Goal: Task Accomplishment & Management: Complete application form

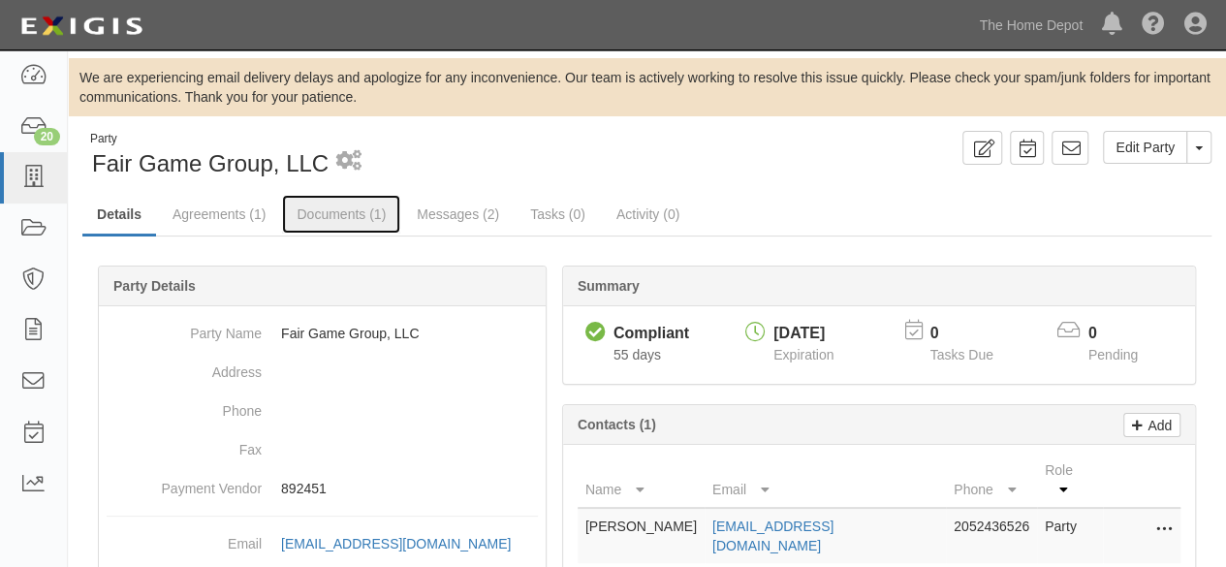
click at [339, 210] on link "Documents (1)" at bounding box center [341, 214] width 118 height 39
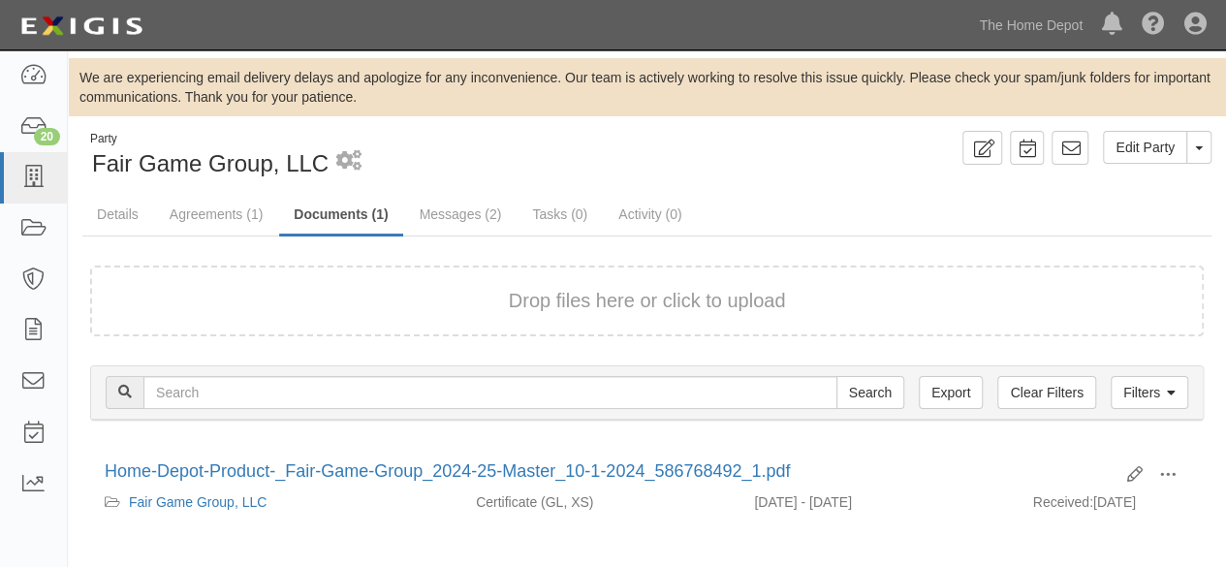
scroll to position [87, 0]
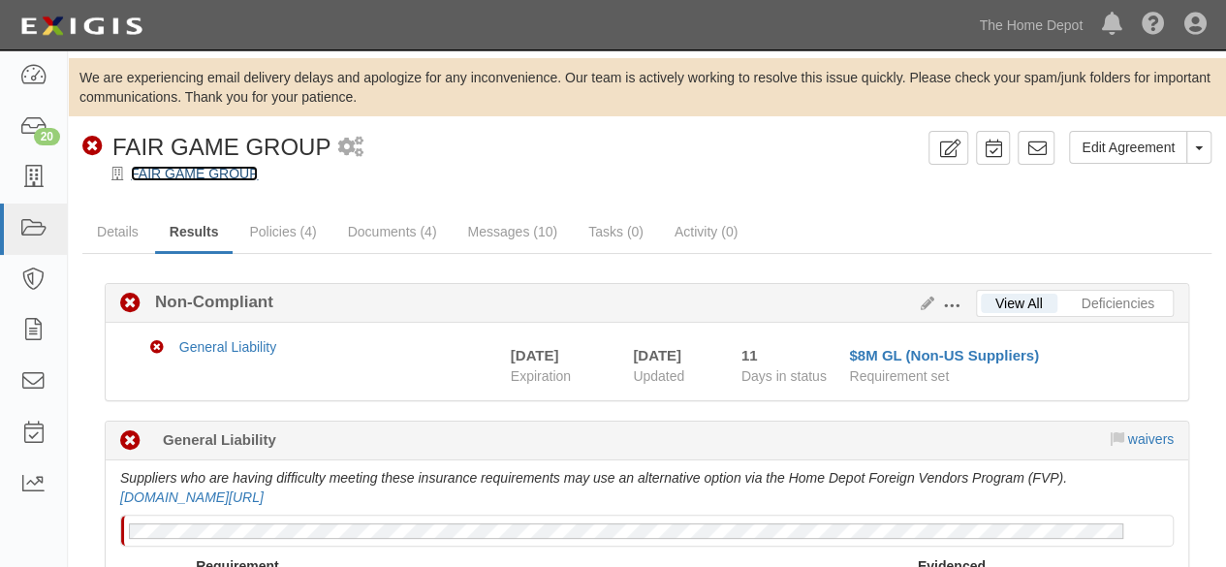
click at [225, 174] on link "FAIR GAME GROUP" at bounding box center [194, 174] width 127 height 16
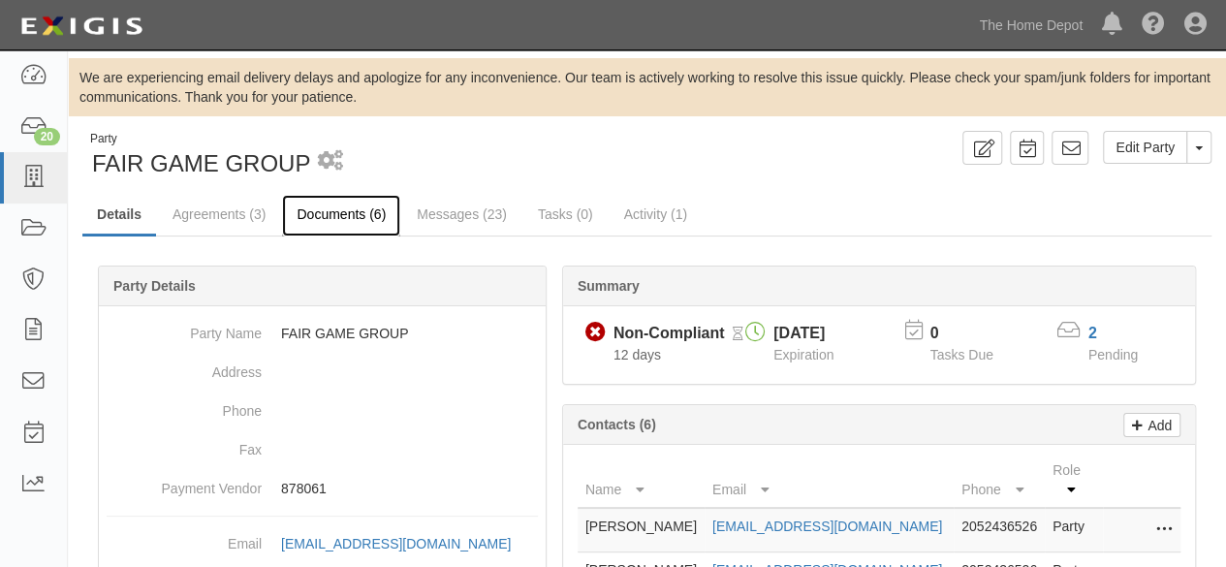
click at [320, 217] on link "Documents (6)" at bounding box center [341, 216] width 118 height 42
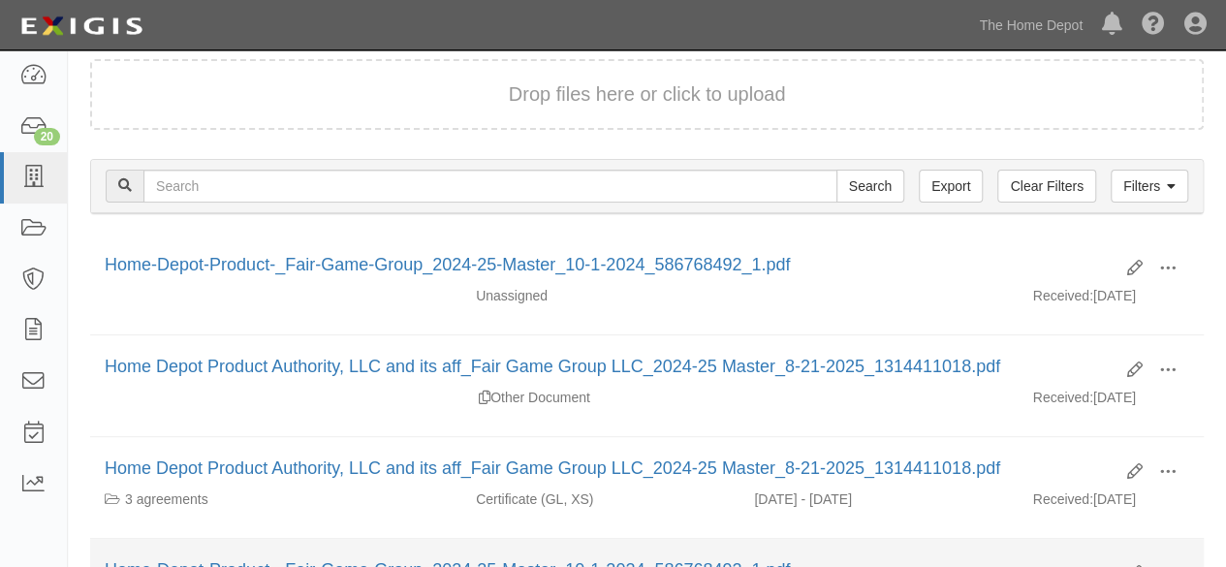
scroll to position [204, 0]
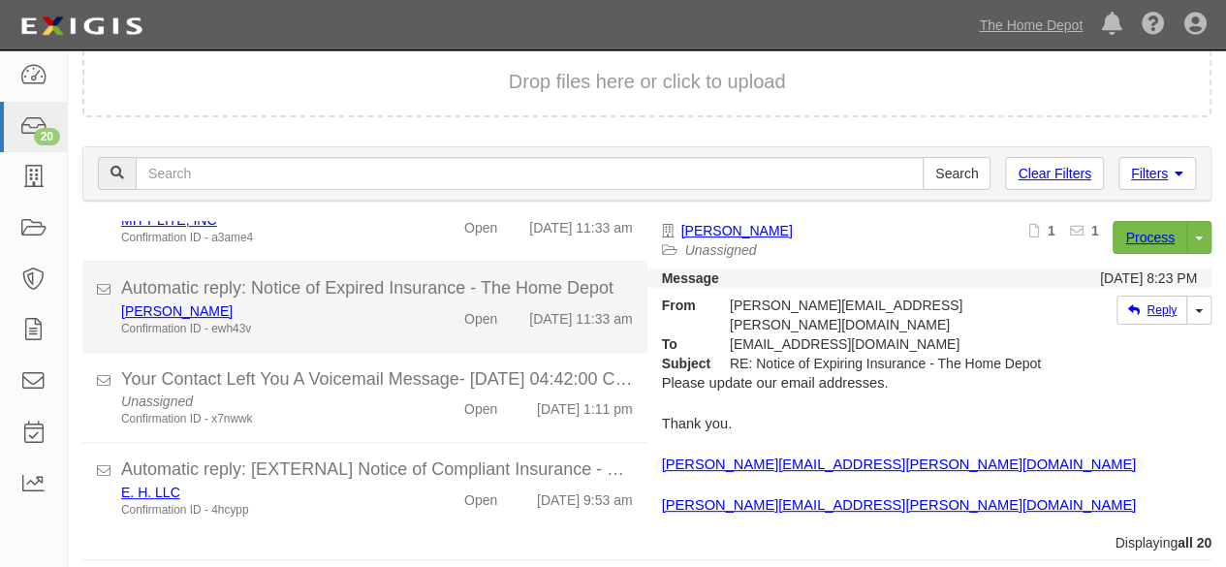
scroll to position [132, 0]
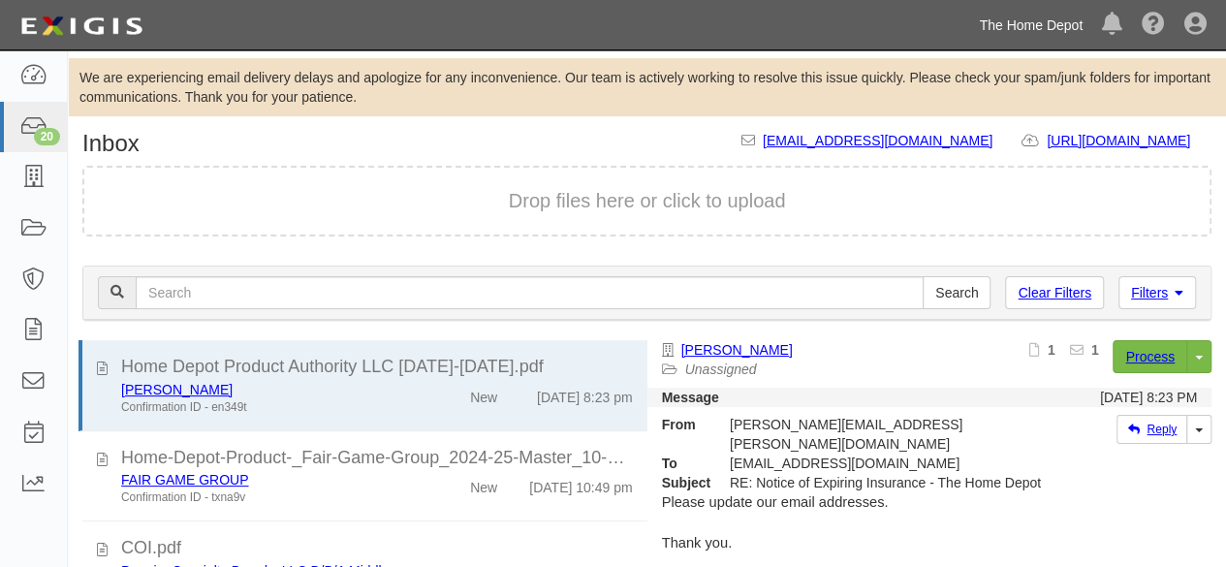
drag, startPoint x: 1012, startPoint y: 30, endPoint x: 919, endPoint y: 126, distance: 133.6
click at [1010, 32] on link "The Home Depot" at bounding box center [1030, 25] width 123 height 39
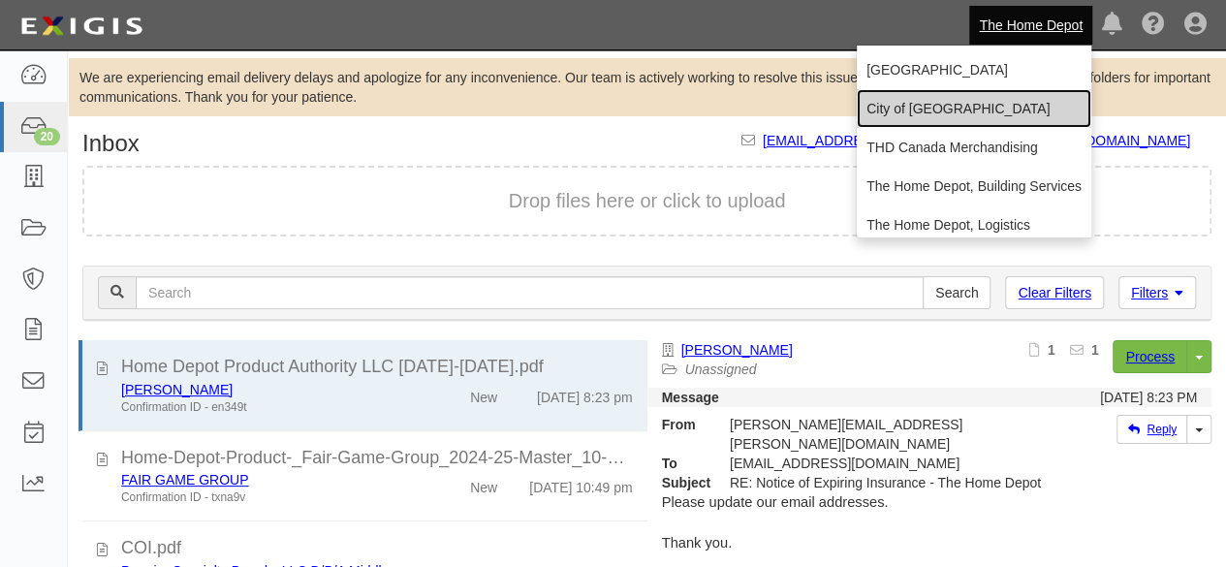
click at [915, 111] on link "City of [GEOGRAPHIC_DATA]" at bounding box center [974, 108] width 235 height 39
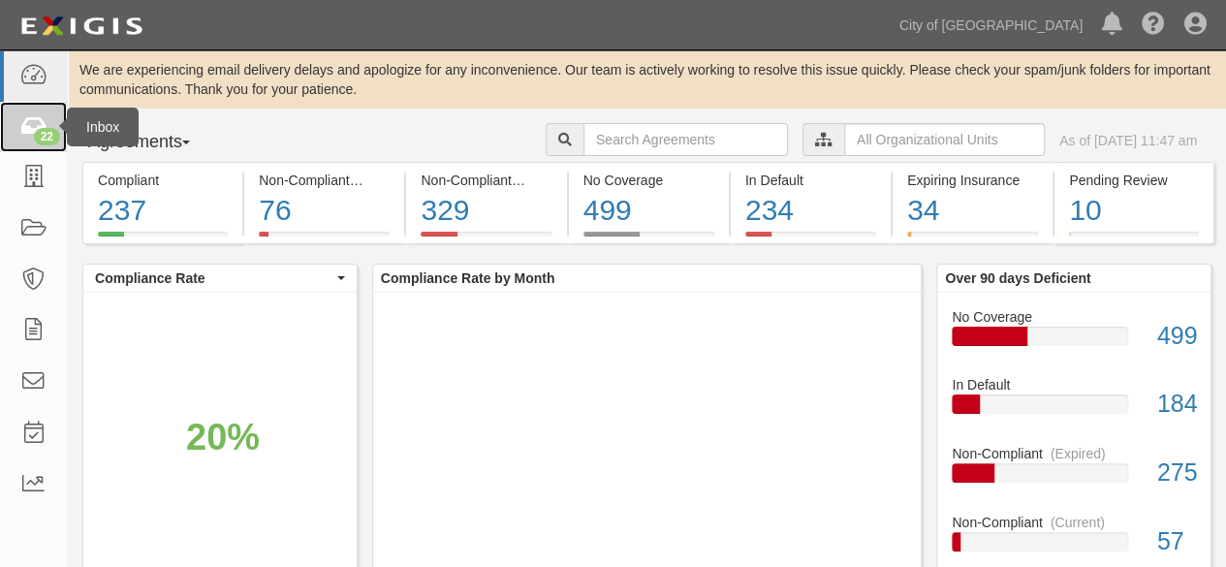
click at [41, 131] on div "22" at bounding box center [47, 136] width 26 height 17
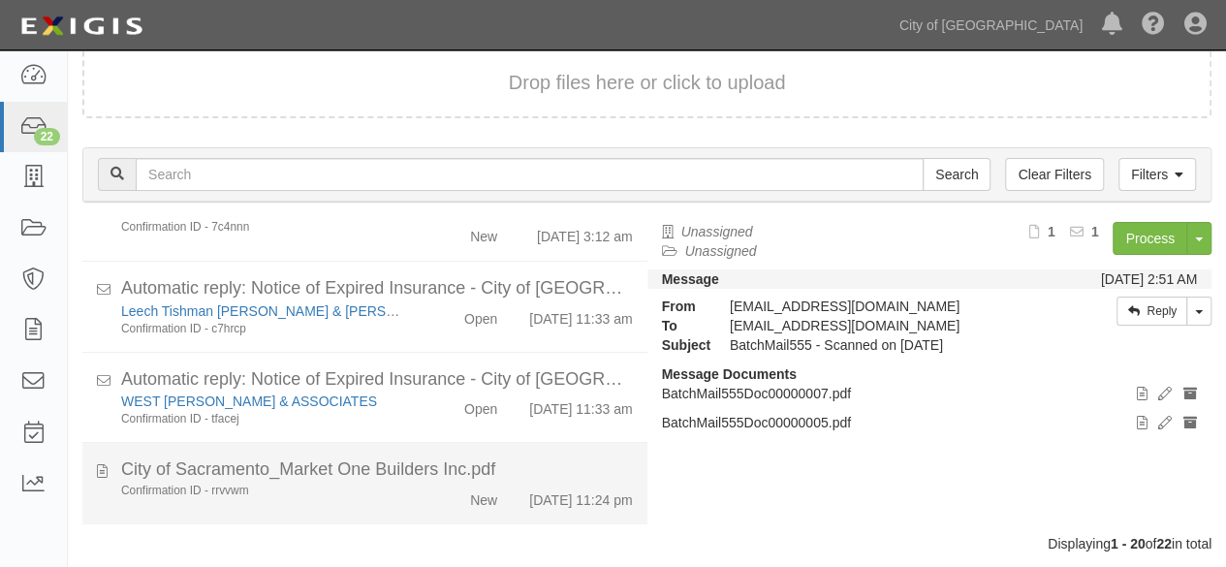
scroll to position [207, 0]
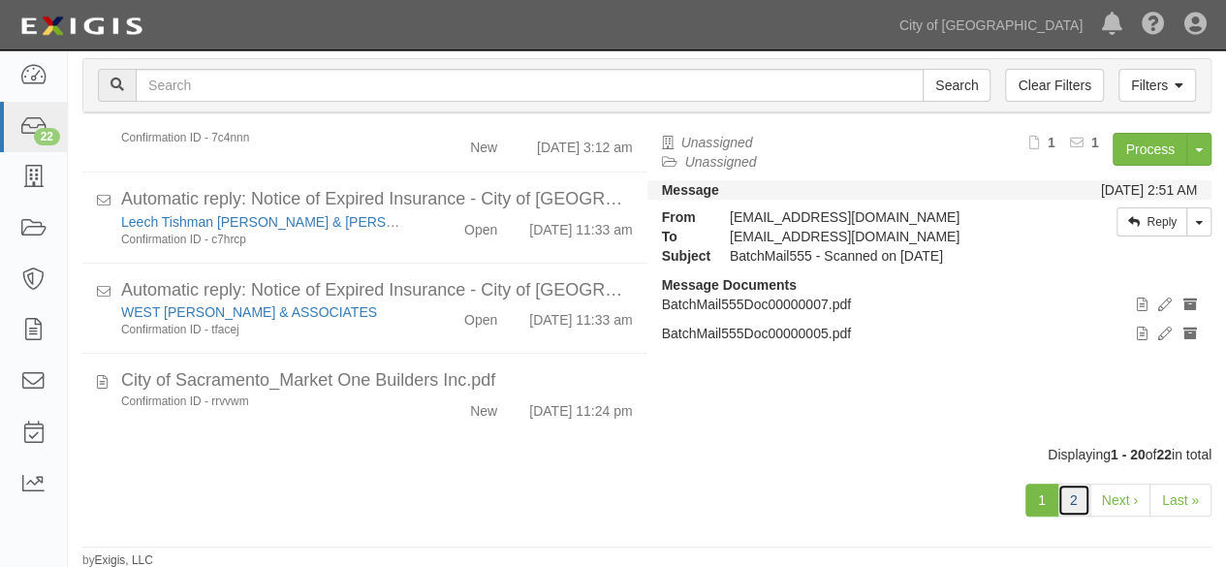
click at [1079, 492] on link "2" at bounding box center [1073, 500] width 33 height 33
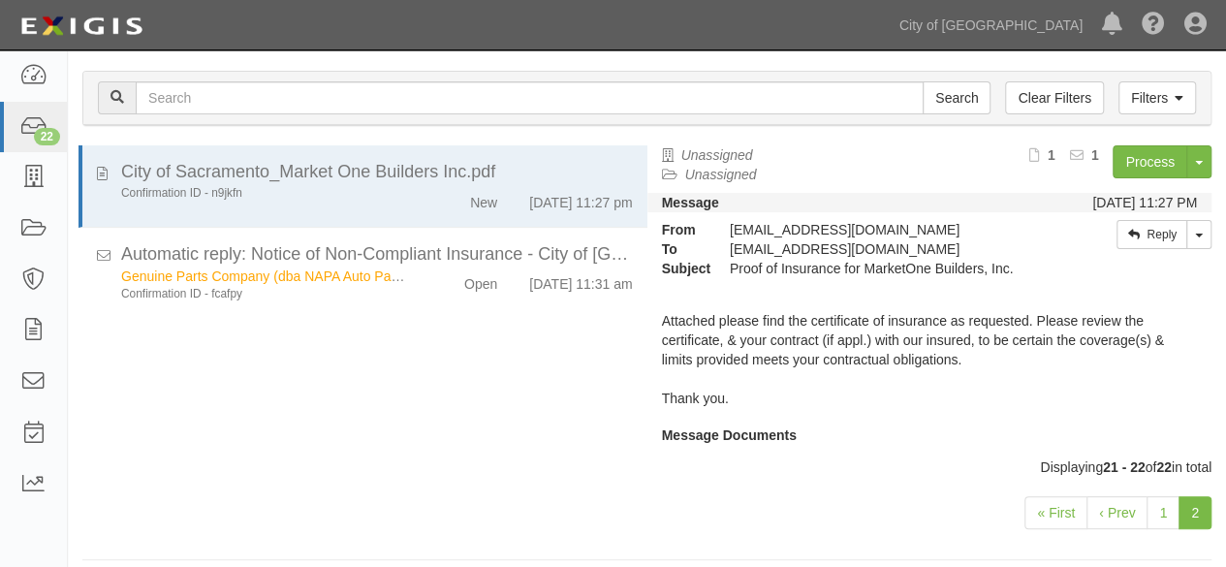
scroll to position [149, 0]
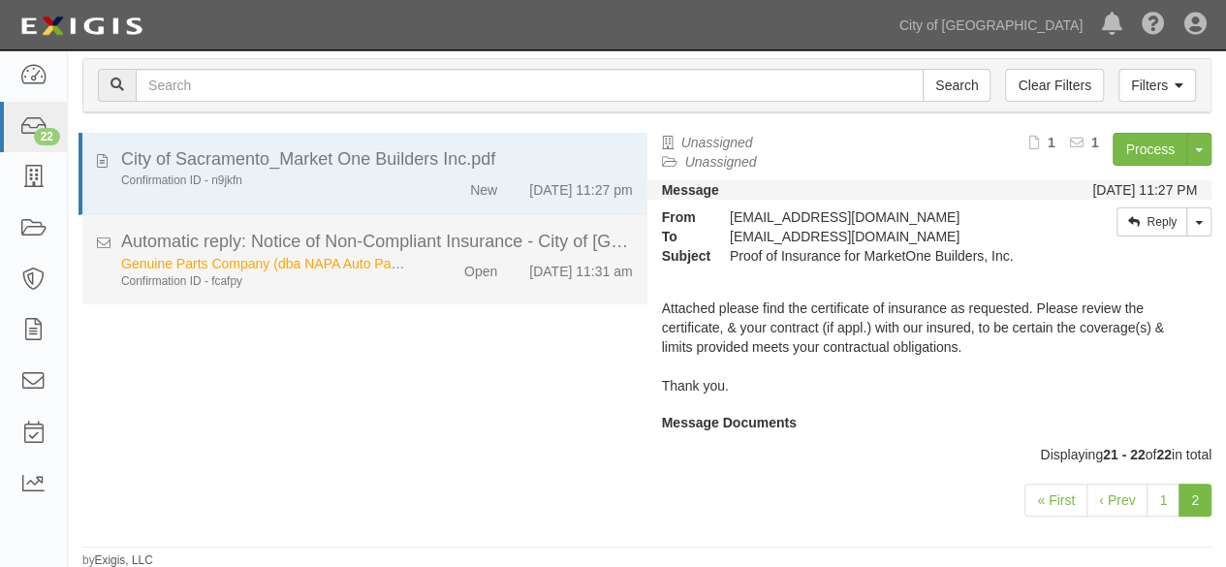
click at [421, 295] on li "Automatic reply: Notice of Non-Compliant Insurance - City of Sacramento Genuine…" at bounding box center [364, 260] width 565 height 90
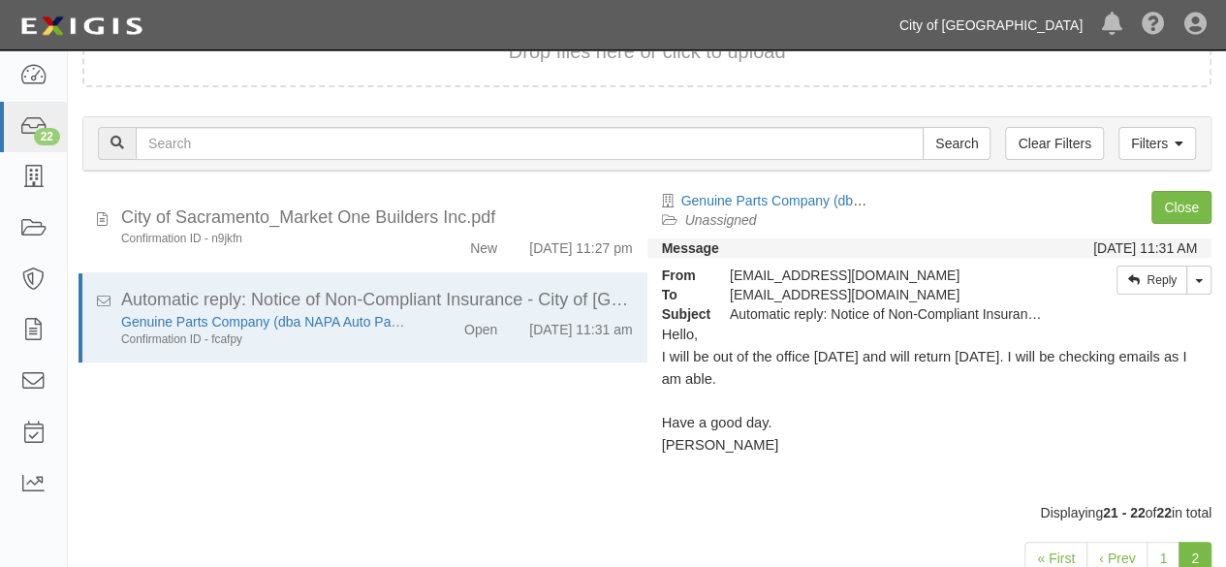
click at [1029, 34] on link "City of [GEOGRAPHIC_DATA]" at bounding box center [991, 25] width 203 height 39
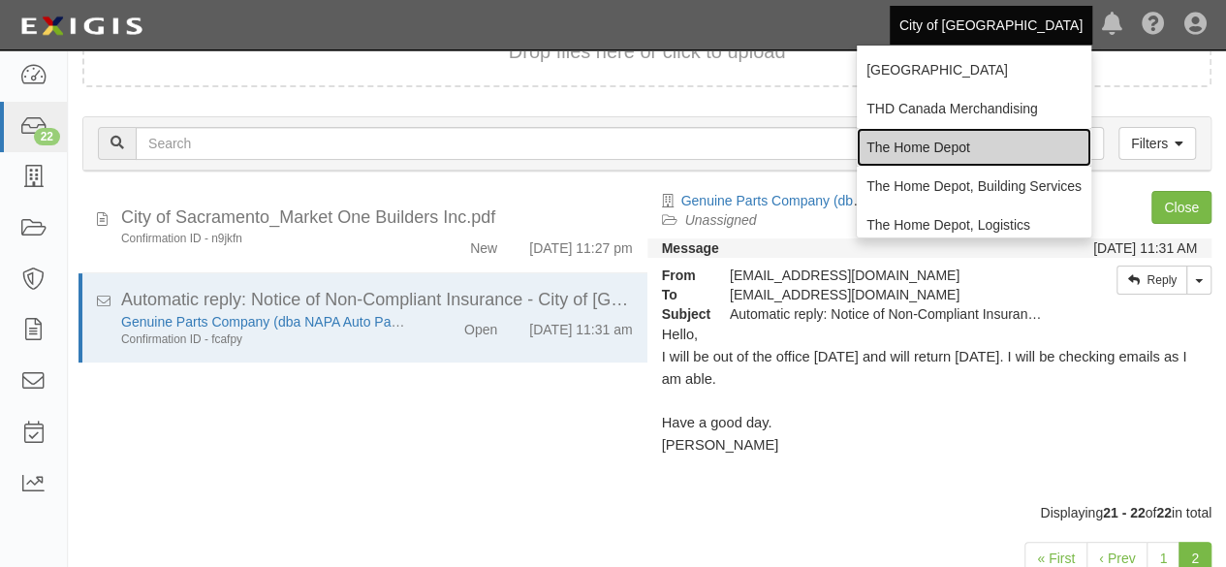
click at [903, 144] on link "The Home Depot" at bounding box center [974, 147] width 235 height 39
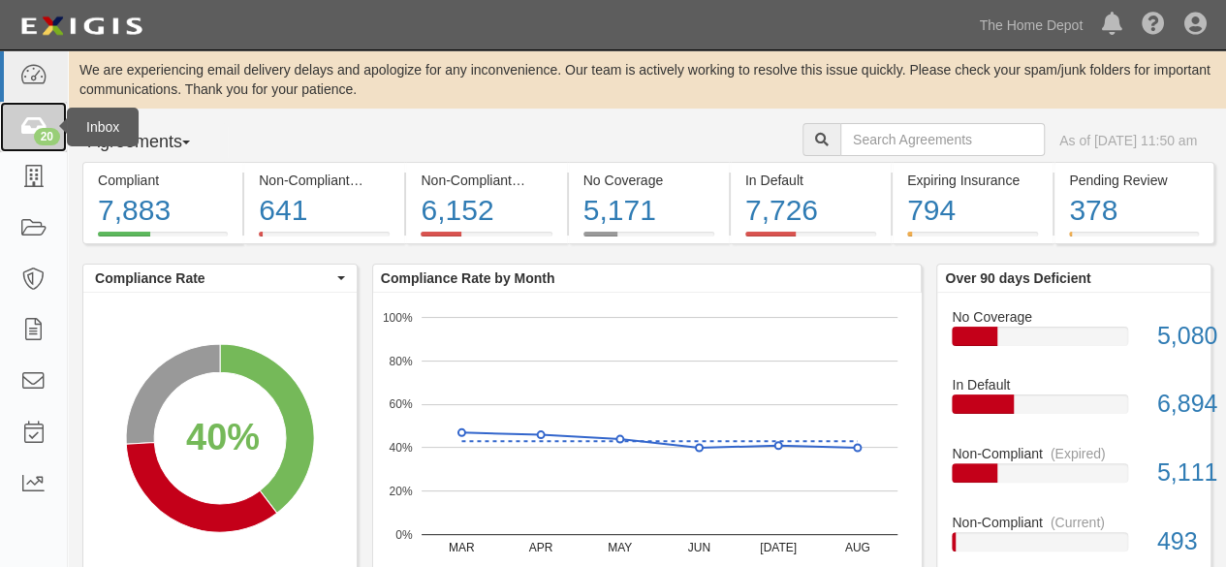
click at [33, 125] on icon at bounding box center [32, 127] width 27 height 22
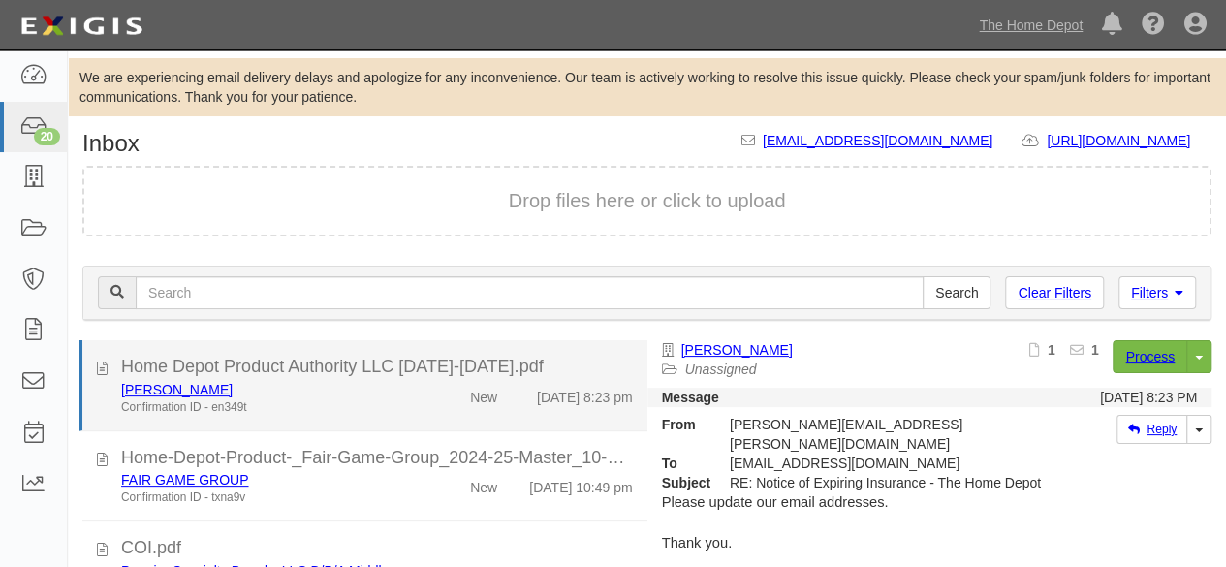
drag, startPoint x: 378, startPoint y: 398, endPoint x: 862, endPoint y: 329, distance: 489.5
click at [380, 399] on div "Confirmation ID - en349t" at bounding box center [264, 407] width 286 height 16
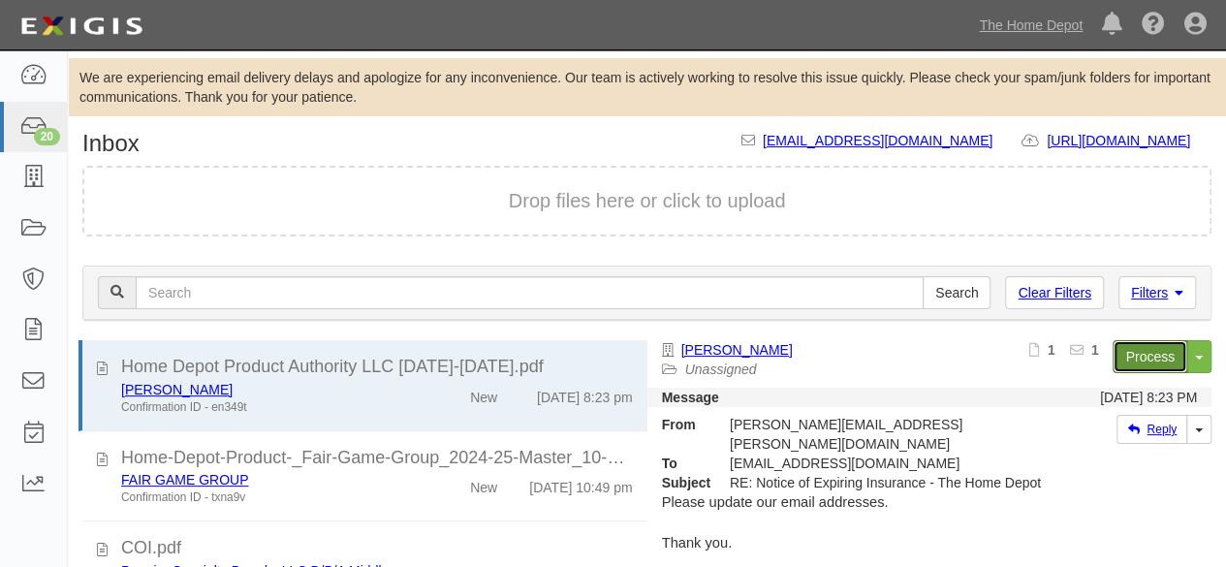
click at [1126, 360] on link "Process" at bounding box center [1150, 356] width 75 height 33
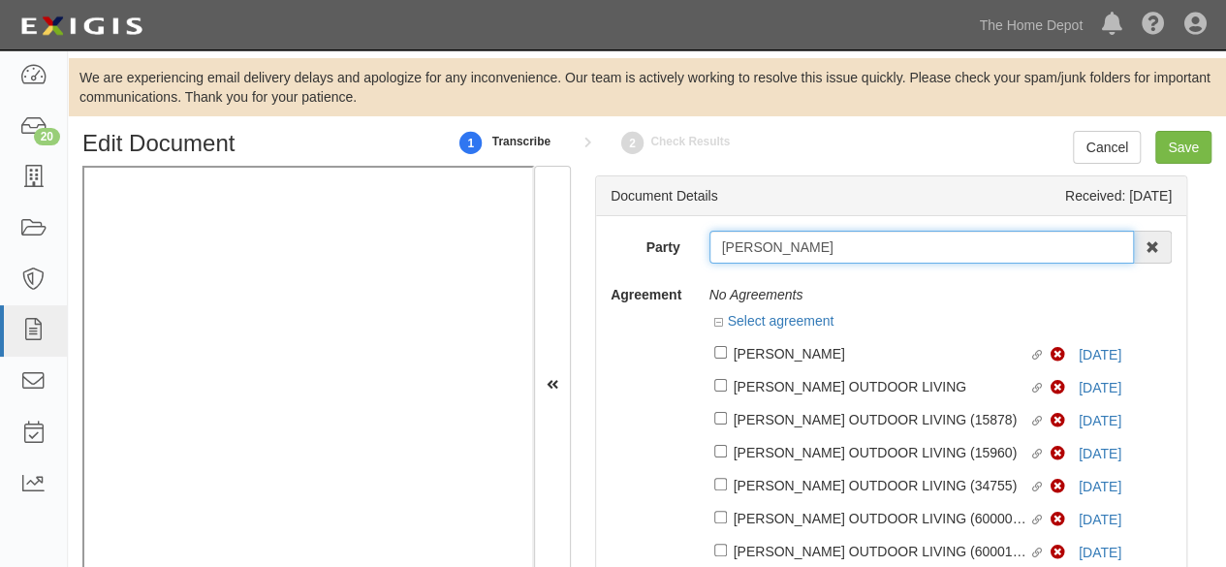
click at [804, 243] on input "[PERSON_NAME]" at bounding box center [921, 247] width 425 height 33
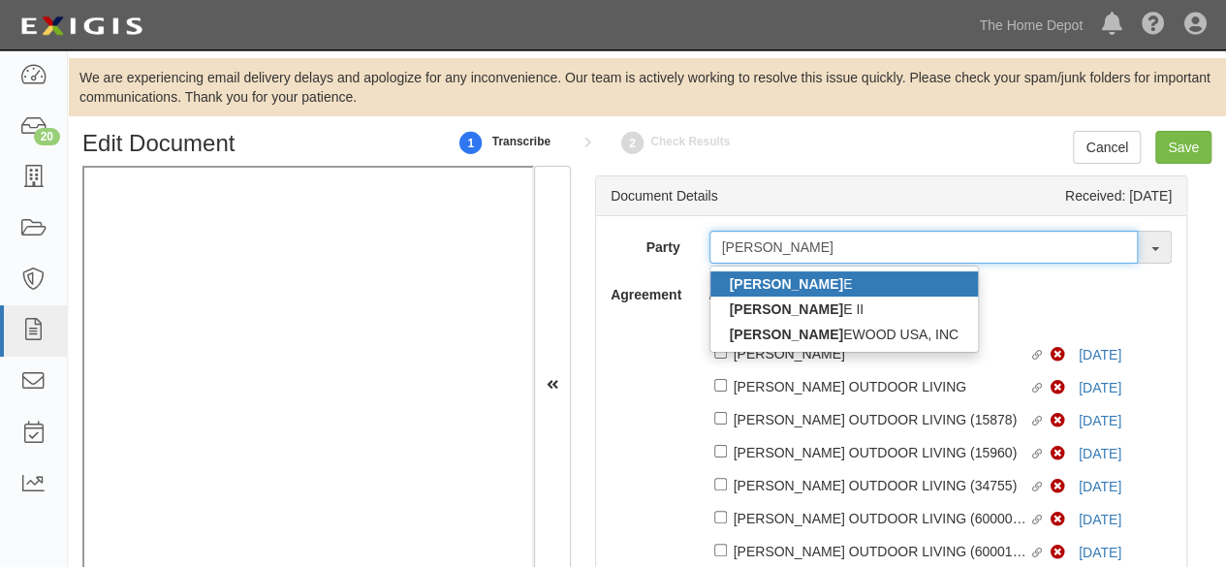
type input "BARRETT"
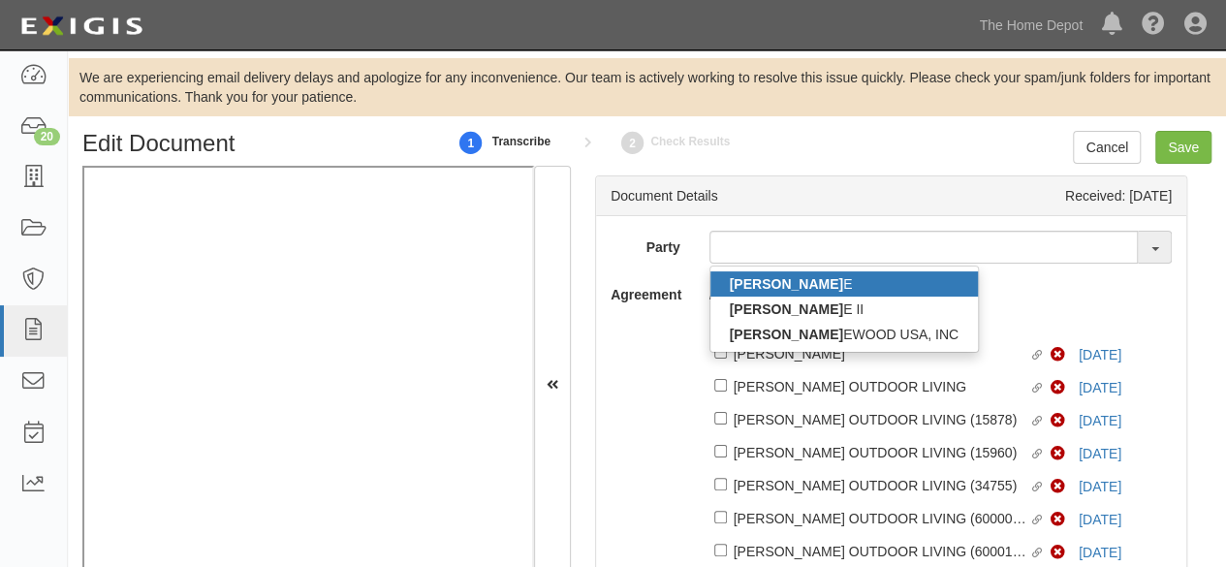
click at [798, 285] on link "BARRETT E" at bounding box center [843, 283] width 267 height 25
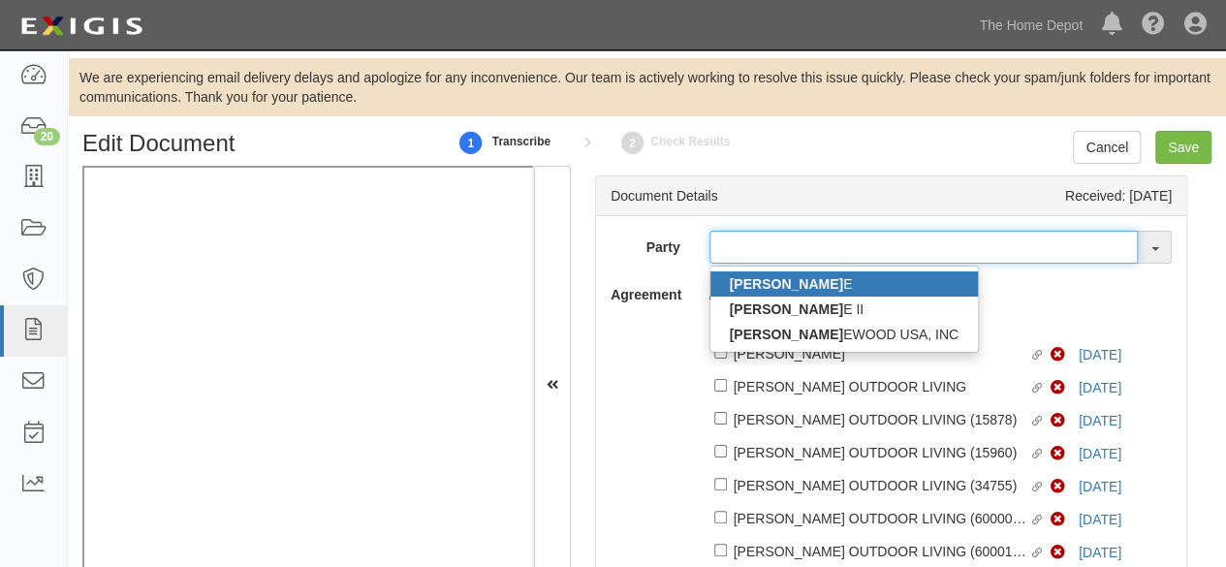
type input "[PERSON_NAME]"
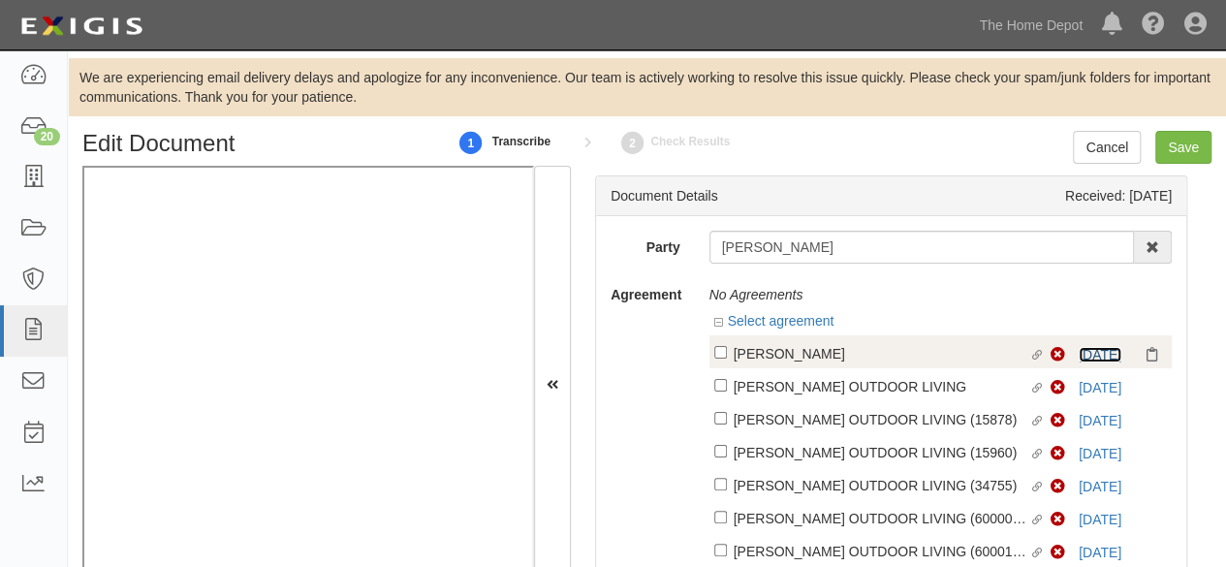
click at [1081, 359] on link "9/1/25" at bounding box center [1100, 355] width 43 height 16
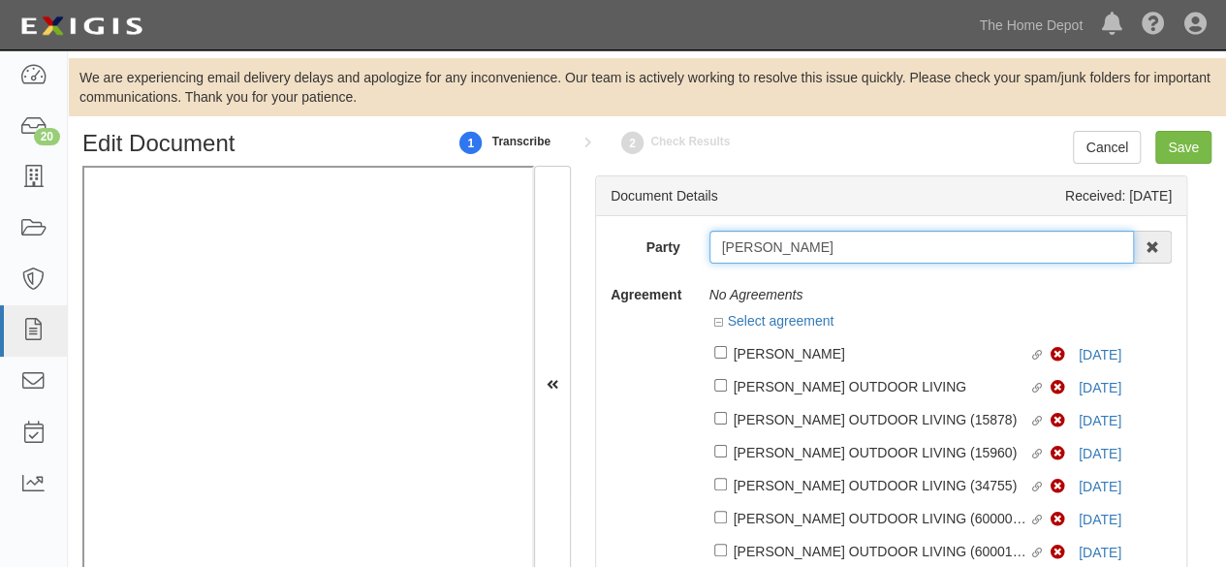
click at [737, 244] on input "BARRETTE" at bounding box center [921, 247] width 425 height 33
click at [737, 244] on input "[PERSON_NAME]" at bounding box center [921, 247] width 425 height 33
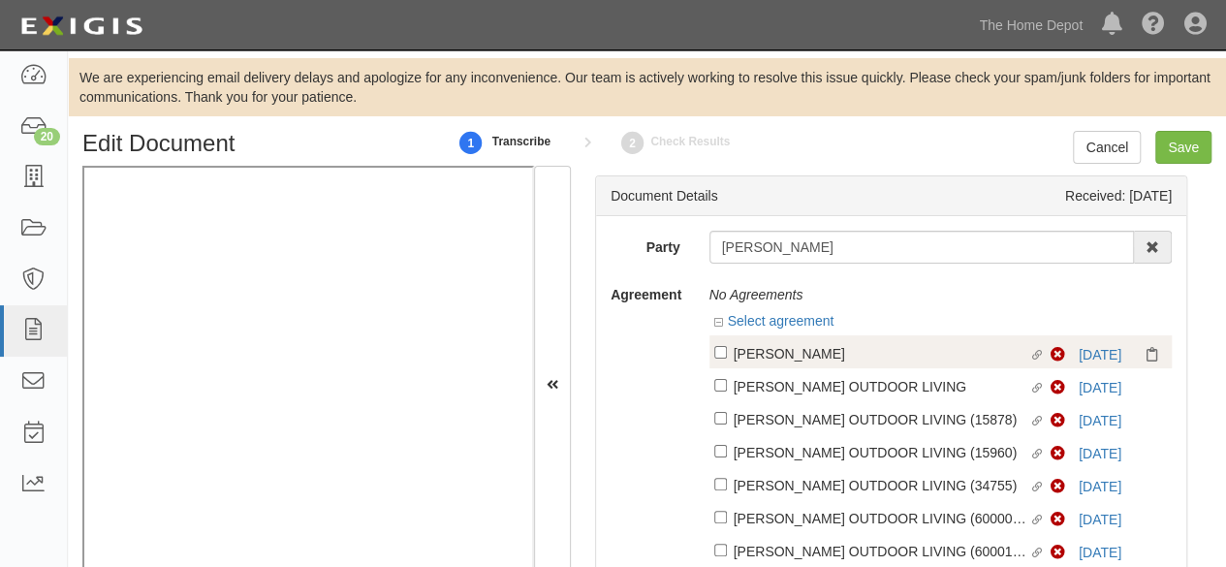
click at [876, 360] on div "[PERSON_NAME]" at bounding box center [882, 352] width 296 height 21
click at [727, 359] on input "Linked agreement BARRETTE Linked agreement" at bounding box center [720, 352] width 13 height 13
checkbox input "true"
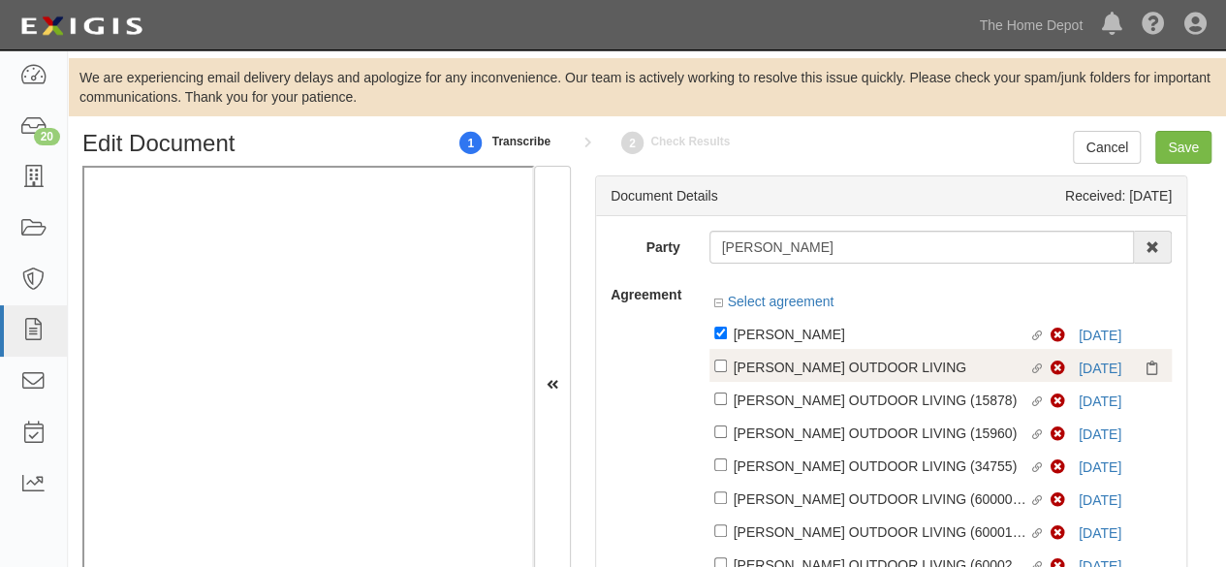
click at [870, 344] on div "BARRETTE OUTDOOR LIVING" at bounding box center [882, 333] width 296 height 21
click at [727, 339] on input "Linked agreement BARRETTE OUTDOOR LIVING Linked agreement" at bounding box center [720, 333] width 13 height 13
checkbox input "true"
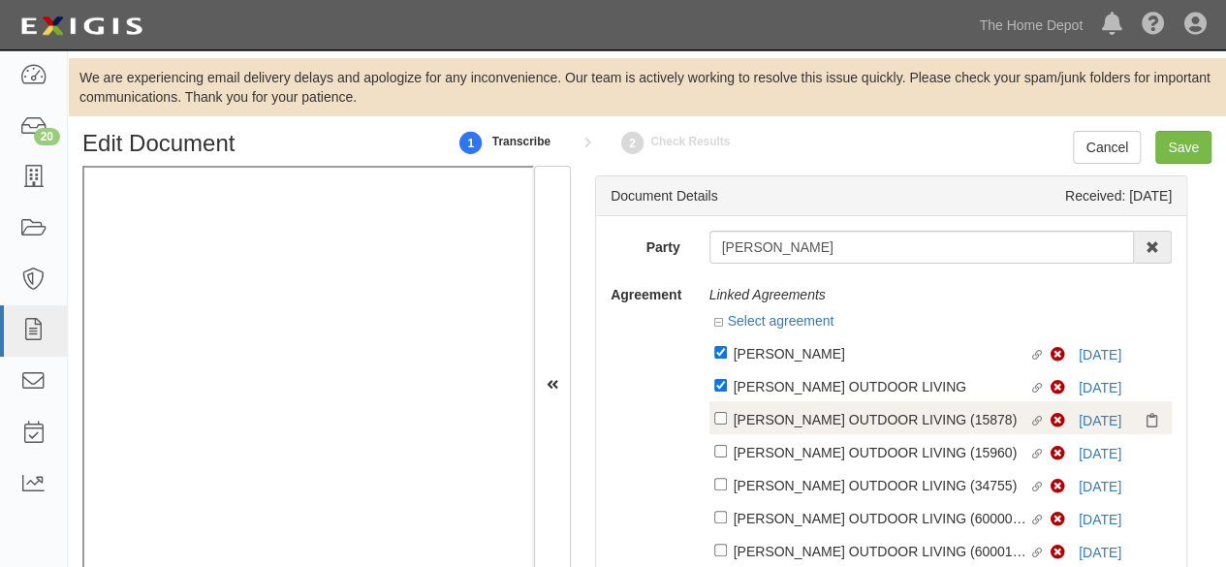
click at [851, 363] on div "BARRETTE OUTDOOR LIVING (15878)" at bounding box center [882, 352] width 296 height 21
click at [727, 359] on input "Linked agreement BARRETTE OUTDOOR LIVING (15878) Linked agreement" at bounding box center [720, 352] width 13 height 13
checkbox input "true"
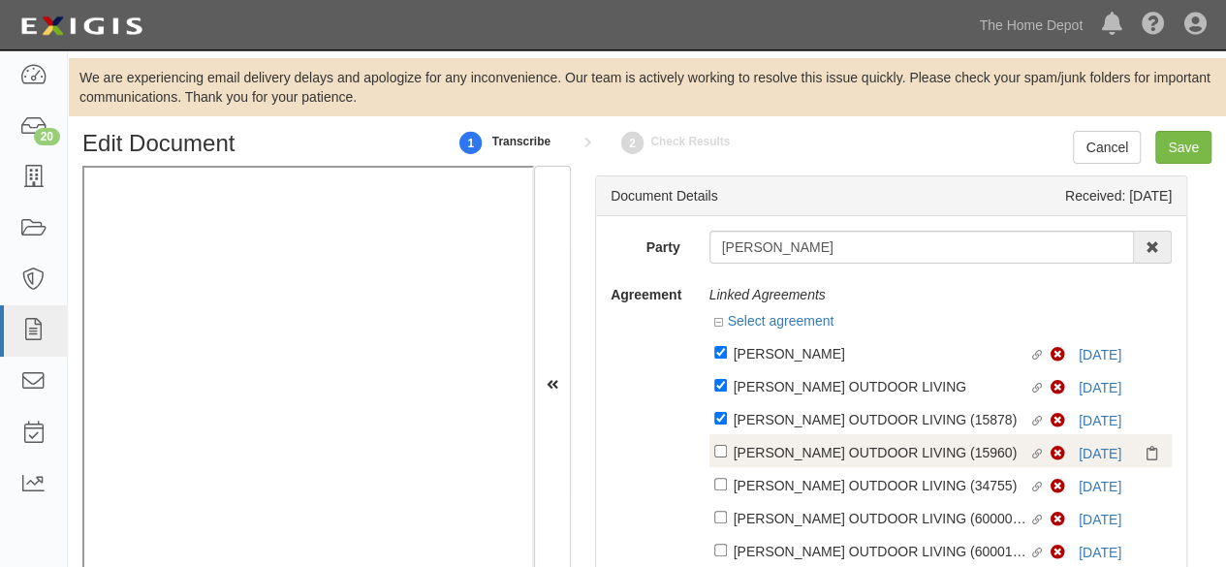
click at [820, 363] on div "BARRETTE OUTDOOR LIVING (15960)" at bounding box center [882, 352] width 296 height 21
click at [727, 359] on input "Linked agreement BARRETTE OUTDOOR LIVING (15960) Linked agreement" at bounding box center [720, 352] width 13 height 13
checkbox input "true"
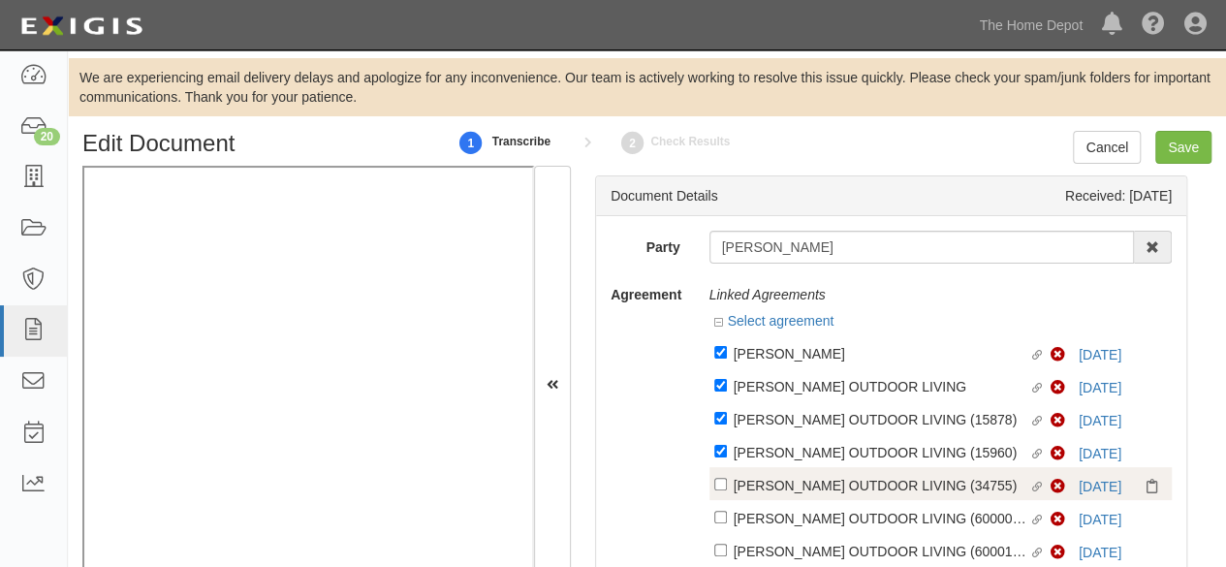
click at [814, 363] on div "BARRETTE OUTDOOR LIVING (34755)" at bounding box center [882, 352] width 296 height 21
click at [727, 359] on input "Linked agreement BARRETTE OUTDOOR LIVING (34755) Linked agreement" at bounding box center [720, 352] width 13 height 13
checkbox input "true"
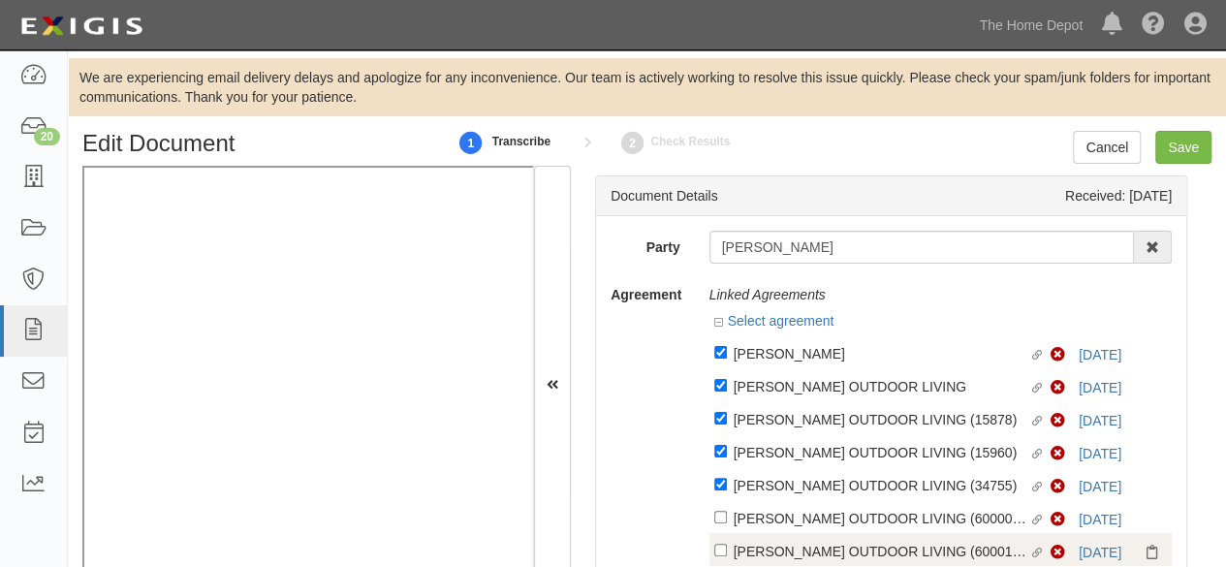
drag, startPoint x: 817, startPoint y: 526, endPoint x: 814, endPoint y: 541, distance: 14.8
click at [817, 363] on div "BARRETTE OUTDOOR LIVING (60000992)" at bounding box center [882, 352] width 296 height 21
click at [727, 359] on input "Linked agreement BARRETTE OUTDOOR LIVING (60000992) Linked agreement" at bounding box center [720, 352] width 13 height 13
checkbox input "true"
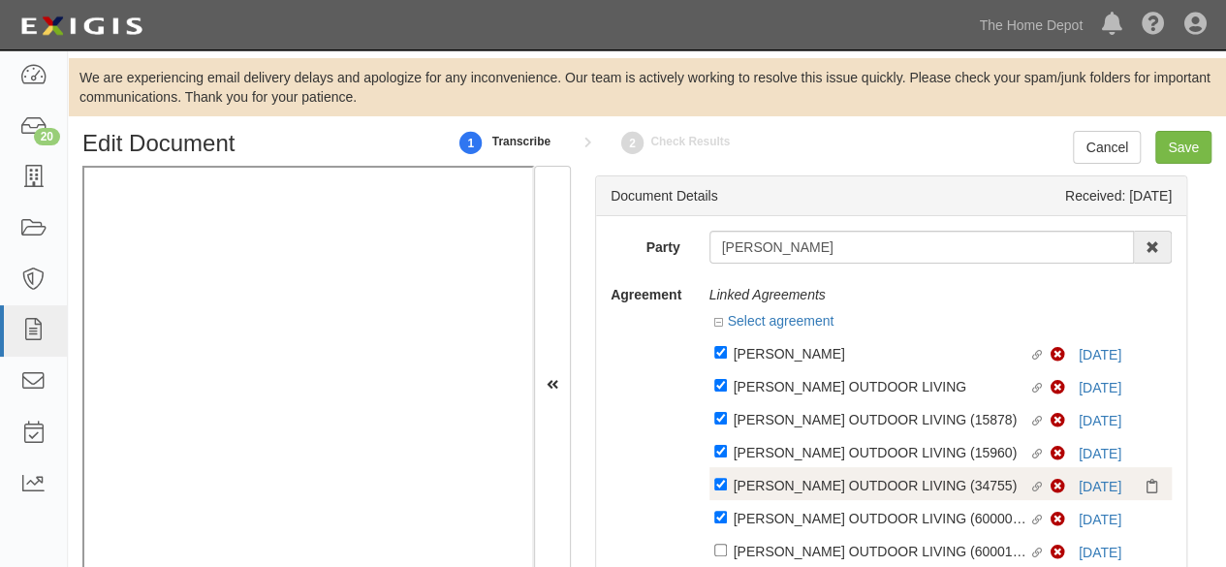
drag, startPoint x: 808, startPoint y: 553, endPoint x: 865, endPoint y: 481, distance: 92.5
click at [810, 363] on div "BARRETTE OUTDOOR LIVING (60001425)" at bounding box center [882, 352] width 296 height 21
click at [727, 359] on input "Linked agreement BARRETTE OUTDOOR LIVING (60001425) Linked agreement" at bounding box center [720, 352] width 13 height 13
checkbox input "true"
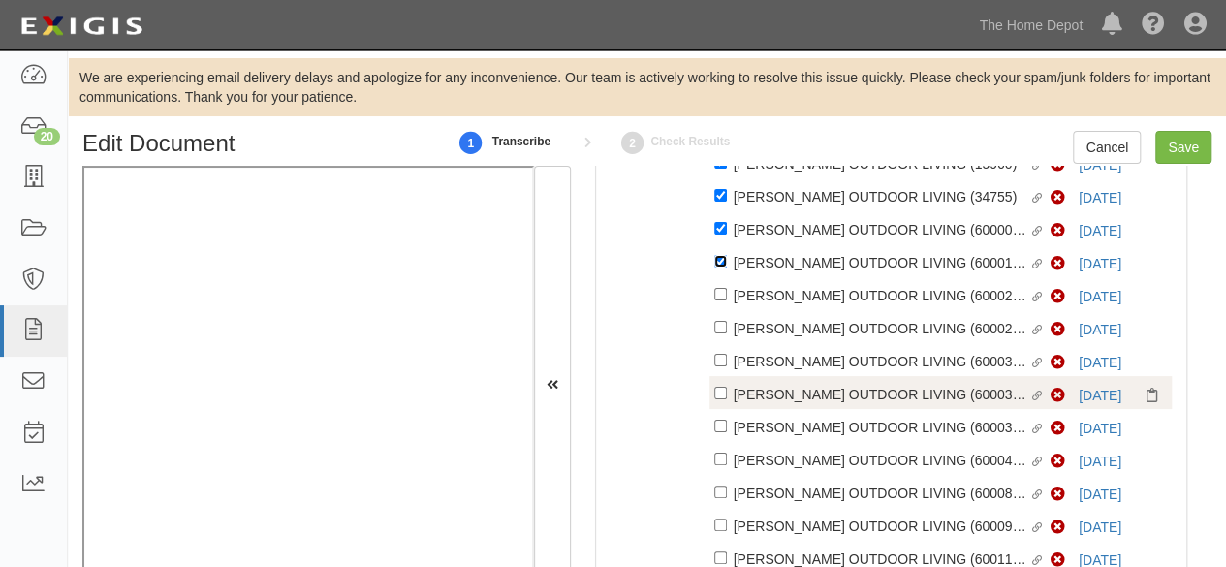
scroll to position [291, 0]
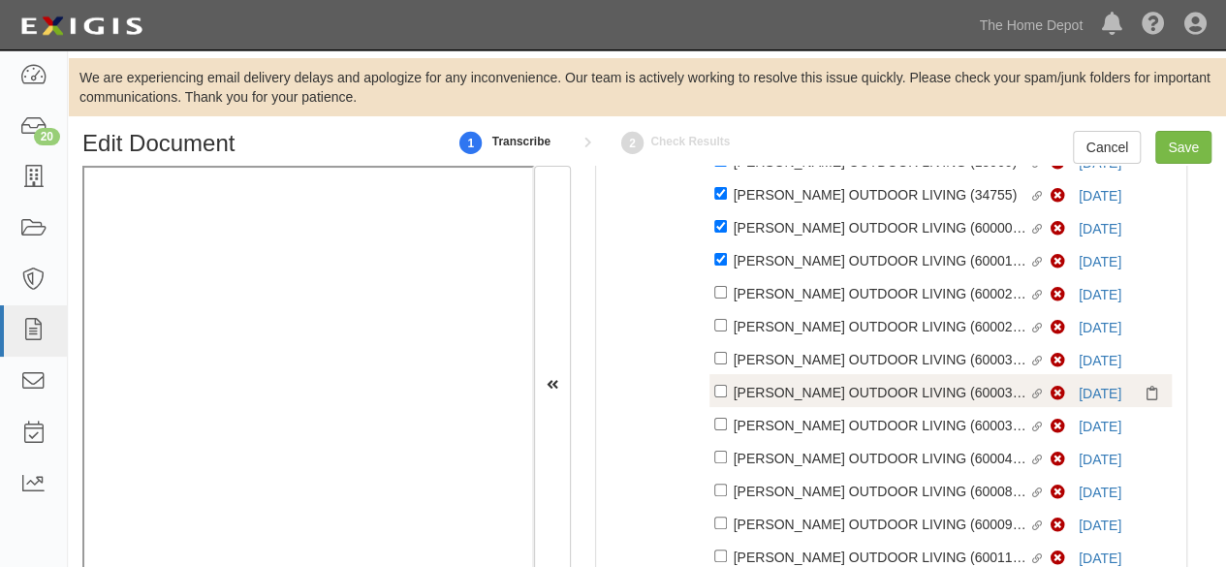
drag, startPoint x: 812, startPoint y: 394, endPoint x: 814, endPoint y: 370, distance: 24.3
click at [812, 73] on div "BARRETTE OUTDOOR LIVING (60003475)" at bounding box center [882, 61] width 296 height 21
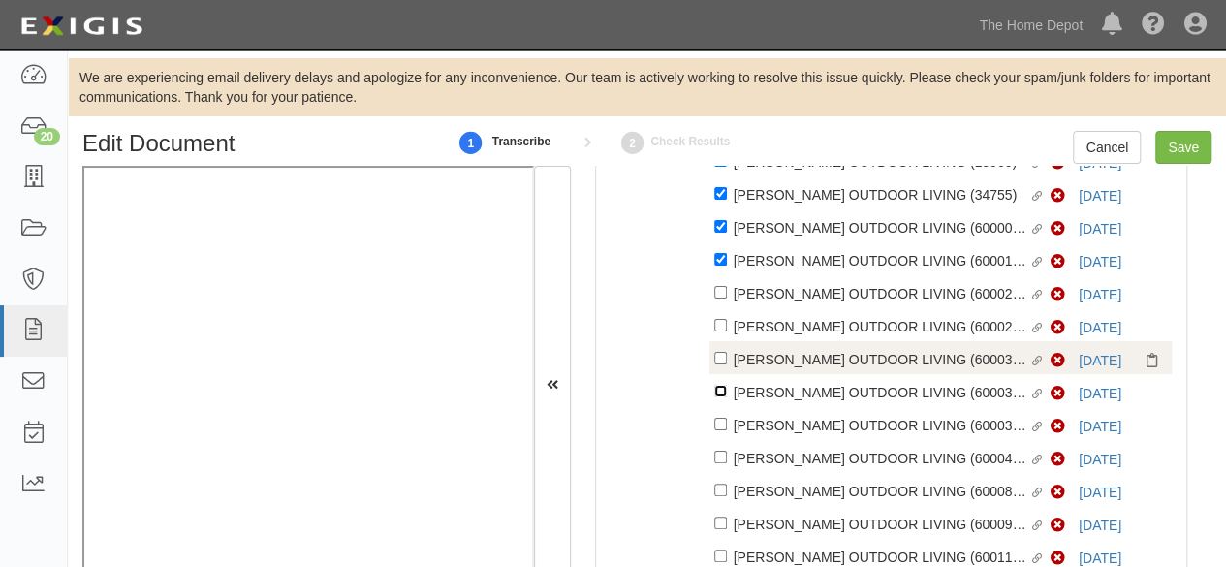
click at [727, 68] on input "Linked agreement BARRETTE OUTDOOR LIVING (60003475) Linked agreement" at bounding box center [720, 61] width 13 height 13
checkbox input "true"
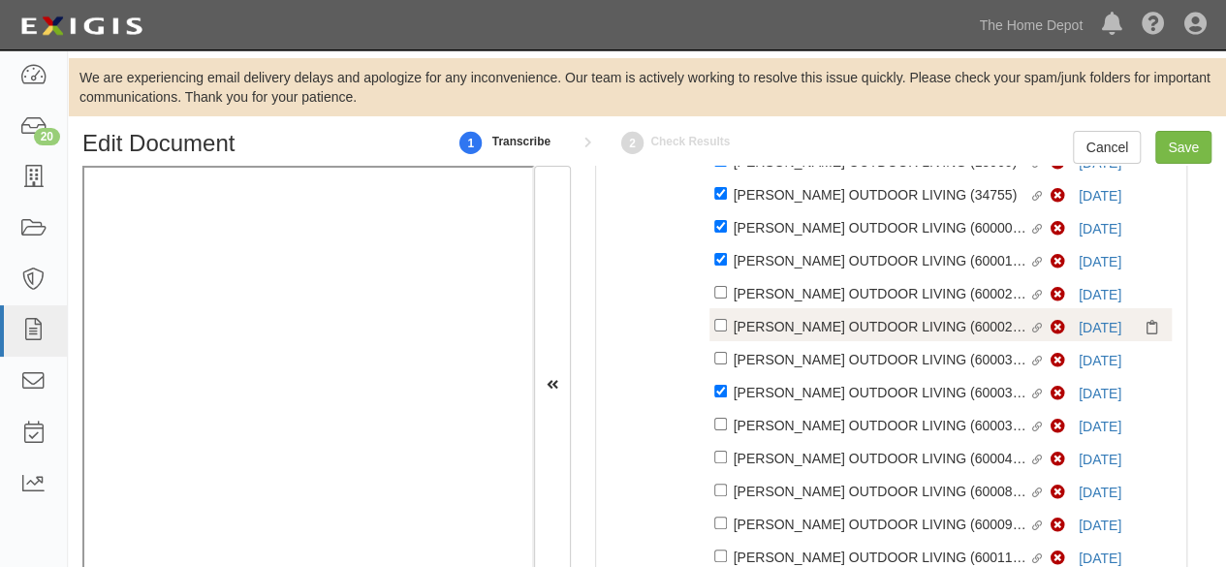
drag, startPoint x: 814, startPoint y: 369, endPoint x: 818, endPoint y: 338, distance: 31.3
click at [815, 73] on div "BARRETTE OUTDOOR LIVING (60003452)" at bounding box center [882, 61] width 296 height 21
click at [727, 68] on input "Linked agreement BARRETTE OUTDOOR LIVING (60003452) Linked agreement" at bounding box center [720, 61] width 13 height 13
checkbox input "true"
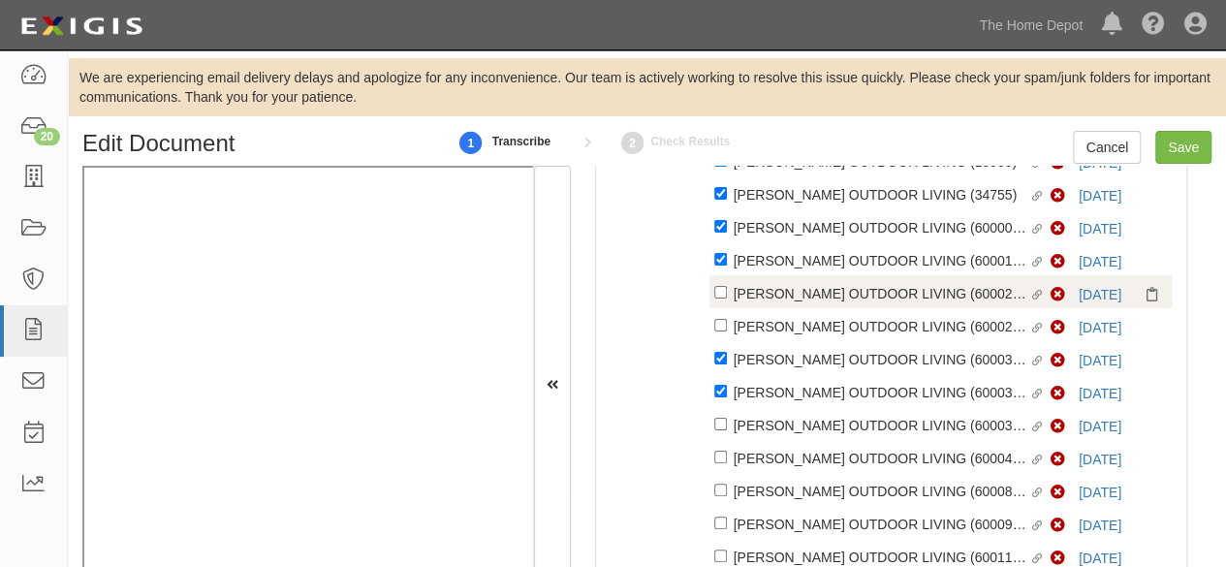
drag, startPoint x: 818, startPoint y: 329, endPoint x: 810, endPoint y: 279, distance: 51.0
click at [818, 73] on div "BARRETTE OUTDOOR LIVING (60002675)" at bounding box center [882, 61] width 296 height 21
click at [727, 68] on input "Linked agreement BARRETTE OUTDOOR LIVING (60002675) Linked agreement" at bounding box center [720, 61] width 13 height 13
checkbox input "true"
click at [810, 278] on div "Linked agreement BARRETTE OUTDOOR LIVING (60002021) Linked agreement Non-Compli…" at bounding box center [940, 291] width 463 height 33
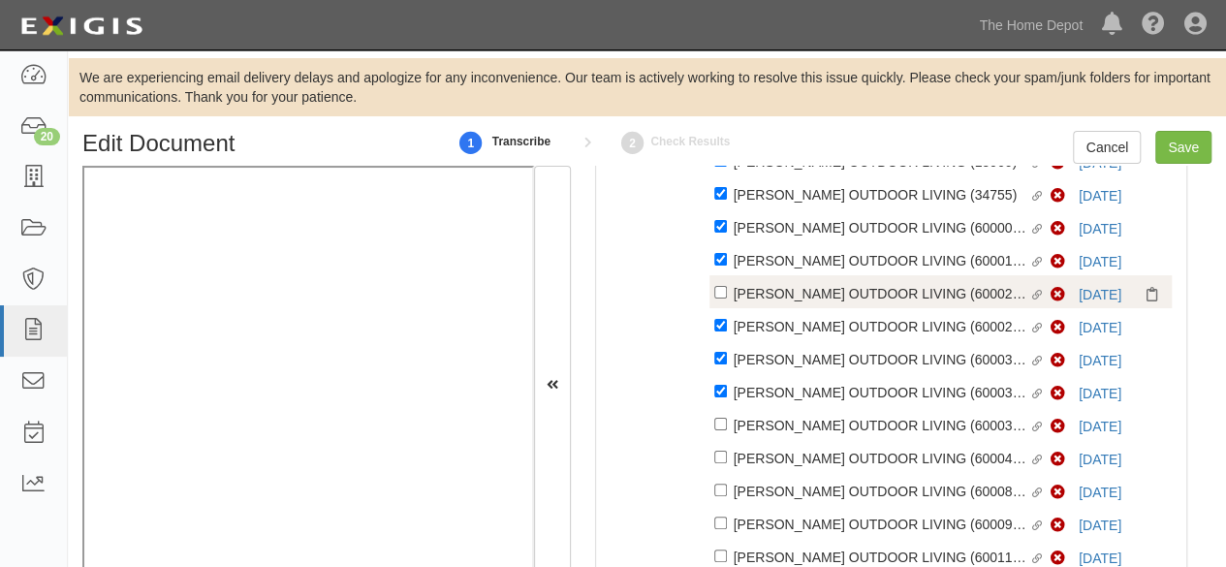
click at [799, 73] on div "BARRETTE OUTDOOR LIVING (60002021)" at bounding box center [882, 61] width 296 height 21
click at [727, 68] on input "Linked agreement BARRETTE OUTDOOR LIVING (60002021) Linked agreement" at bounding box center [720, 61] width 13 height 13
checkbox input "true"
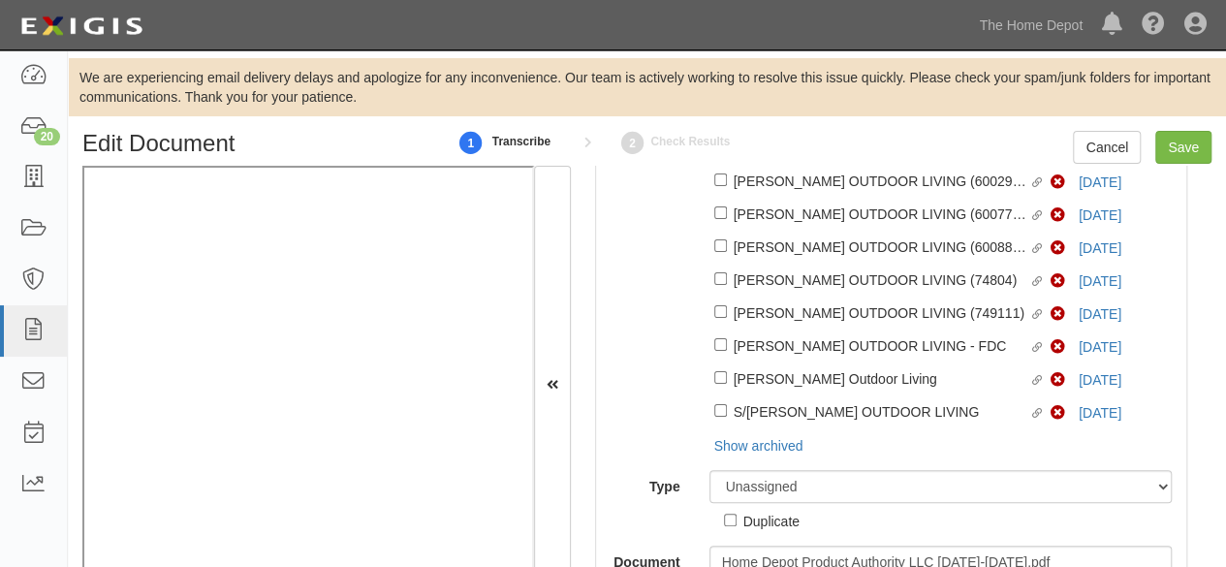
scroll to position [787, 0]
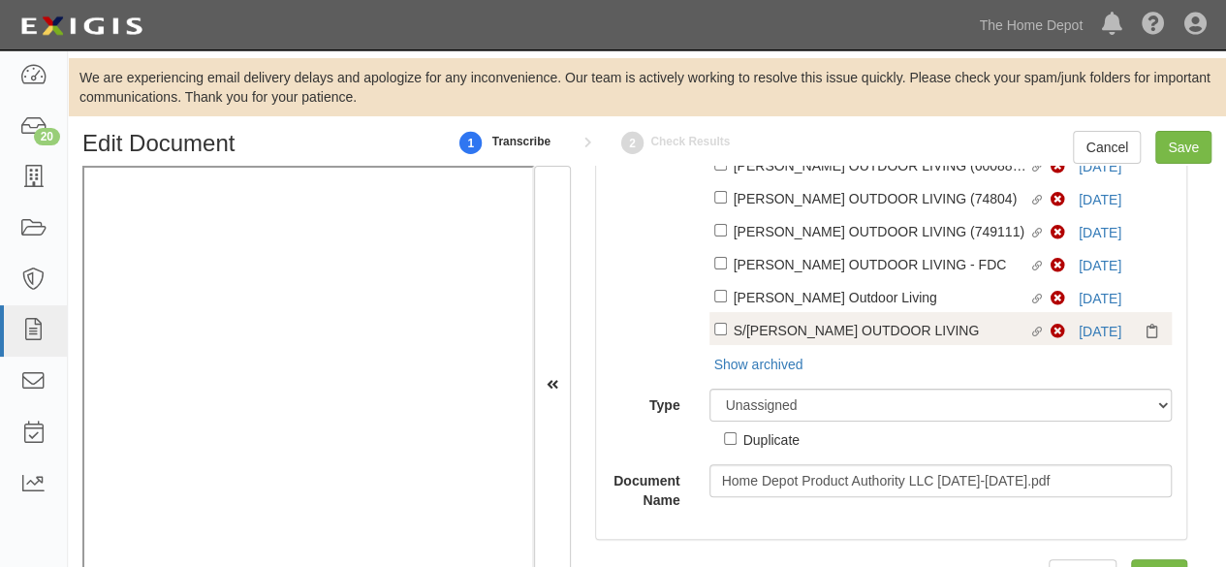
drag, startPoint x: 788, startPoint y: 336, endPoint x: 789, endPoint y: 319, distance: 17.5
checkbox input "true"
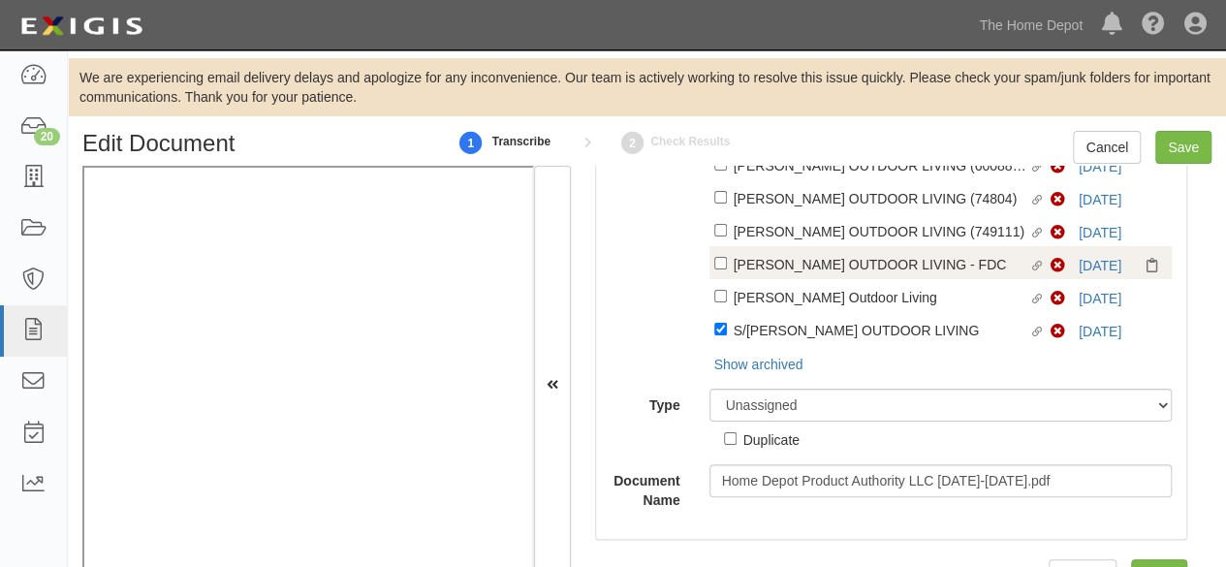
checkbox input "true"
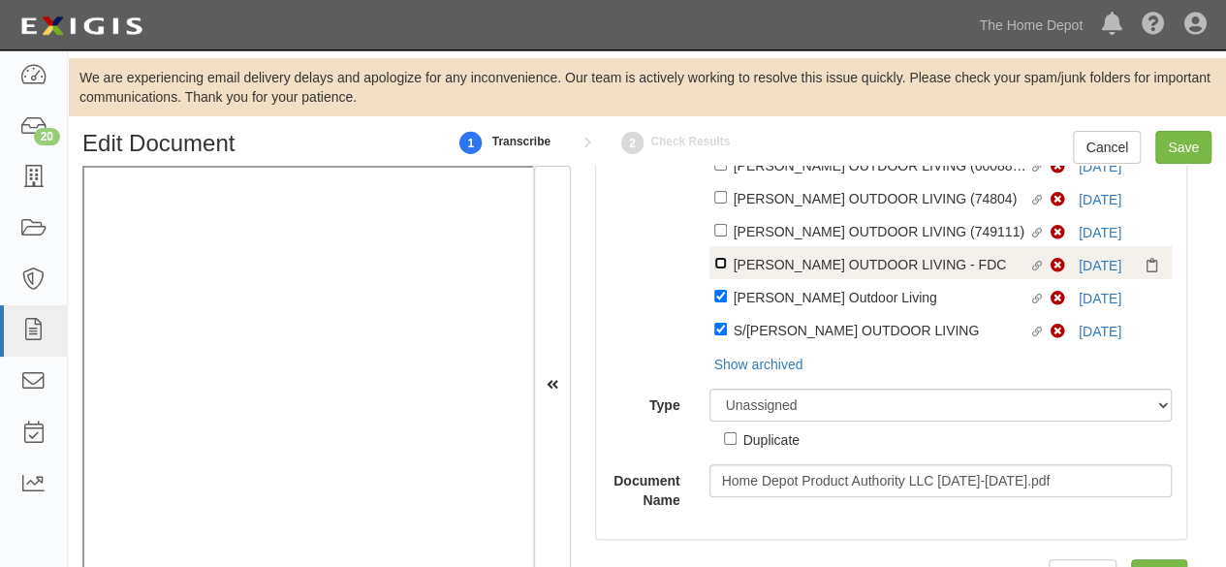
checkbox input "true"
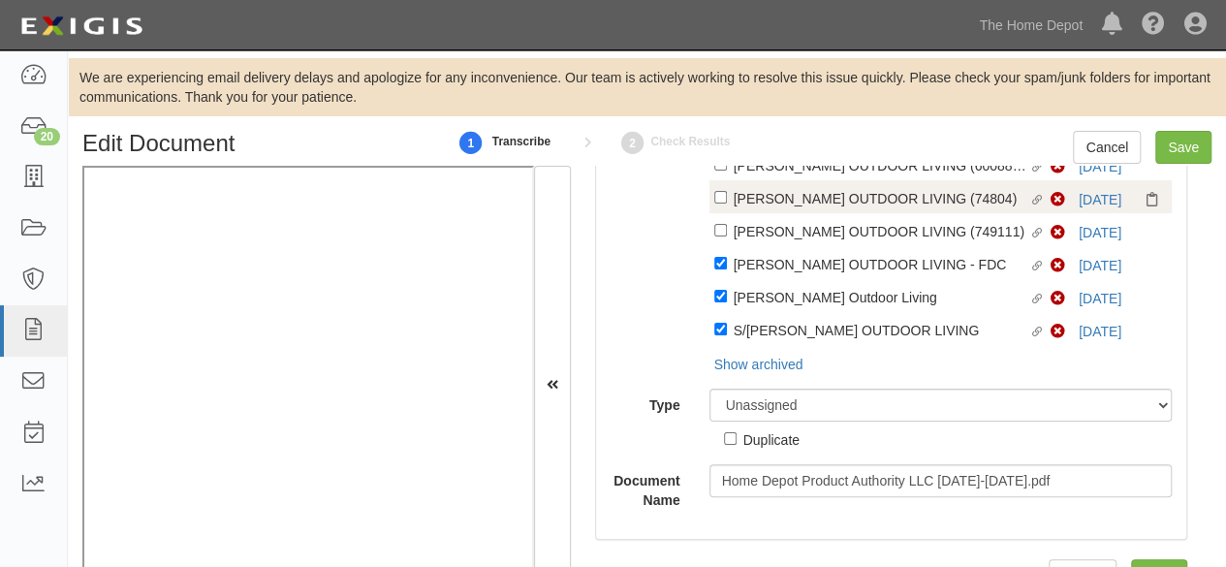
drag, startPoint x: 797, startPoint y: 237, endPoint x: 795, endPoint y: 211, distance: 26.2
checkbox input "true"
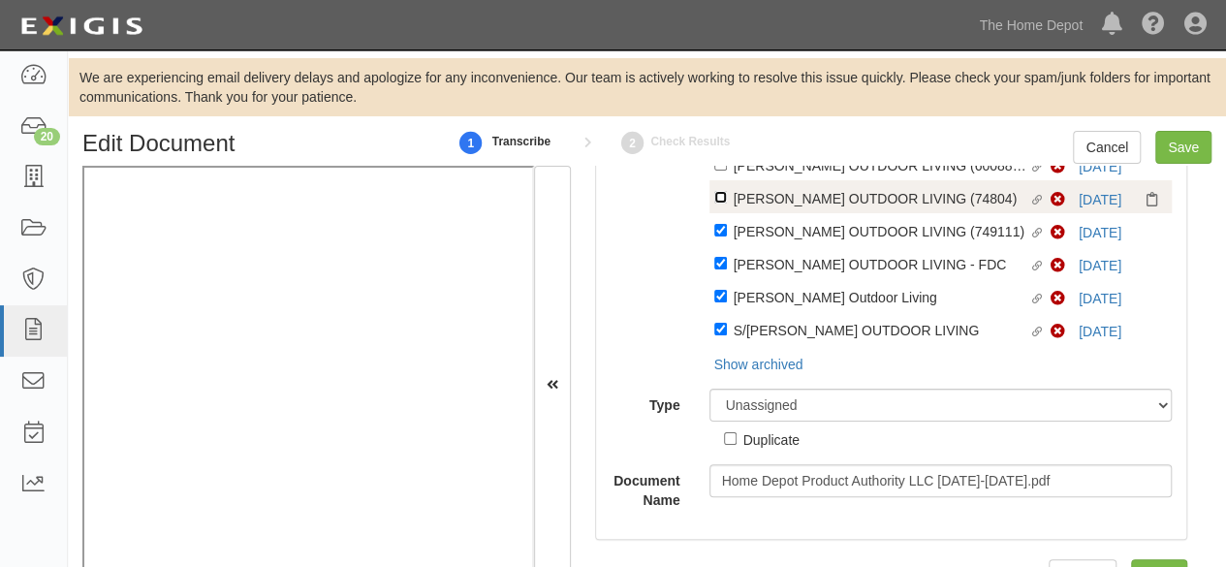
checkbox input "true"
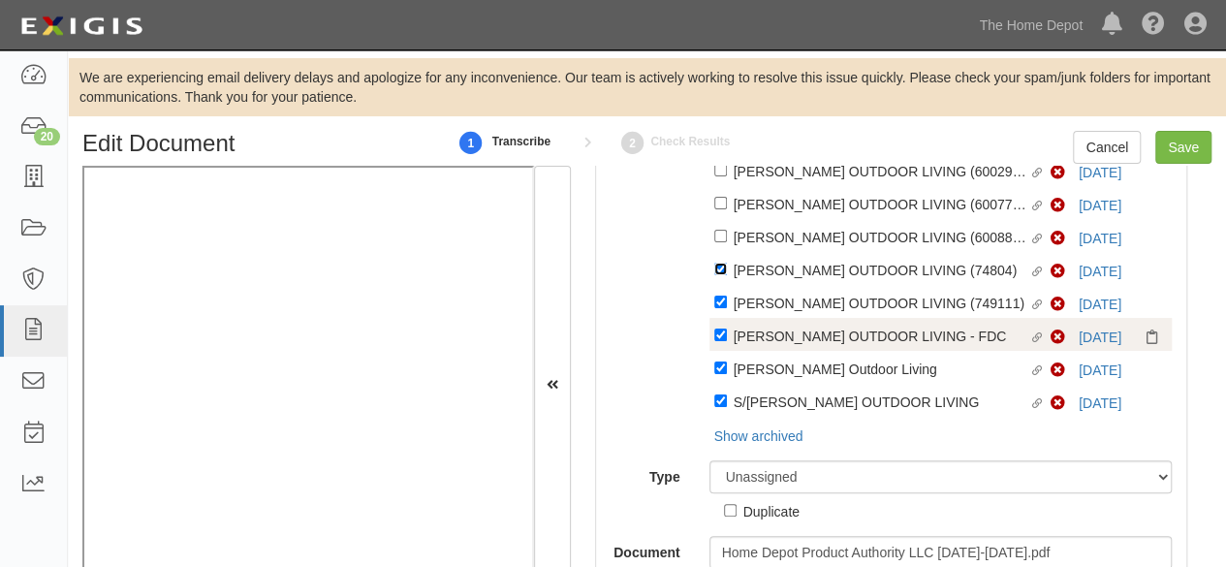
scroll to position [593, 0]
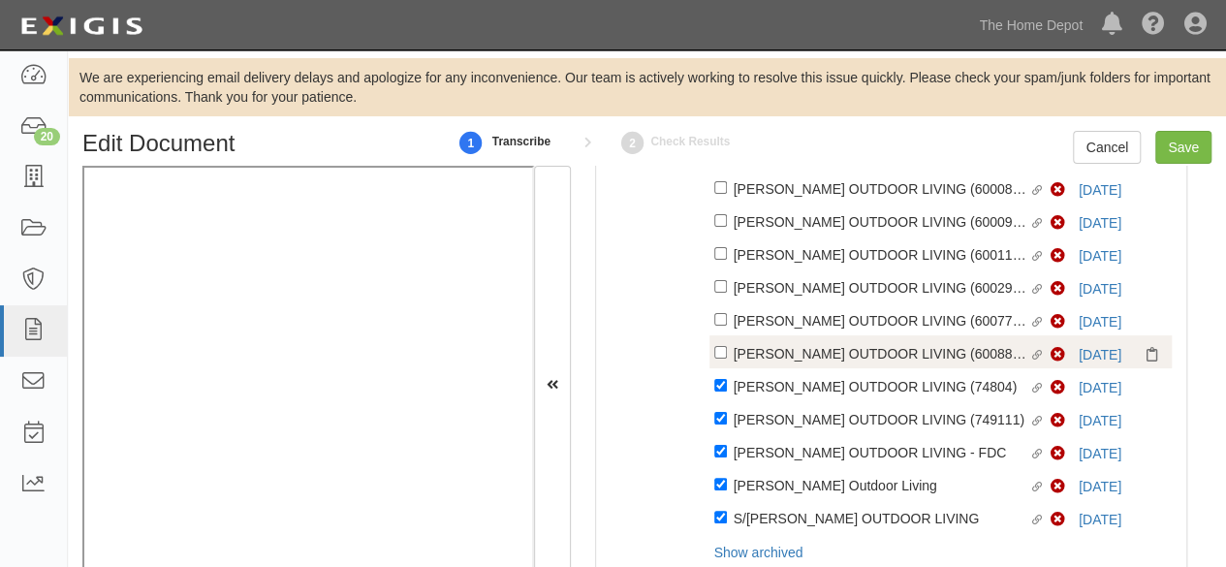
checkbox input "true"
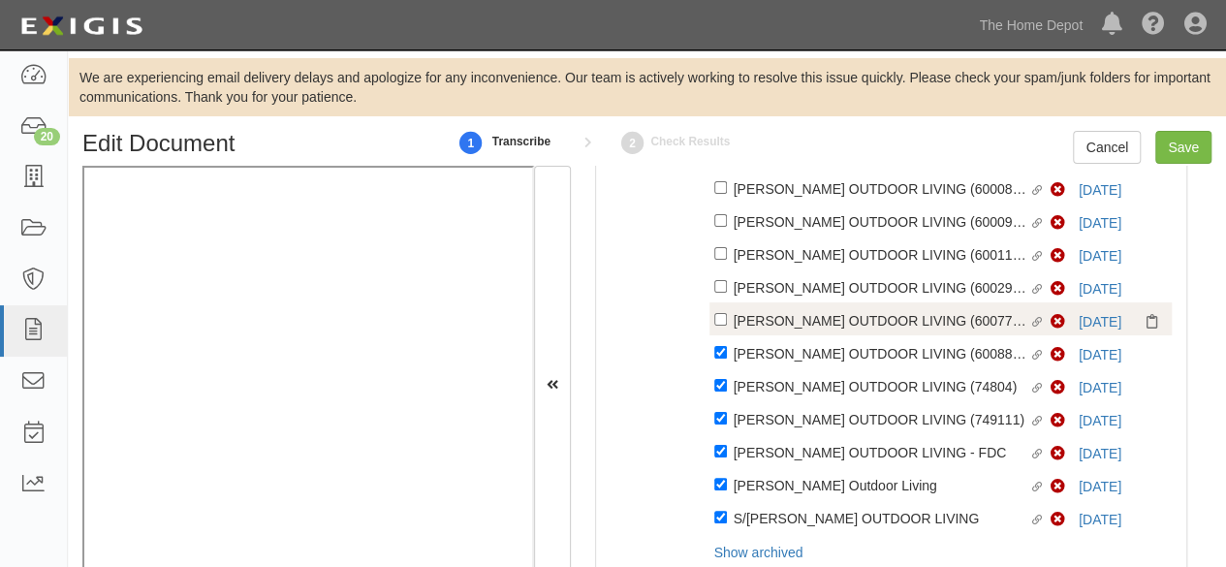
checkbox input "true"
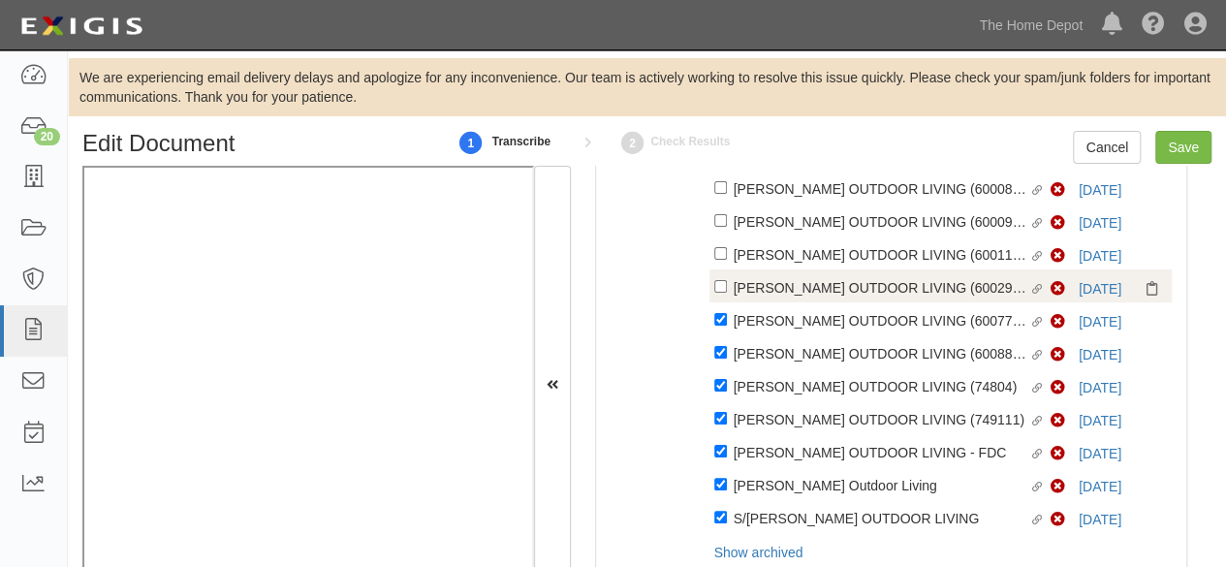
checkbox input "true"
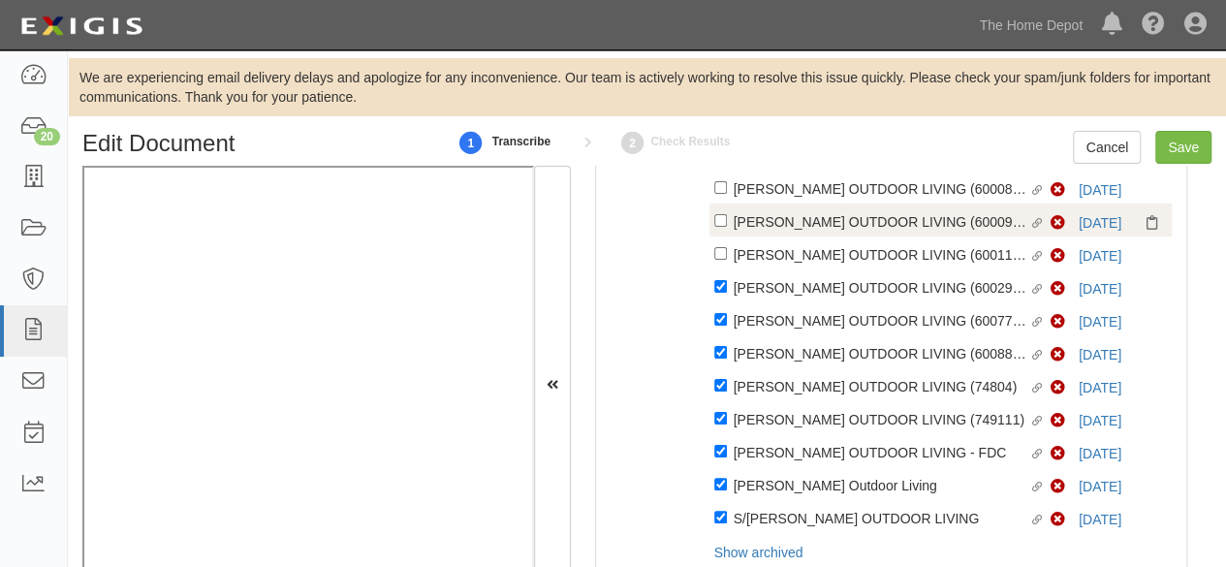
drag, startPoint x: 788, startPoint y: 261, endPoint x: 783, endPoint y: 220, distance: 41.0
checkbox input "true"
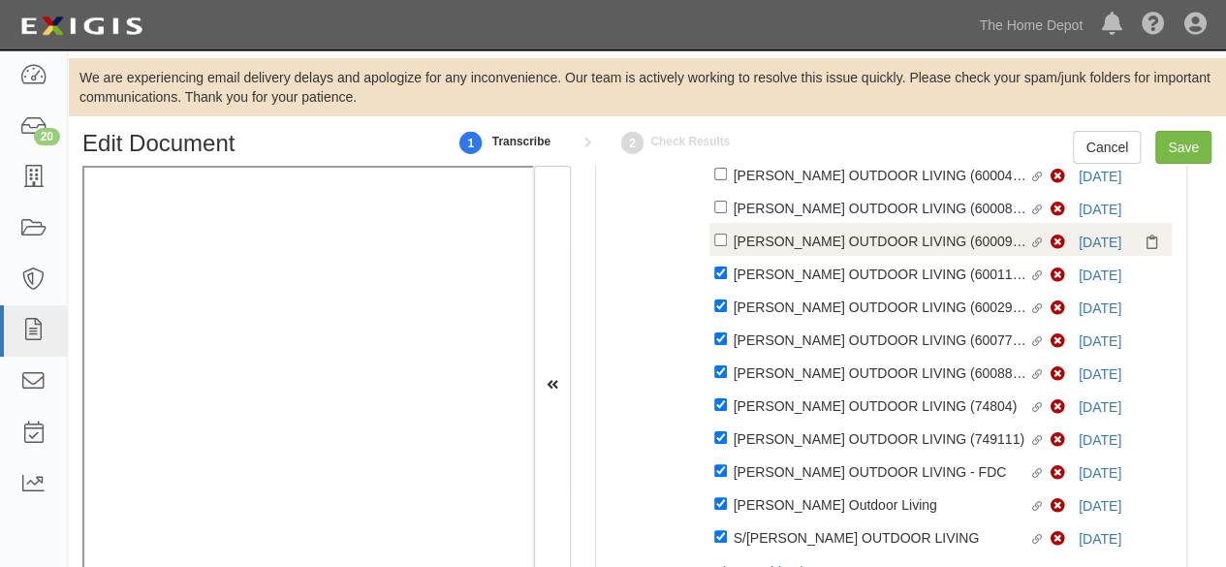
checkbox input "true"
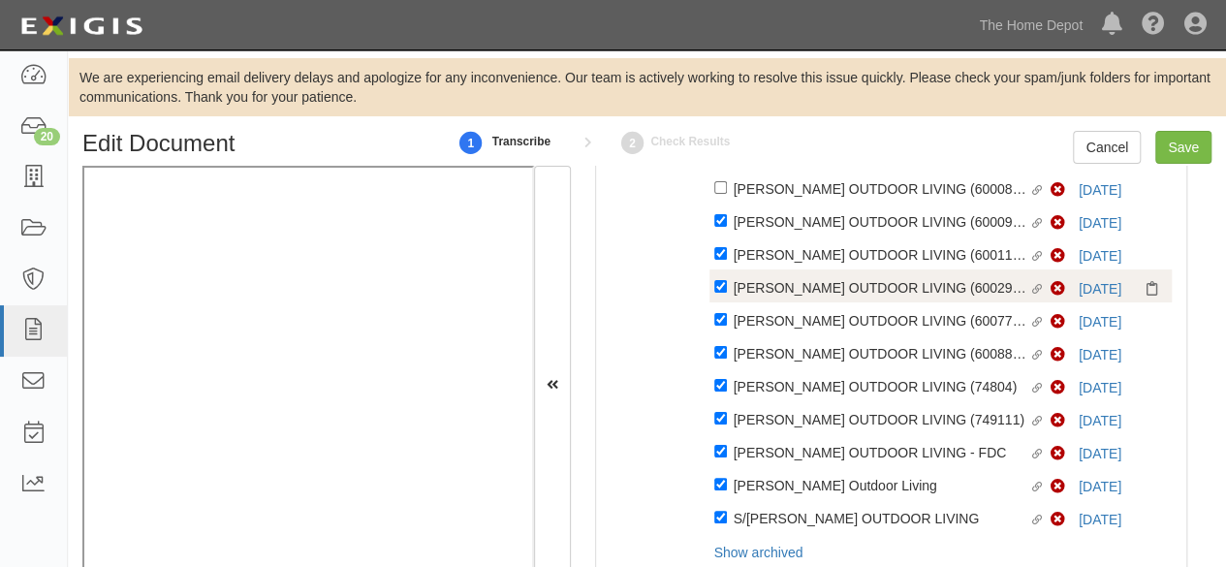
drag, startPoint x: 783, startPoint y: 191, endPoint x: 809, endPoint y: 282, distance: 94.8
checkbox input "true"
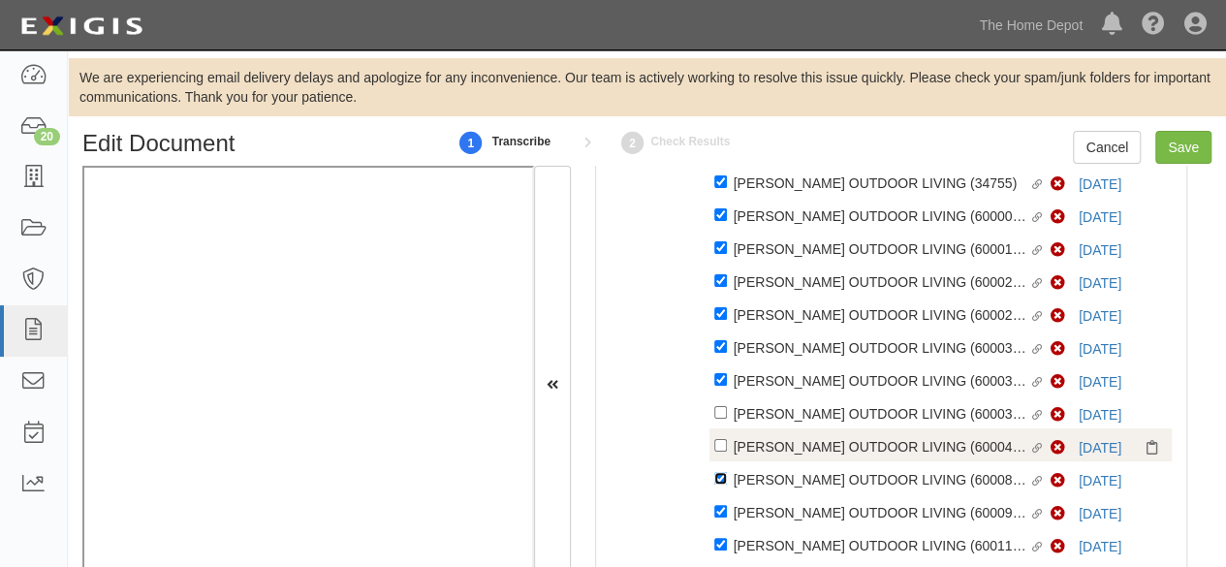
scroll to position [302, 0]
click at [791, 61] on div "BARRETTE OUTDOOR LIVING (60004098)" at bounding box center [882, 50] width 296 height 21
click at [727, 56] on input "Linked agreement BARRETTE OUTDOOR LIVING (60004098) Linked agreement" at bounding box center [720, 50] width 13 height 13
checkbox input "true"
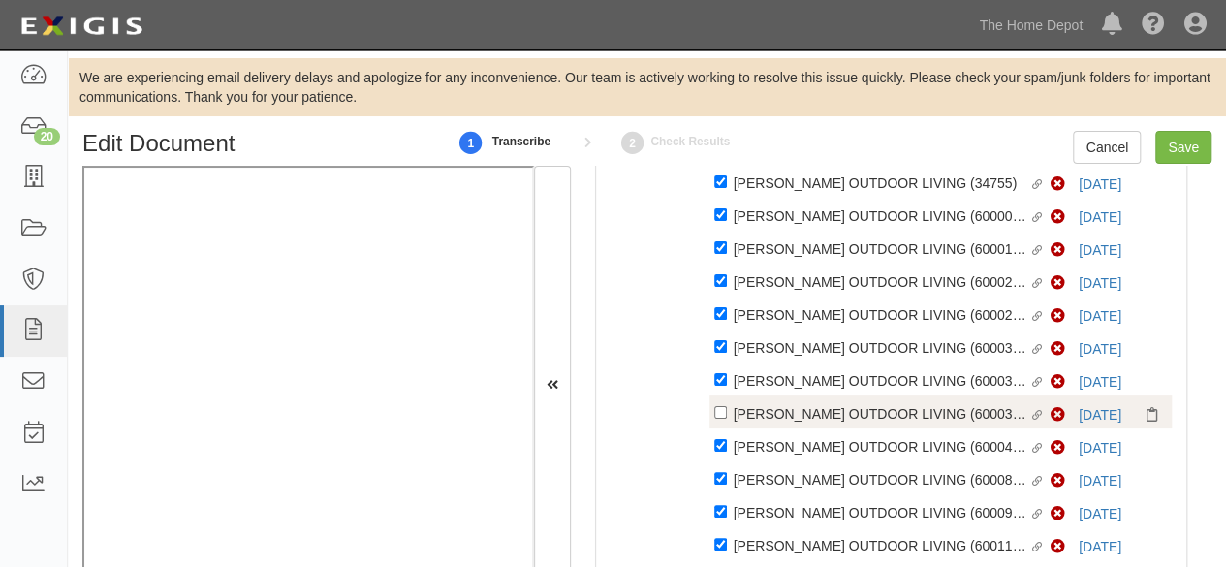
click at [789, 61] on div "BARRETTE OUTDOOR LIVING (60003687)" at bounding box center [882, 50] width 296 height 21
click at [727, 56] on input "Linked agreement BARRETTE OUTDOOR LIVING (60003687) Linked agreement" at bounding box center [720, 50] width 13 height 13
checkbox input "true"
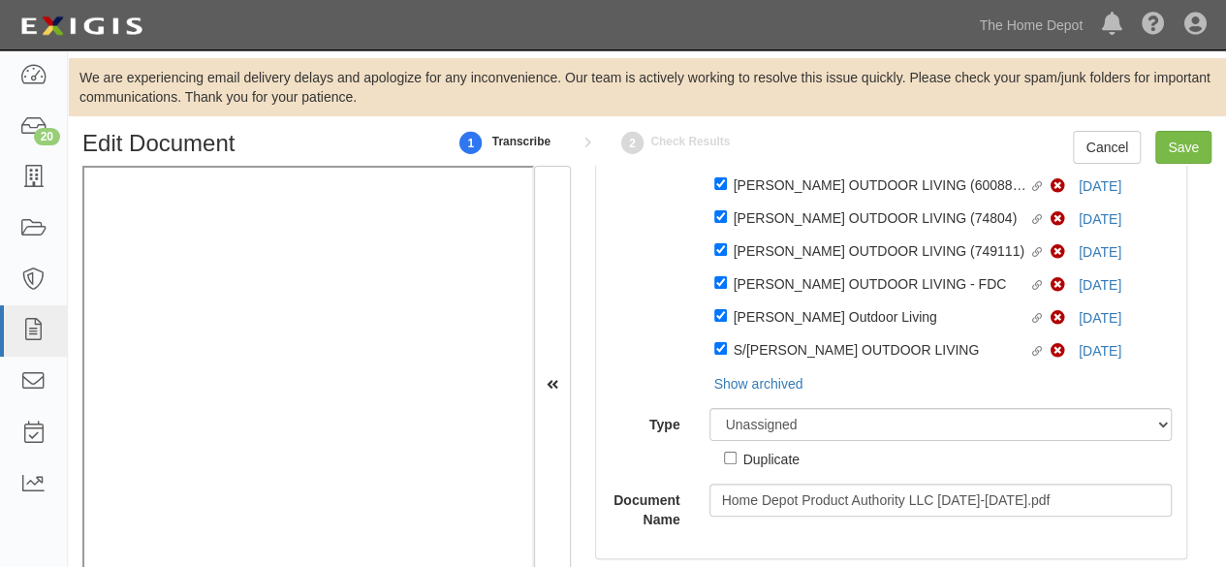
scroll to position [787, 0]
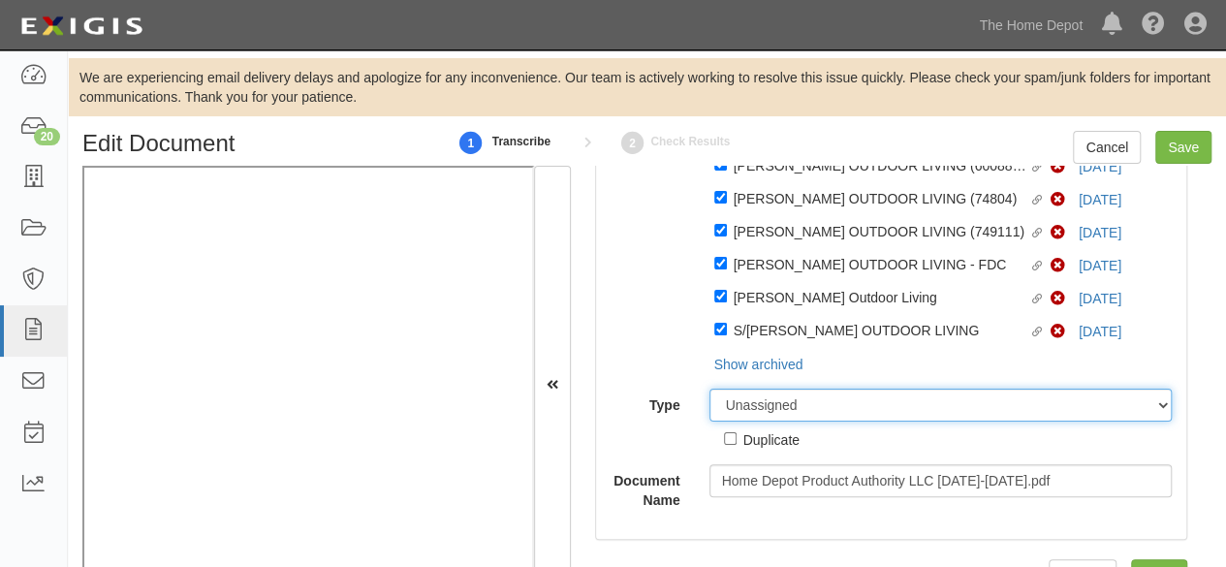
click at [777, 411] on select "Unassigned Binder Cancellation Notice Certificate Contract Endorsement Insuranc…" at bounding box center [940, 405] width 463 height 33
select select "CertificateDetail"
click at [709, 390] on select "Unassigned Binder Cancellation Notice Certificate Contract Endorsement Insuranc…" at bounding box center [940, 405] width 463 height 33
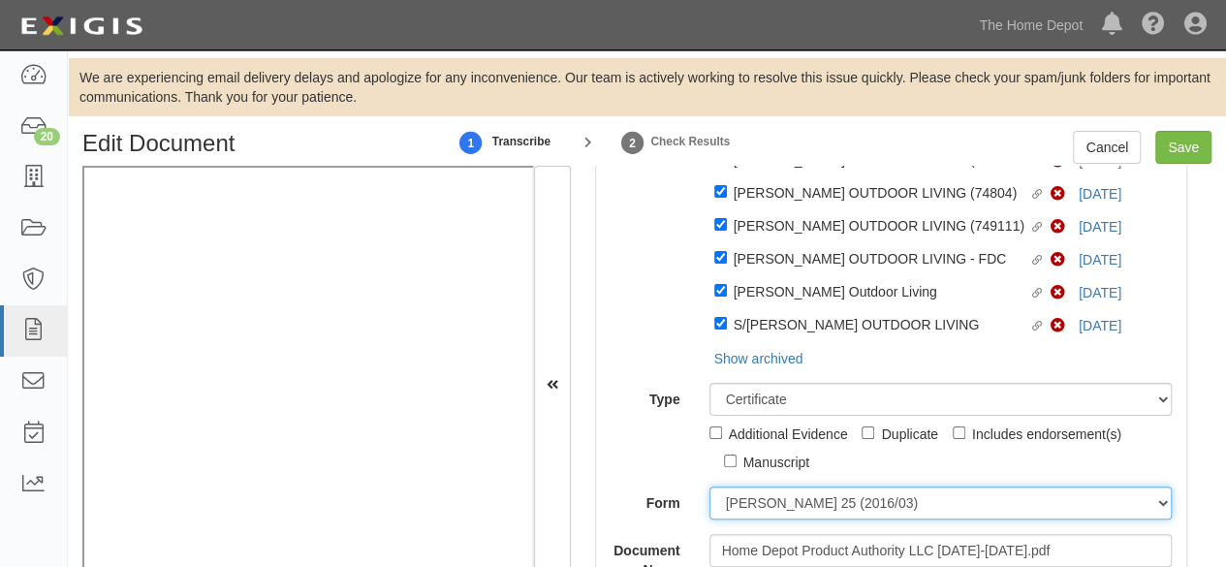
click at [785, 507] on select "[PERSON_NAME] 25 (2016/03) [PERSON_NAME] 101 [PERSON_NAME] 855 NY (2014/05) Gen…" at bounding box center [940, 502] width 463 height 33
select select "GeneralFormDetail"
click at [709, 493] on select "[PERSON_NAME] 25 (2016/03) [PERSON_NAME] 101 [PERSON_NAME] 855 NY (2014/05) Gen…" at bounding box center [940, 502] width 463 height 33
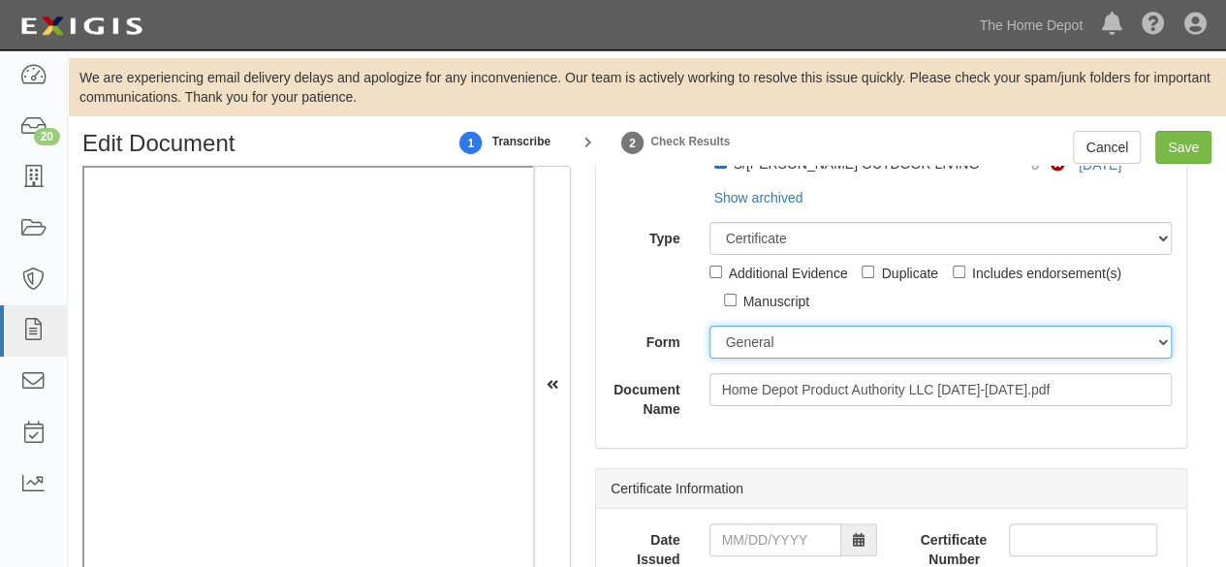
scroll to position [1078, 0]
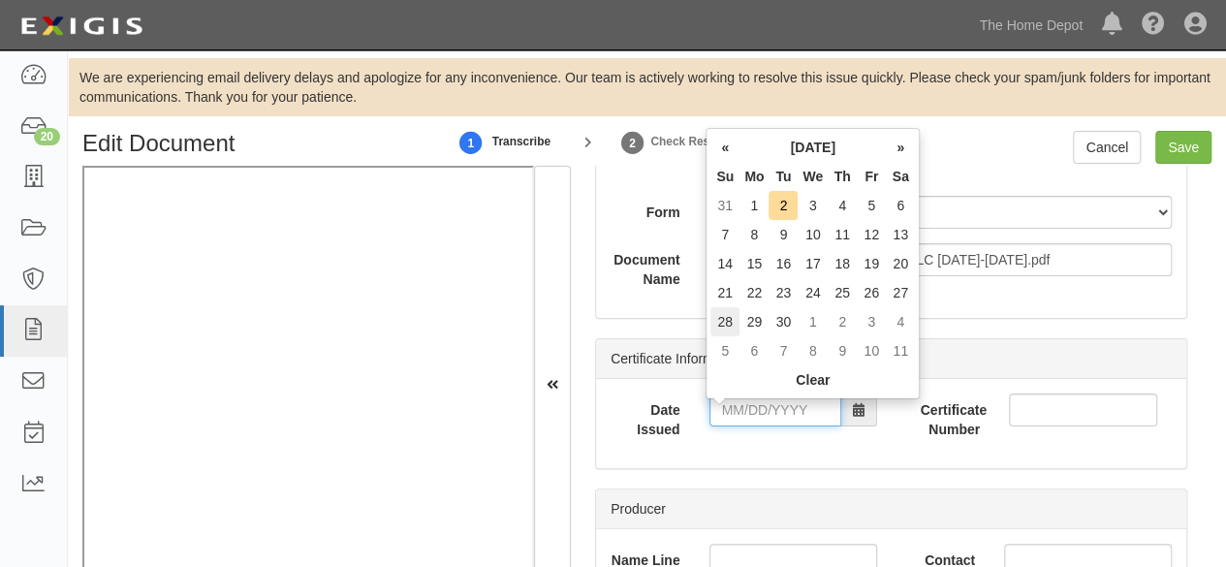
drag, startPoint x: 748, startPoint y: 416, endPoint x: 721, endPoint y: 309, distance: 110.0
click at [748, 415] on input "Date Issued" at bounding box center [775, 409] width 132 height 33
click at [726, 140] on th "«" at bounding box center [724, 147] width 29 height 29
click at [805, 291] on td "20" at bounding box center [813, 292] width 30 height 29
type input "08/20/2025"
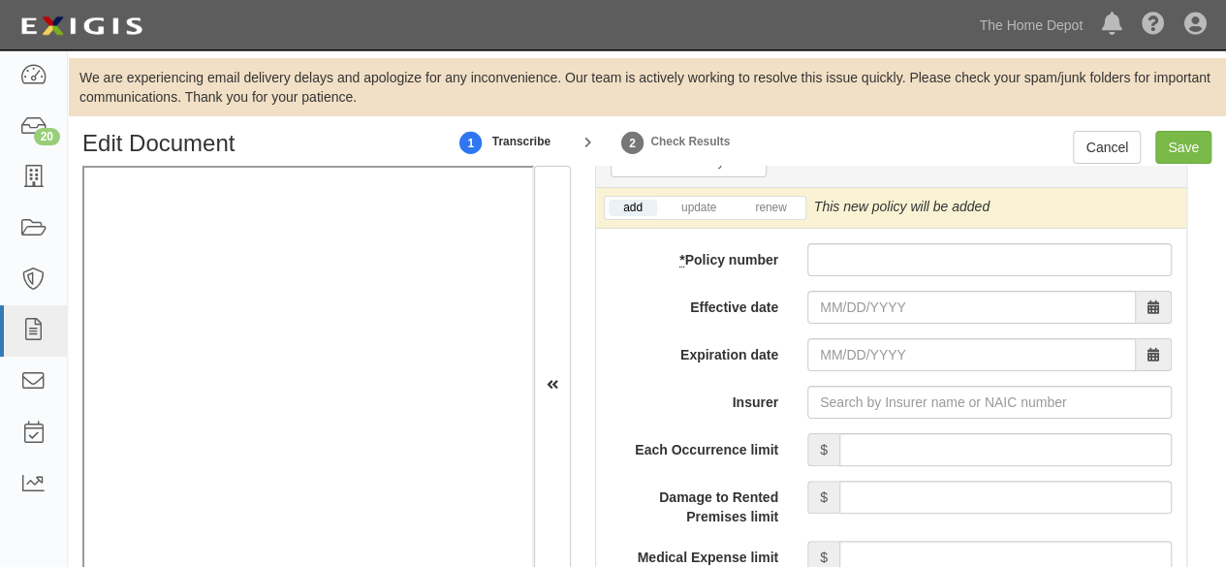
scroll to position [2434, 0]
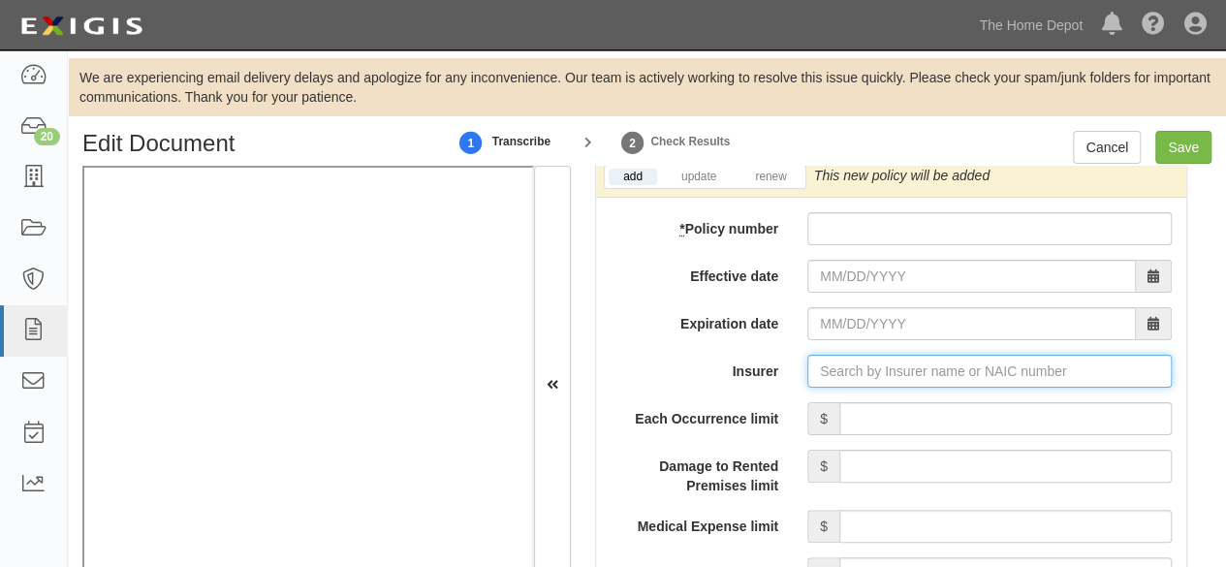
click at [843, 369] on input "Insurer" at bounding box center [989, 371] width 364 height 33
paste input "23035"
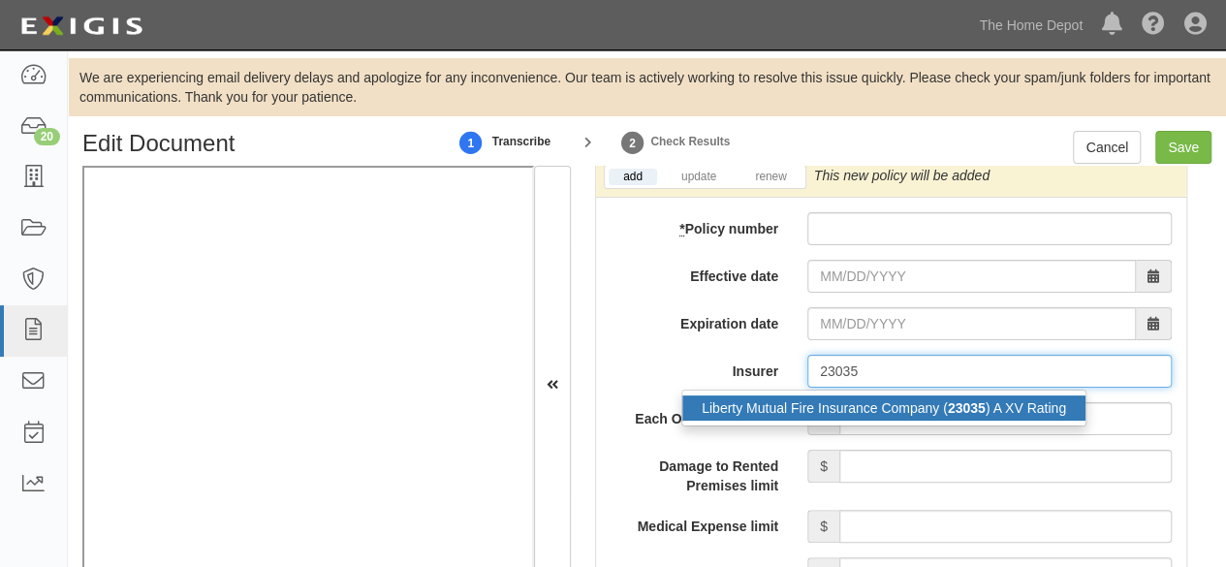
click at [823, 416] on div "Liberty Mutual Fire Insurance Company ( 23035 ) A XV Rating" at bounding box center [883, 407] width 403 height 25
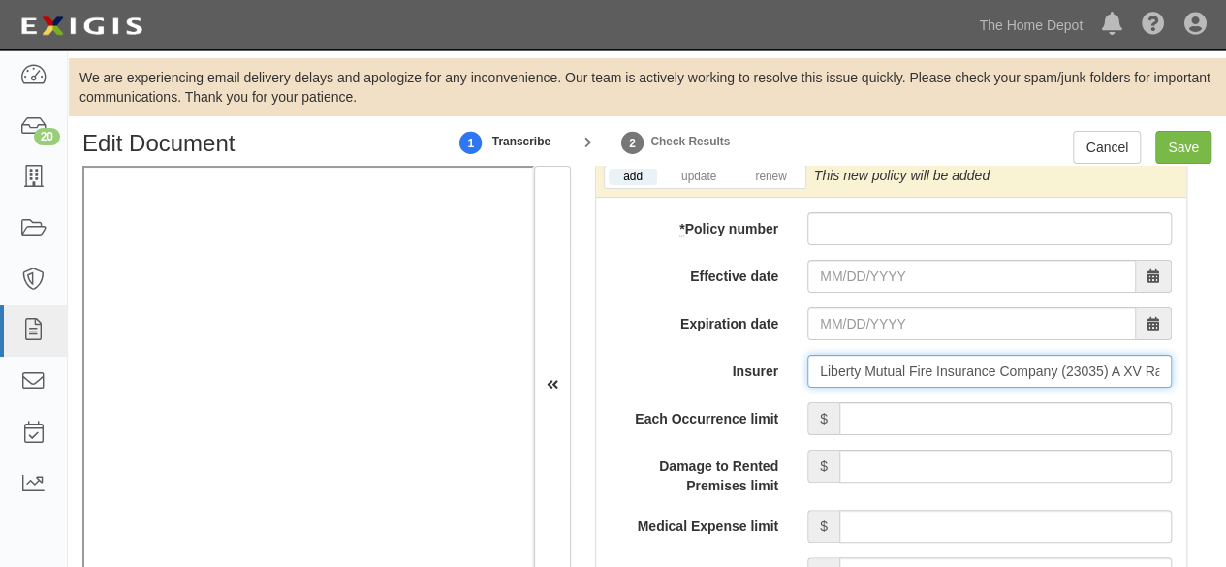
type input "Liberty Mutual Fire Insurance Company (23035) A XV Rating"
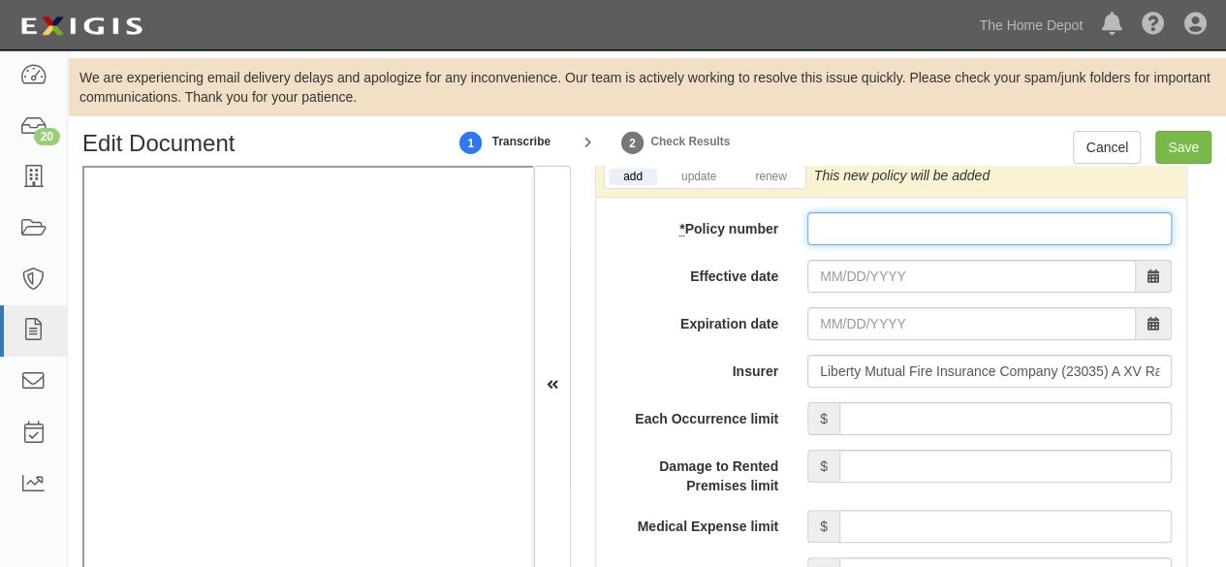
paste input "TB2-C81-004095-115"
drag, startPoint x: 889, startPoint y: 221, endPoint x: 864, endPoint y: 266, distance: 51.6
click at [886, 232] on input "* Policy number" at bounding box center [989, 228] width 364 height 33
type input "TB2-C81-004095-115"
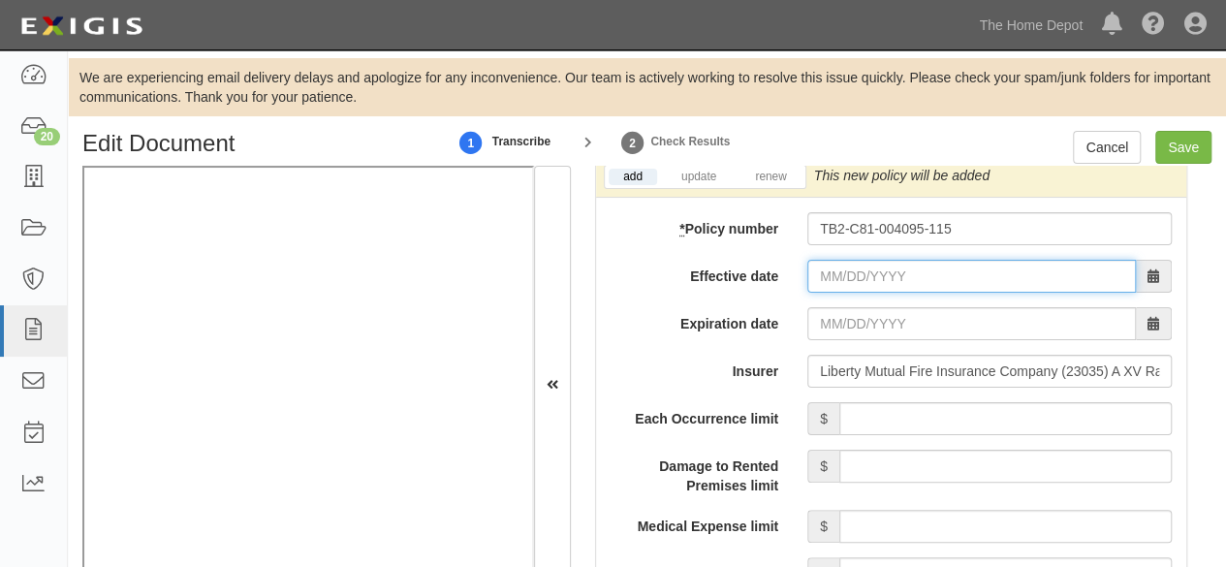
click at [837, 287] on input "Effective date" at bounding box center [971, 276] width 329 height 33
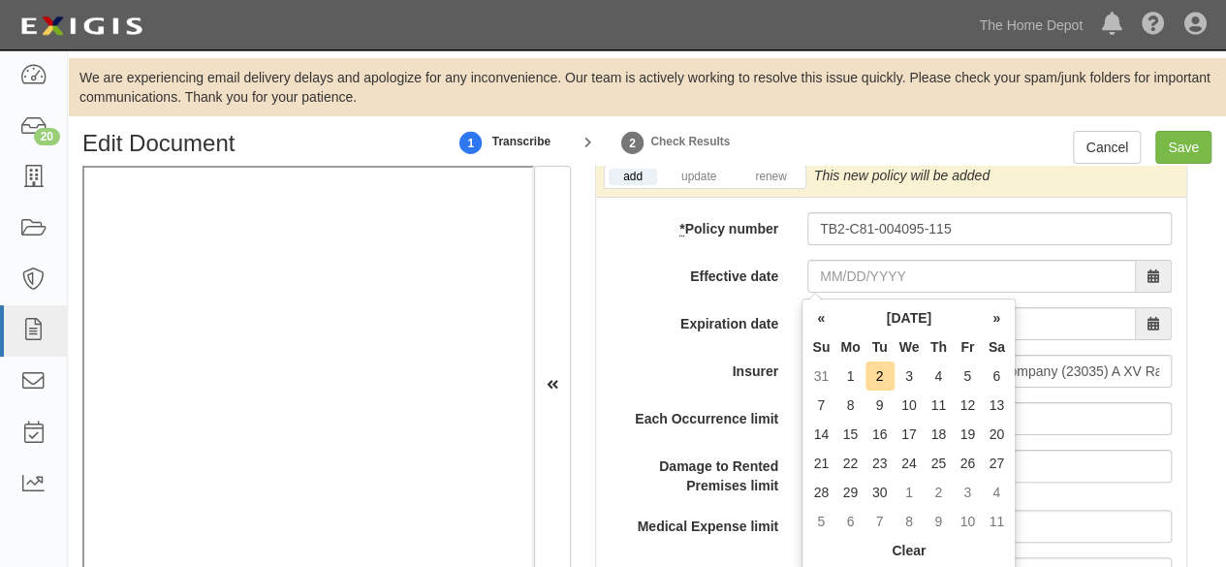
click at [852, 380] on td "1" at bounding box center [849, 375] width 29 height 29
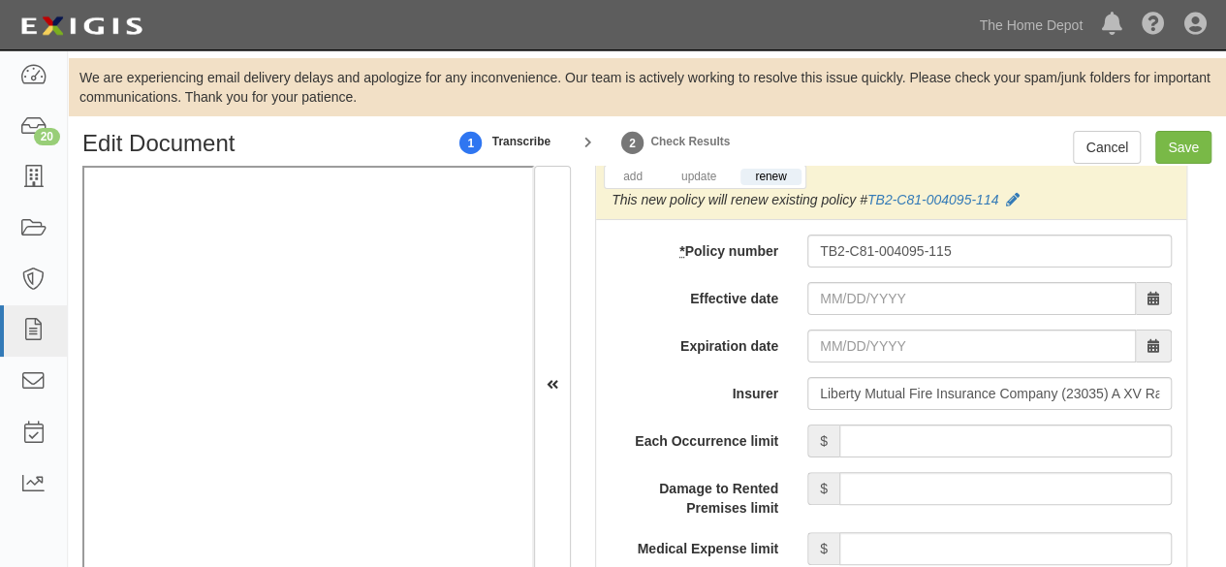
type input "09/01/2025"
type input "09/01/2026"
click at [700, 179] on link "update" at bounding box center [699, 177] width 64 height 16
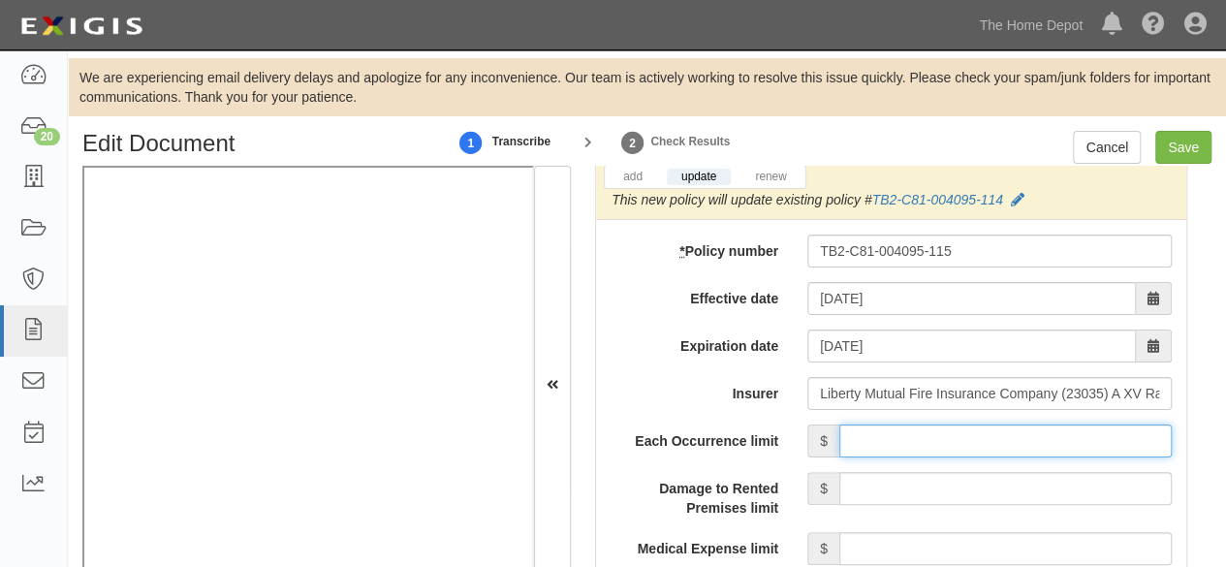
drag, startPoint x: 1050, startPoint y: 449, endPoint x: 1041, endPoint y: 426, distance: 24.3
click at [1050, 449] on input "Each Occurrence limit" at bounding box center [1005, 440] width 332 height 33
type input "2,000,000"
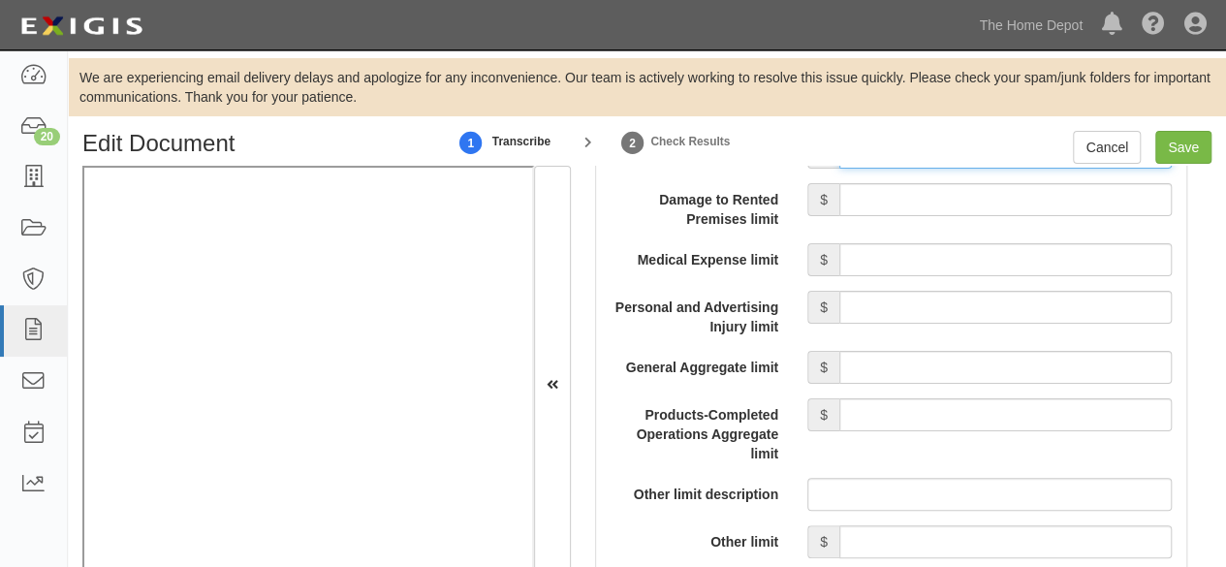
scroll to position [2725, 0]
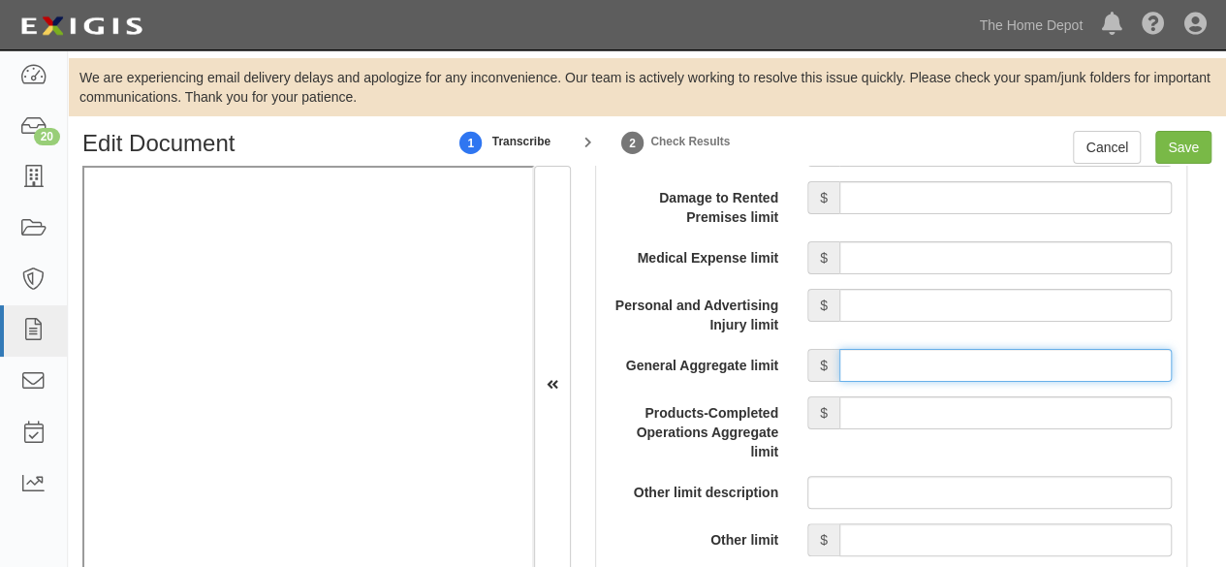
drag, startPoint x: 938, startPoint y: 364, endPoint x: 948, endPoint y: 350, distance: 17.5
click at [938, 364] on input "General Aggregate limit" at bounding box center [1005, 365] width 332 height 33
type input "10,000,000"
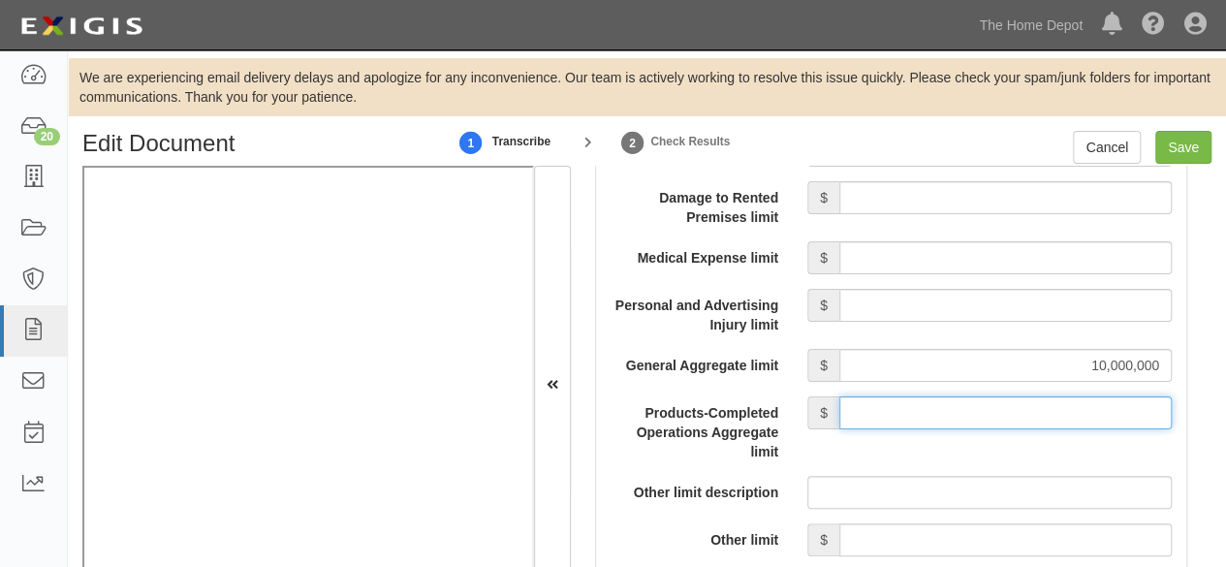
click at [934, 421] on input "Products-Completed Operations Aggregate limit" at bounding box center [1005, 412] width 332 height 33
type input "10,000,000"
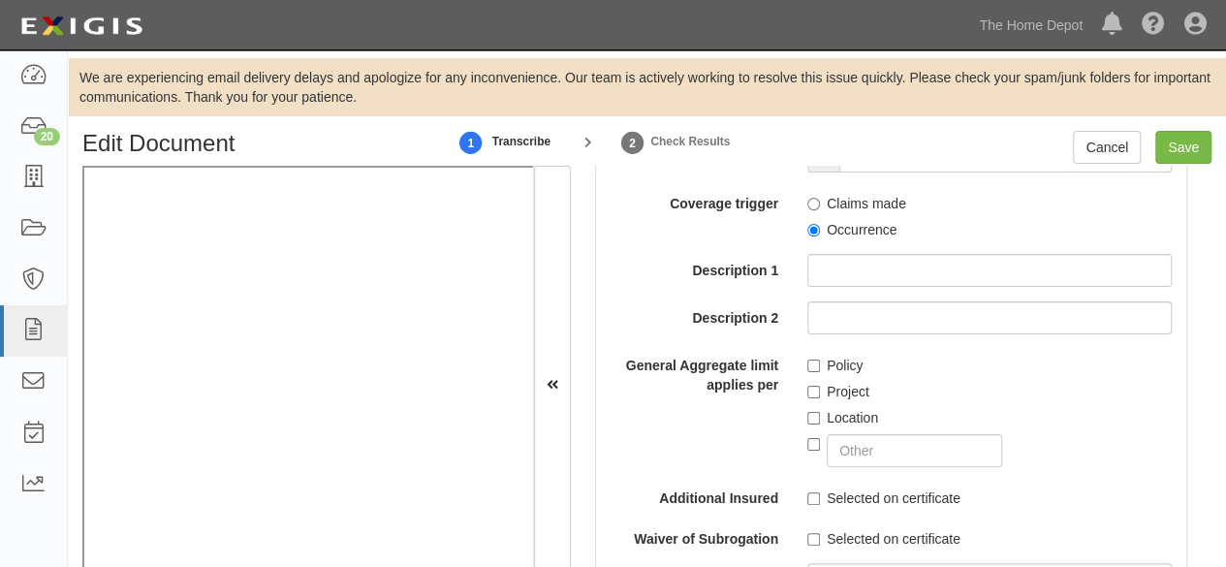
scroll to position [3113, 0]
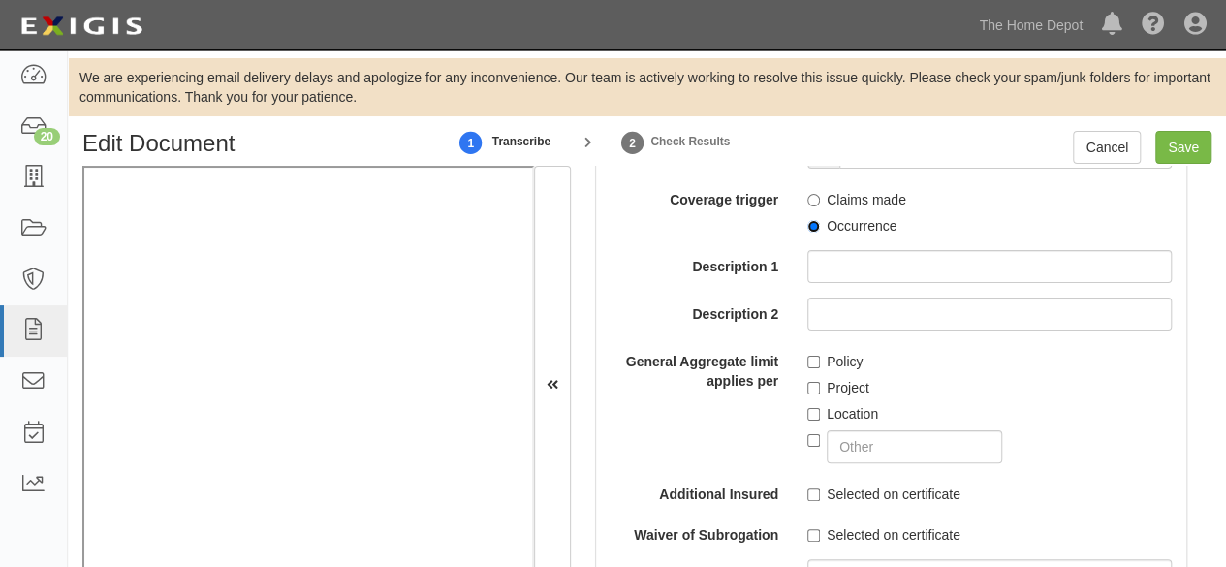
click at [808, 233] on input "Occurrence" at bounding box center [813, 226] width 13 height 13
radio input "true"
click at [809, 394] on input "Project" at bounding box center [813, 388] width 13 height 13
checkbox input "true"
click at [807, 418] on input "Location" at bounding box center [813, 414] width 13 height 13
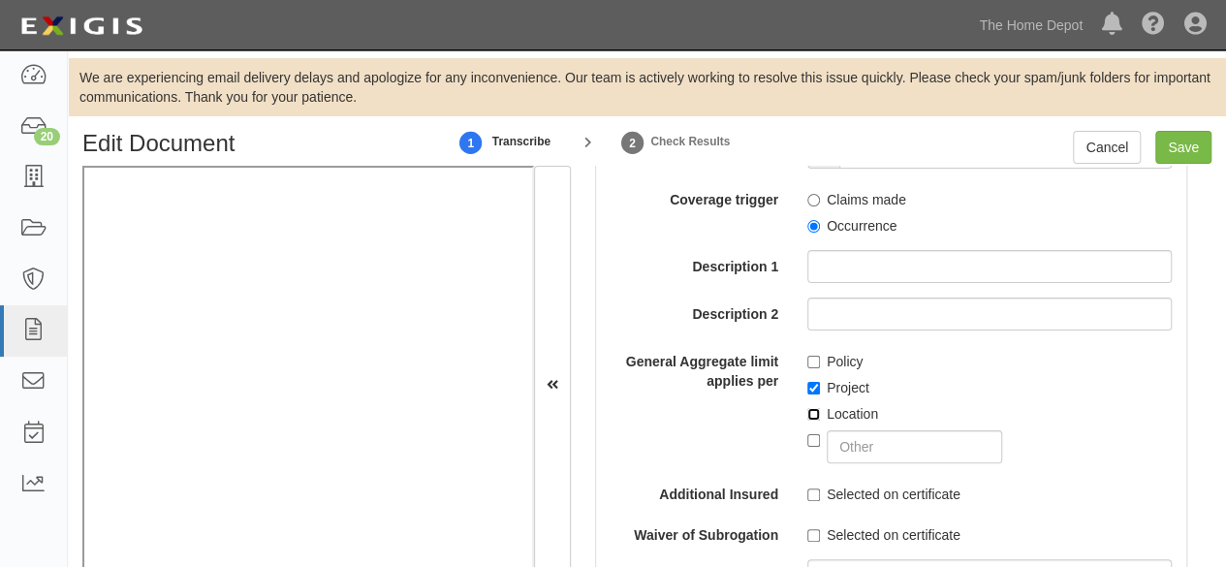
checkbox input "true"
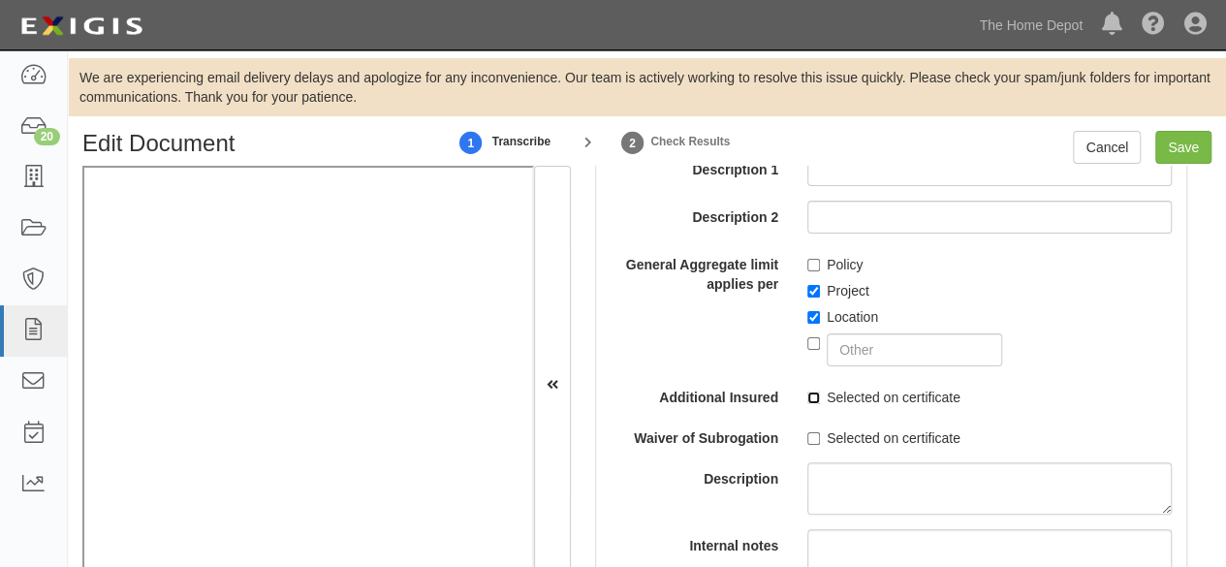
click at [808, 400] on input "Selected on certificate" at bounding box center [813, 398] width 13 height 13
checkbox input "true"
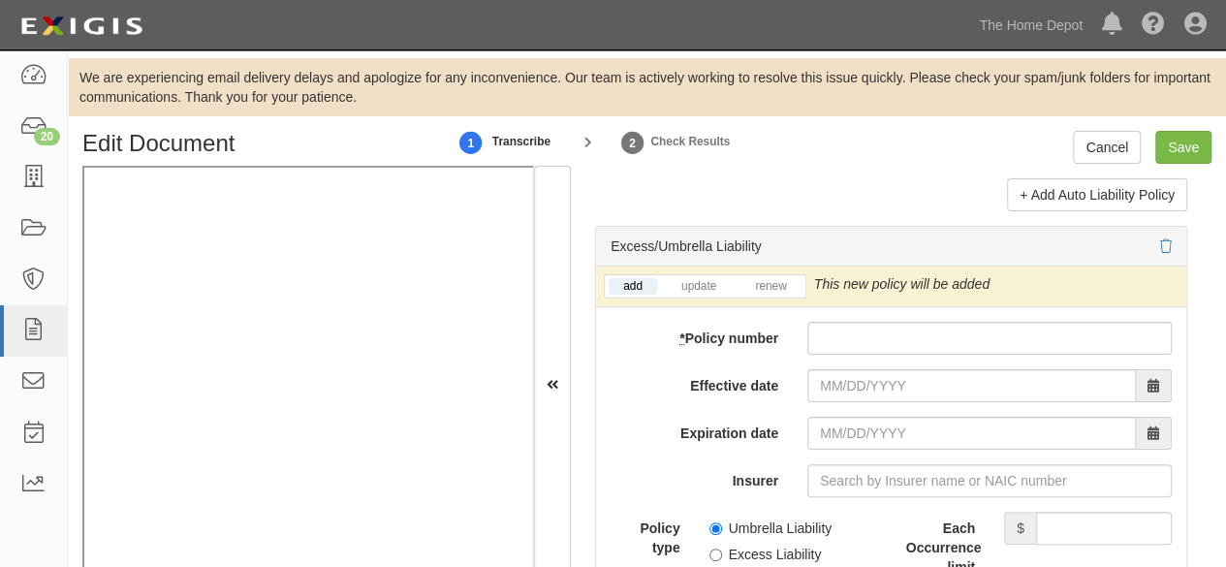
scroll to position [4954, 0]
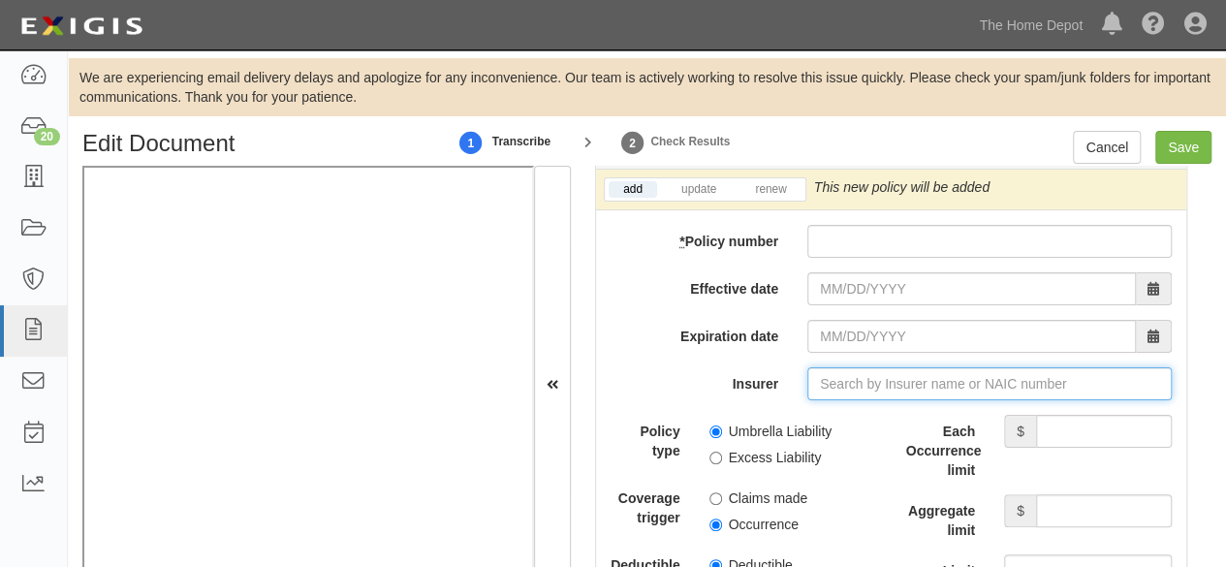
click at [859, 381] on input "Insurer" at bounding box center [989, 383] width 364 height 33
paste input "23035"
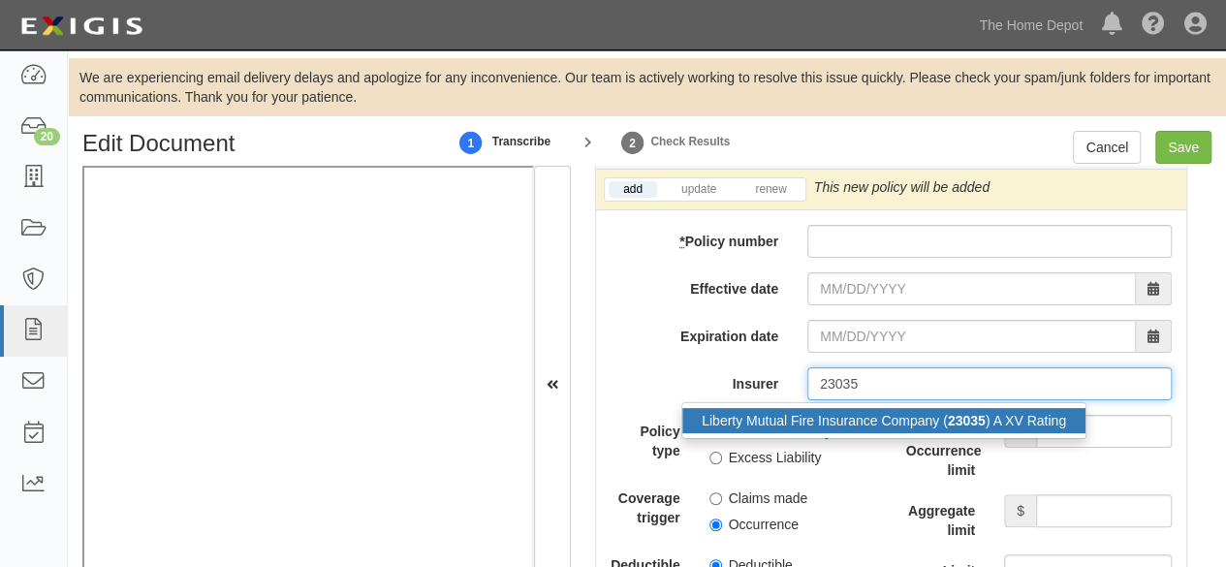
click at [829, 419] on div "Liberty Mutual Fire Insurance Company ( 23035 ) A XV Rating" at bounding box center [883, 420] width 403 height 25
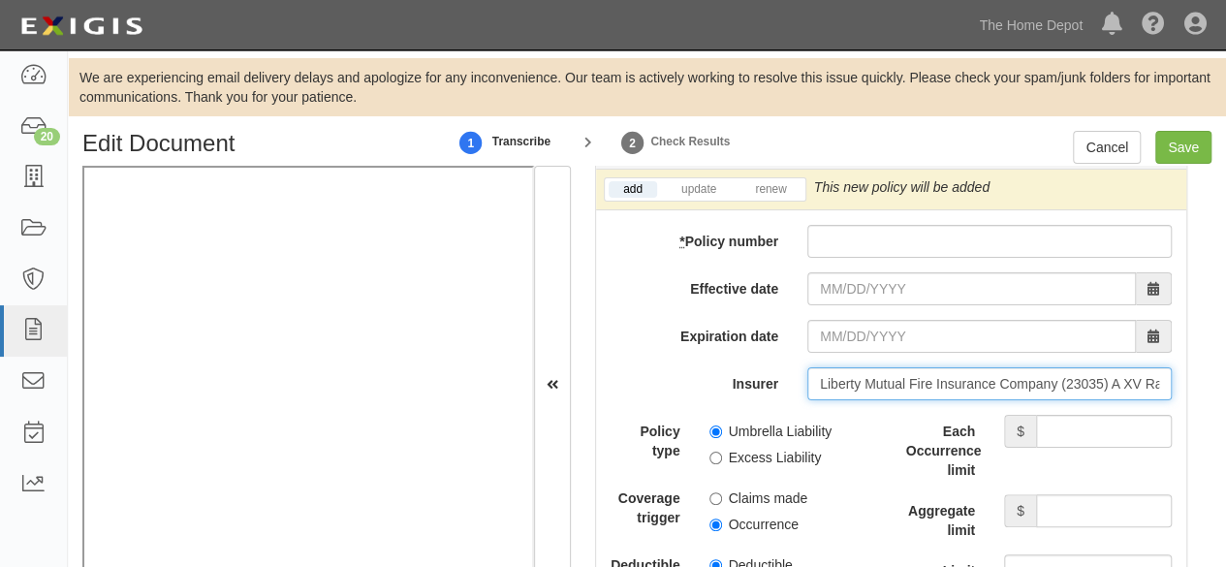
type input "Liberty Mutual Fire Insurance Company (23035) A XV Rating"
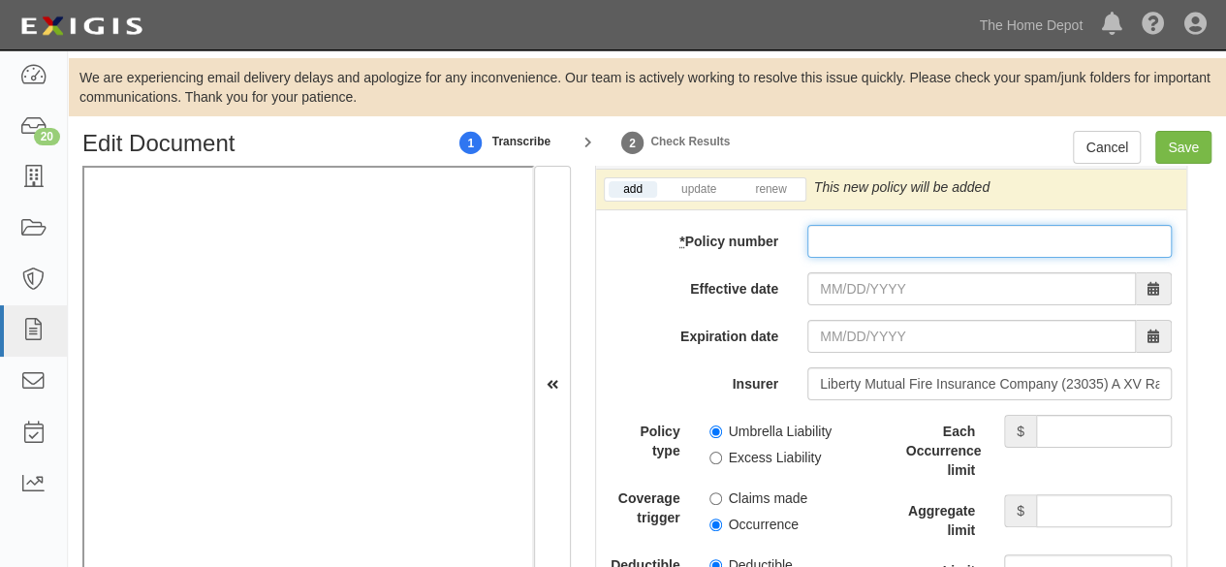
click at [841, 236] on input "* Policy number" at bounding box center [989, 241] width 364 height 33
paste input "TL2-681-054523-925"
type input "TL2-681-054523-925"
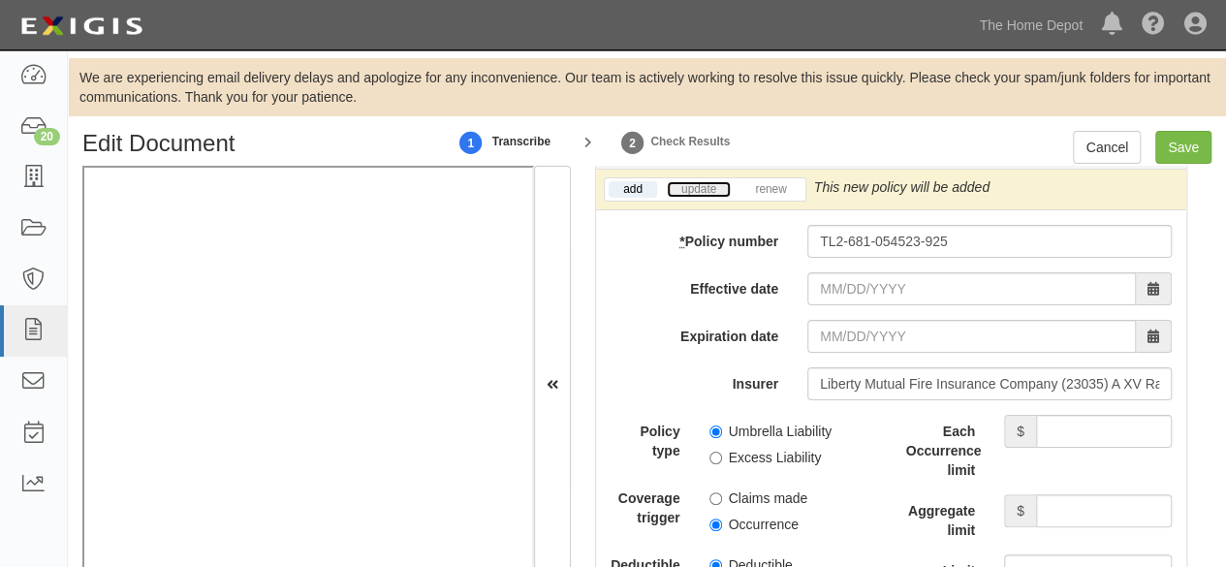
click at [702, 187] on link "update" at bounding box center [699, 189] width 64 height 16
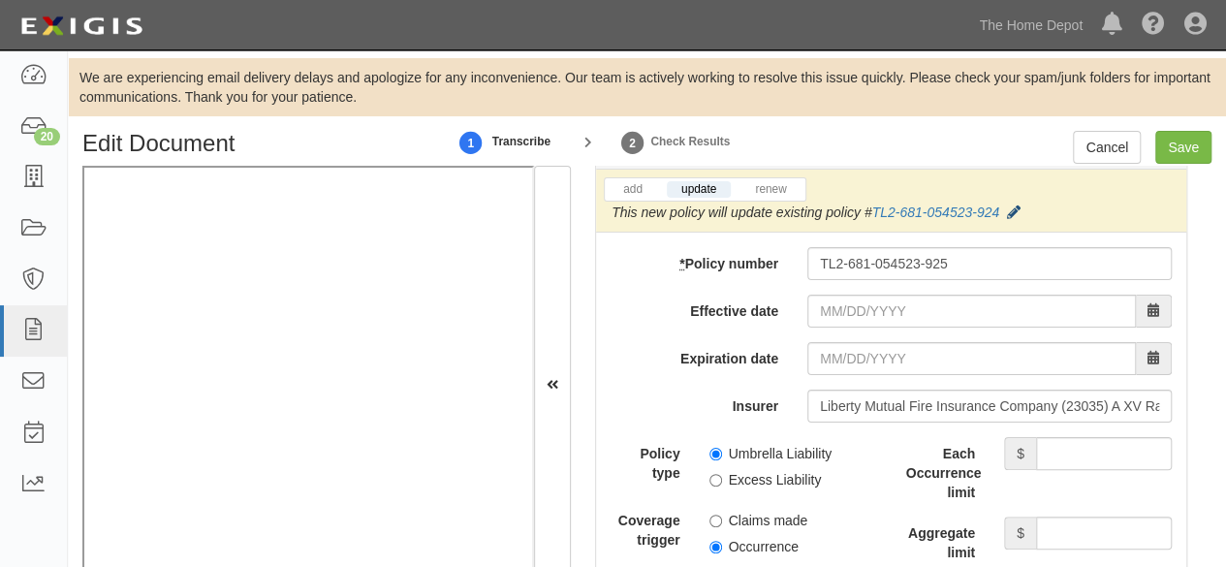
click at [1010, 209] on icon at bounding box center [1014, 213] width 14 height 14
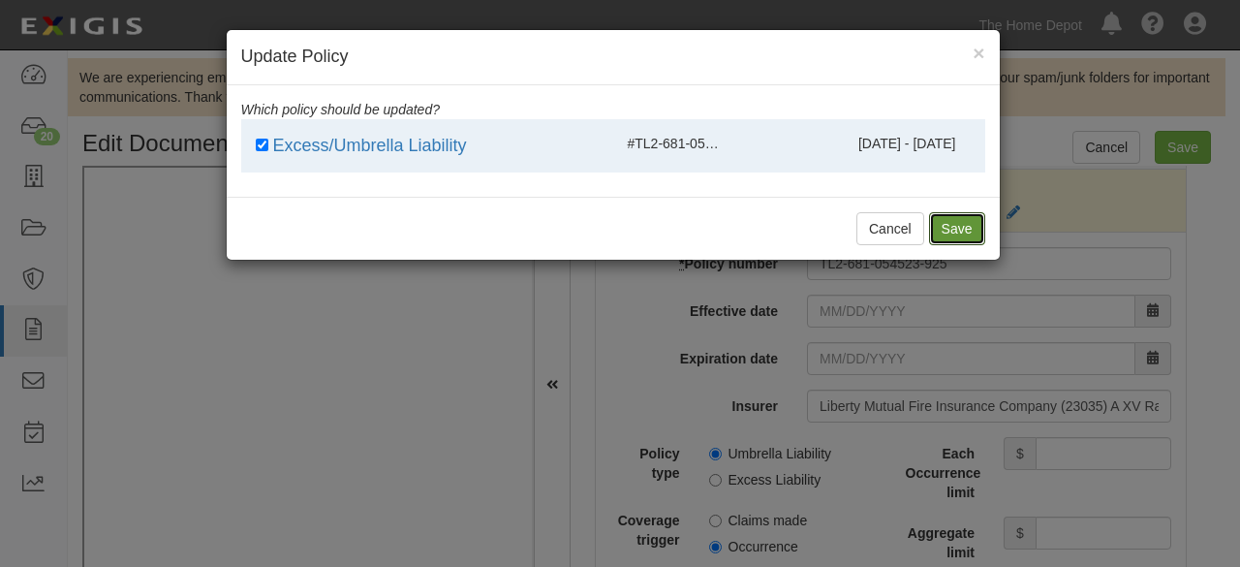
drag, startPoint x: 955, startPoint y: 236, endPoint x: 801, endPoint y: 430, distance: 247.0
click at [956, 236] on button "Save" at bounding box center [957, 228] width 56 height 33
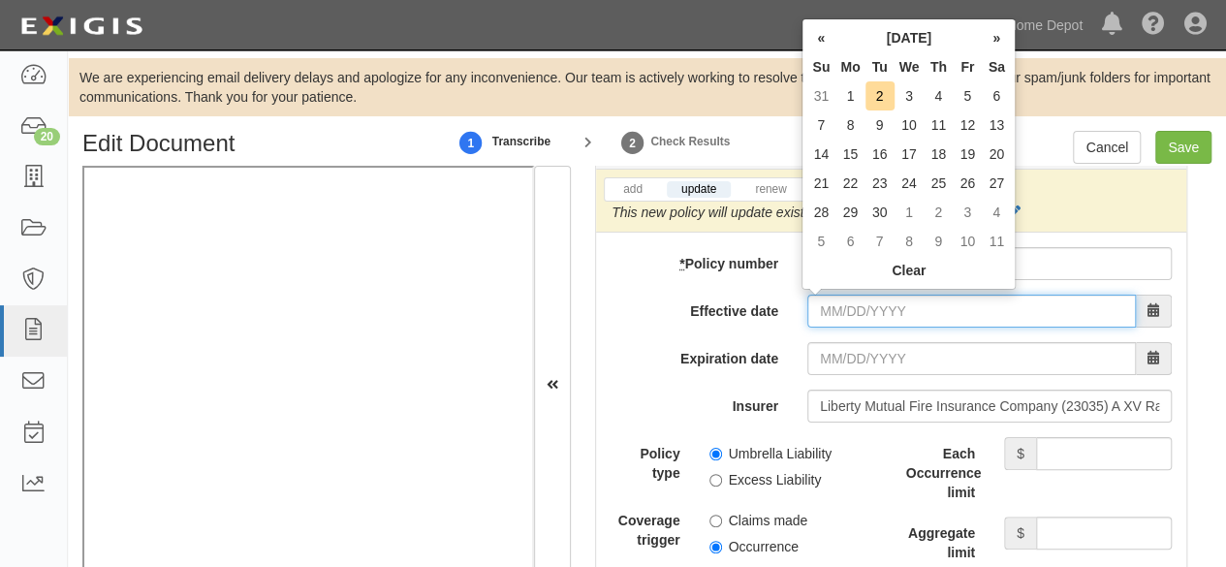
drag, startPoint x: 846, startPoint y: 298, endPoint x: 844, endPoint y: 286, distance: 11.8
click at [846, 298] on input "Effective date" at bounding box center [971, 311] width 329 height 33
drag, startPoint x: 851, startPoint y: 94, endPoint x: 852, endPoint y: 125, distance: 31.0
click at [851, 94] on td "1" at bounding box center [849, 95] width 29 height 29
type input "09/01/2025"
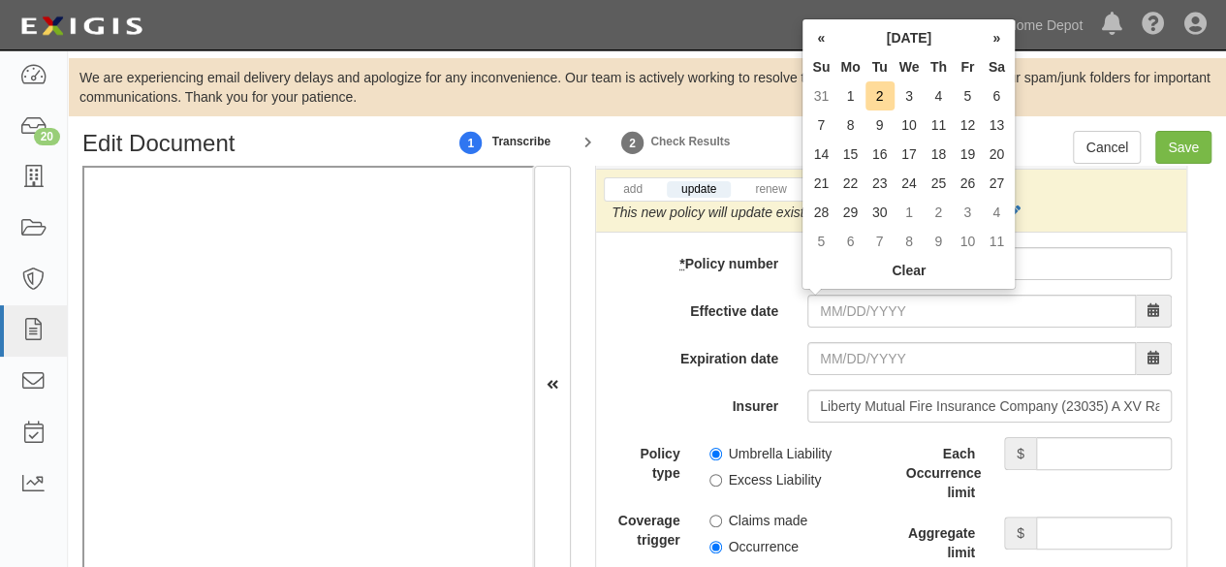
type input "09/01/2026"
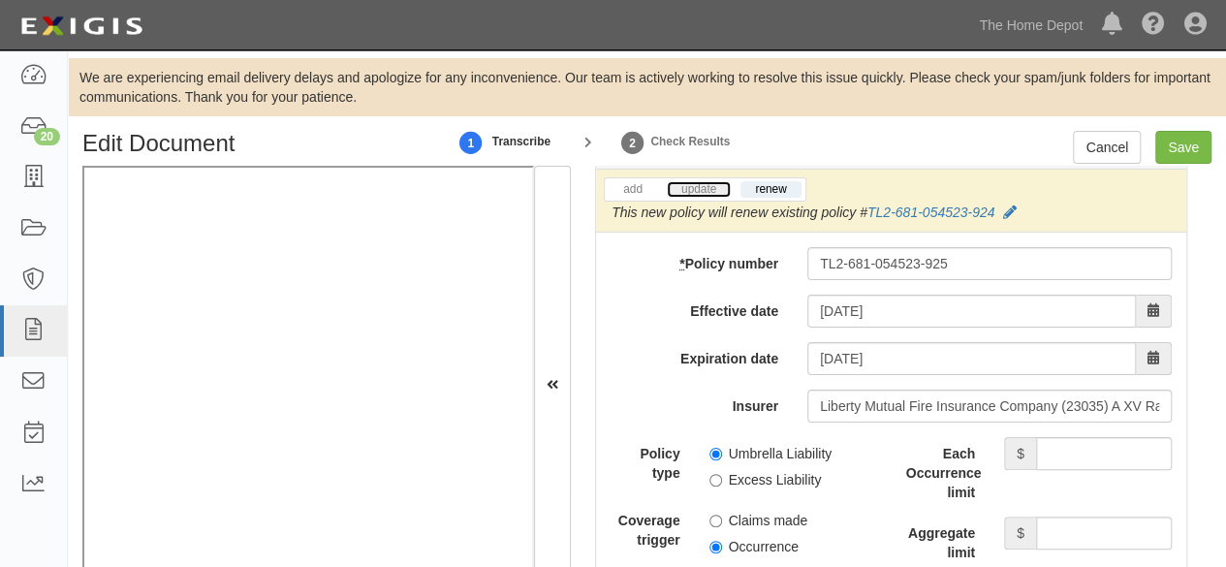
click at [705, 186] on link "update" at bounding box center [699, 189] width 64 height 16
click at [1058, 444] on input "Each Occurrence limit" at bounding box center [1104, 453] width 136 height 33
type input "5,000,000"
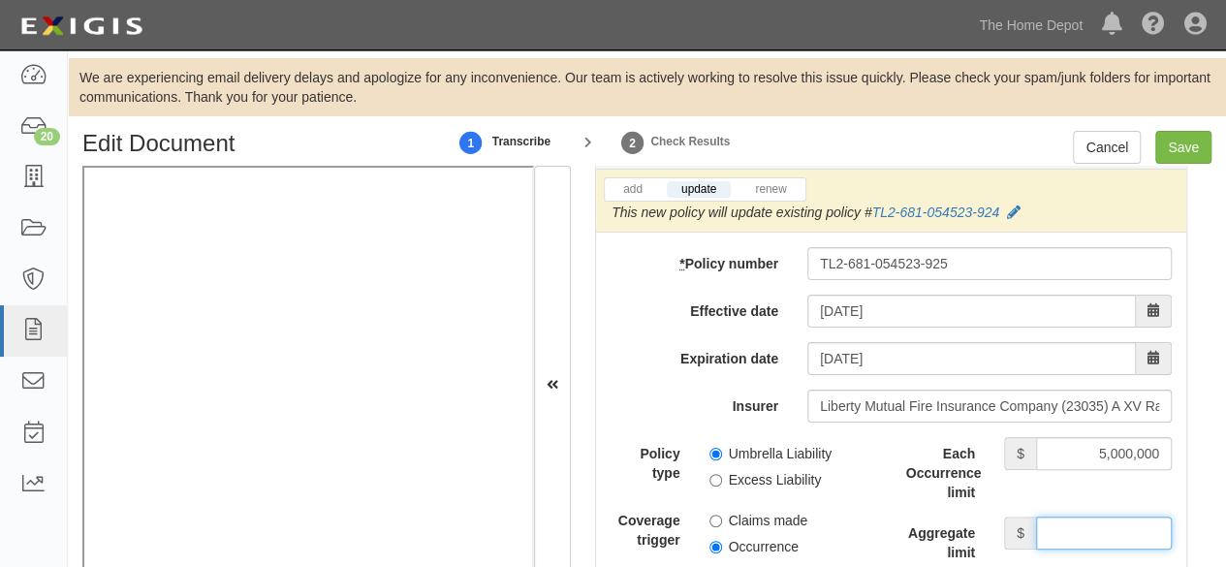
click at [1074, 530] on input "Aggregate limit" at bounding box center [1104, 533] width 136 height 33
type input "5,000,000"
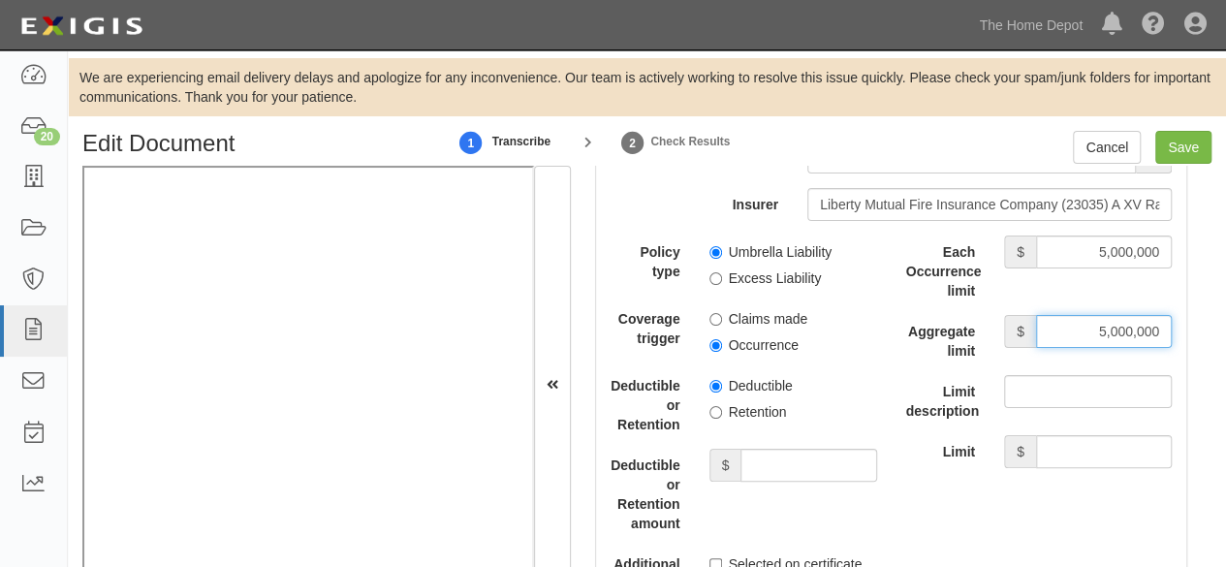
scroll to position [5245, 0]
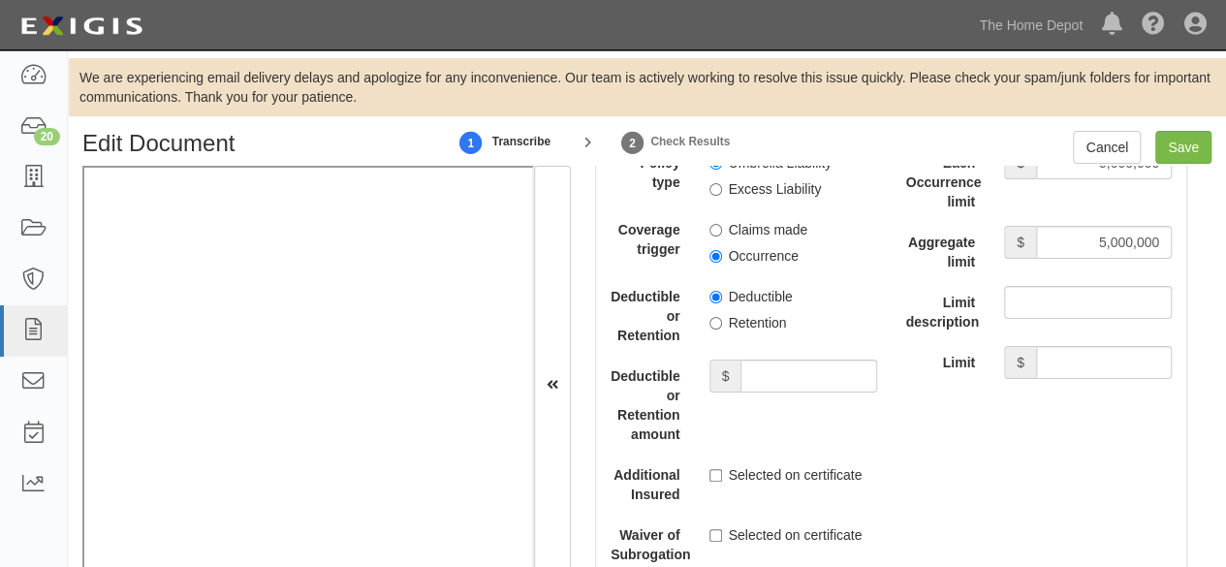
click at [713, 193] on label "Excess Liability" at bounding box center [765, 188] width 112 height 19
click at [713, 193] on input "Excess Liability" at bounding box center [715, 189] width 13 height 13
radio input "true"
click at [713, 255] on input "Occurrence" at bounding box center [715, 256] width 13 height 13
radio input "true"
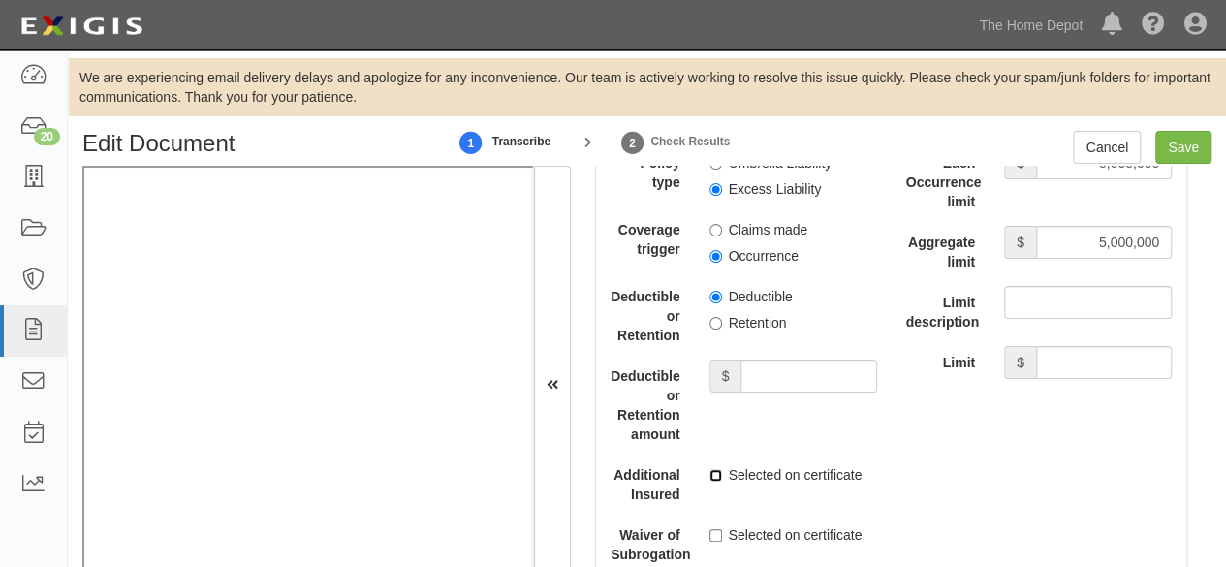
click at [713, 471] on input "Selected on certificate" at bounding box center [715, 475] width 13 height 13
checkbox input "true"
click at [1172, 152] on input "Save" at bounding box center [1183, 147] width 56 height 33
type input "2000000"
type input "10000000"
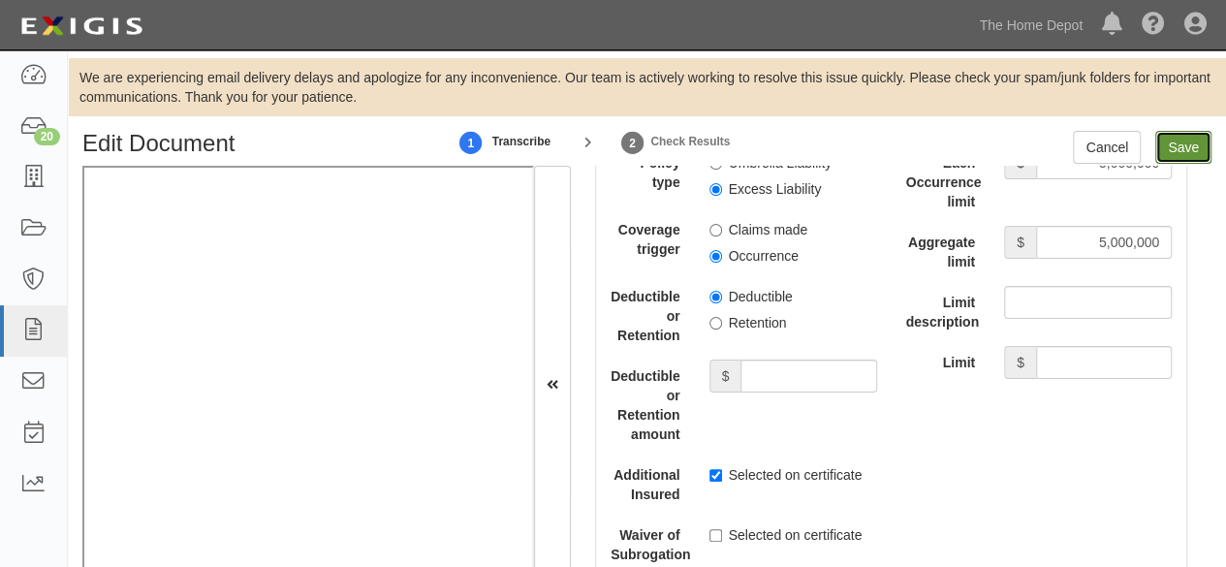
type input "10000000"
type input "5000000"
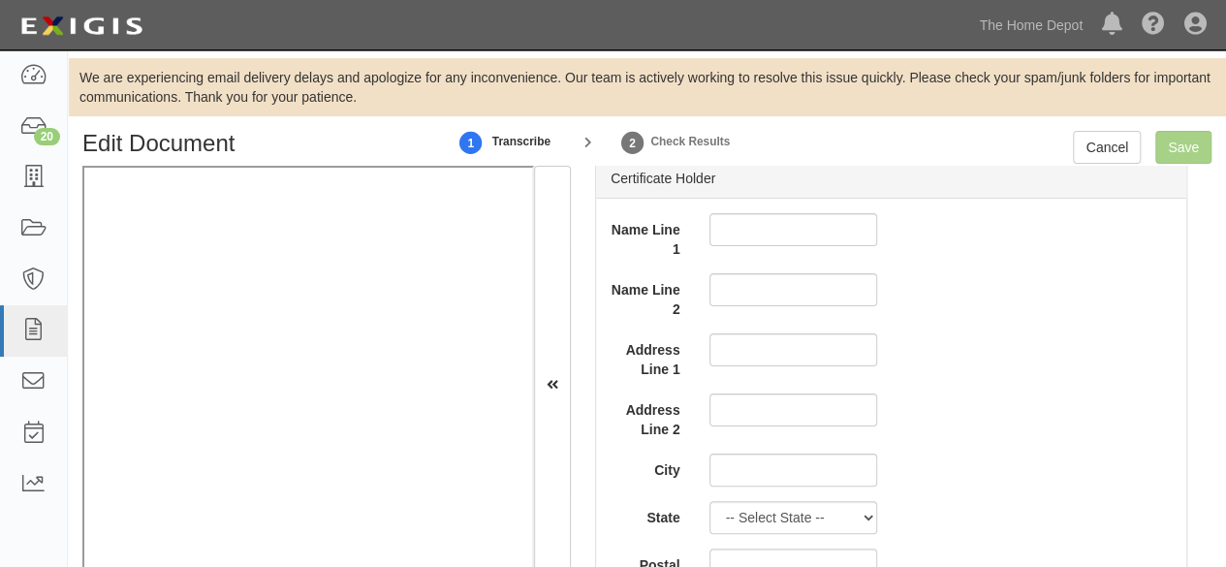
scroll to position [8009, 0]
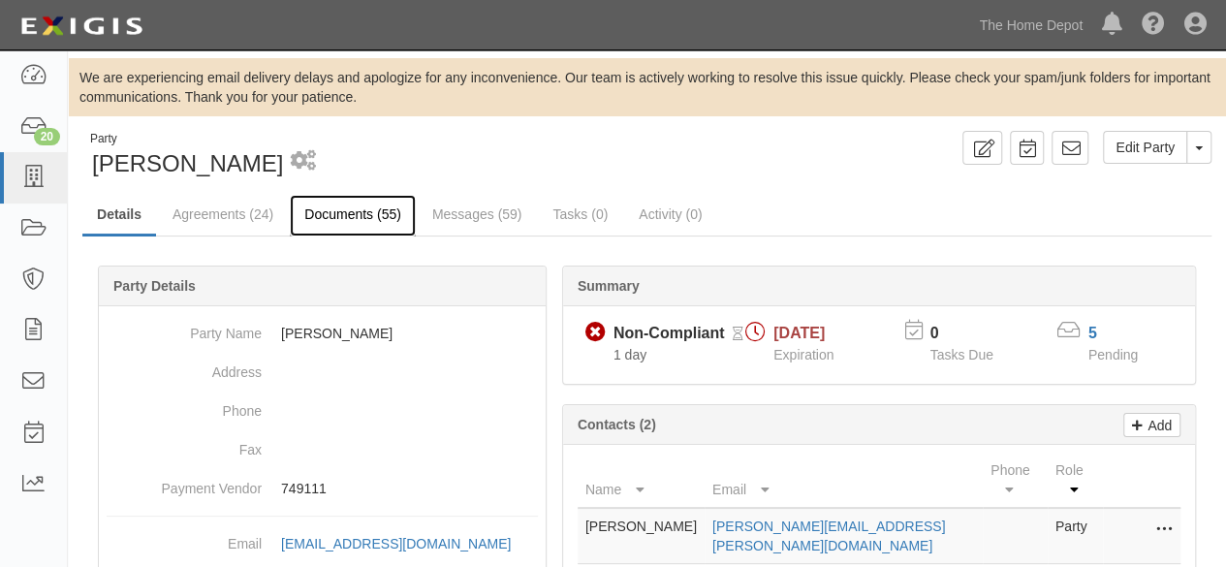
click at [326, 217] on link "Documents (55)" at bounding box center [353, 216] width 126 height 42
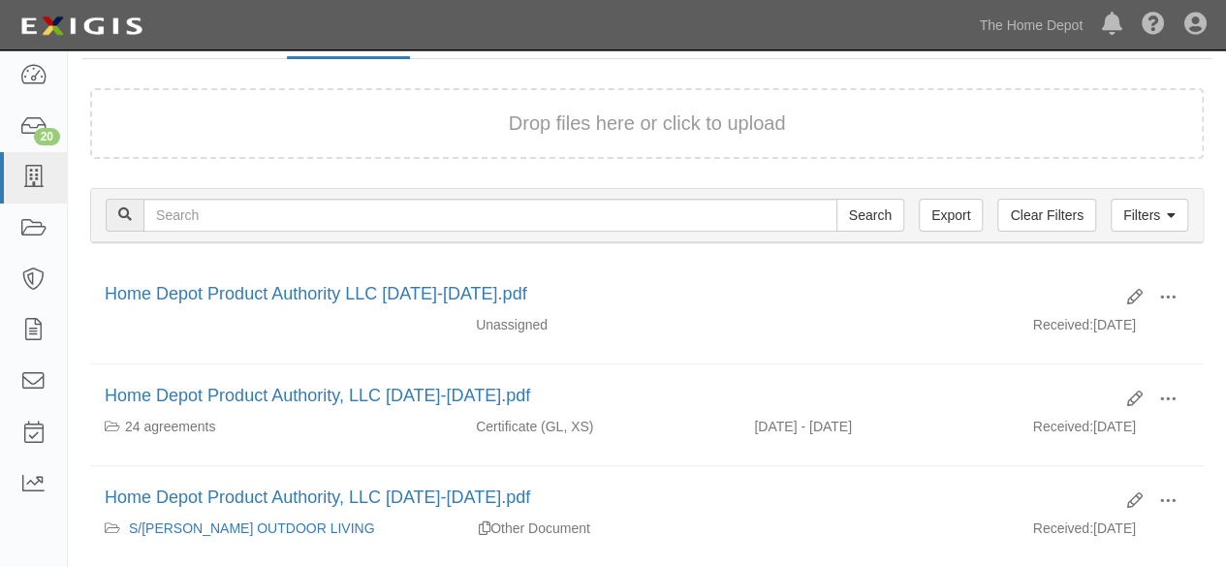
scroll to position [194, 0]
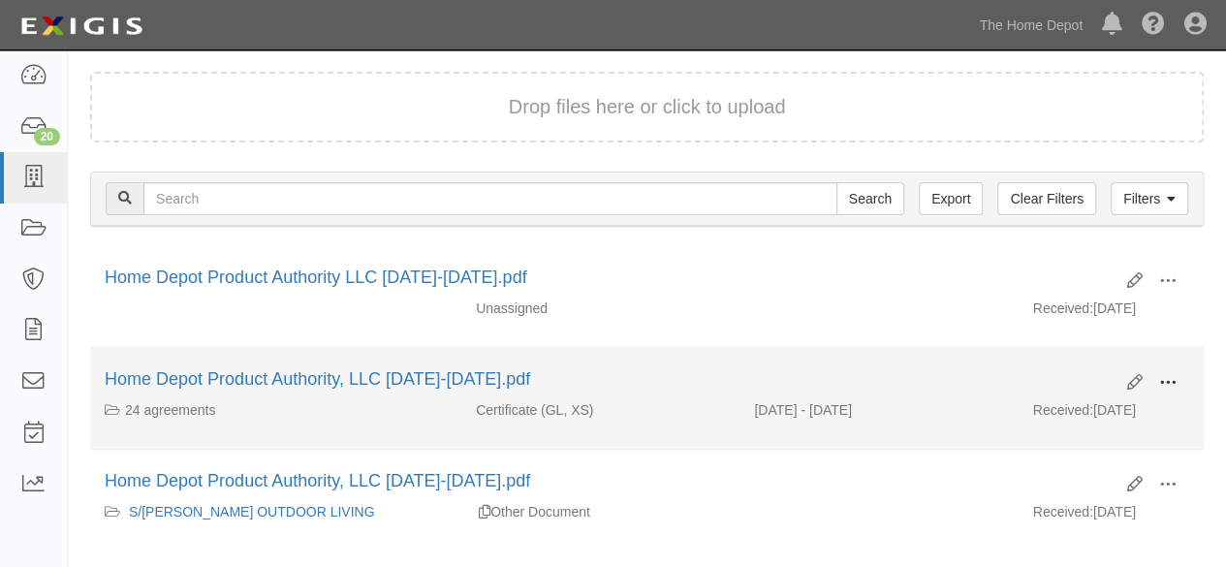
click at [1170, 382] on span at bounding box center [1167, 382] width 17 height 17
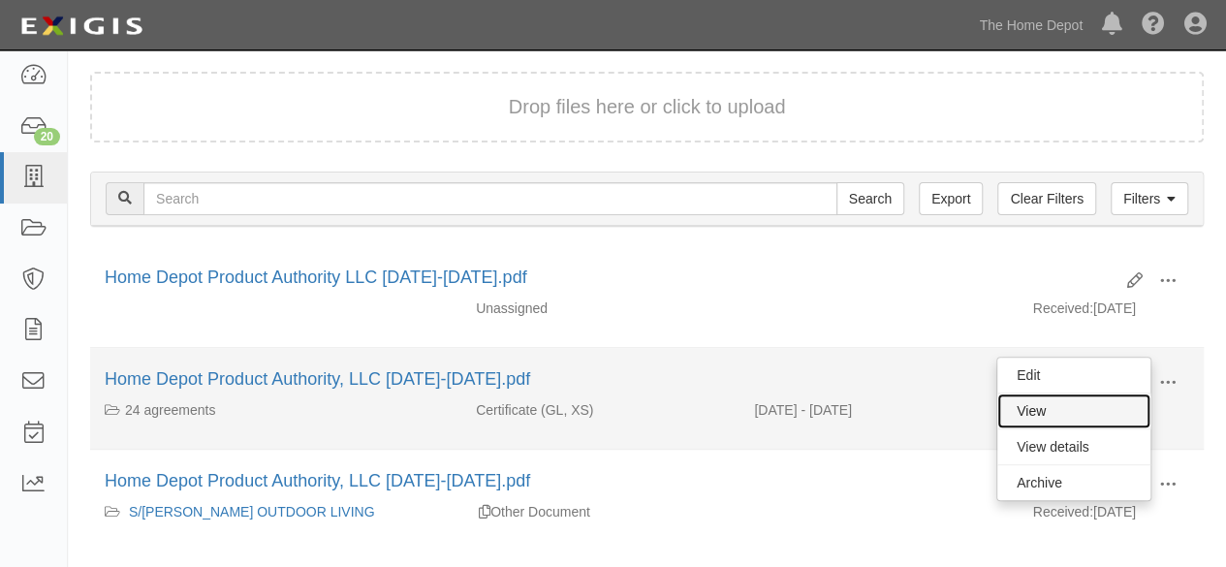
click at [1089, 413] on link "View" at bounding box center [1073, 410] width 153 height 35
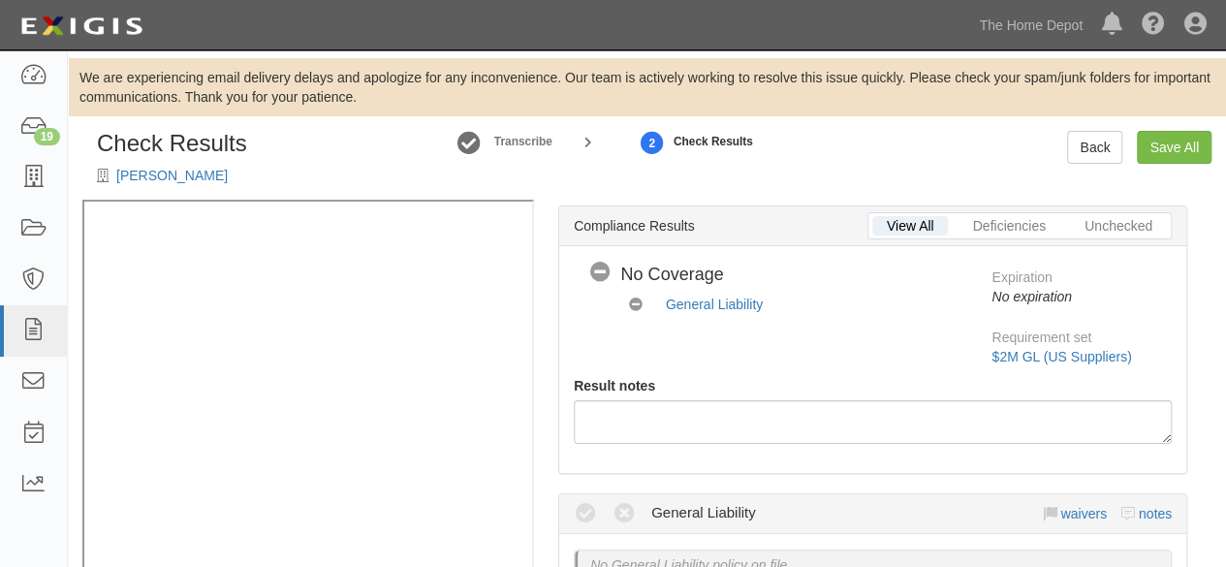
scroll to position [775, 0]
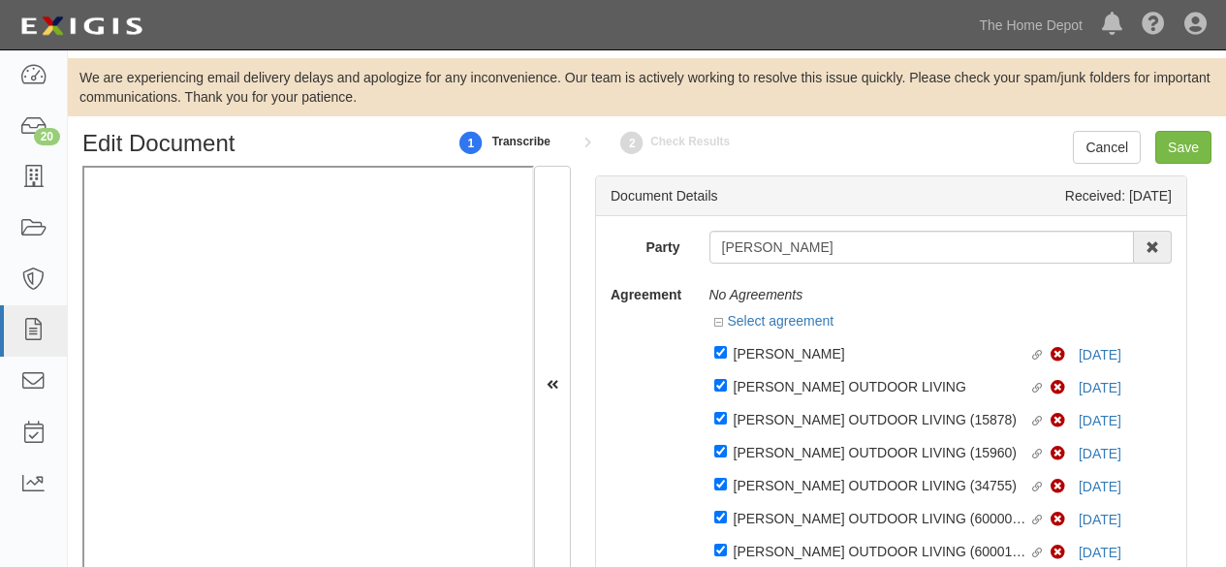
select select "CertificateDetail"
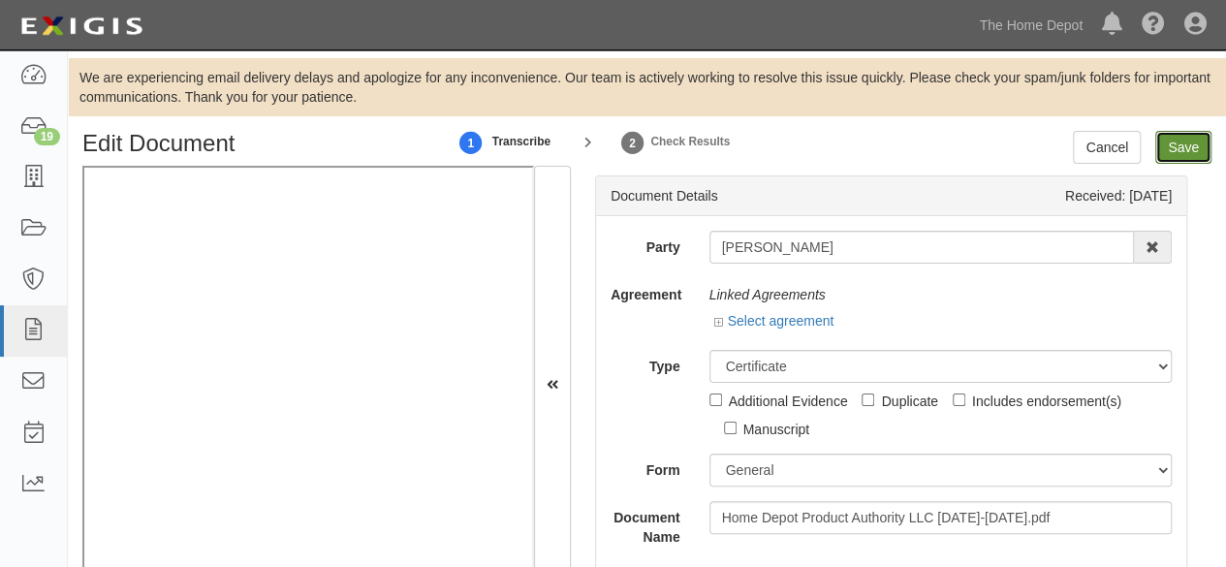
click at [1171, 147] on input "Save" at bounding box center [1183, 147] width 56 height 33
type input "2000000"
type input "10000000"
type input "5000000"
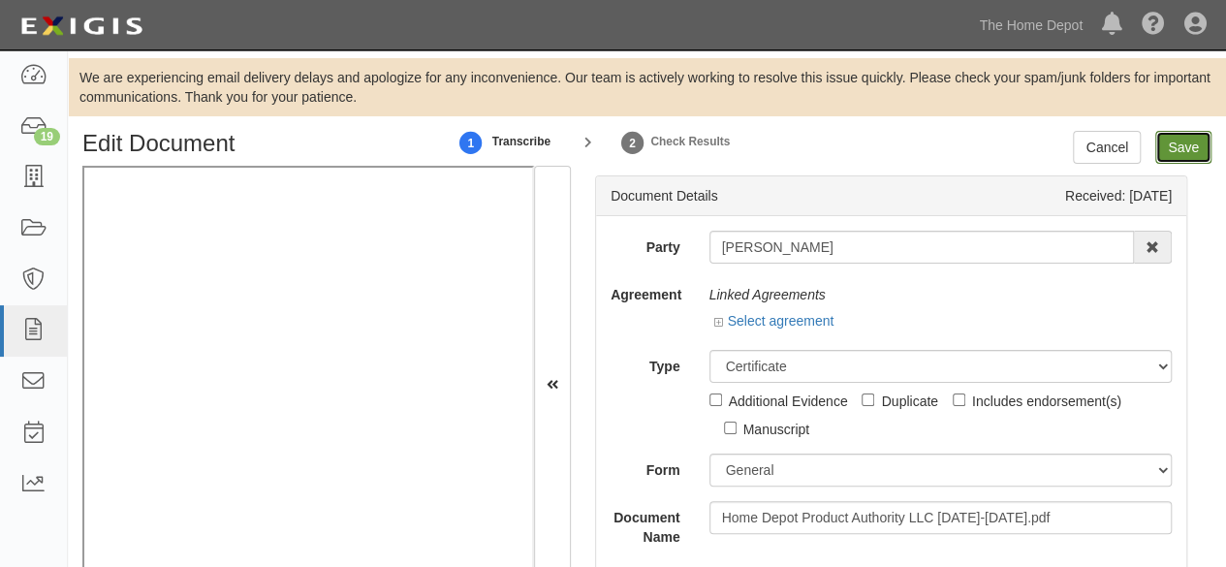
type input "5000000"
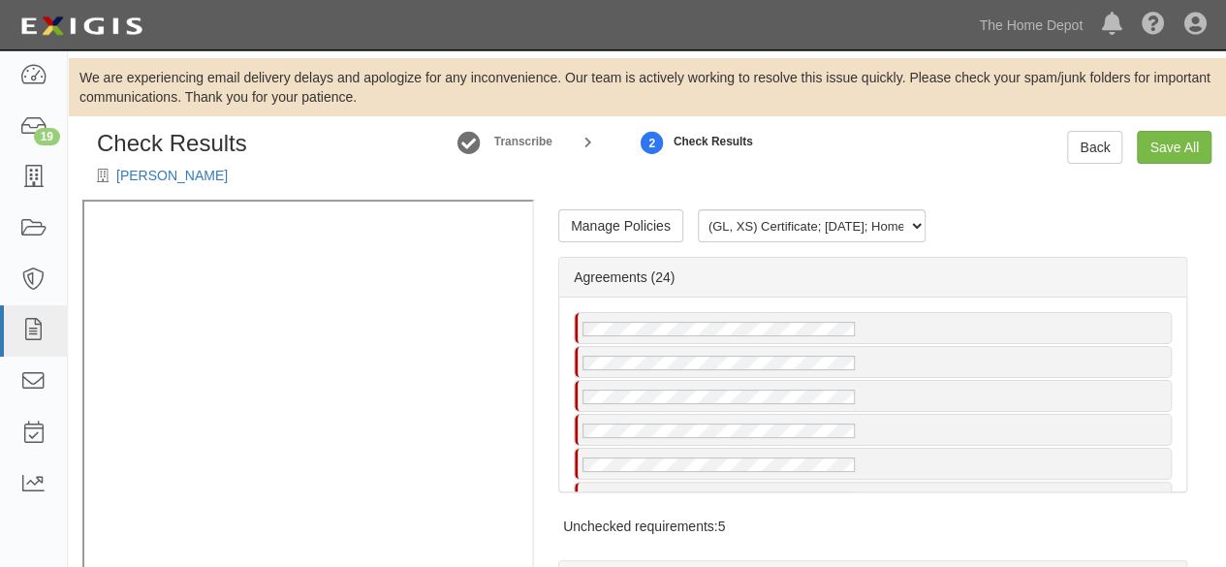
scroll to position [85, 0]
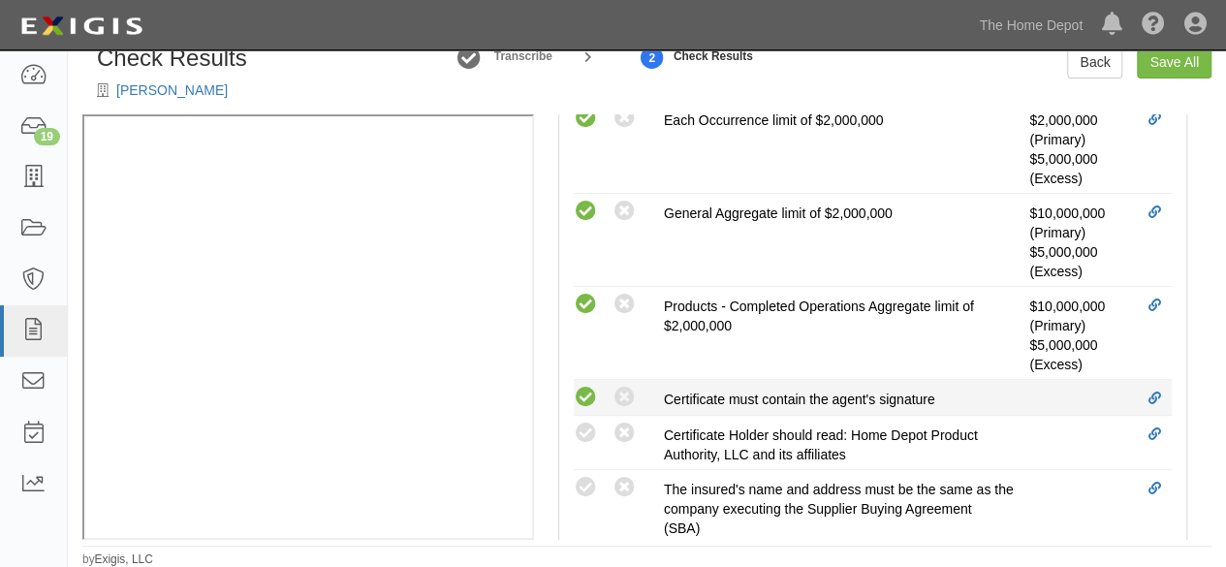
click at [583, 394] on icon at bounding box center [586, 398] width 24 height 24
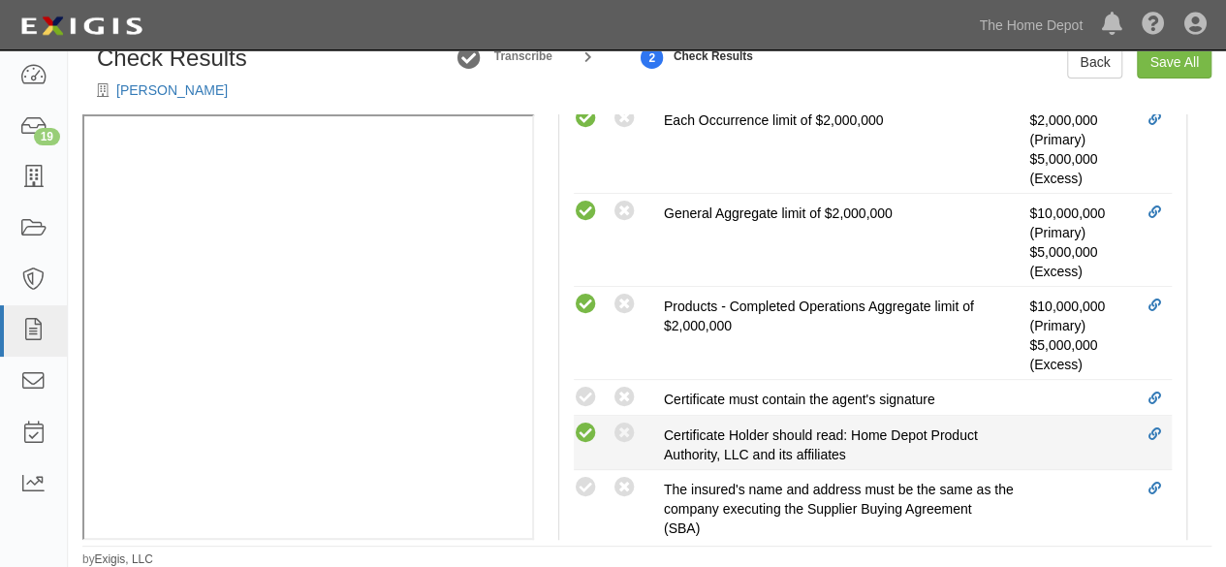
click at [586, 425] on icon at bounding box center [586, 434] width 24 height 24
radio input "true"
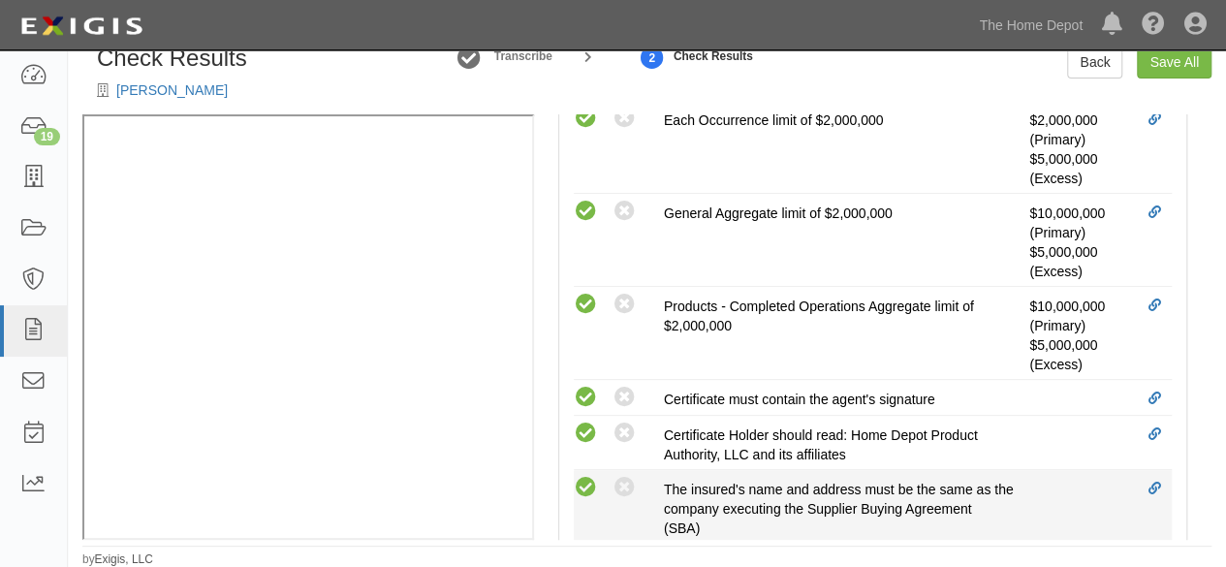
drag, startPoint x: 585, startPoint y: 433, endPoint x: 590, endPoint y: 484, distance: 50.6
click at [585, 433] on icon at bounding box center [586, 434] width 24 height 24
radio input "false"
click at [590, 484] on icon at bounding box center [586, 488] width 24 height 24
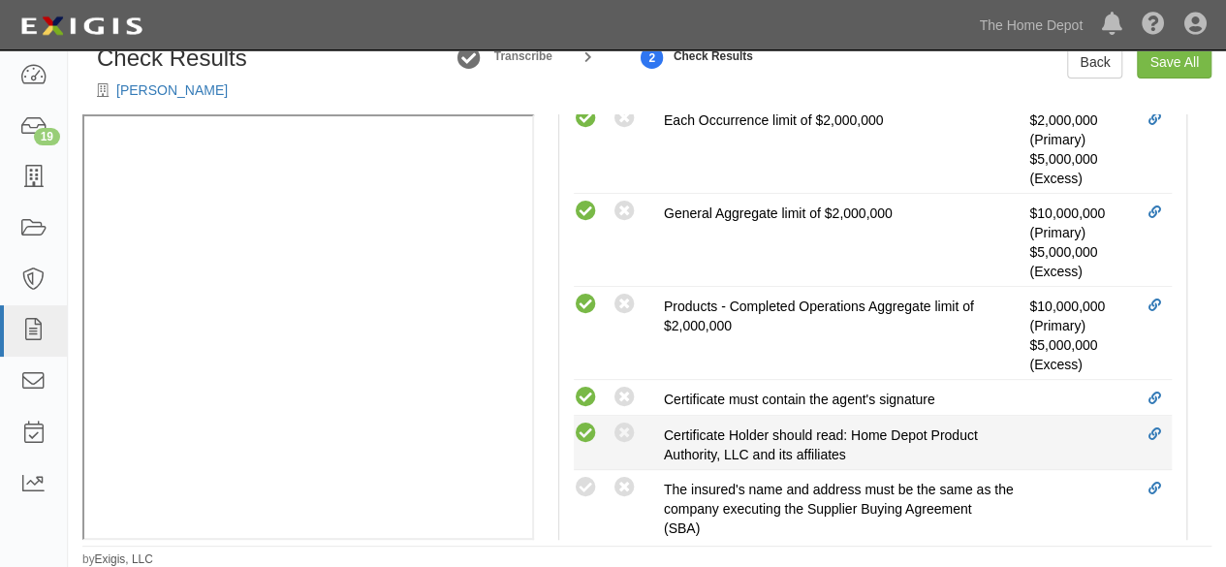
radio input "true"
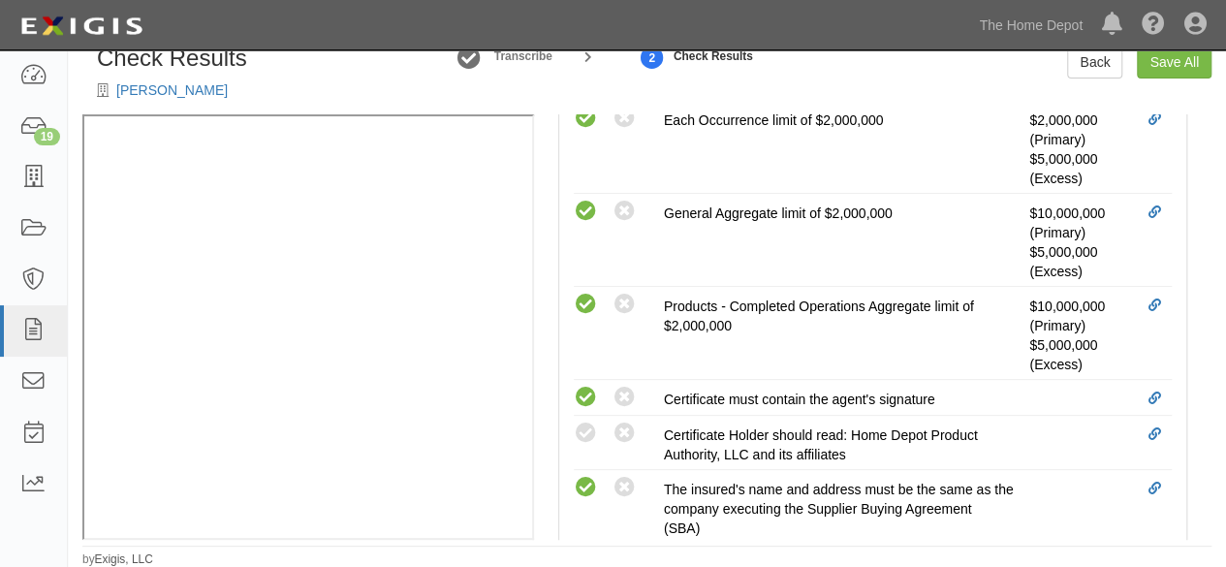
drag, startPoint x: 588, startPoint y: 427, endPoint x: 512, endPoint y: 448, distance: 79.2
click at [588, 427] on icon at bounding box center [586, 434] width 24 height 24
radio input "true"
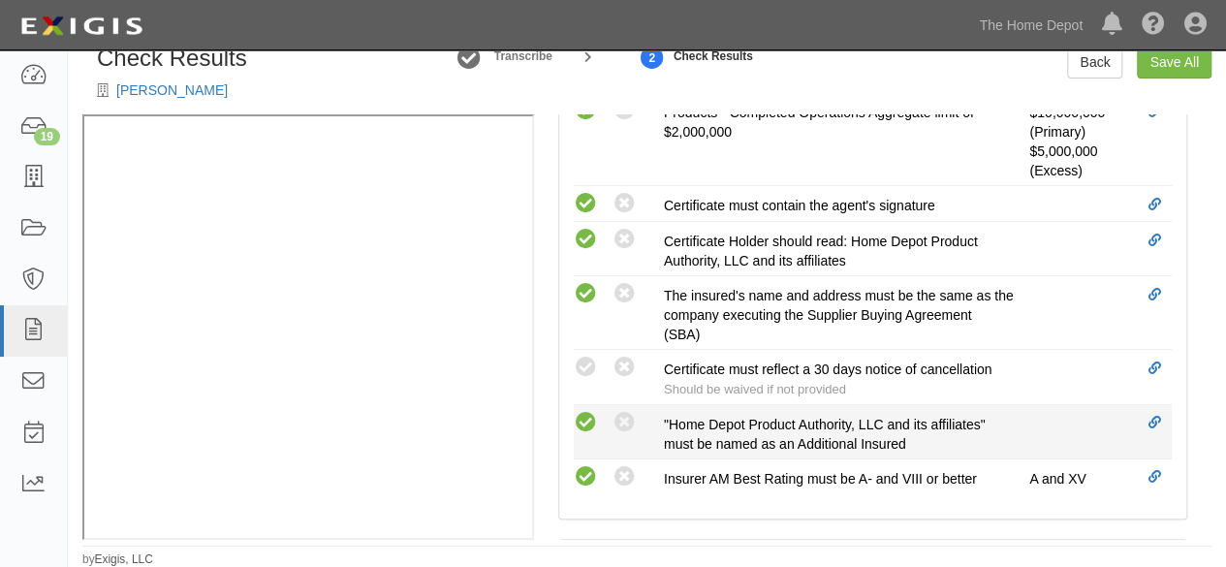
click at [585, 416] on icon at bounding box center [586, 423] width 24 height 24
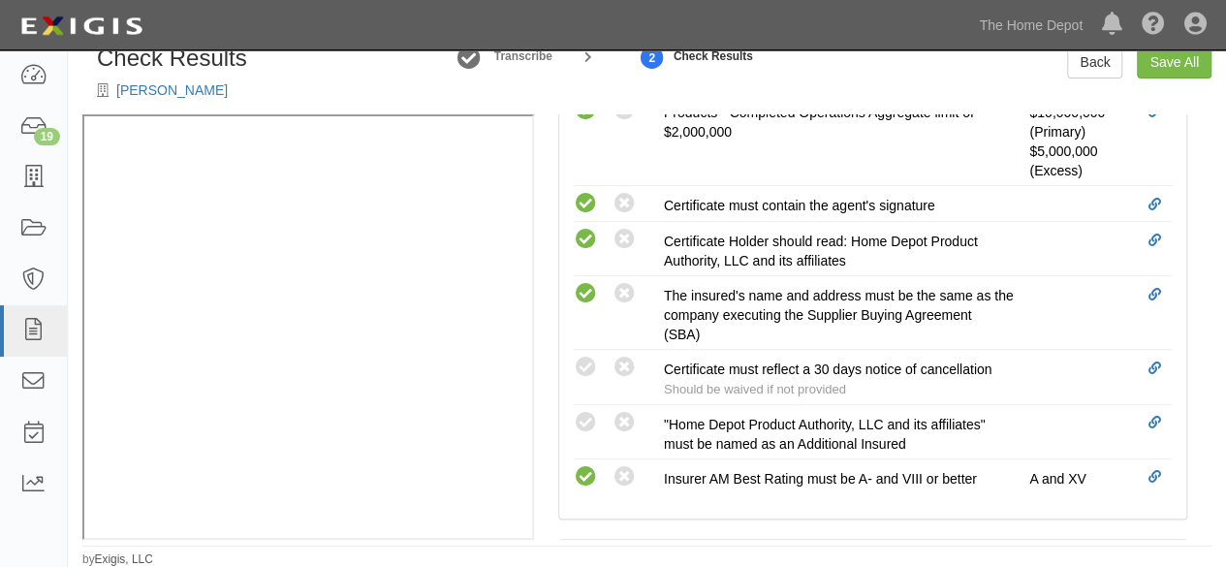
radio input "true"
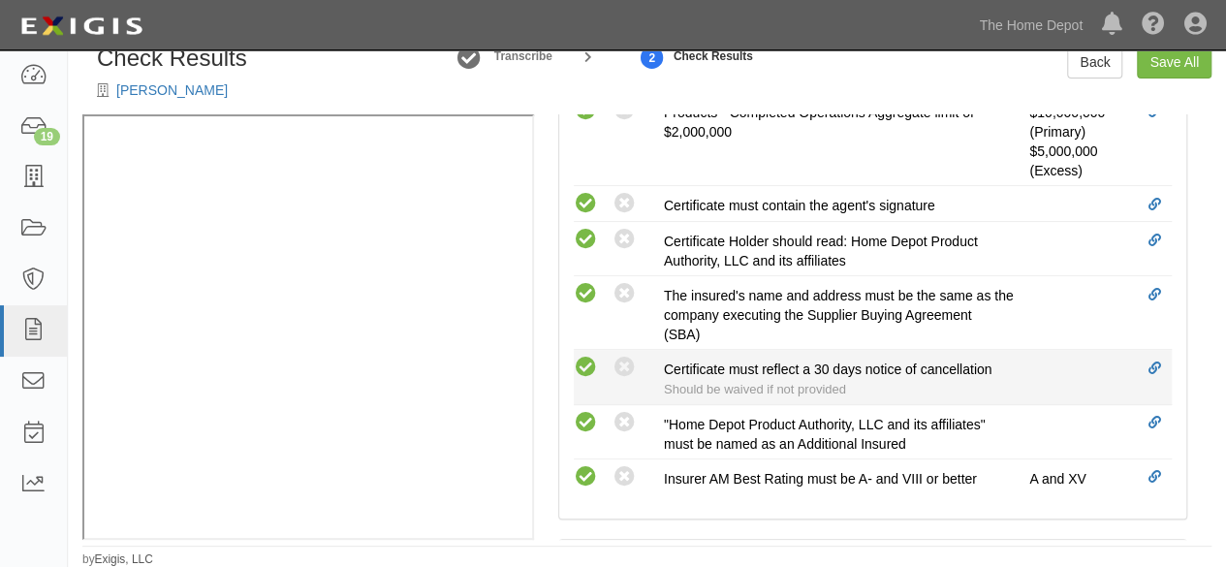
click at [589, 362] on icon at bounding box center [586, 368] width 24 height 24
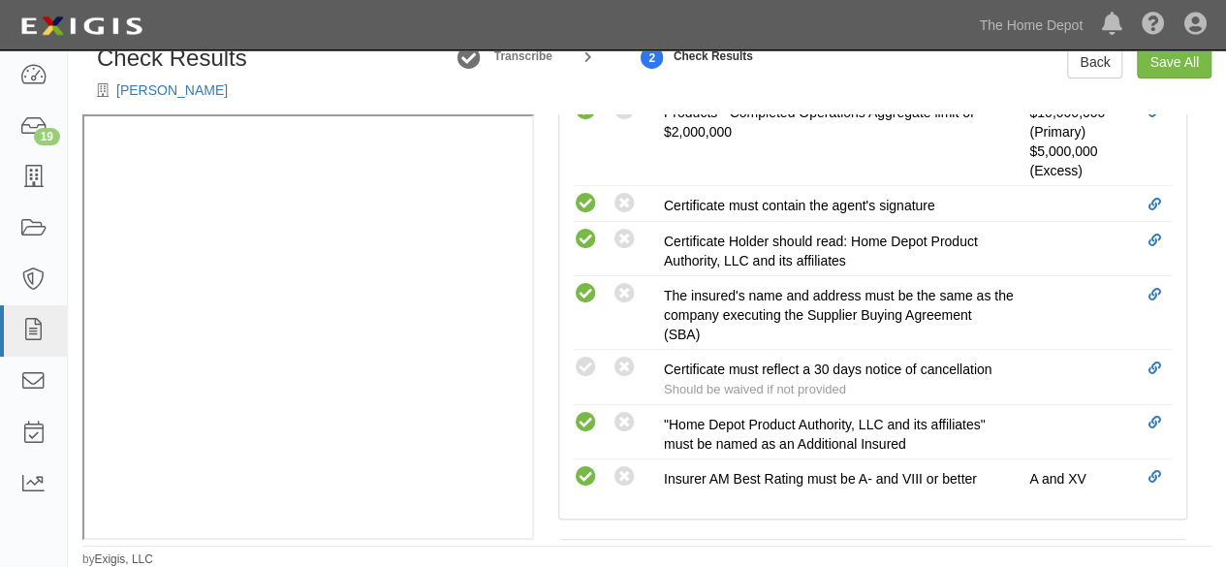
radio input "true"
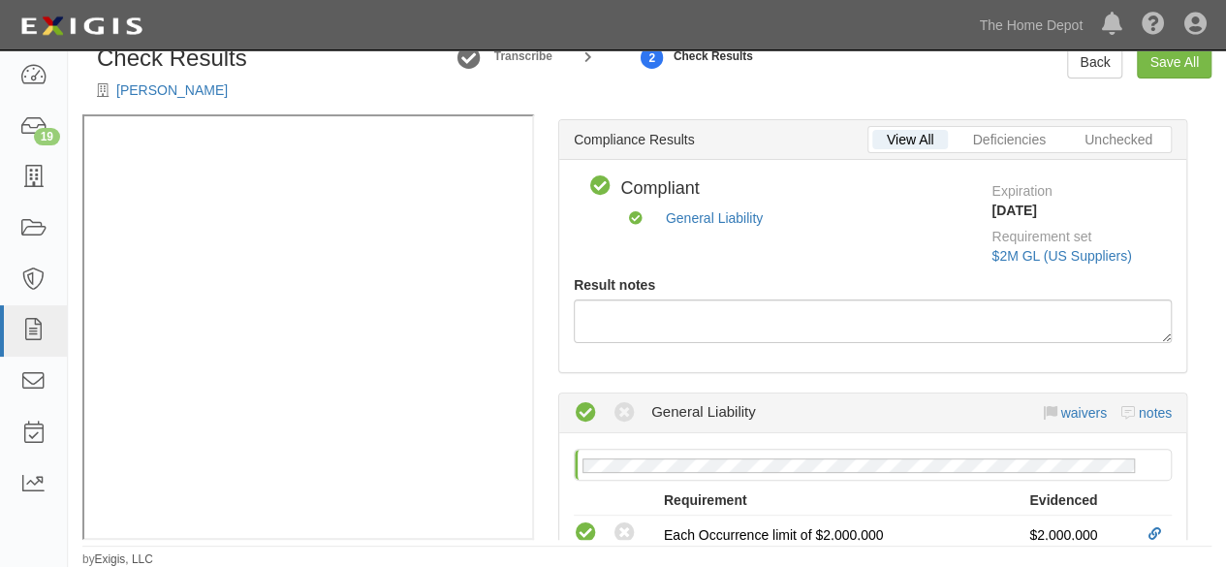
scroll to position [0, 0]
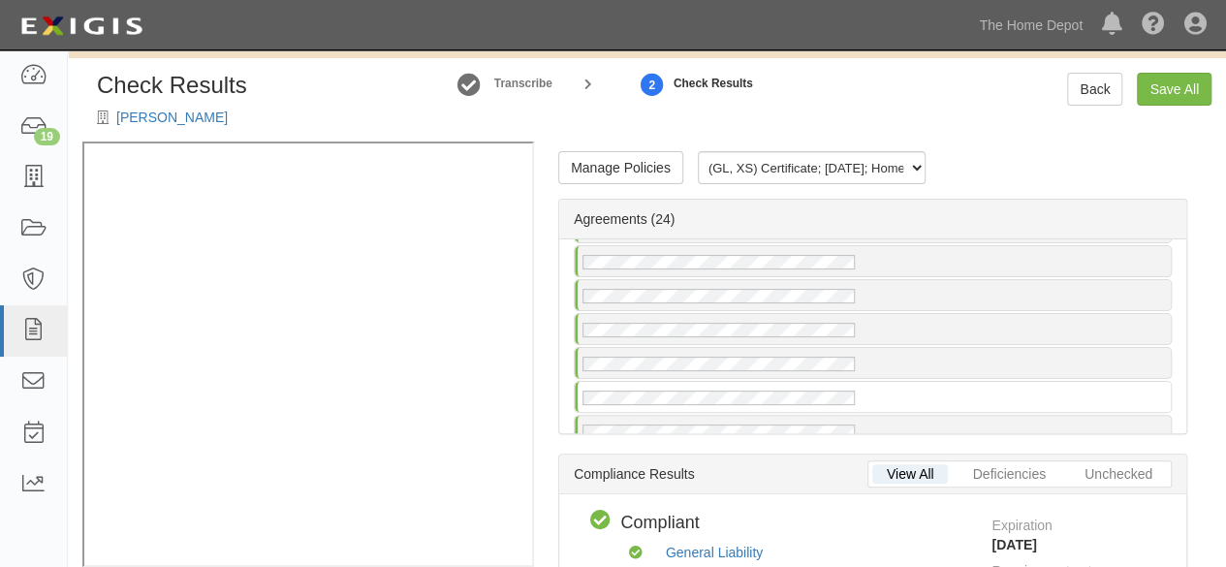
scroll to position [649, 0]
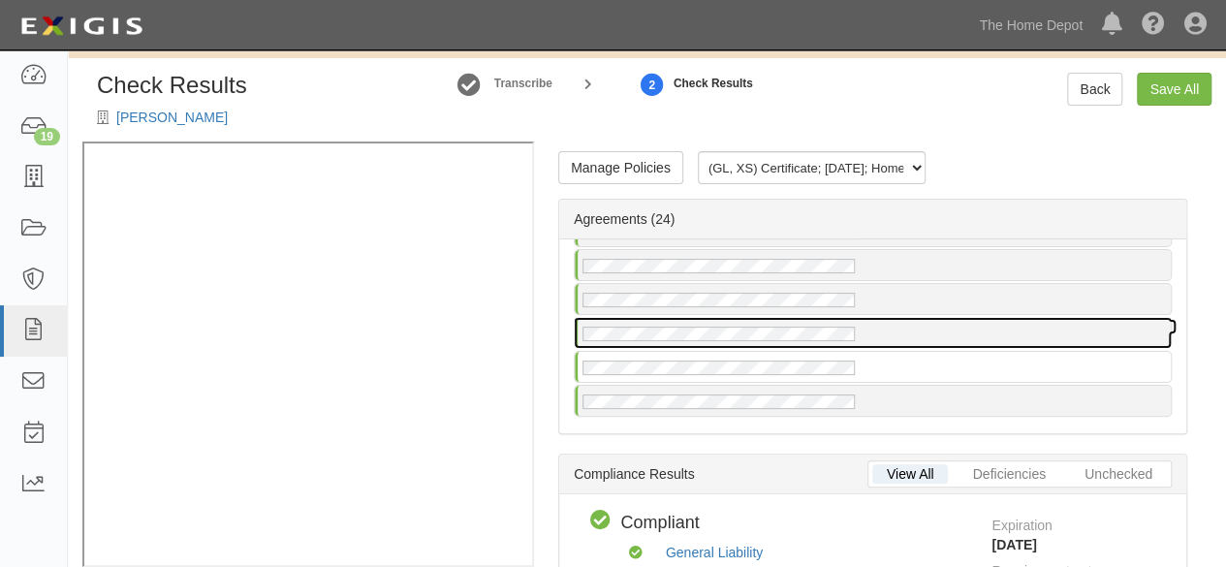
click at [651, 319] on div at bounding box center [873, 333] width 596 height 30
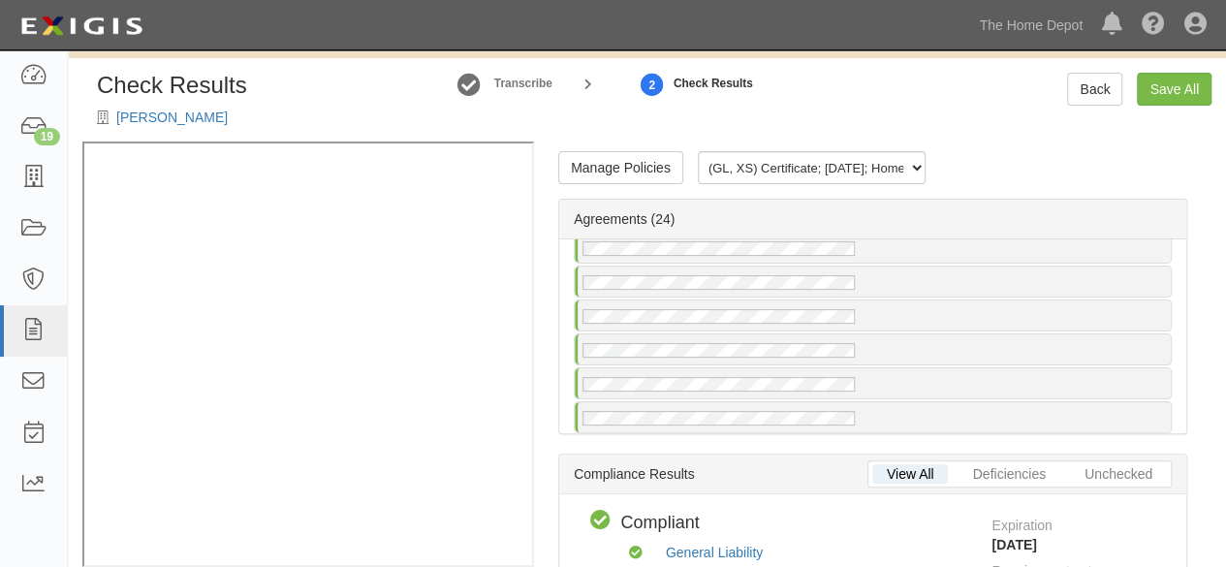
scroll to position [291, 0]
click at [673, 350] on div at bounding box center [873, 334] width 598 height 34
click at [702, 311] on div at bounding box center [873, 295] width 598 height 34
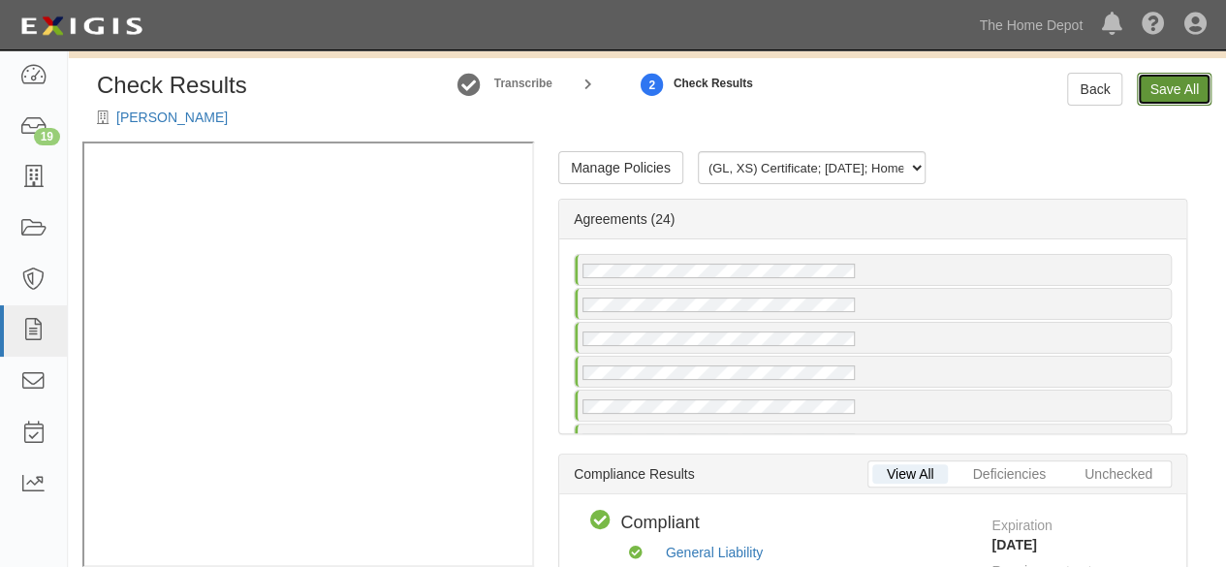
click at [1165, 88] on link "Save All" at bounding box center [1174, 89] width 75 height 33
radio input "false"
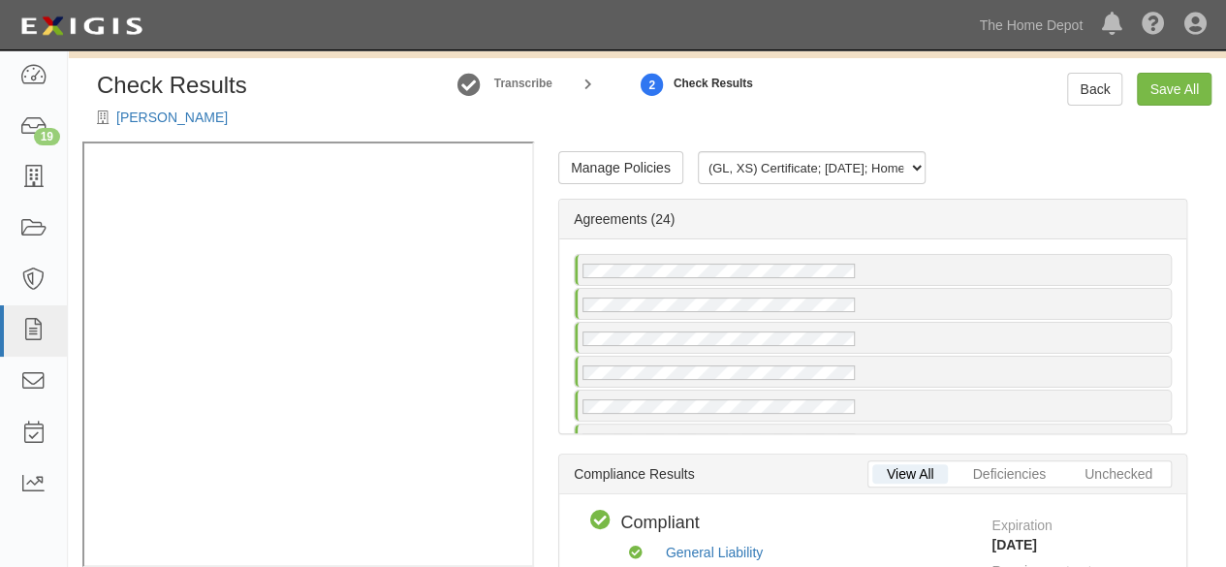
radio input "false"
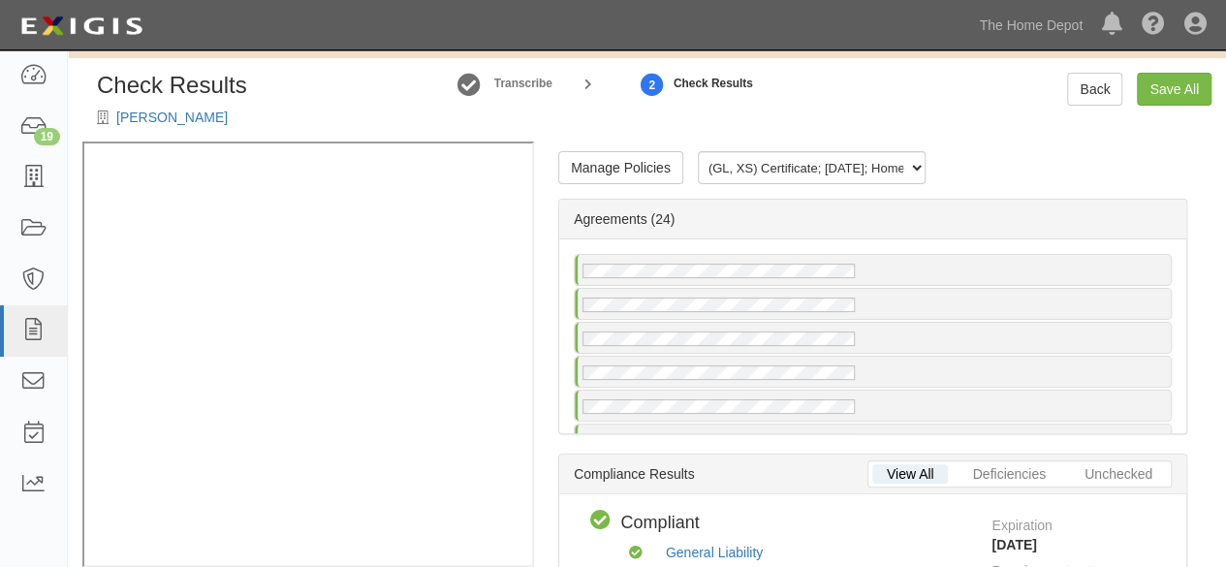
radio input "false"
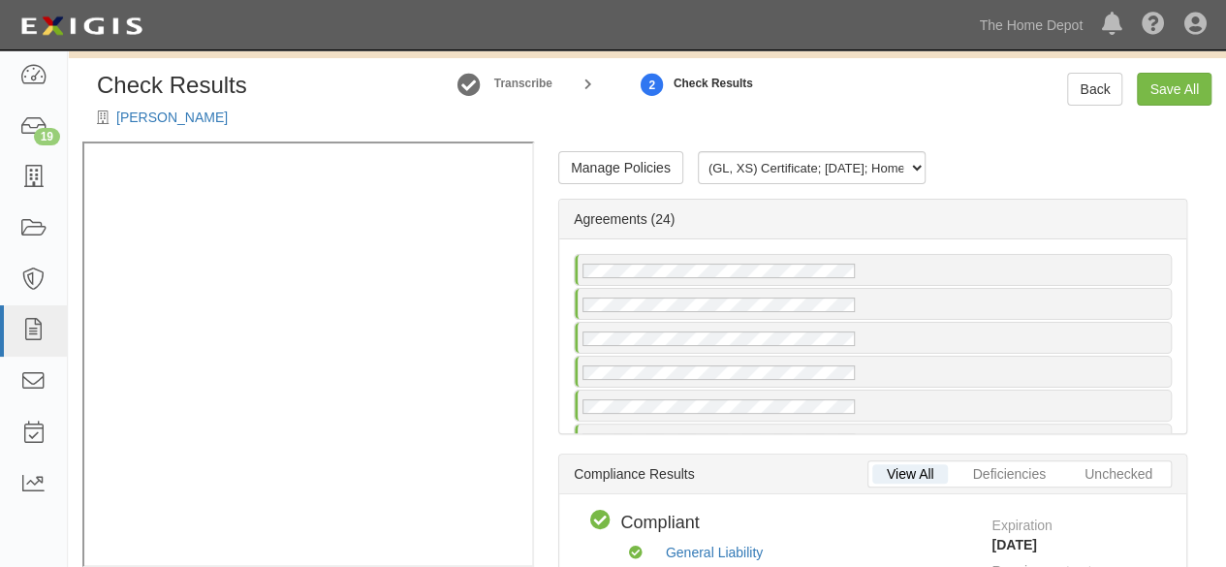
radio input "false"
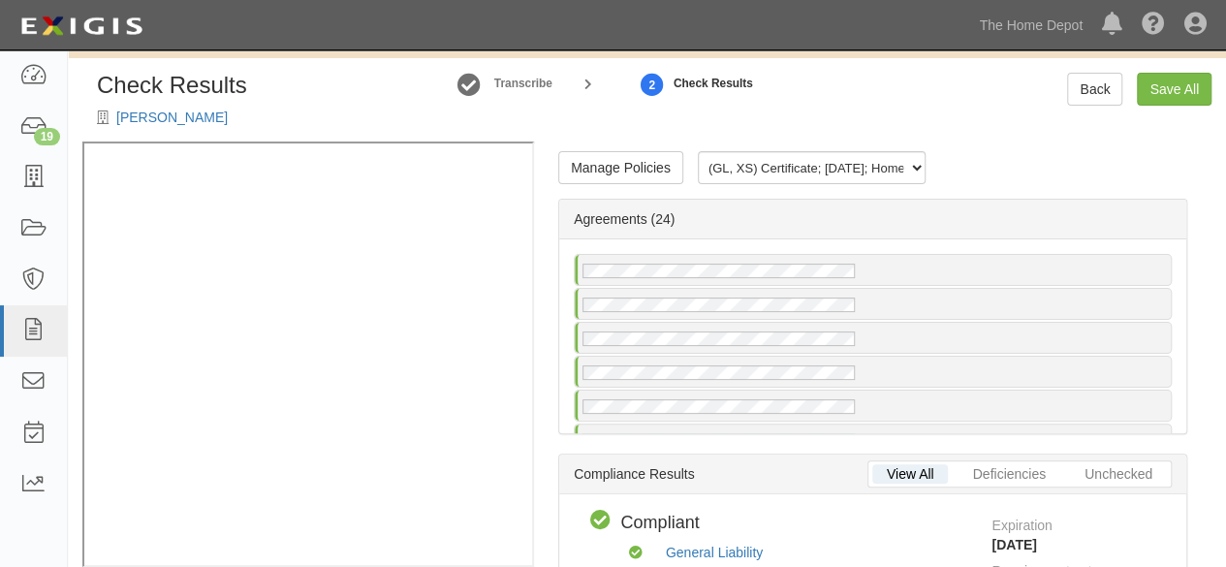
radio input "false"
radio input "true"
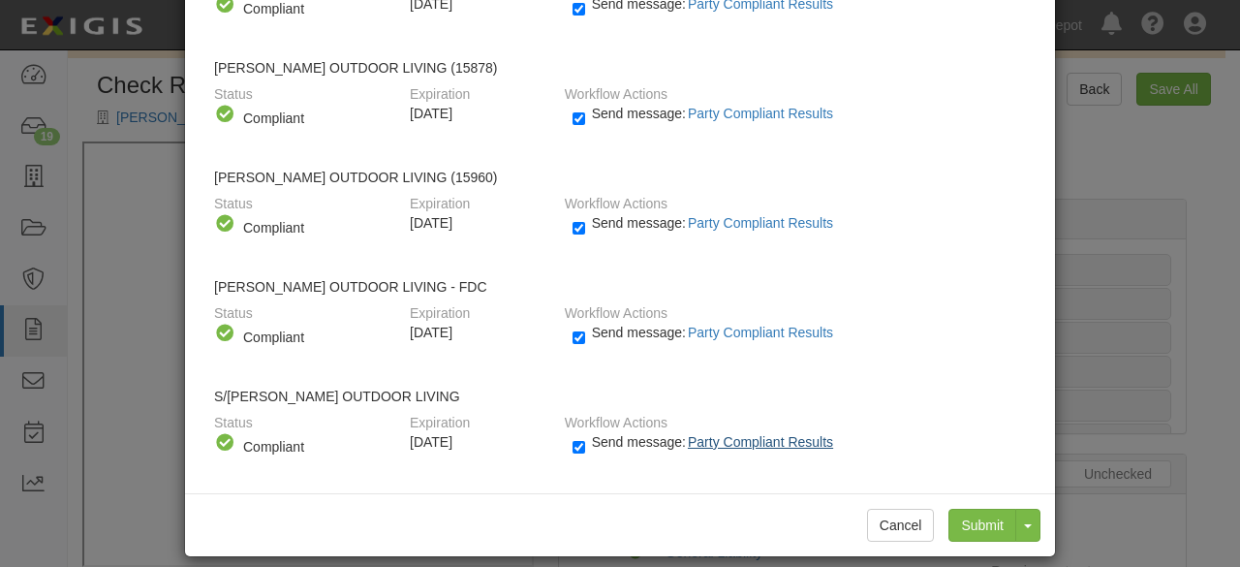
scroll to position [2297, 0]
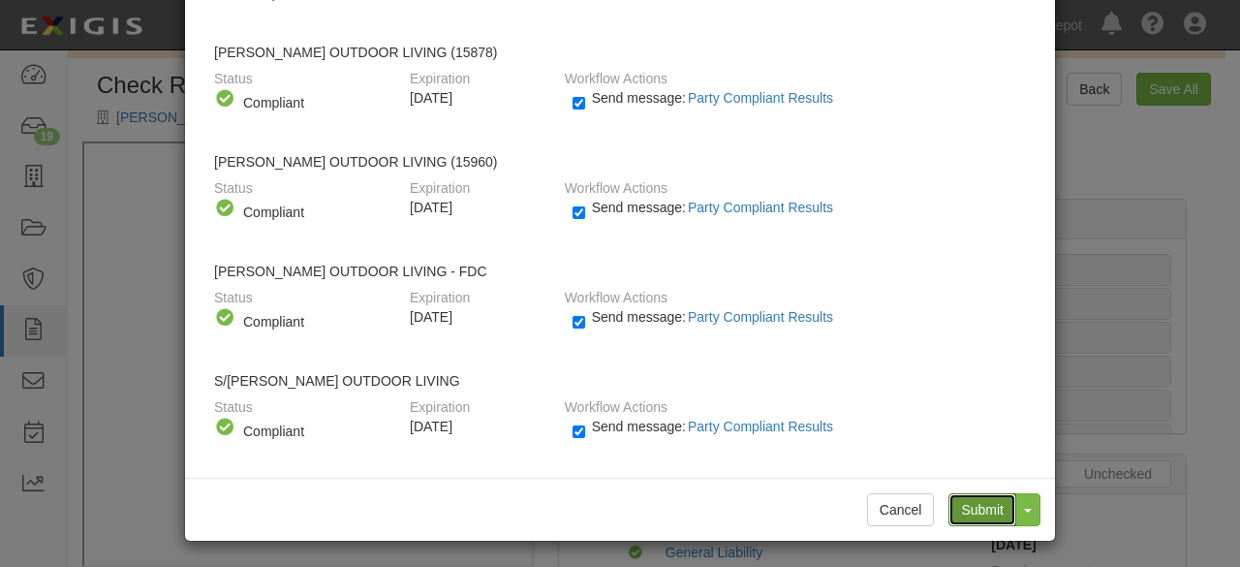
click at [973, 505] on input "Submit" at bounding box center [983, 509] width 68 height 33
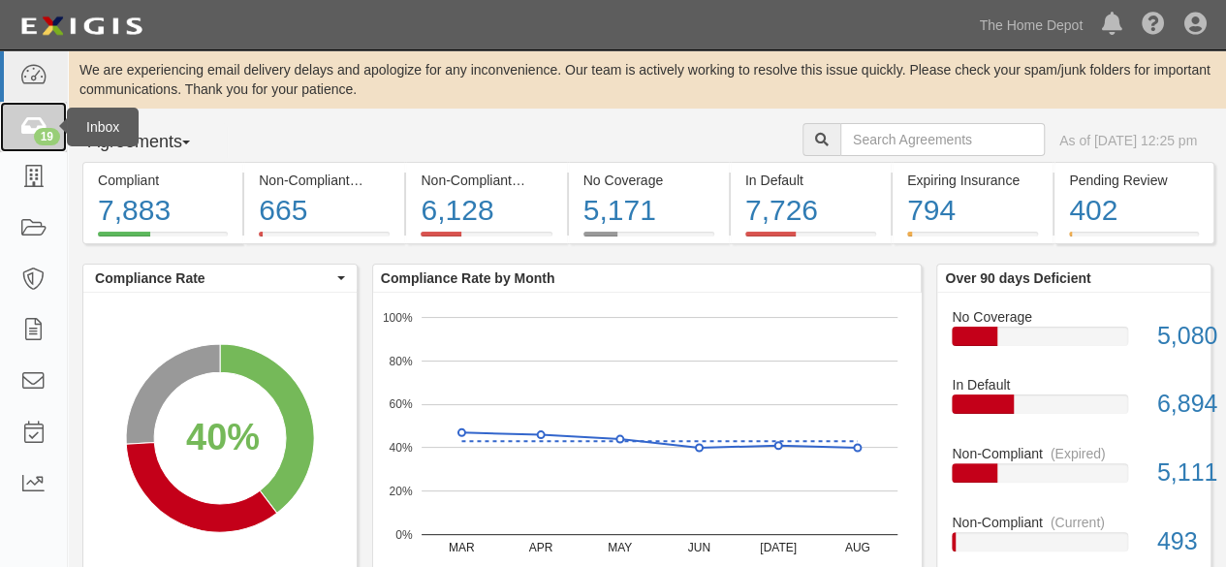
click at [43, 137] on div "19" at bounding box center [47, 136] width 26 height 17
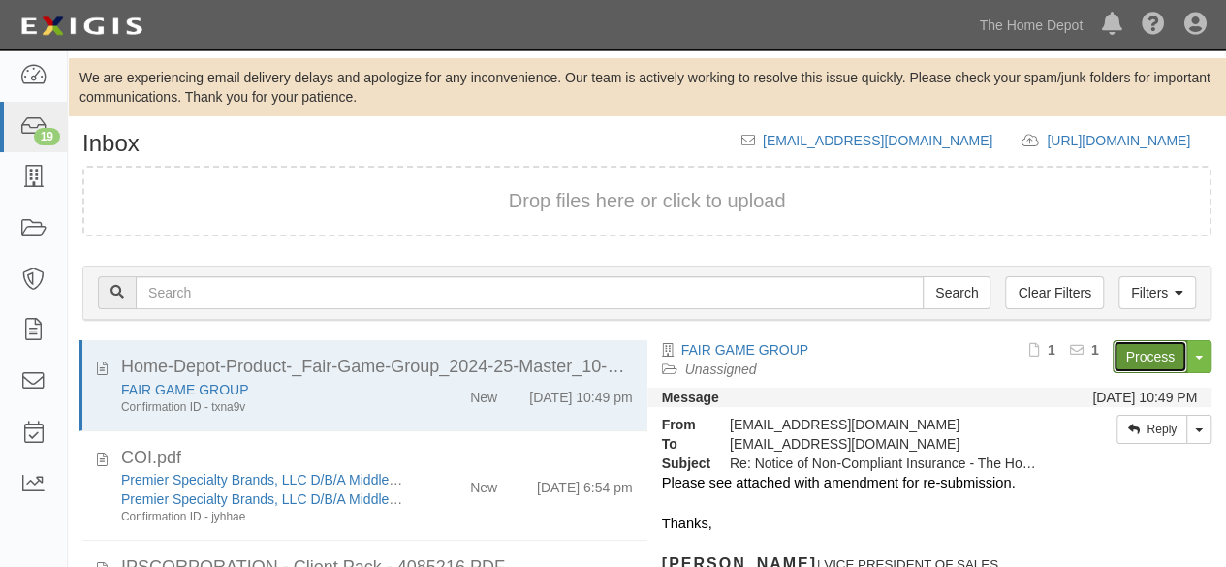
click at [1122, 356] on link "Process" at bounding box center [1150, 356] width 75 height 33
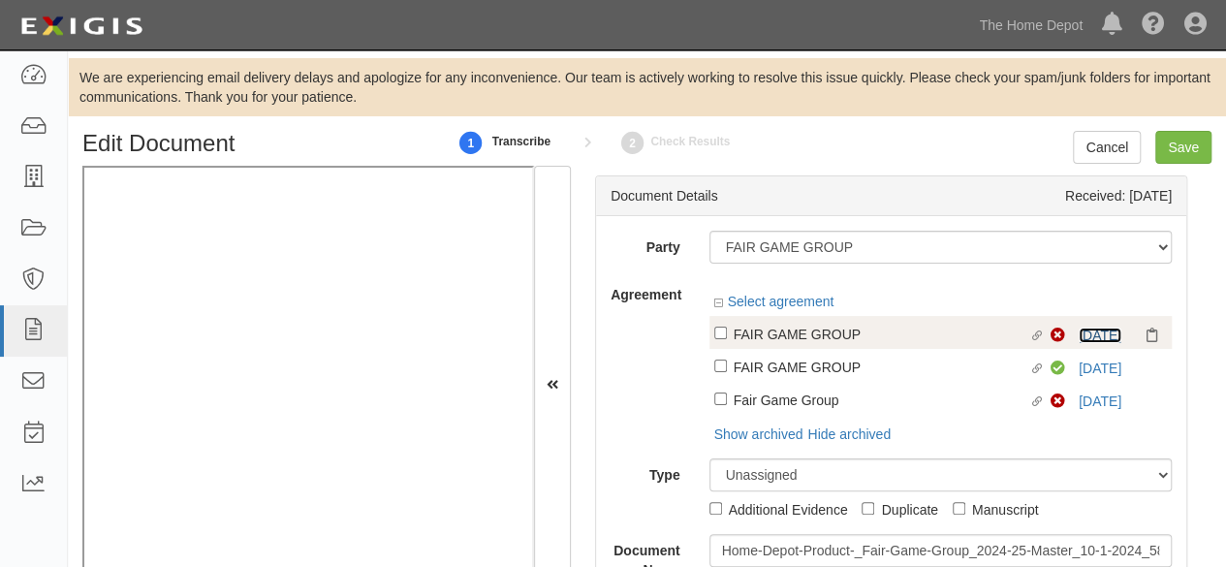
click at [1085, 330] on link "10/7/25" at bounding box center [1100, 336] width 43 height 16
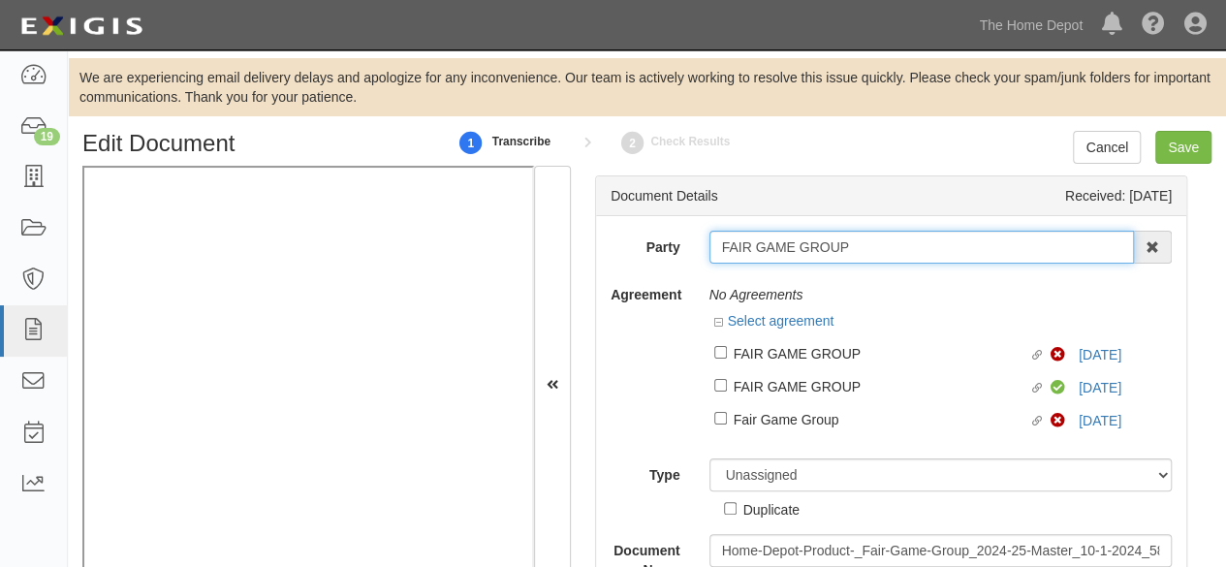
click at [778, 251] on input "FAIR GAME GROUP" at bounding box center [921, 247] width 425 height 33
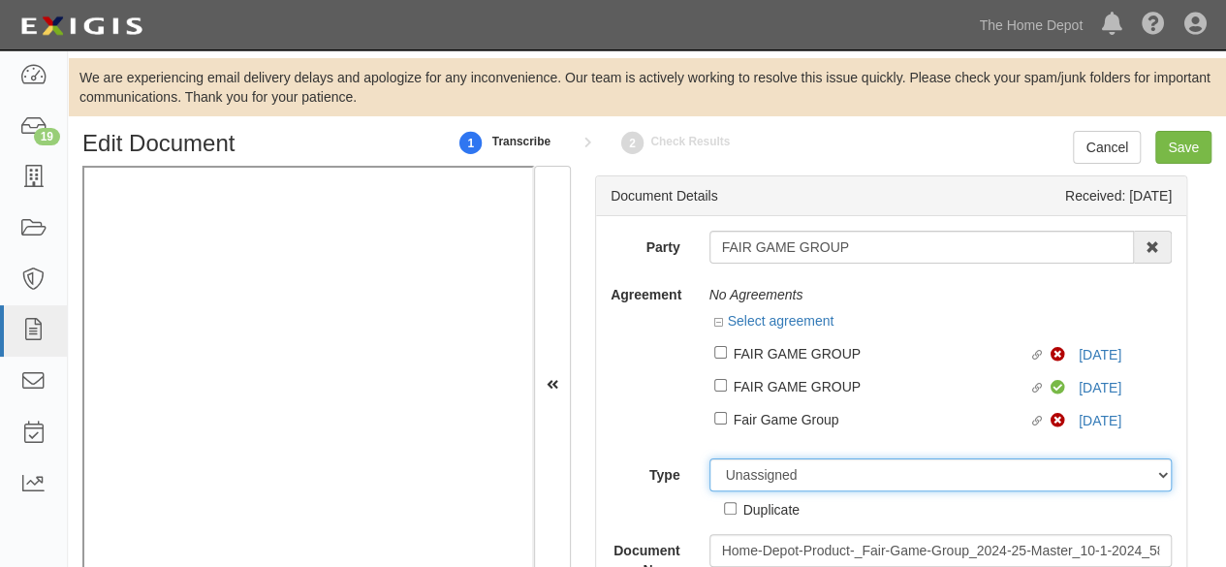
drag, startPoint x: 740, startPoint y: 475, endPoint x: 744, endPoint y: 460, distance: 15.0
click at [740, 469] on select "Unassigned Binder Cancellation Notice Certificate Contract Endorsement Insuranc…" at bounding box center [940, 474] width 463 height 33
select select "OtherDetail"
click at [709, 458] on select "Unassigned Binder Cancellation Notice Certificate Contract Endorsement Insuranc…" at bounding box center [940, 474] width 463 height 33
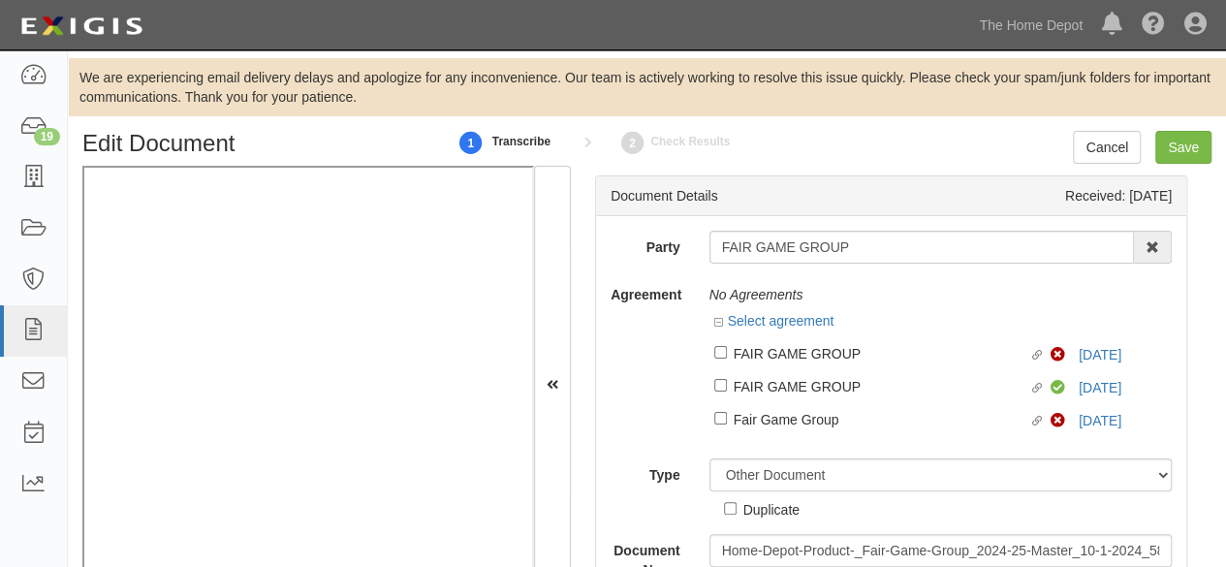
click at [750, 511] on div "Duplicate" at bounding box center [771, 508] width 56 height 21
click at [737, 511] on input "Duplicate" at bounding box center [730, 508] width 13 height 13
checkbox input "true"
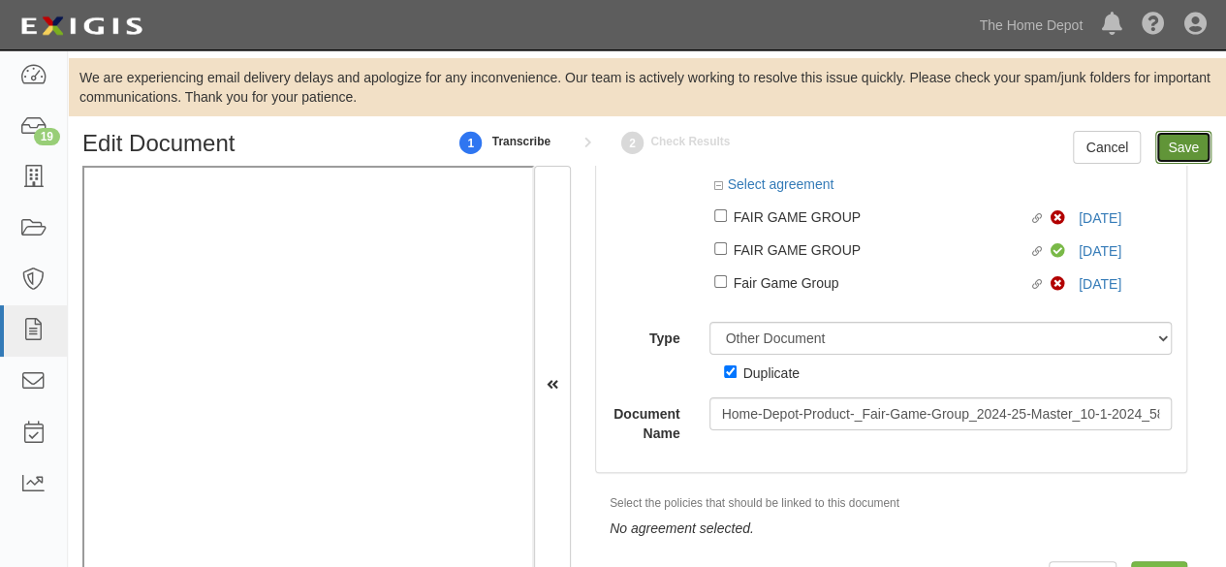
click at [1189, 154] on input "Save" at bounding box center [1183, 147] width 56 height 33
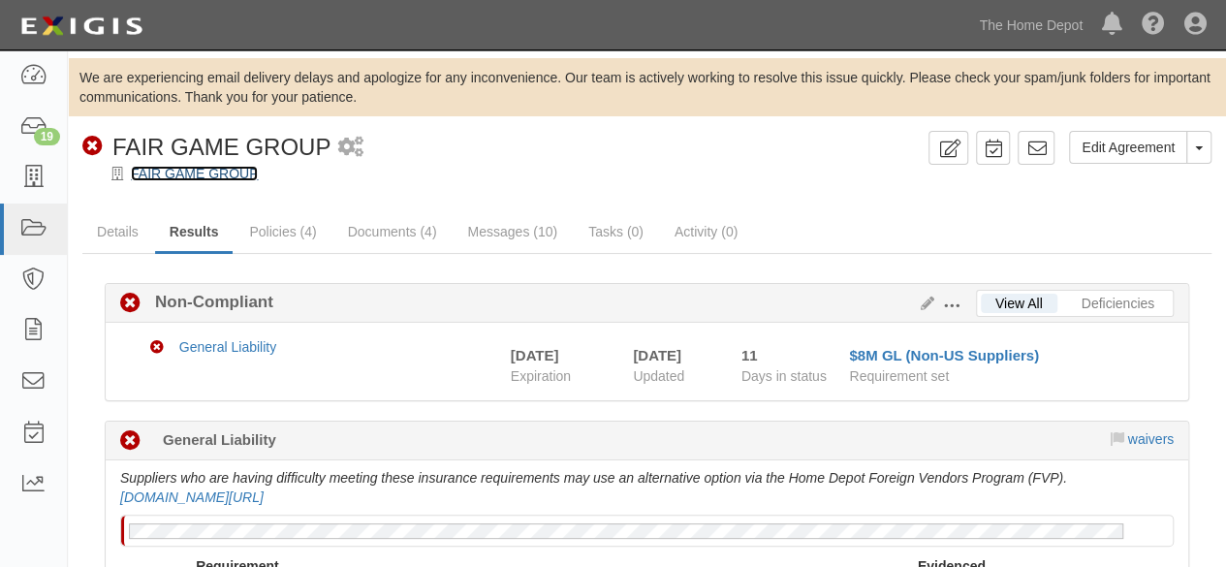
click at [222, 172] on link "FAIR GAME GROUP" at bounding box center [194, 174] width 127 height 16
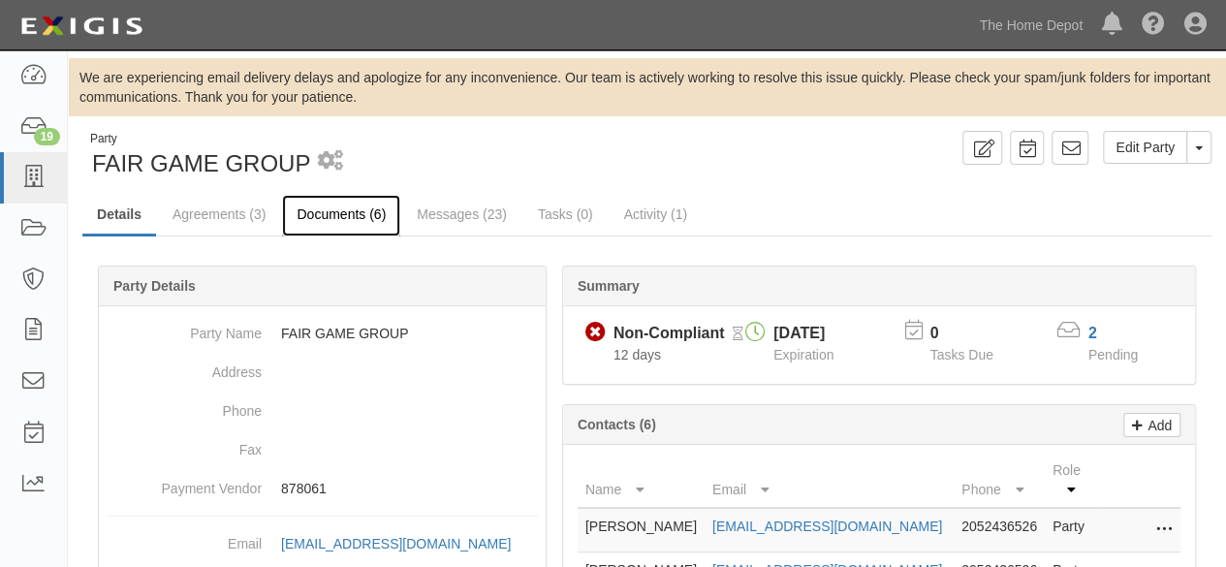
click at [346, 217] on link "Documents (6)" at bounding box center [341, 216] width 118 height 42
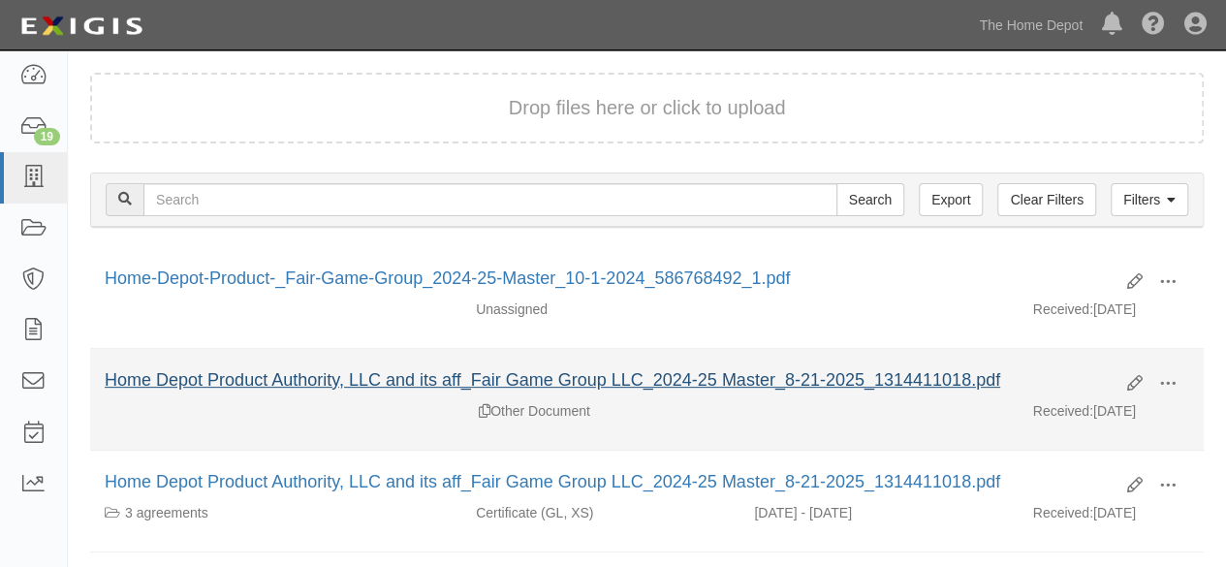
scroll to position [194, 0]
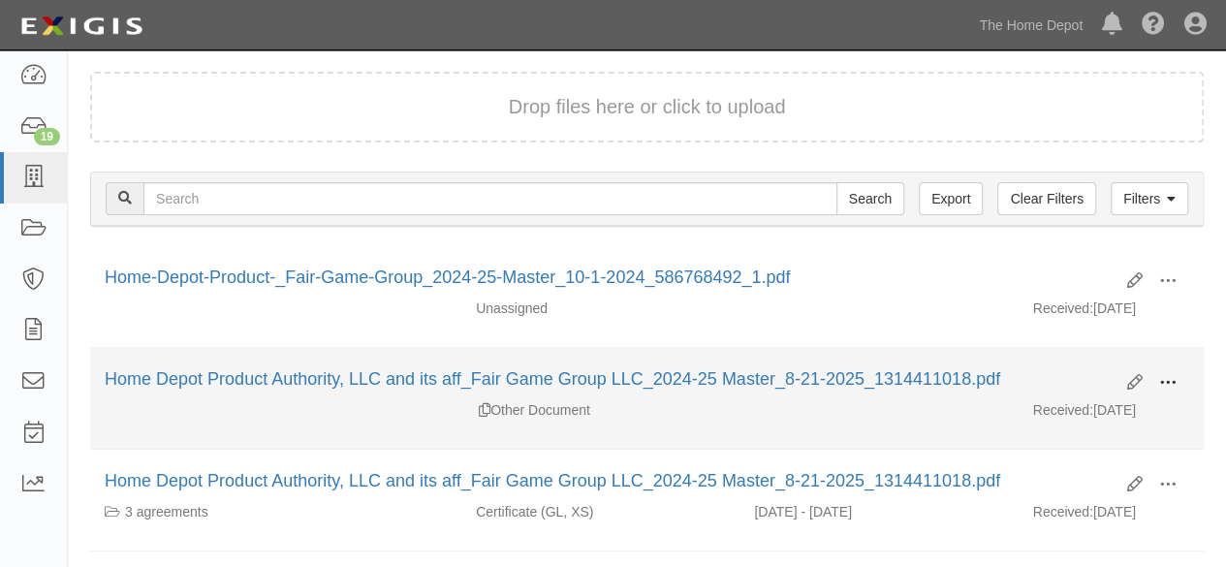
click at [1169, 383] on span at bounding box center [1167, 382] width 17 height 17
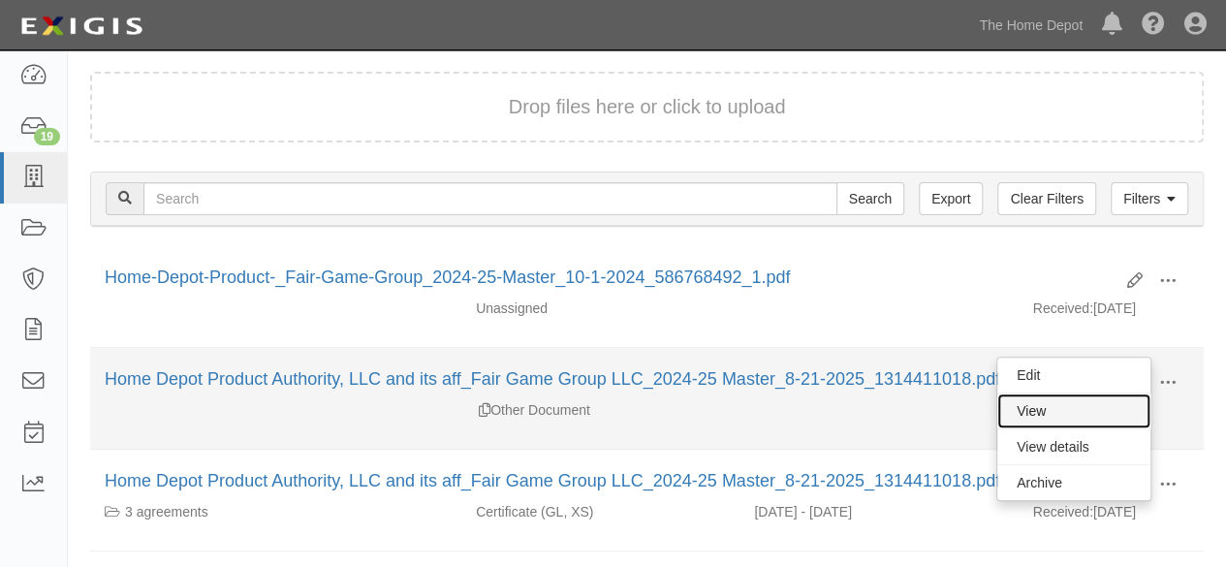
click at [1083, 406] on link "View" at bounding box center [1073, 410] width 153 height 35
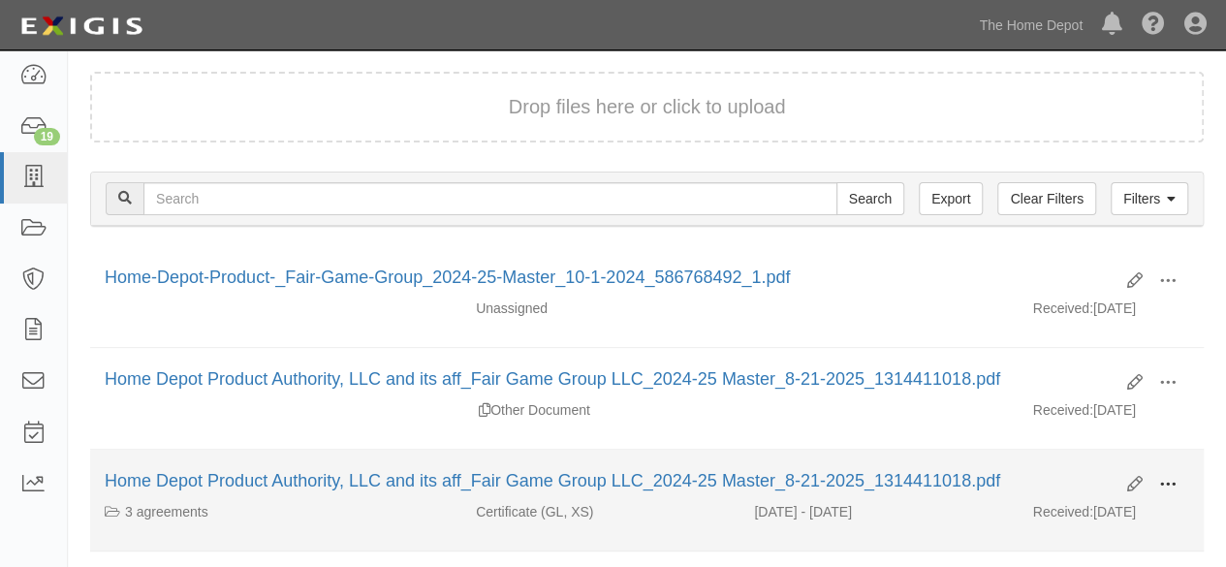
click at [1179, 484] on button at bounding box center [1167, 485] width 43 height 33
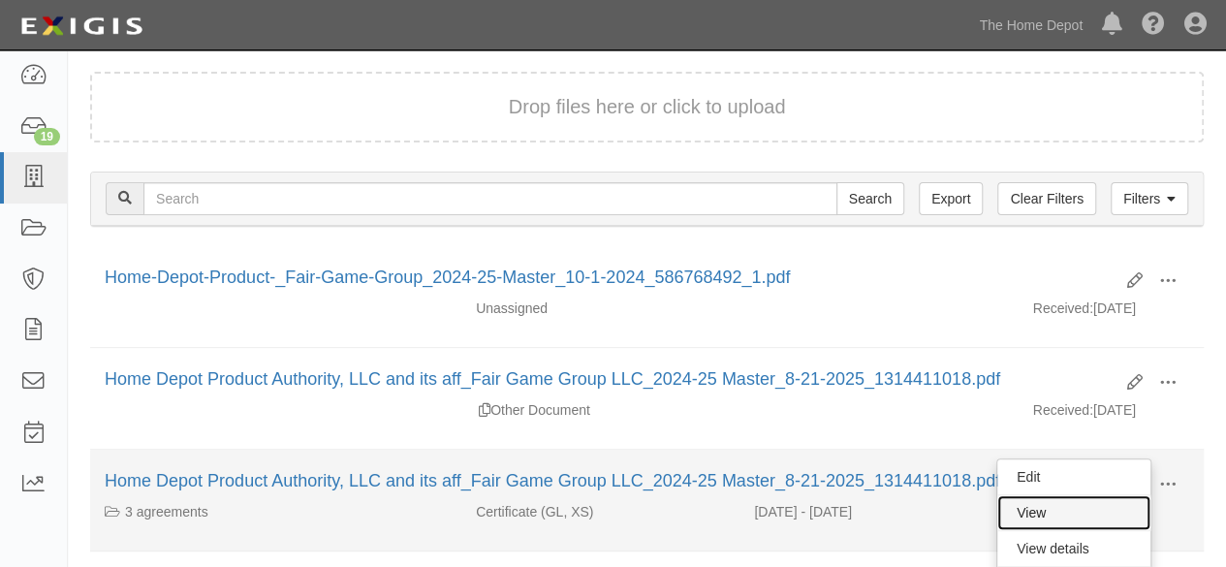
click at [1019, 506] on link "View" at bounding box center [1073, 512] width 153 height 35
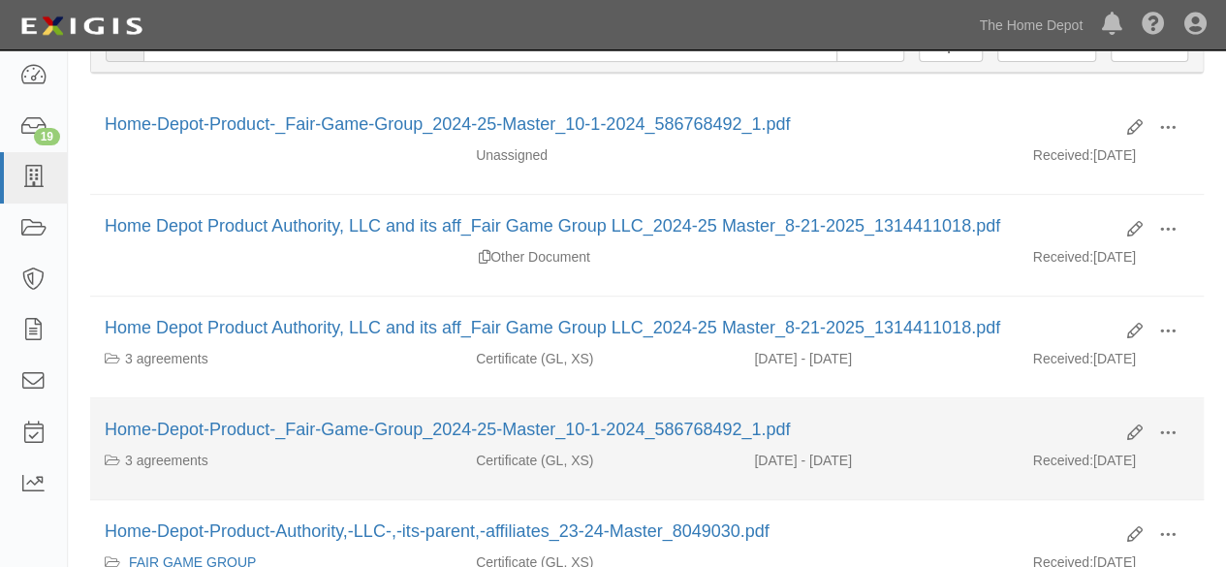
scroll to position [388, 0]
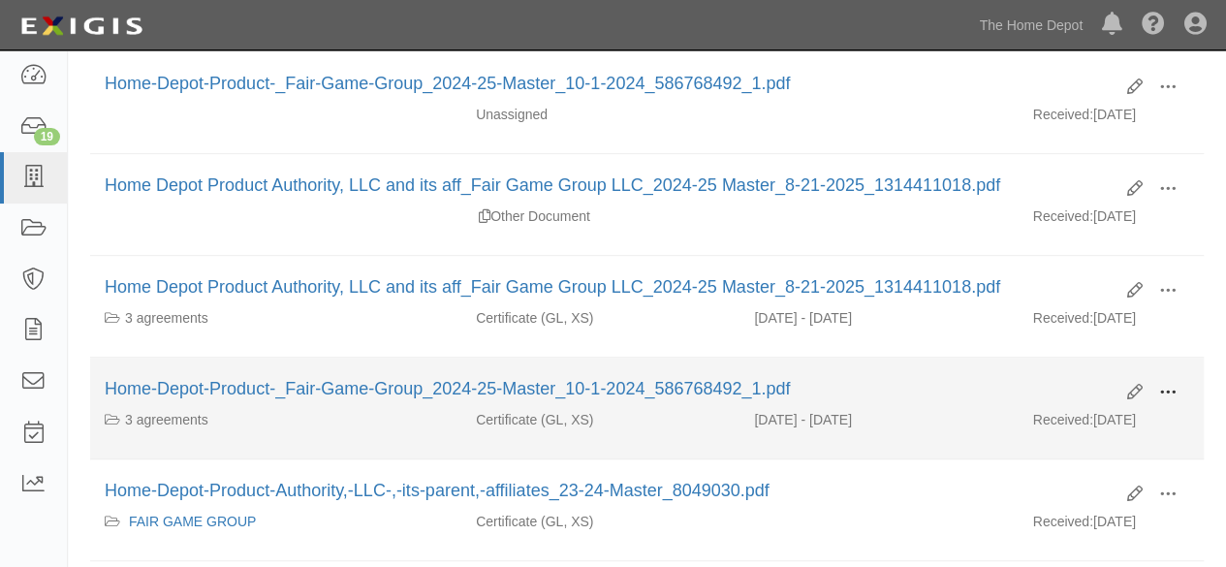
click at [1168, 385] on span at bounding box center [1167, 392] width 17 height 17
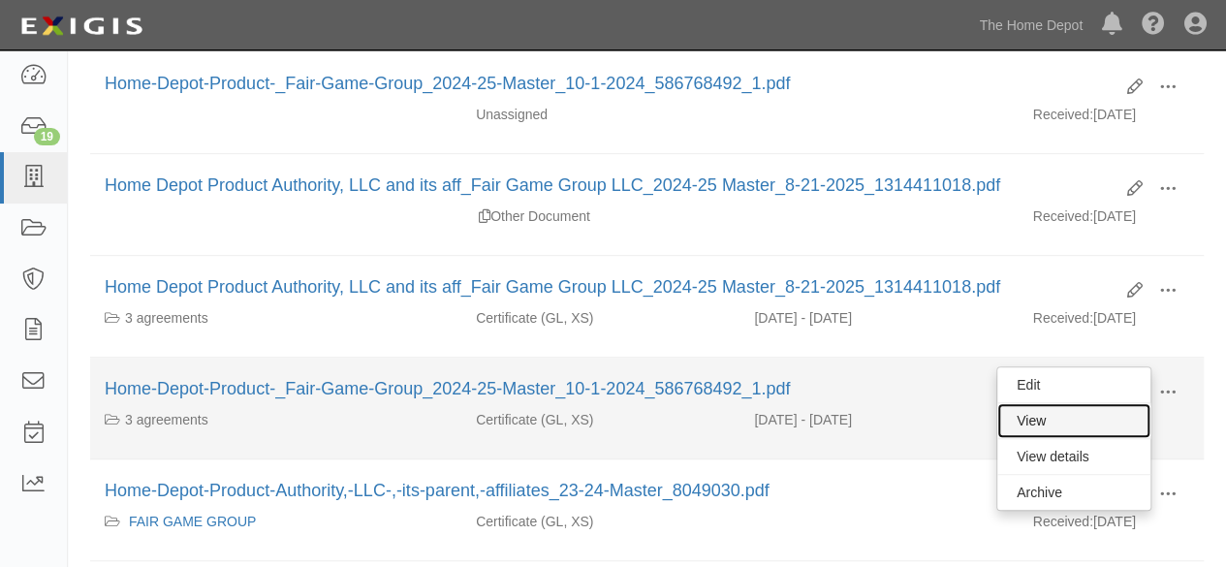
click at [1076, 417] on link "View" at bounding box center [1073, 420] width 153 height 35
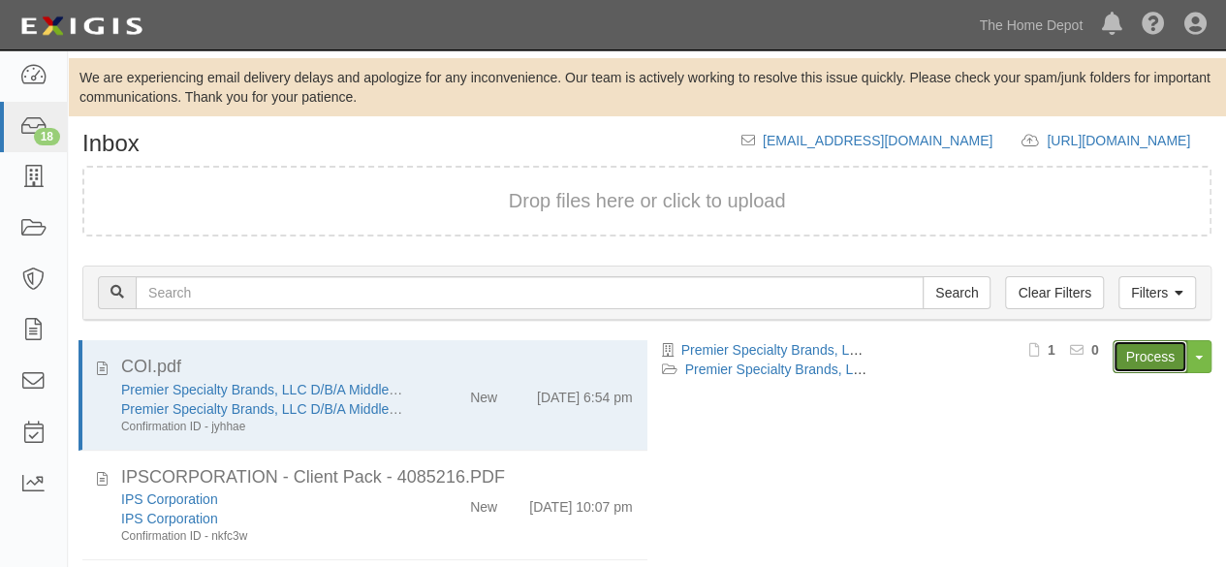
click at [1149, 361] on link "Process" at bounding box center [1150, 356] width 75 height 33
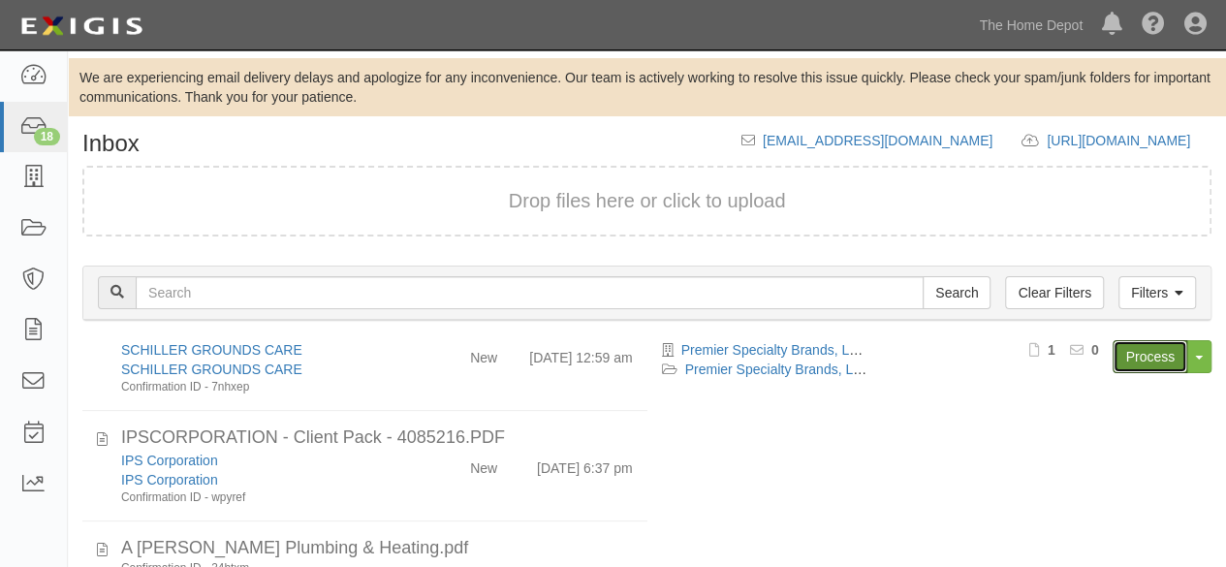
scroll to position [340, 0]
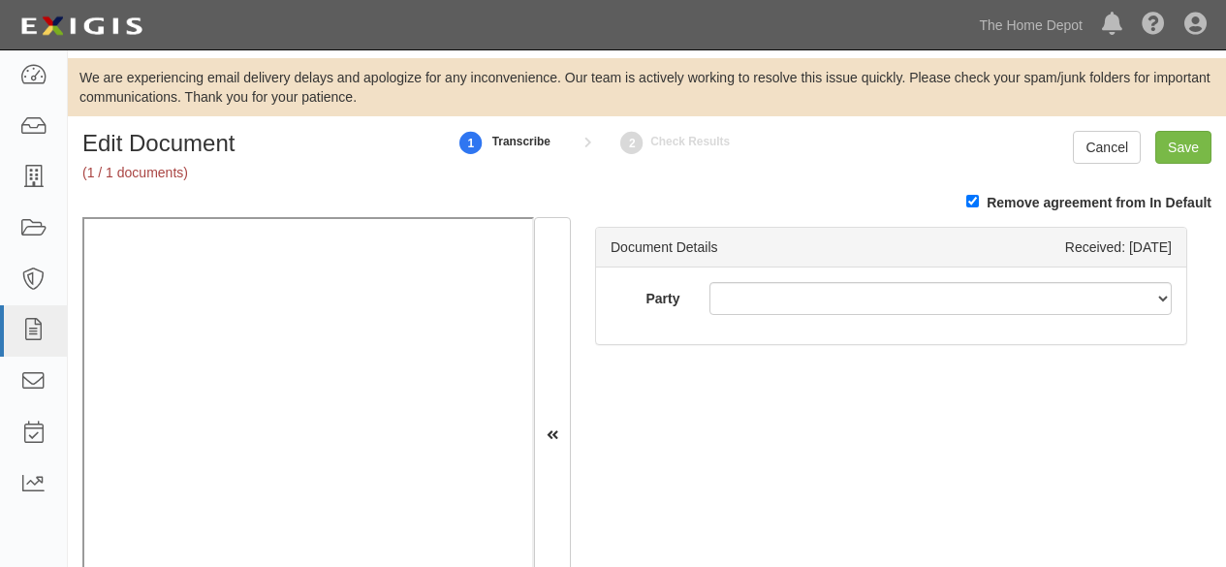
scroll to position [86, 0]
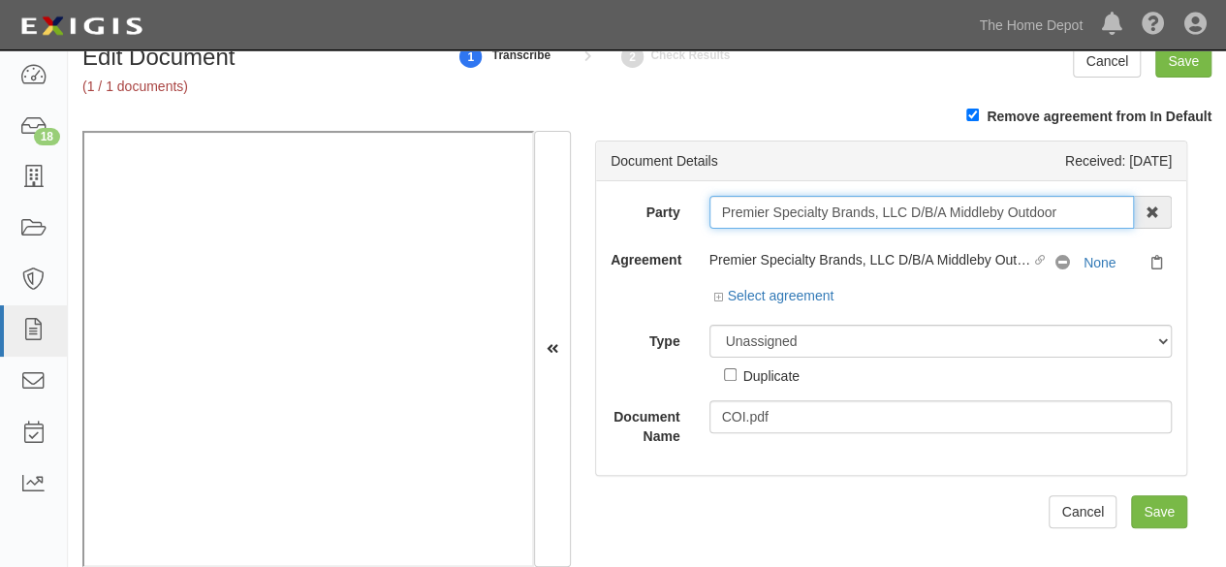
click at [890, 215] on input "Premier Specialty Brands, LLC D/B/A Middleby Outdoor" at bounding box center [921, 212] width 425 height 33
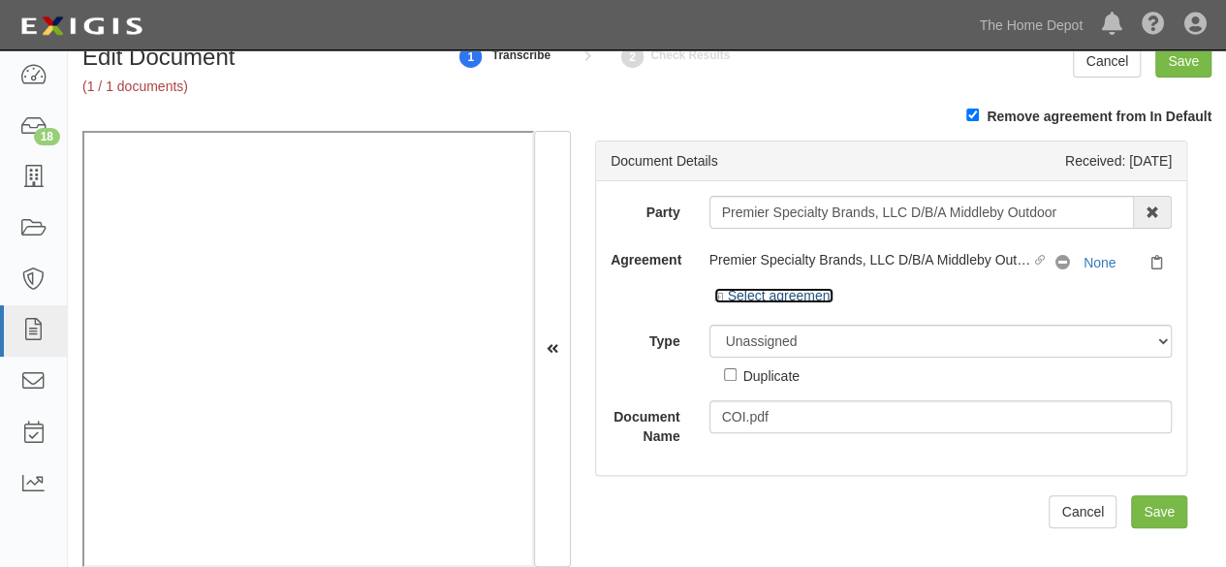
click at [789, 288] on link "Select agreement" at bounding box center [774, 296] width 120 height 16
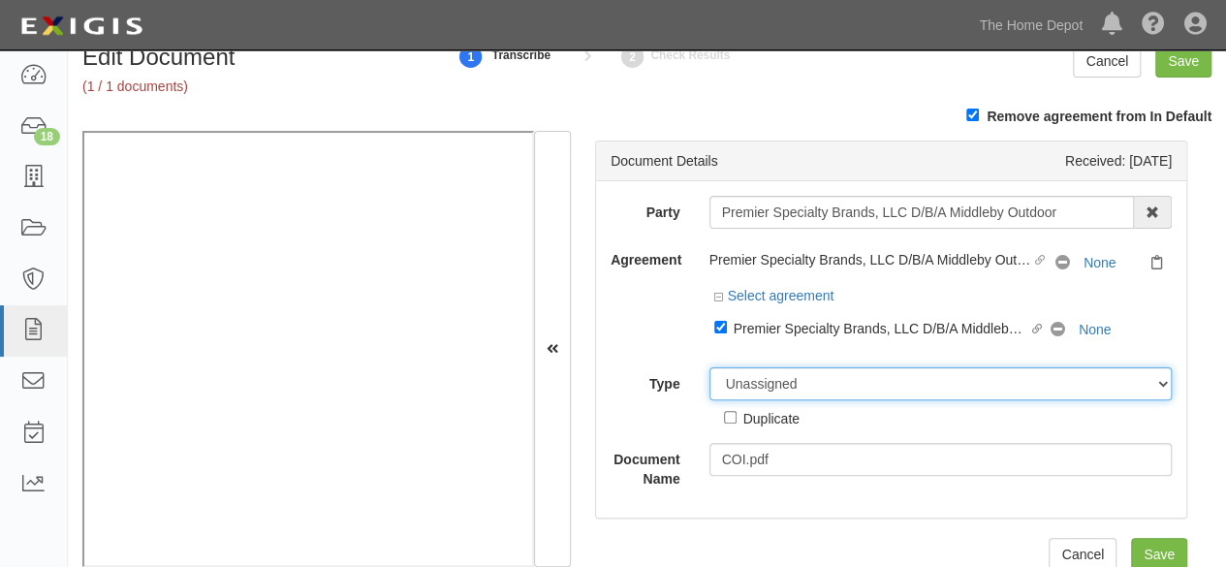
drag, startPoint x: 763, startPoint y: 386, endPoint x: 764, endPoint y: 368, distance: 17.5
click at [763, 373] on select "Unassigned Binder Cancellation Notice Certificate Contract Endorsement Insuranc…" at bounding box center [940, 383] width 463 height 33
select select "CertificateDetail"
click at [709, 367] on select "Unassigned Binder Cancellation Notice Certificate Contract Endorsement Insuranc…" at bounding box center [940, 383] width 463 height 33
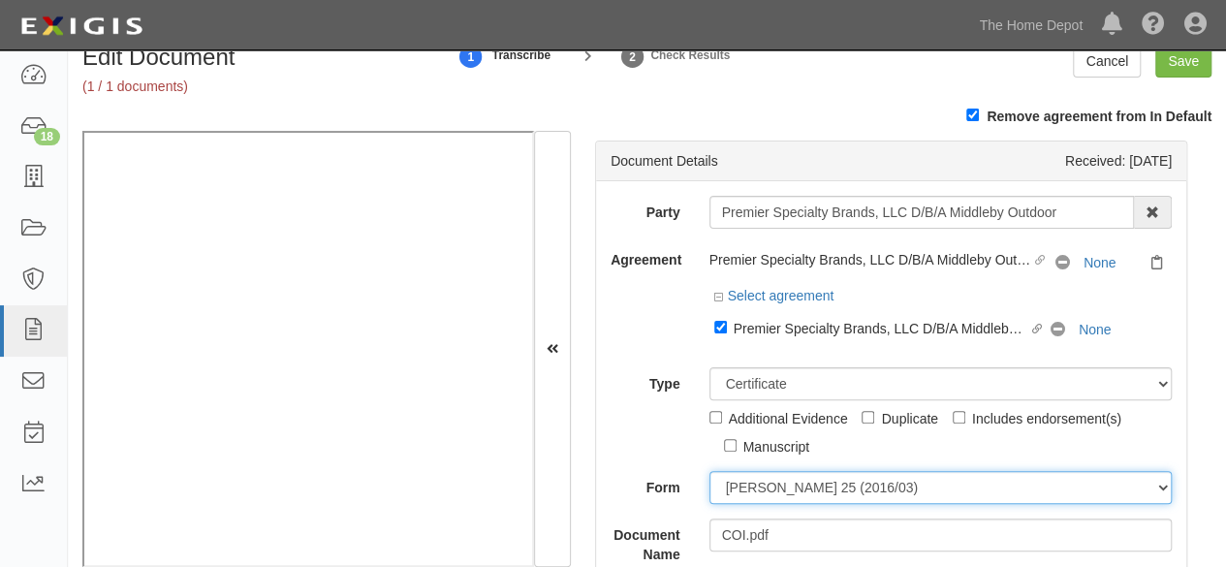
drag, startPoint x: 761, startPoint y: 493, endPoint x: 762, endPoint y: 482, distance: 11.7
click at [761, 486] on select "[PERSON_NAME] 25 (2016/03) [PERSON_NAME] 101 [PERSON_NAME] 855 NY (2014/05) Gen…" at bounding box center [940, 487] width 463 height 33
select select "GeneralFormDetail"
click at [709, 471] on select "ACORD 25 (2016/03) ACORD 101 ACORD 855 NY (2014/05) General" at bounding box center [940, 487] width 463 height 33
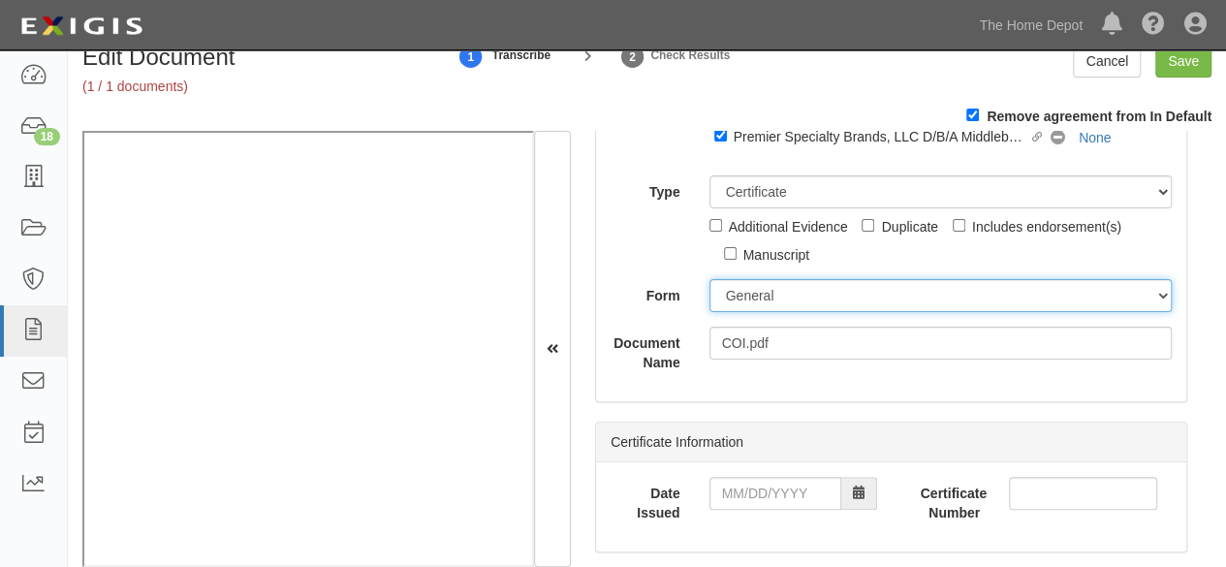
scroll to position [194, 0]
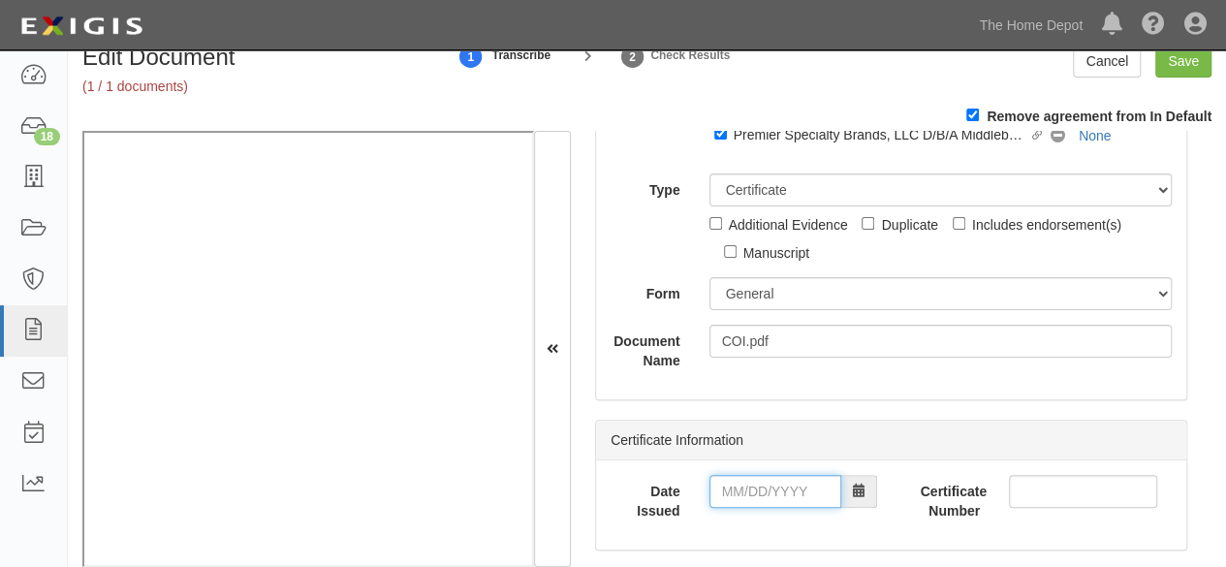
click at [756, 499] on input "Date Issued" at bounding box center [775, 491] width 132 height 33
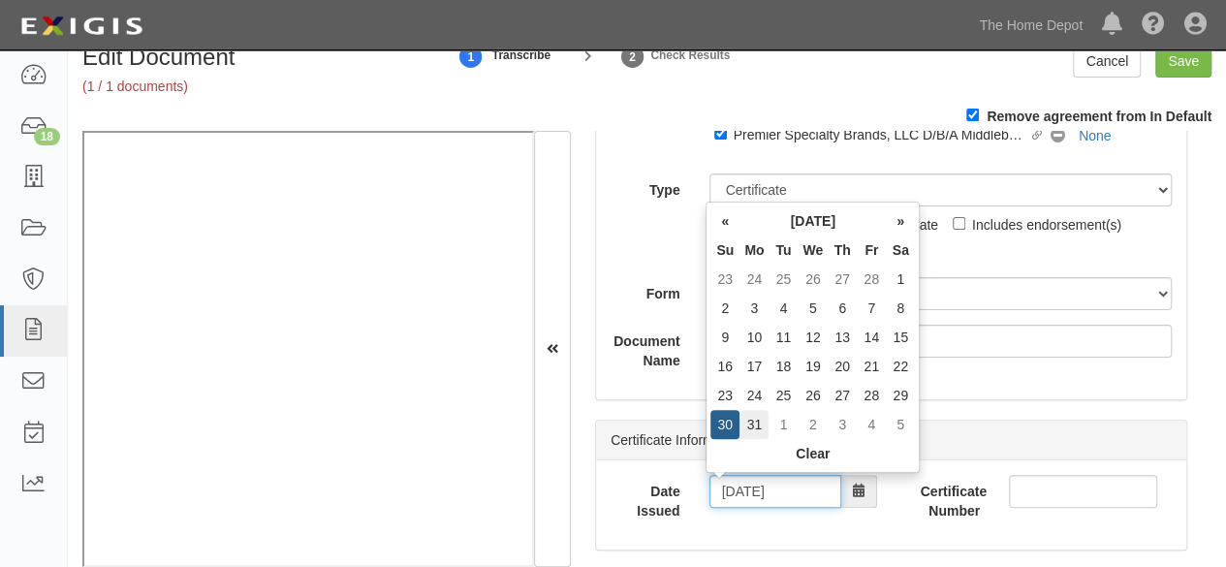
type input "03/31/2025"
click at [761, 427] on td "31" at bounding box center [753, 424] width 29 height 29
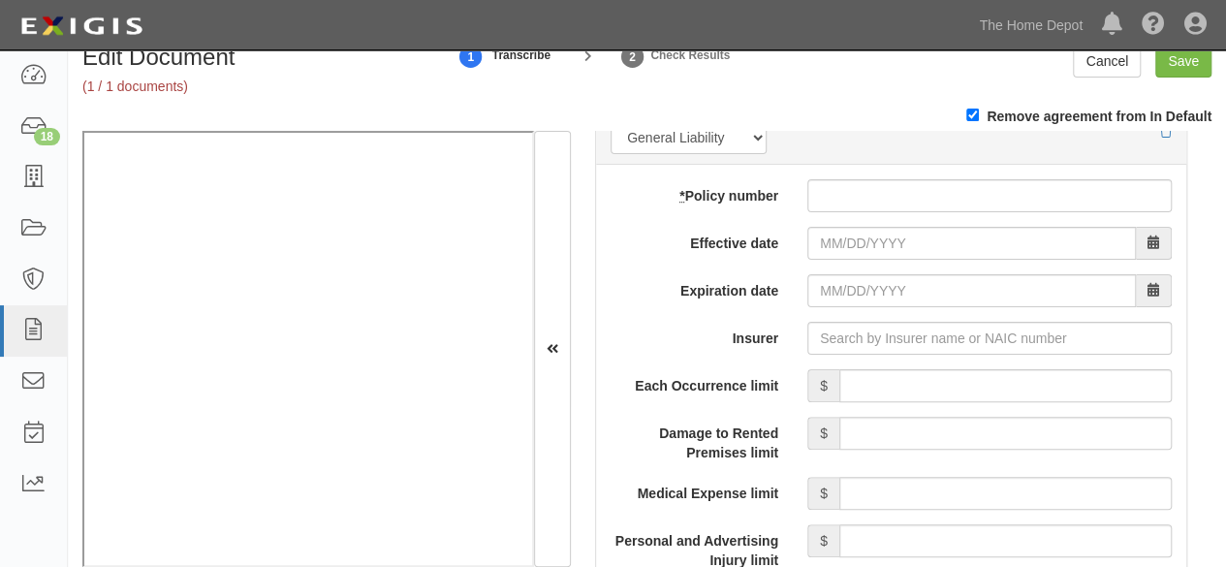
scroll to position [1647, 0]
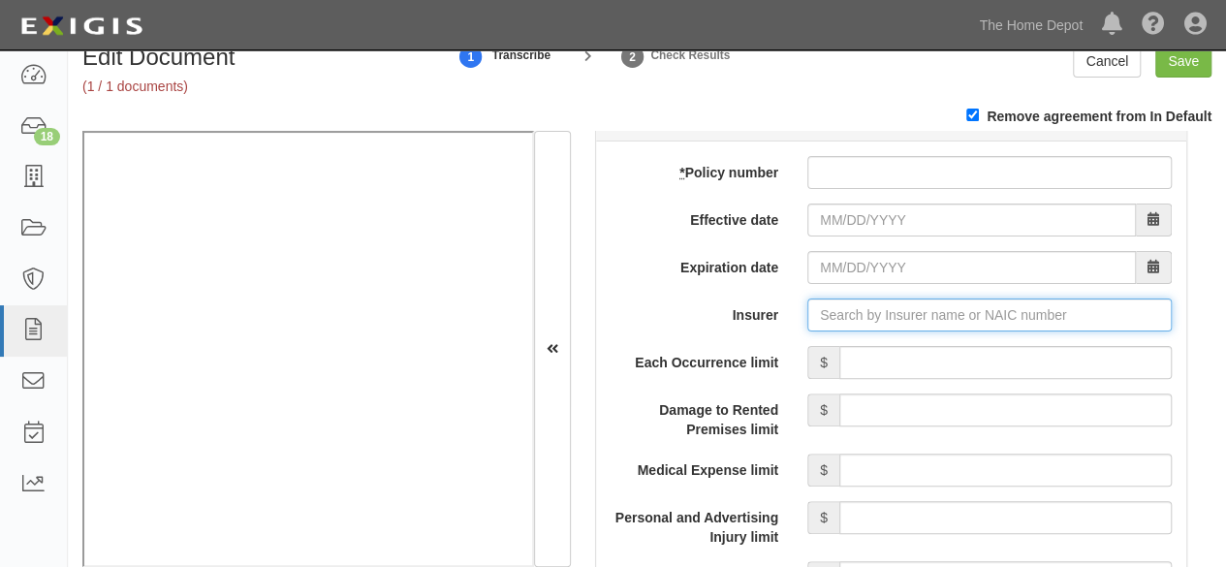
click at [834, 319] on input "Insurer" at bounding box center [989, 314] width 364 height 33
paste input "22322"
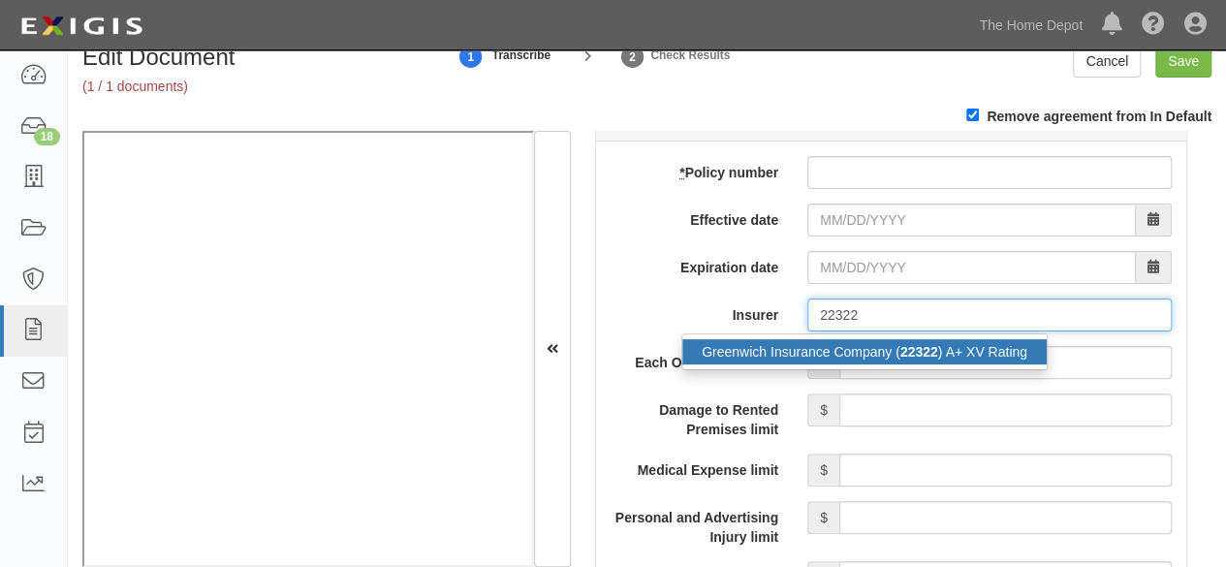
click at [813, 348] on div "Greenwich Insurance Company ( 22322 ) A+ XV Rating" at bounding box center [864, 351] width 364 height 25
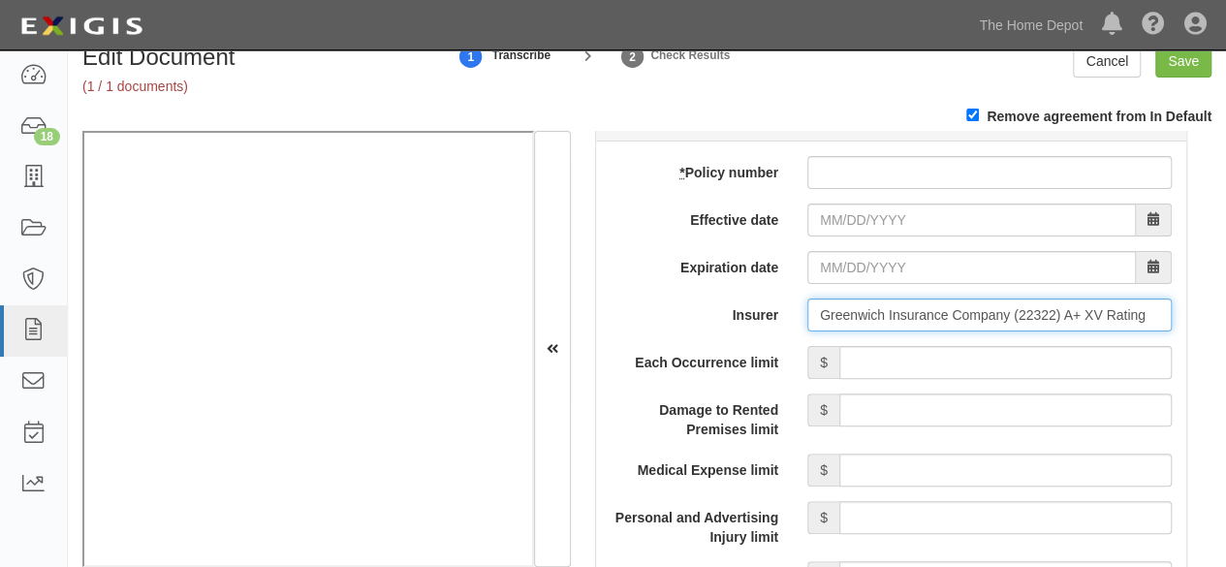
type input "Greenwich Insurance Company (22322) A+ XV Rating"
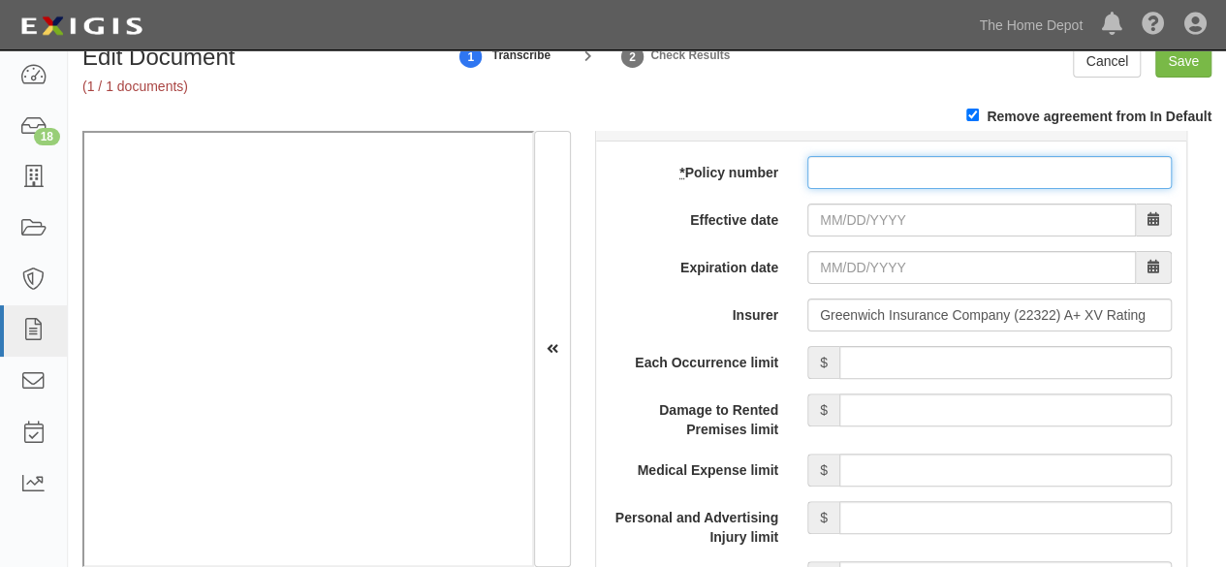
paste input "RGD3002032"
click at [832, 173] on input "* Policy number" at bounding box center [989, 172] width 364 height 33
type input "RGD3002032"
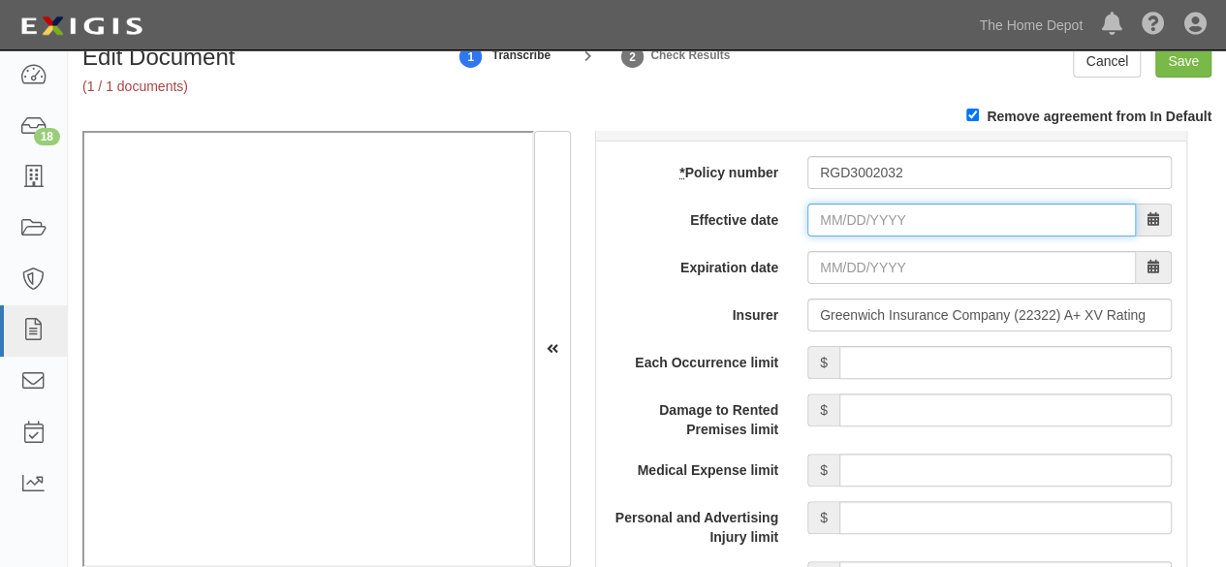
click at [824, 215] on input "Effective date" at bounding box center [971, 220] width 329 height 33
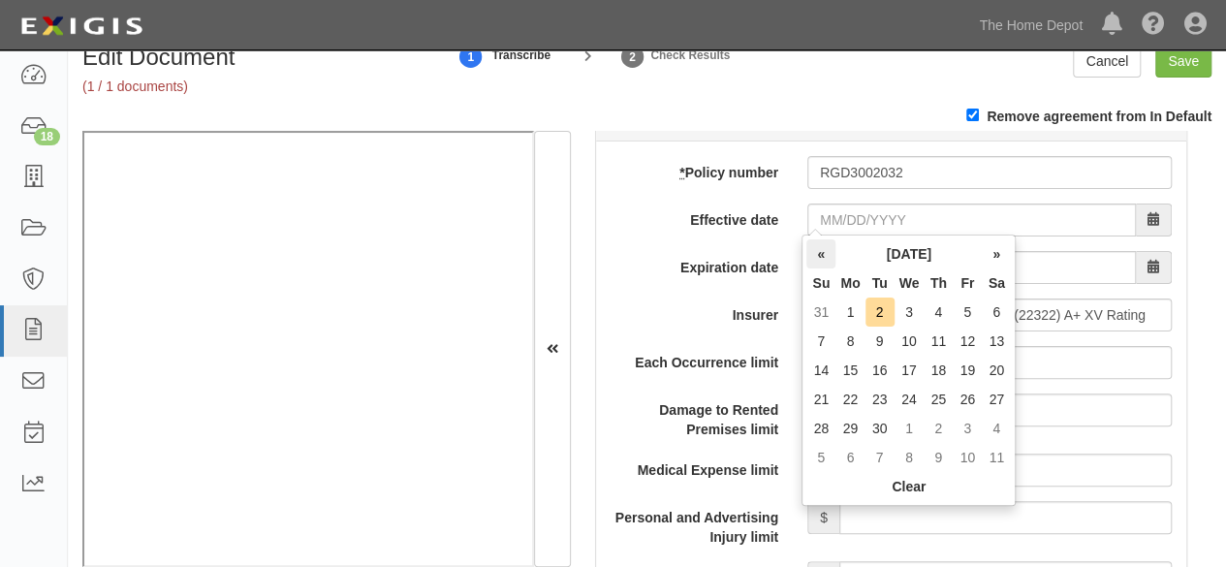
click at [824, 257] on th "«" at bounding box center [820, 253] width 29 height 29
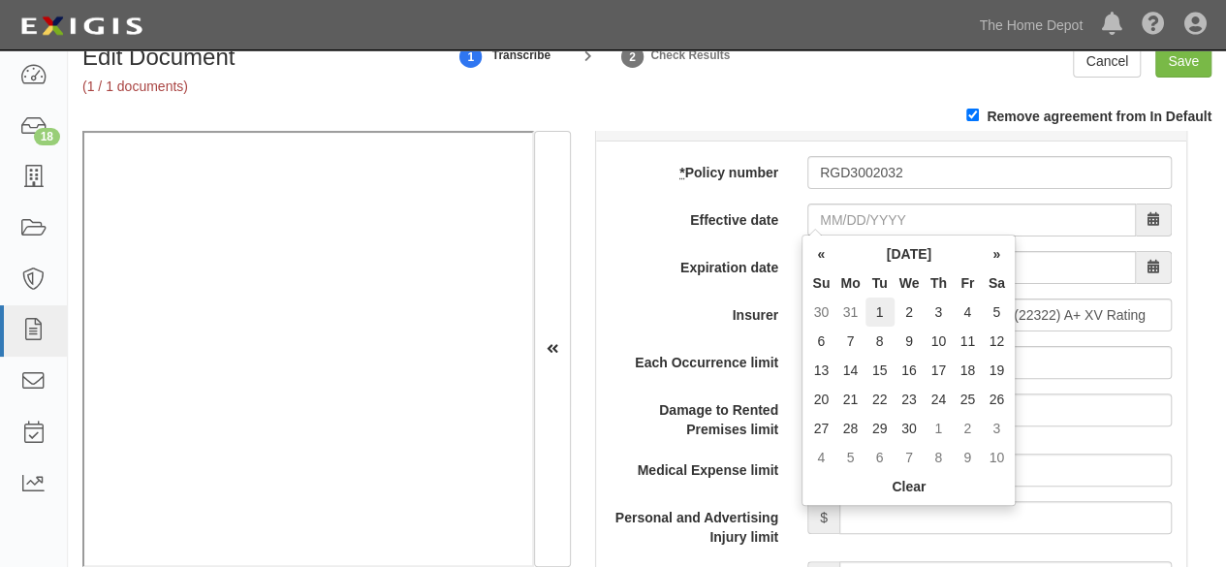
click at [887, 311] on td "1" at bounding box center [879, 312] width 29 height 29
type input "04/01/2025"
type input "[DATE]"
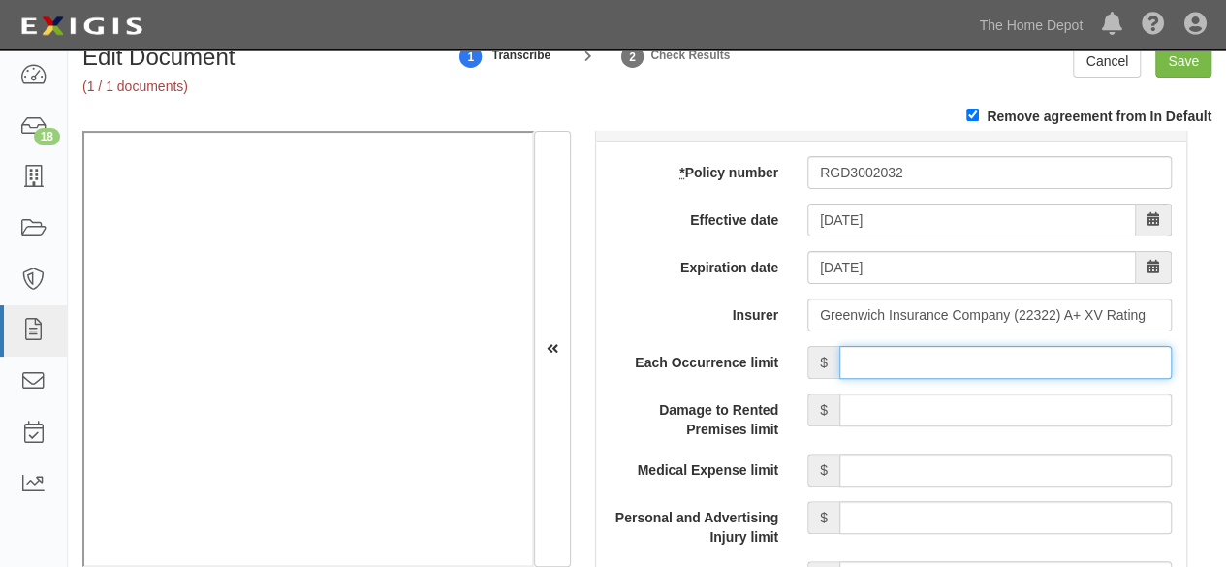
drag, startPoint x: 912, startPoint y: 361, endPoint x: 917, endPoint y: 350, distance: 12.6
click at [913, 359] on input "Each Occurrence limit" at bounding box center [1005, 362] width 332 height 33
type input "5,000,000"
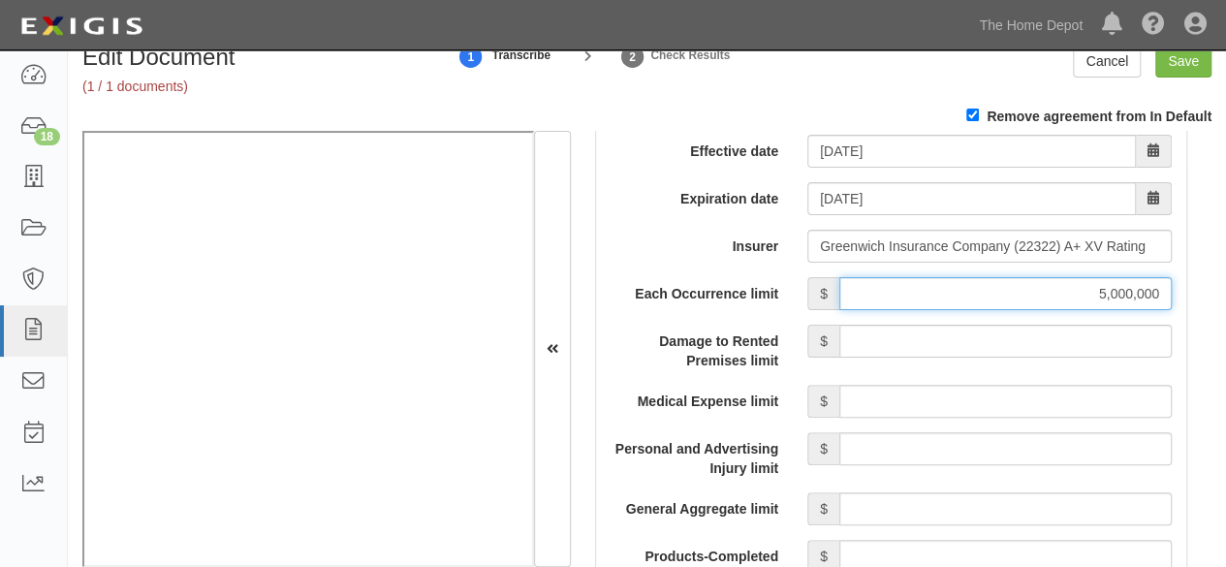
scroll to position [1841, 0]
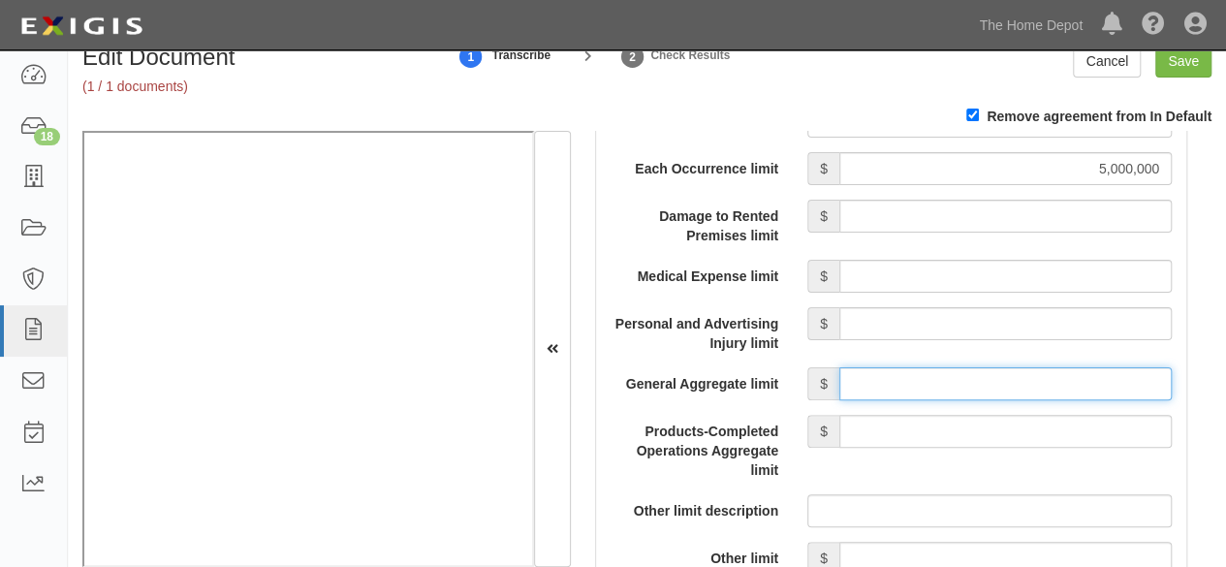
drag, startPoint x: 955, startPoint y: 381, endPoint x: 956, endPoint y: 366, distance: 14.6
click at [956, 379] on input "General Aggregate limit" at bounding box center [1005, 383] width 332 height 33
type input "10,000,000"
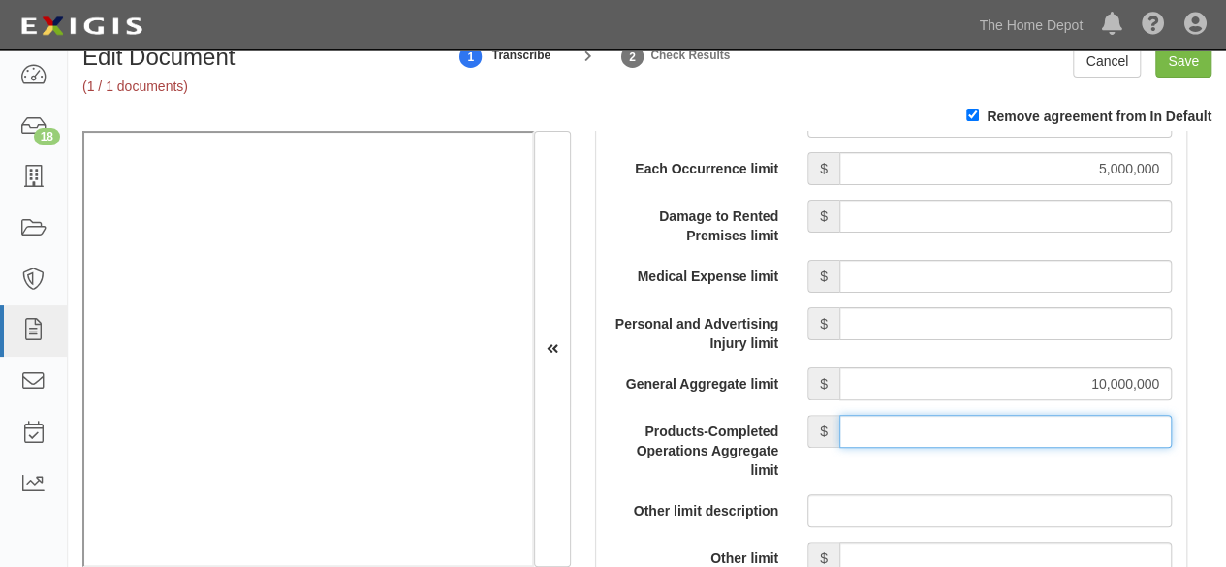
drag, startPoint x: 948, startPoint y: 421, endPoint x: 944, endPoint y: 411, distance: 10.4
click at [944, 415] on input "Products-Completed Operations Aggregate limit" at bounding box center [1005, 431] width 332 height 33
type input "10,000,000"
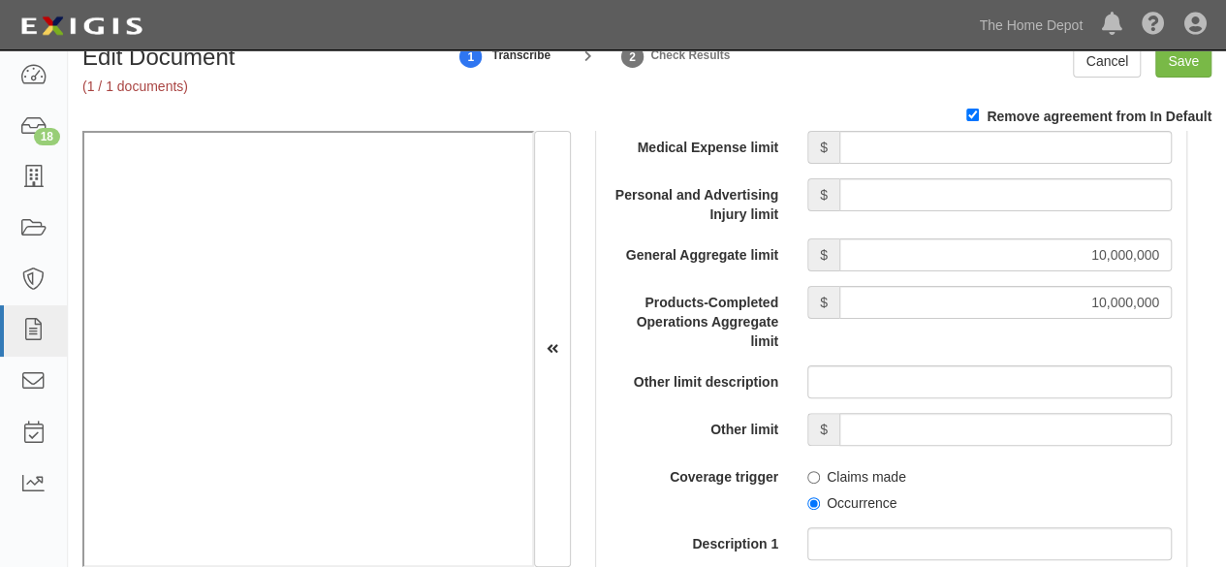
scroll to position [2035, 0]
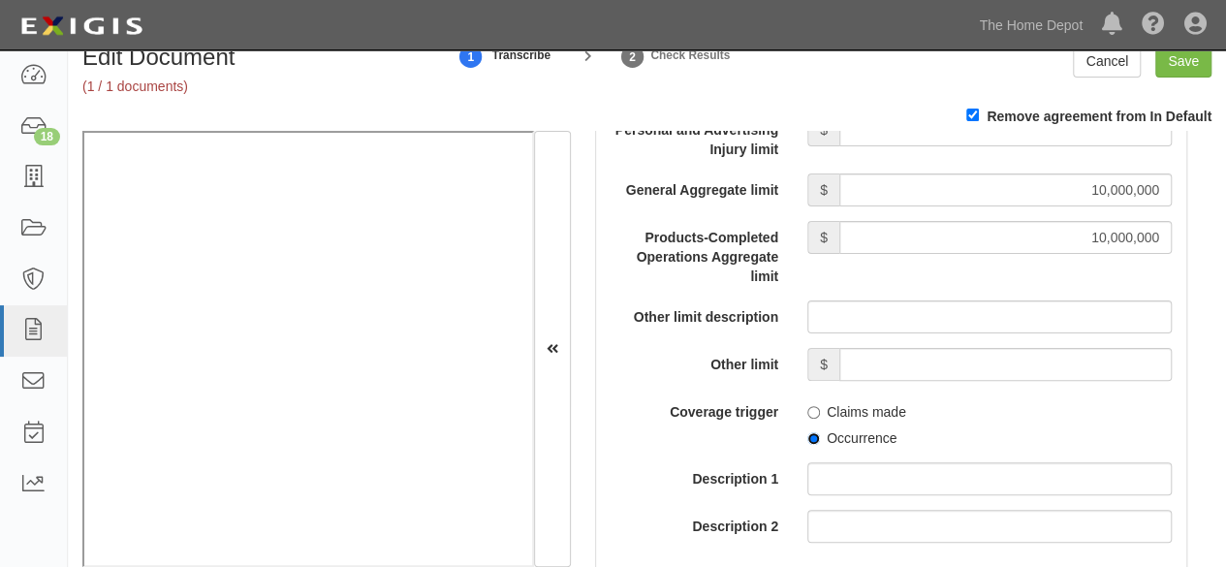
click at [807, 435] on input "Occurrence" at bounding box center [813, 438] width 13 height 13
radio input "true"
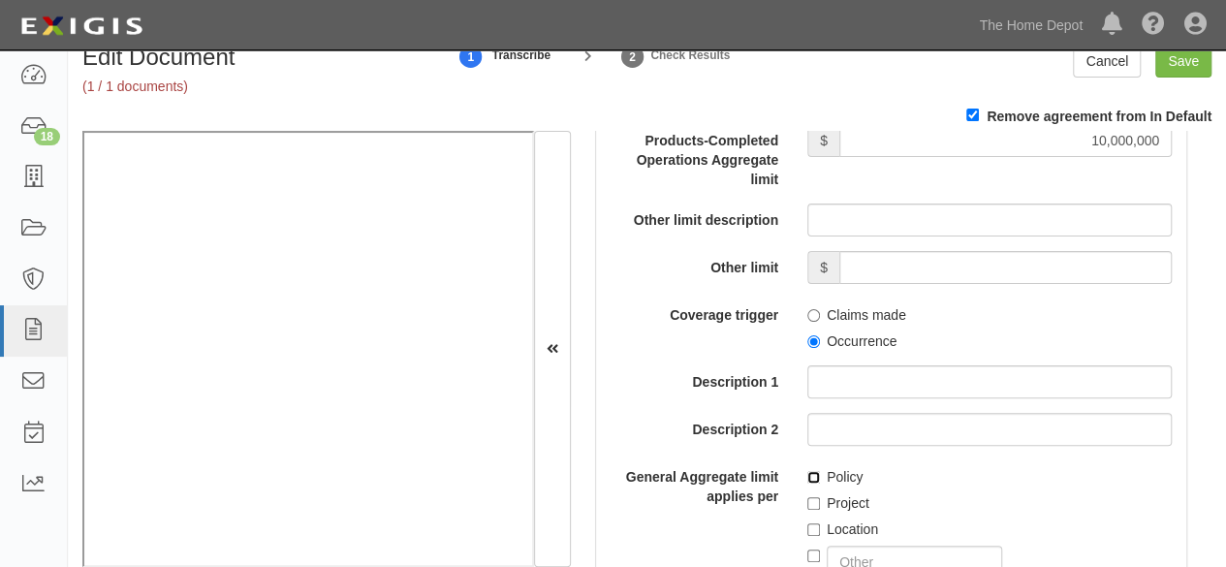
click at [807, 474] on input "Policy" at bounding box center [813, 477] width 13 height 13
checkbox input "true"
click at [807, 499] on input "Project" at bounding box center [813, 503] width 13 height 13
checkbox input "true"
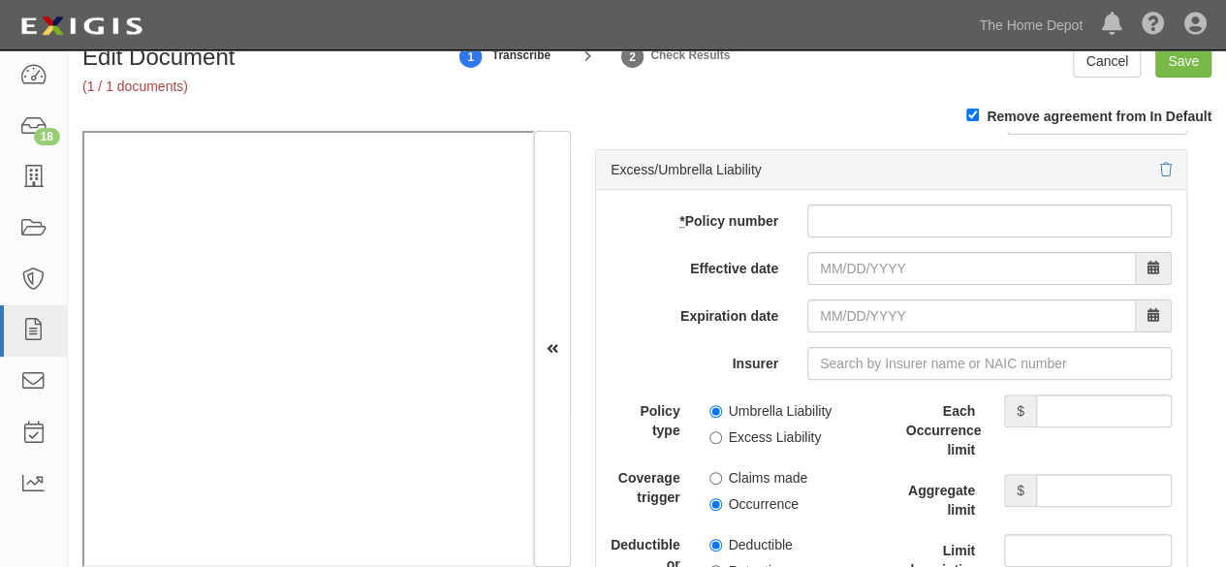
scroll to position [4070, 0]
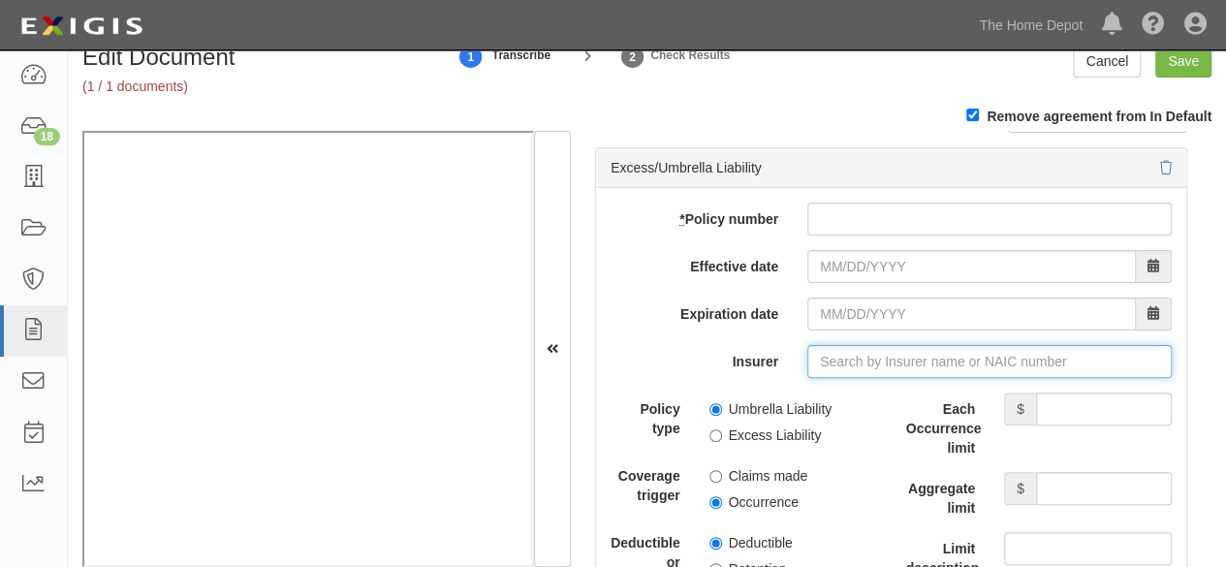
click at [842, 355] on input "Insurer" at bounding box center [989, 361] width 364 height 33
paste input "3788510"
type input "3788510"
click at [842, 345] on input "Insurer" at bounding box center [989, 361] width 364 height 33
paste input "3788510"
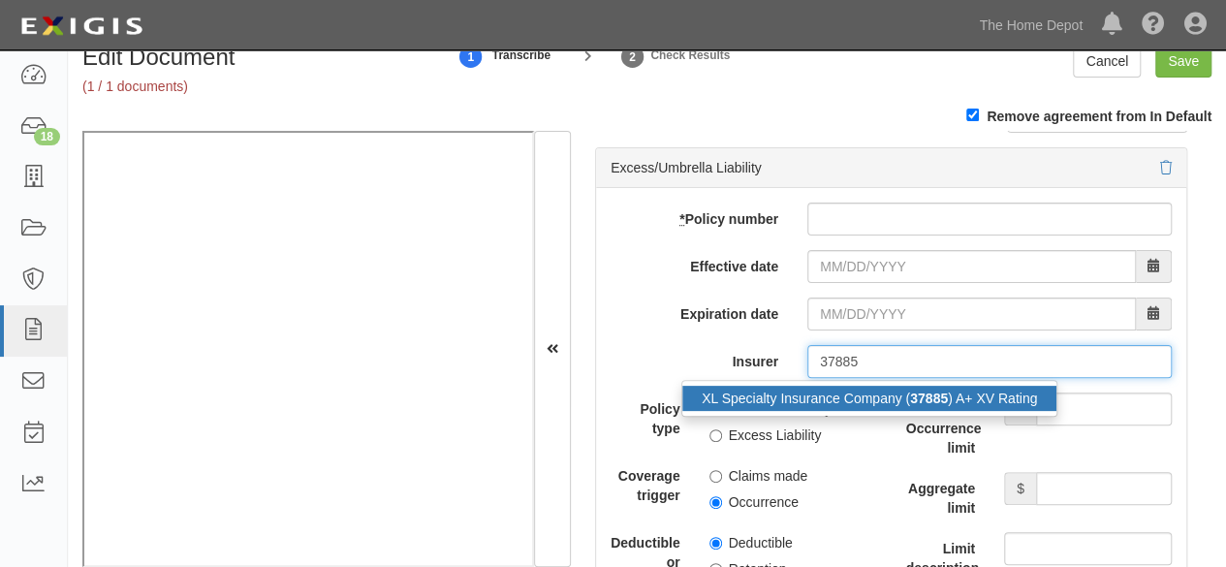
click at [843, 390] on div "XL Specialty Insurance Company ( 37885 ) A+ XV Rating" at bounding box center [869, 398] width 374 height 25
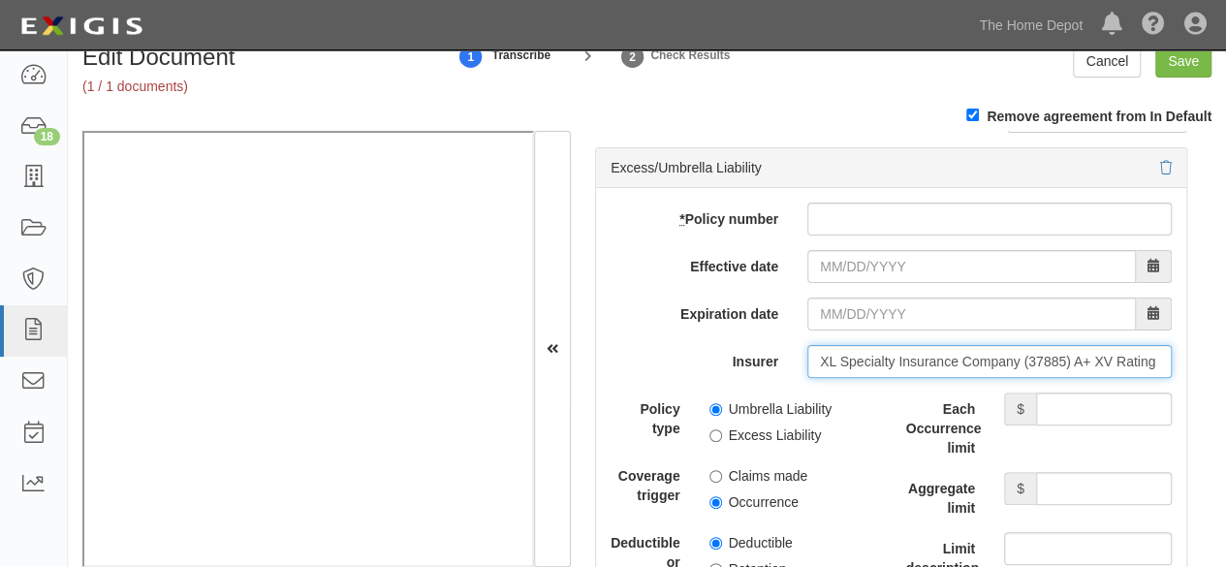
type input "XL Specialty Insurance Company (37885) A+ XV Rating"
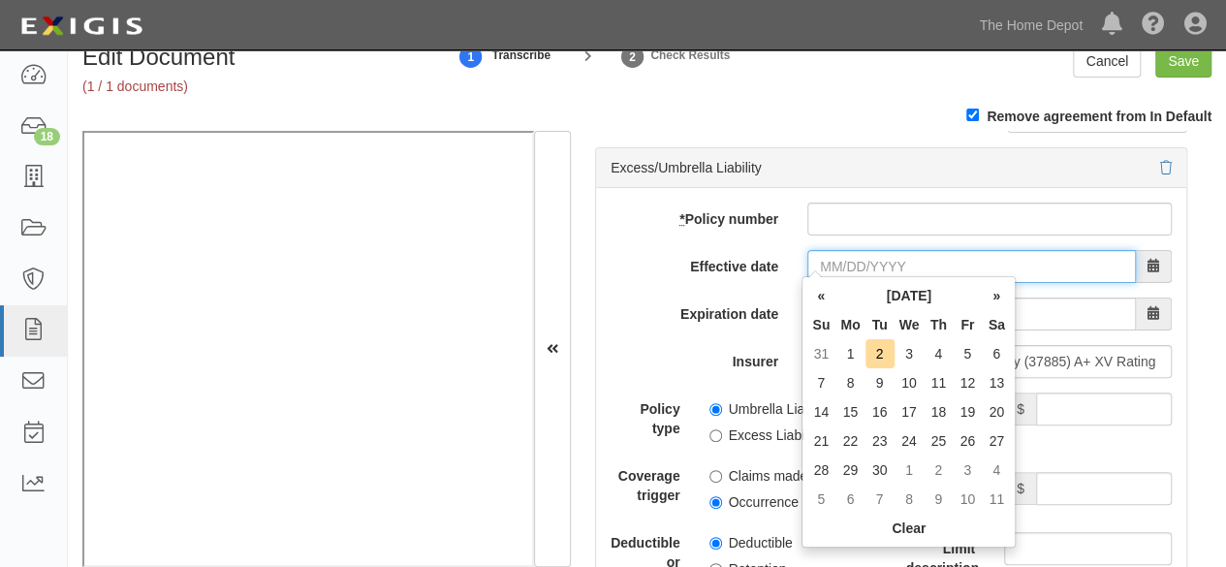
drag, startPoint x: 838, startPoint y: 255, endPoint x: 814, endPoint y: 238, distance: 29.3
click at [838, 255] on input "Effective date" at bounding box center [971, 266] width 329 height 33
click at [819, 299] on th "«" at bounding box center [820, 295] width 29 height 29
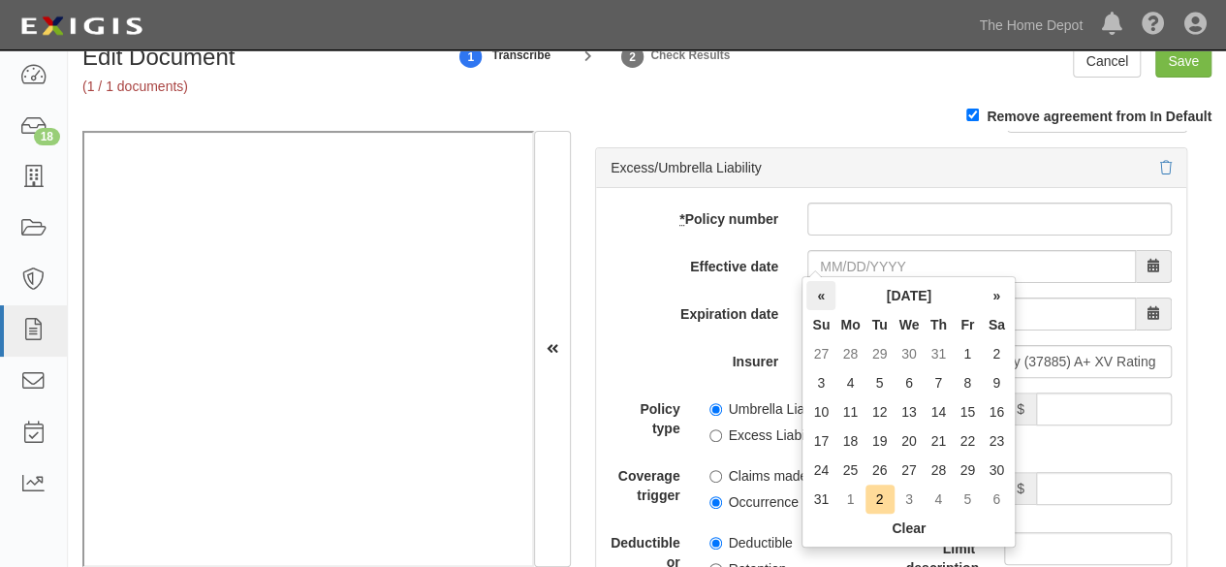
click at [819, 299] on th "«" at bounding box center [820, 295] width 29 height 29
click at [880, 353] on td "1" at bounding box center [879, 353] width 29 height 29
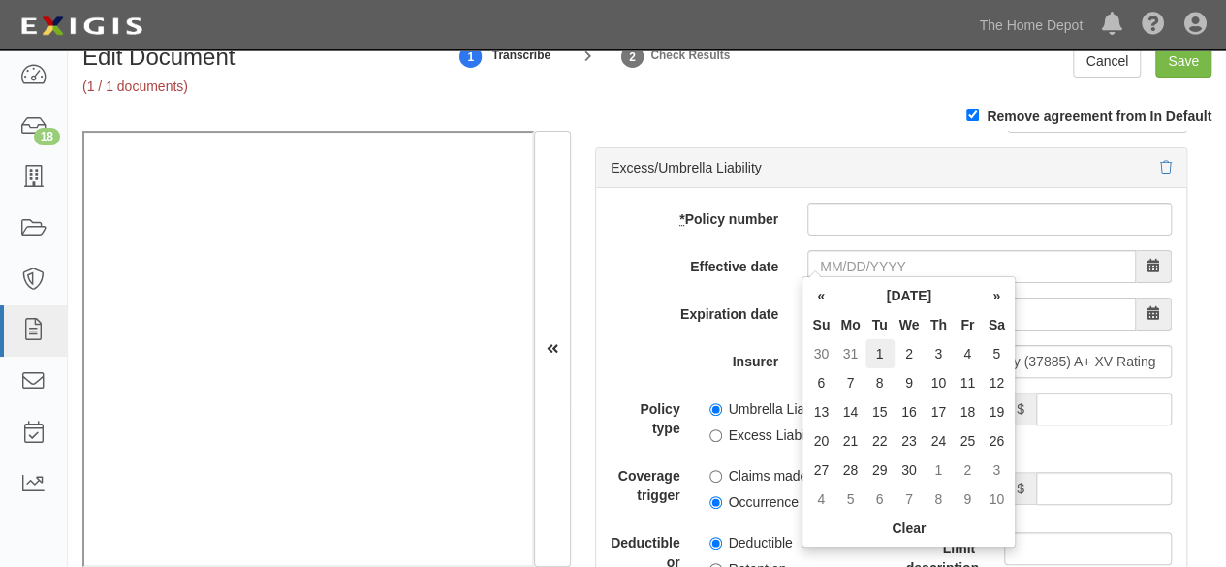
type input "04/01/2025"
type input "04/01/2026"
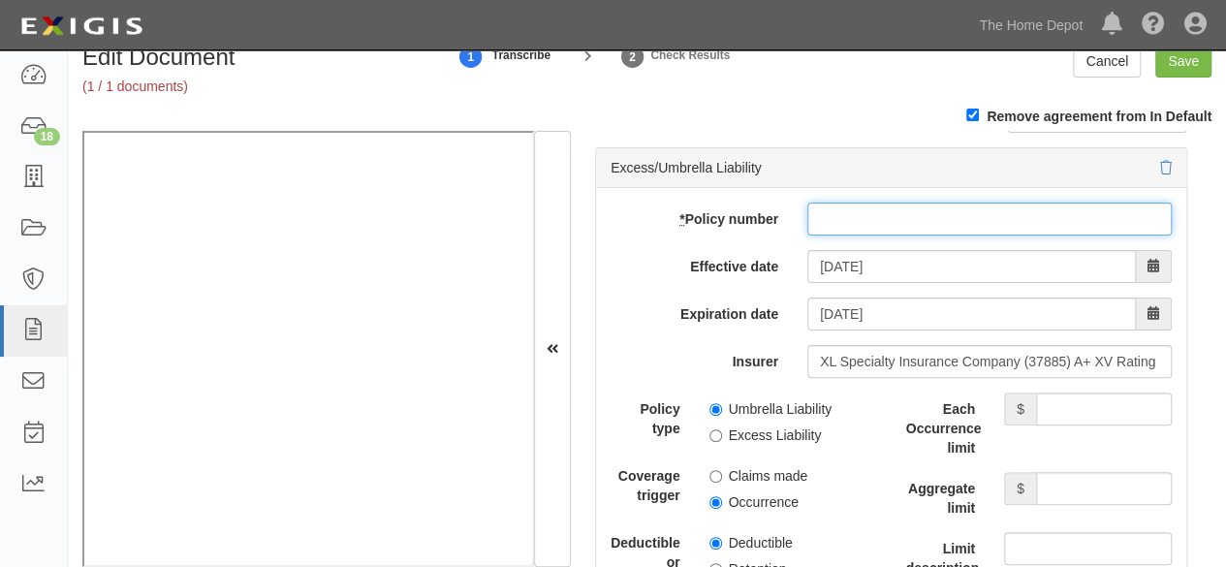
click at [874, 206] on input "* Policy number" at bounding box center [989, 219] width 364 height 33
paste input "US00078498LI25A"
type input "US00078498LI25A"
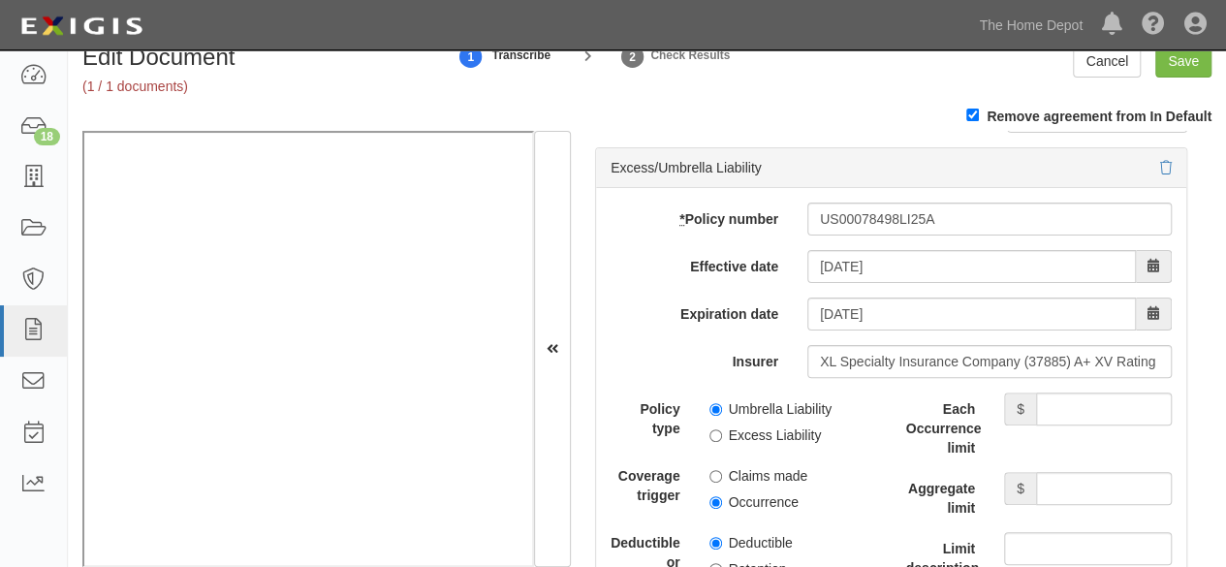
scroll to position [4167, 0]
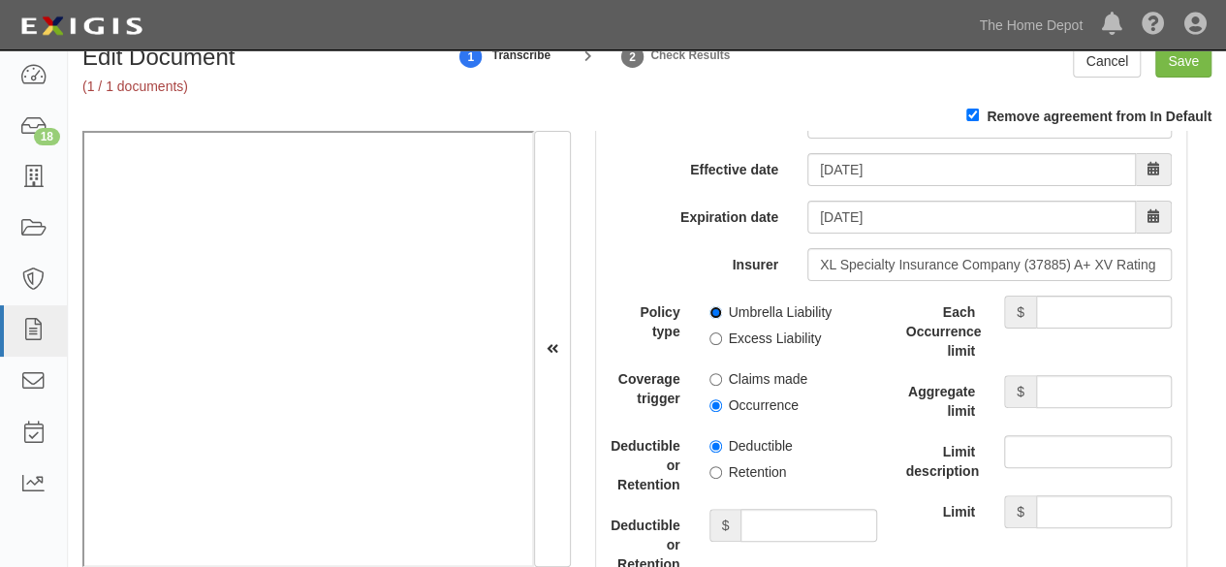
click at [710, 306] on input "Umbrella Liability" at bounding box center [715, 312] width 13 height 13
radio input "true"
click at [709, 399] on input "Occurrence" at bounding box center [715, 405] width 13 height 13
radio input "true"
drag, startPoint x: 709, startPoint y: 460, endPoint x: 782, endPoint y: 483, distance: 76.0
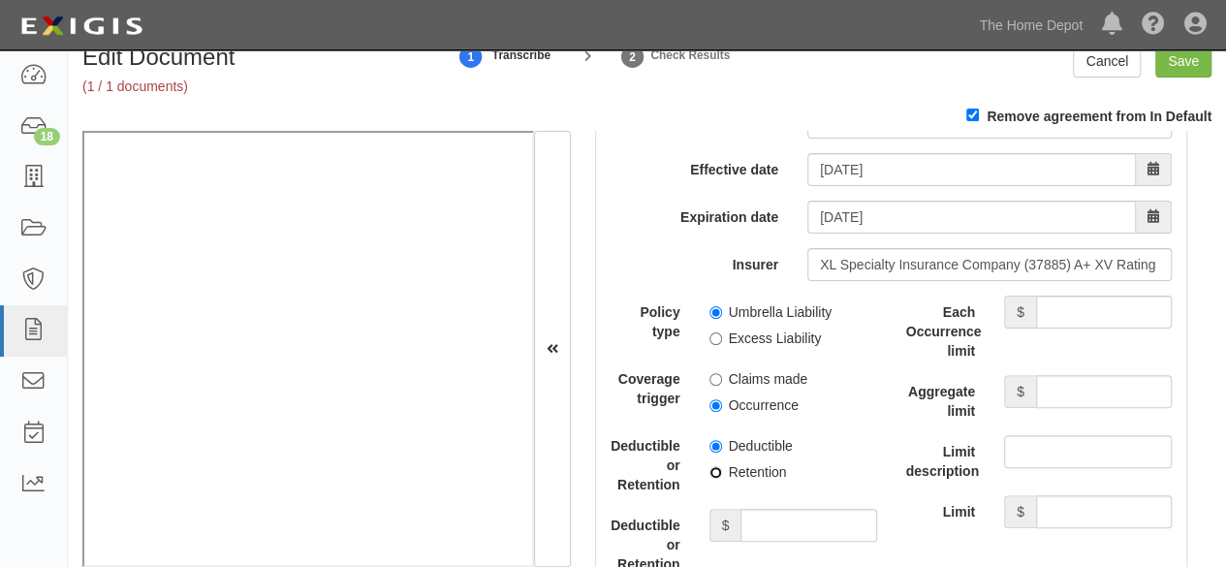
click at [710, 466] on input "Retention" at bounding box center [715, 472] width 13 height 13
radio input "true"
click at [793, 509] on input "Deductible or Retention amount" at bounding box center [808, 525] width 136 height 33
type input "10,000"
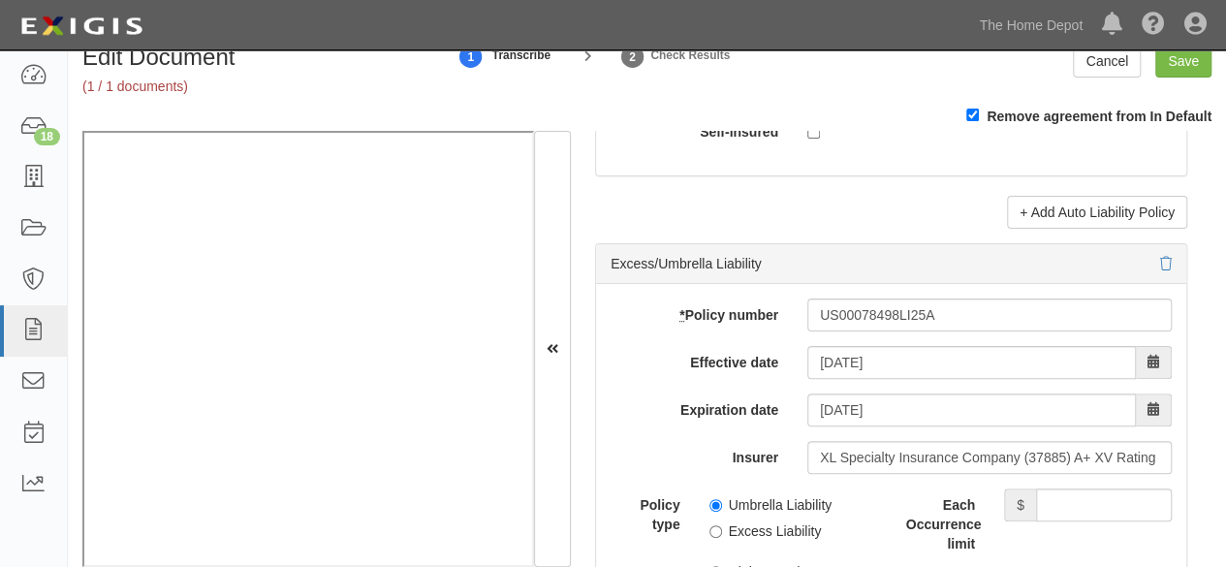
scroll to position [3973, 0]
click at [1186, 63] on input "Save" at bounding box center [1183, 61] width 56 height 33
type input "5000000"
type input "10000000"
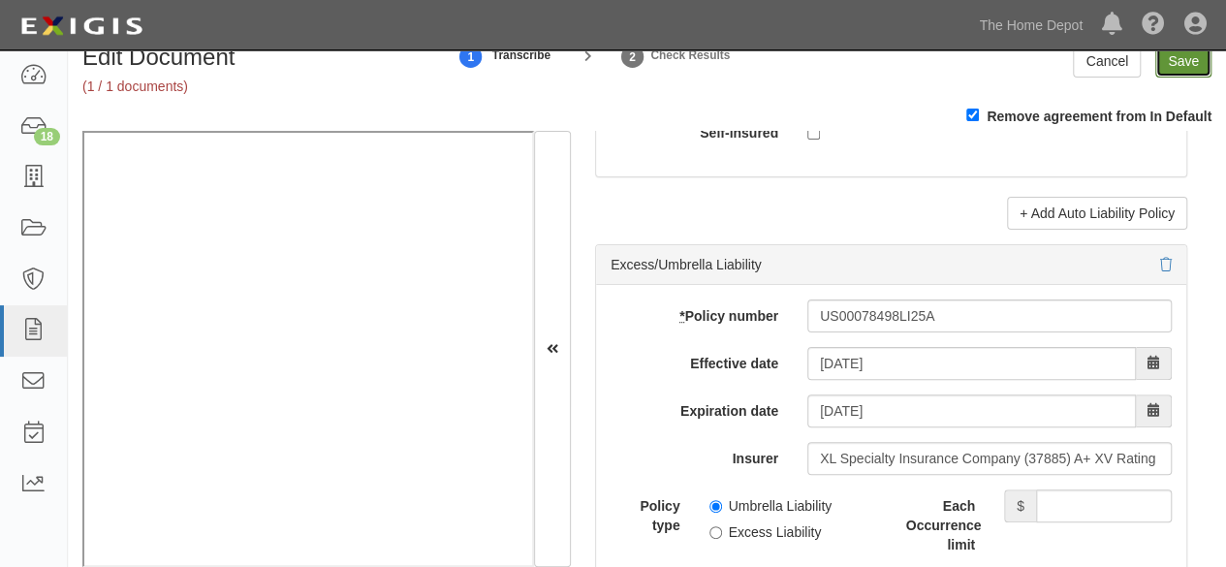
type input "10000"
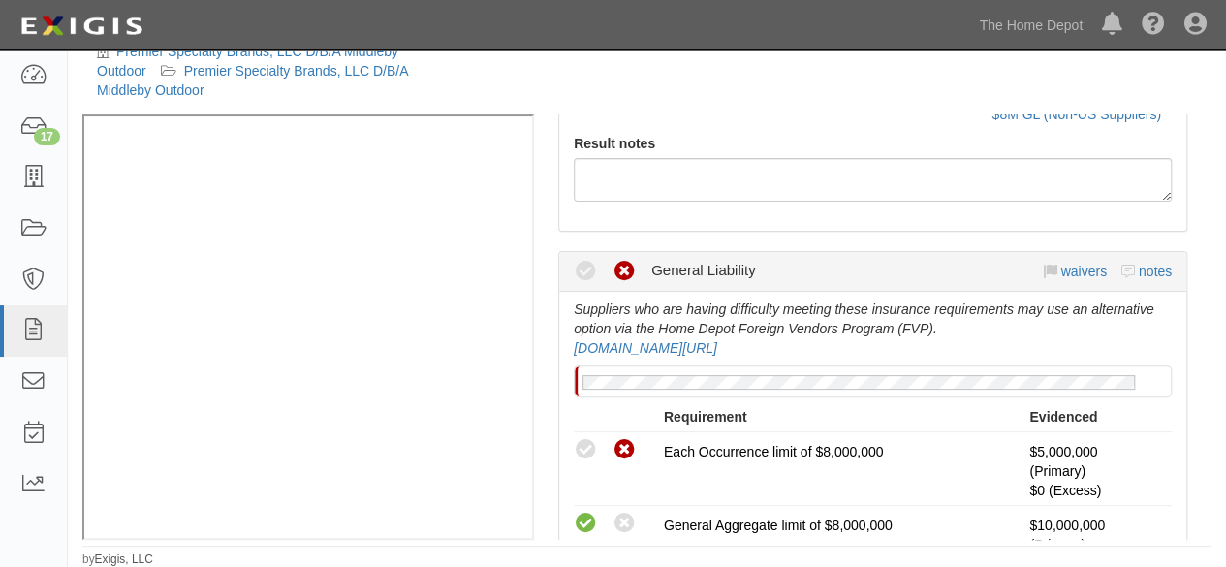
scroll to position [291, 0]
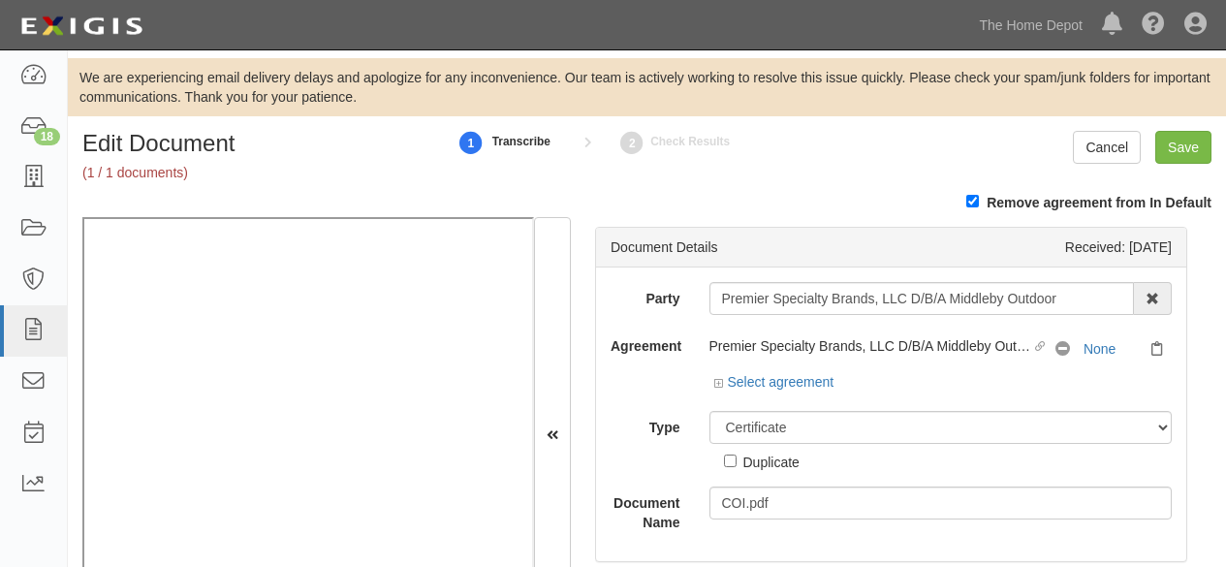
select select "CertificateDetail"
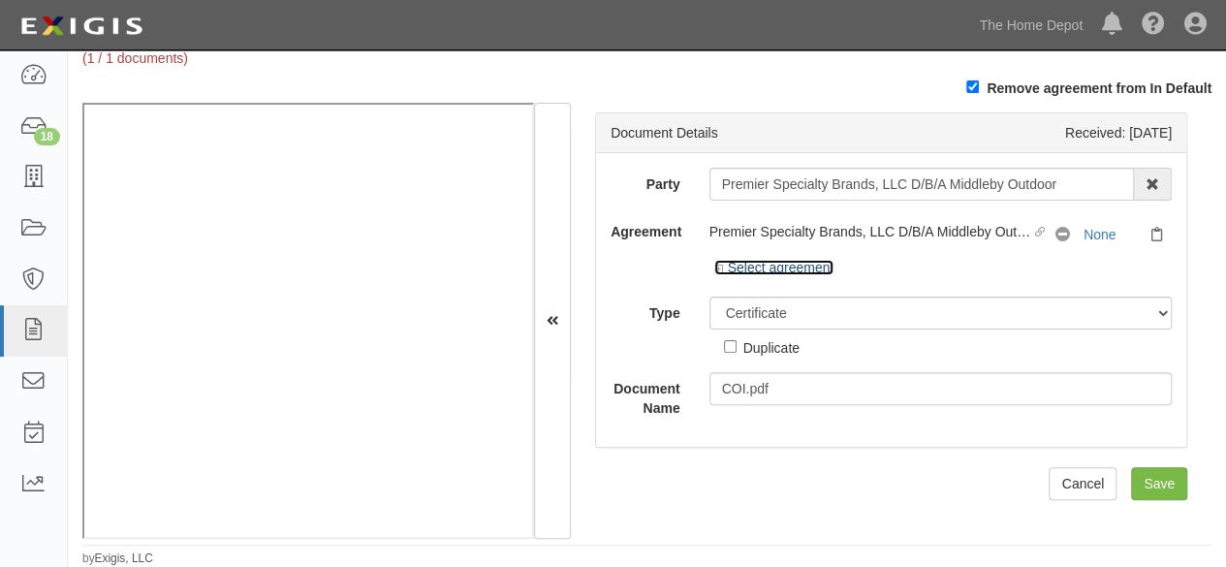
drag, startPoint x: 0, startPoint y: 0, endPoint x: 771, endPoint y: 268, distance: 816.8
click at [771, 268] on link "Select agreement" at bounding box center [774, 268] width 120 height 16
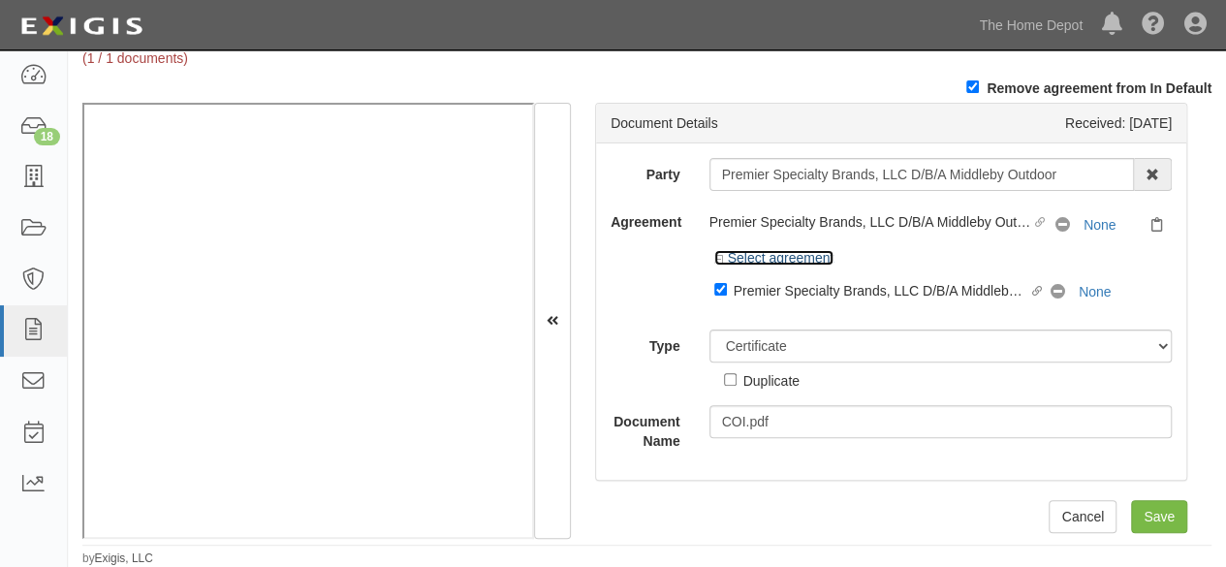
scroll to position [12, 0]
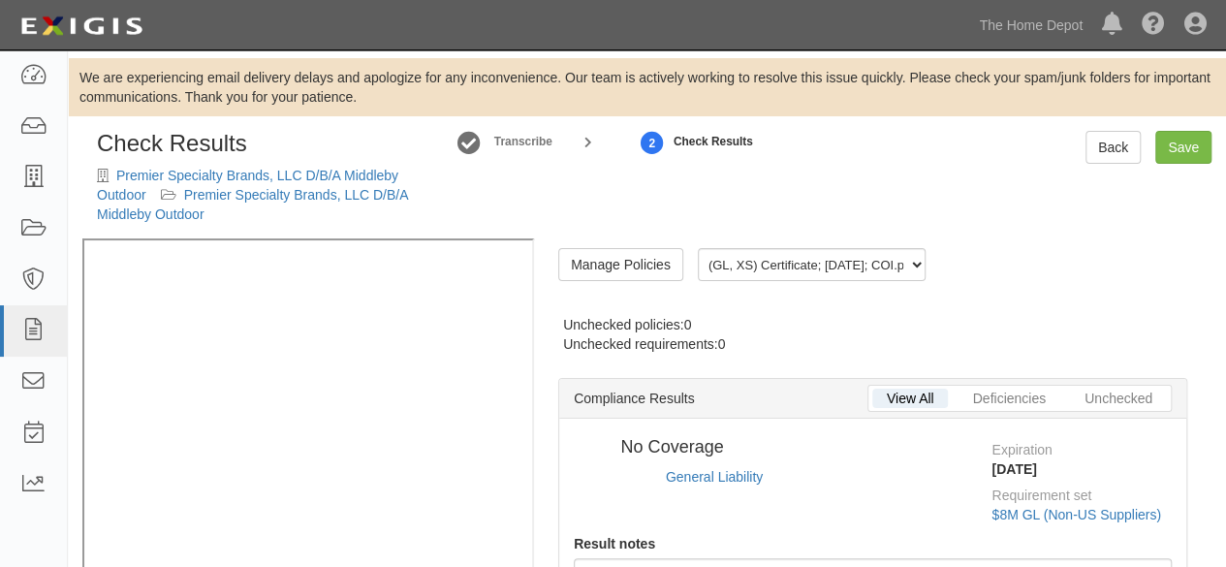
radio input "true"
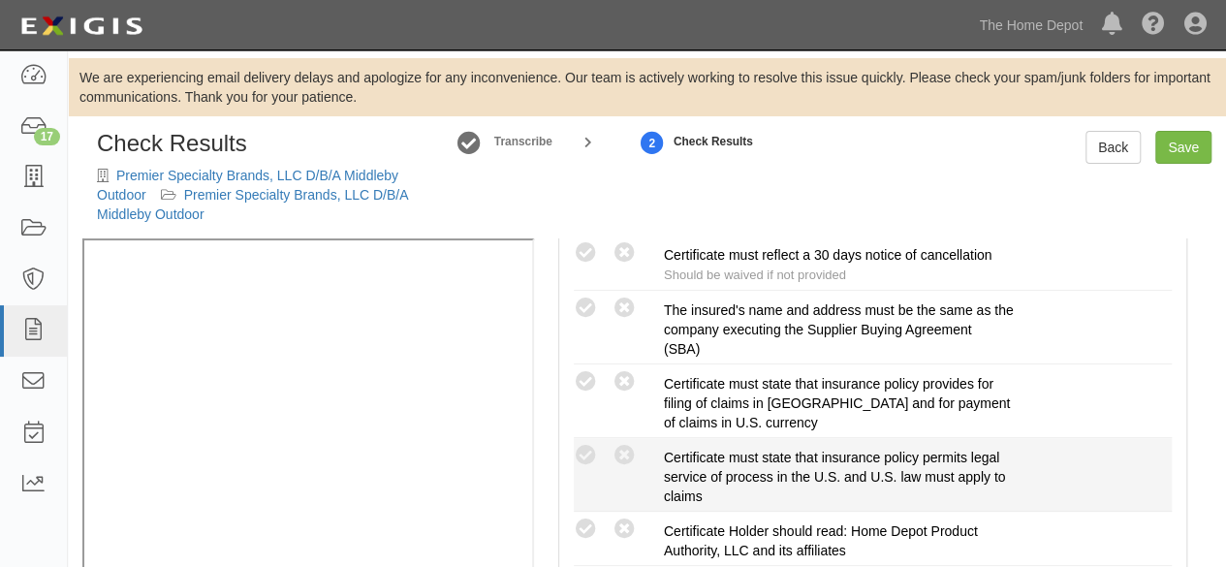
scroll to position [872, 0]
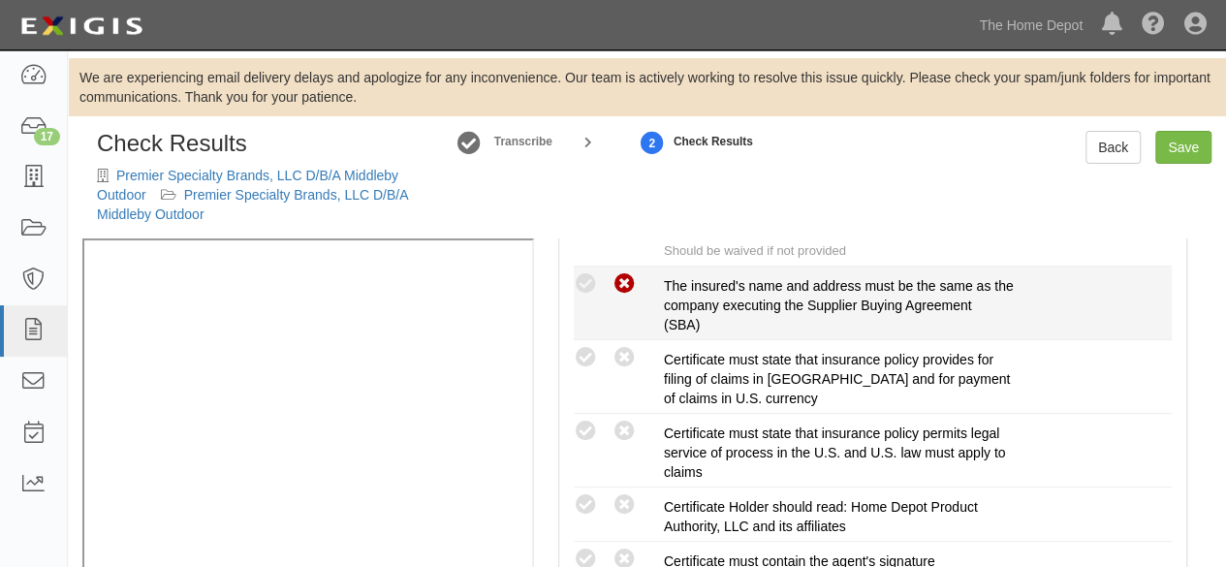
click at [622, 284] on icon at bounding box center [624, 284] width 24 height 24
radio input "true"
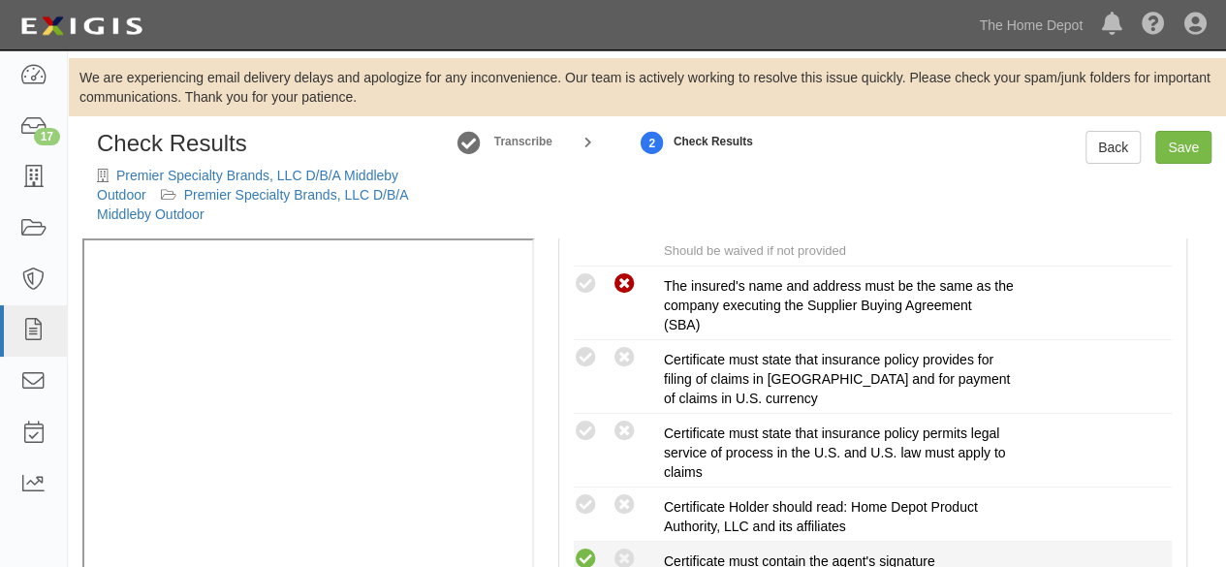
click at [580, 548] on icon at bounding box center [586, 560] width 24 height 24
radio input "true"
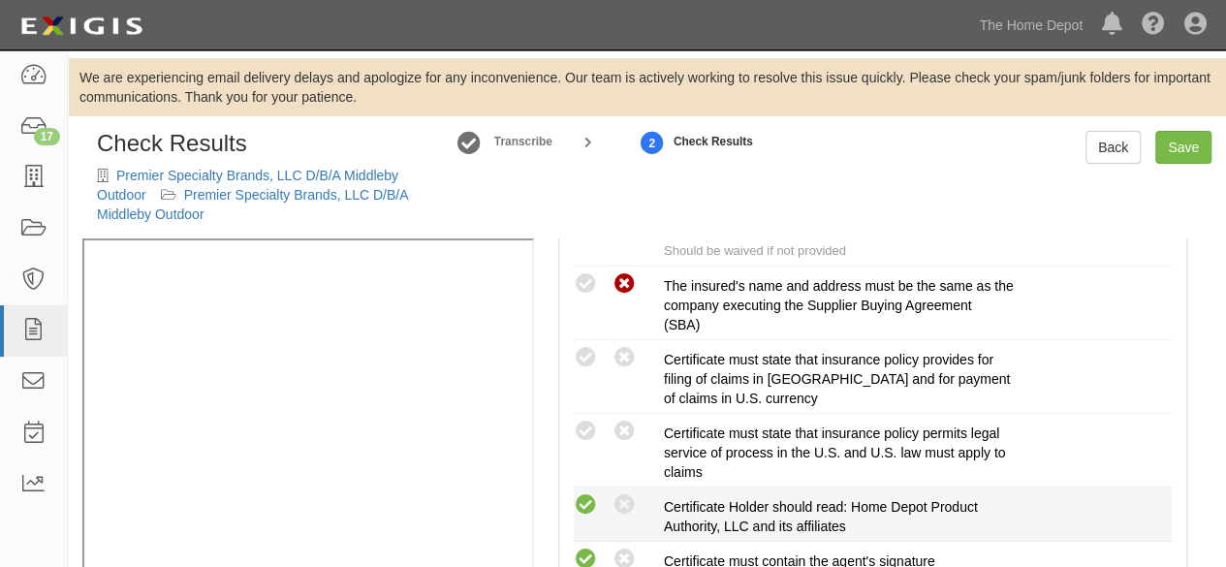
click at [579, 493] on icon at bounding box center [586, 505] width 24 height 24
radio input "true"
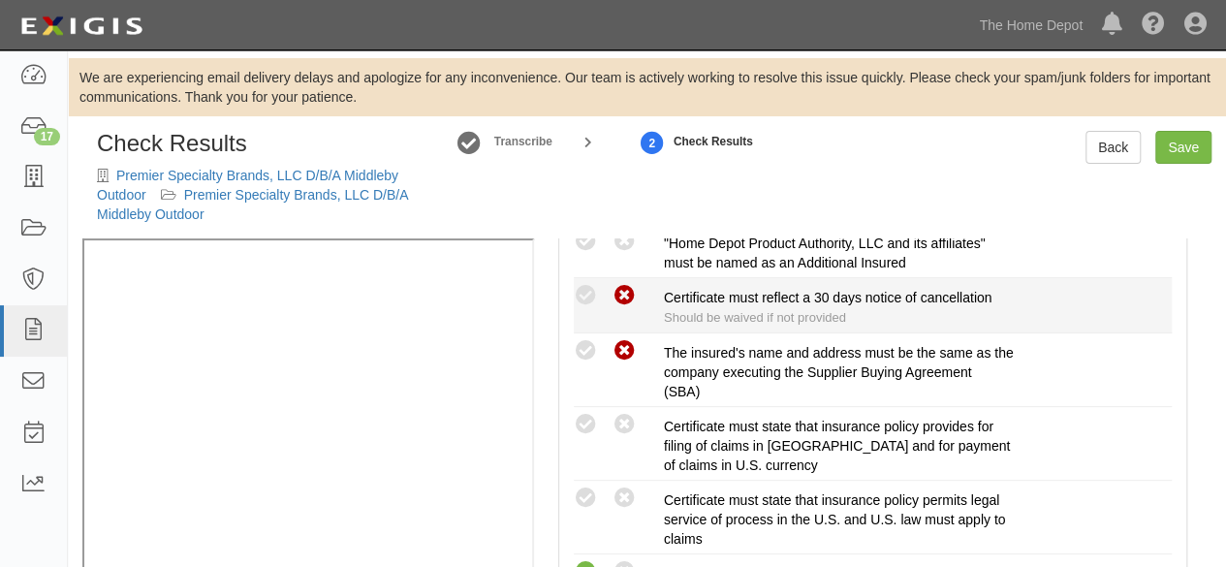
scroll to position [775, 0]
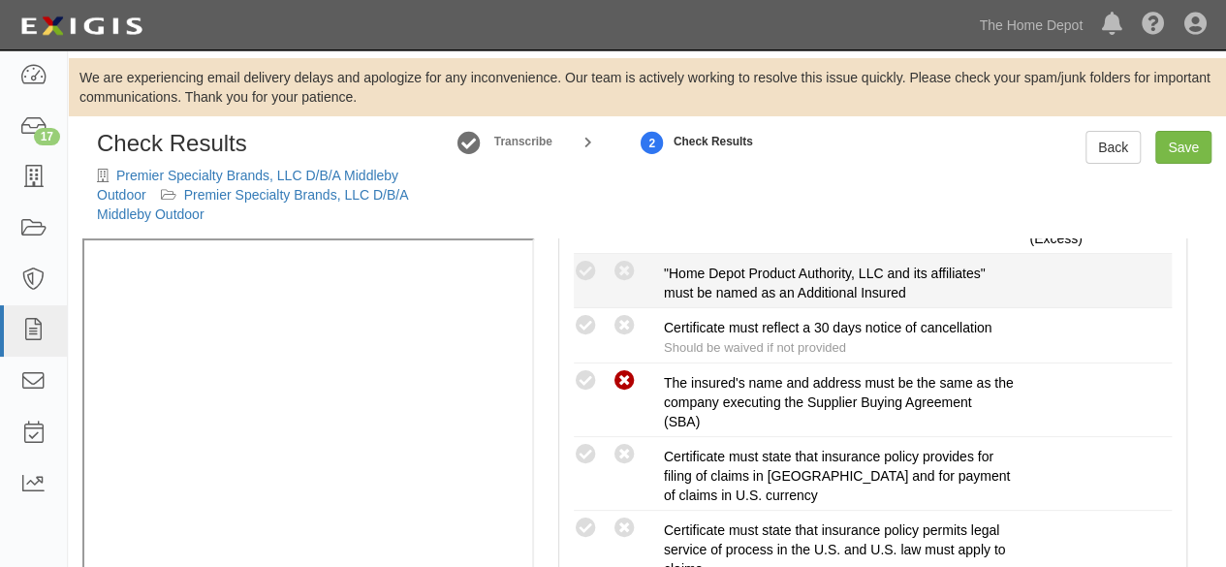
drag, startPoint x: 589, startPoint y: 272, endPoint x: 602, endPoint y: 294, distance: 24.8
click at [590, 272] on icon at bounding box center [586, 272] width 24 height 24
radio input "true"
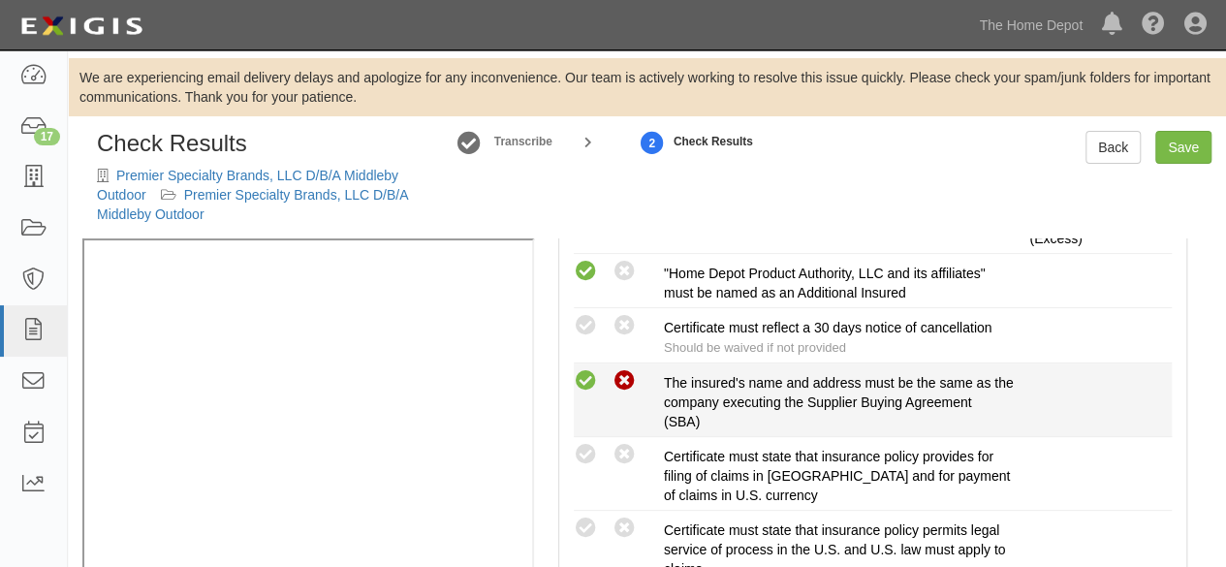
click at [585, 381] on icon at bounding box center [586, 381] width 24 height 24
radio input "true"
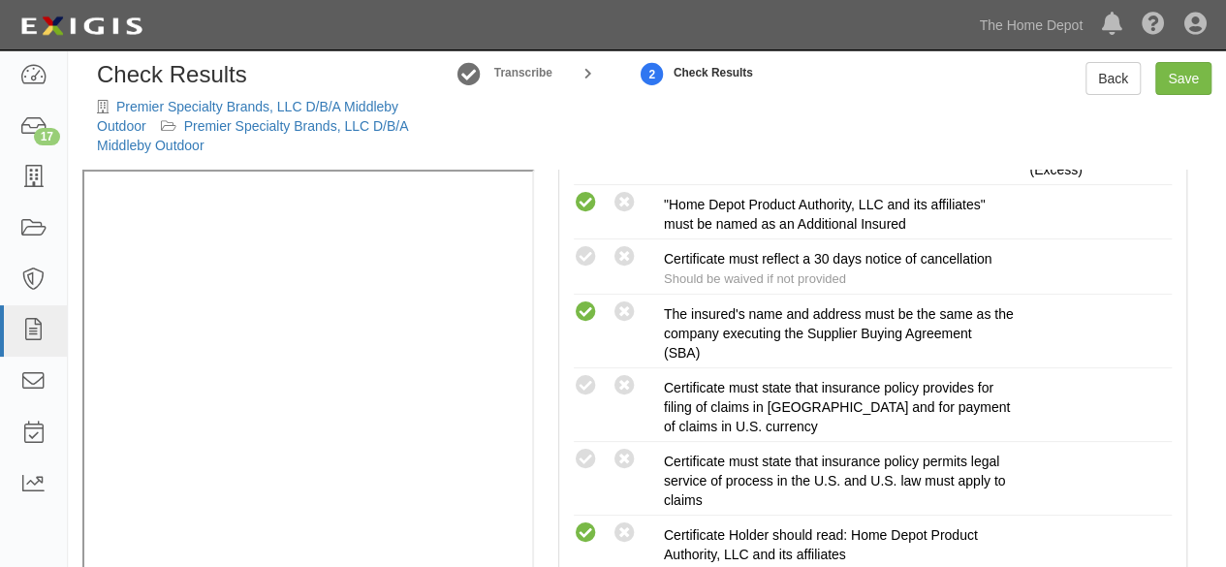
scroll to position [124, 0]
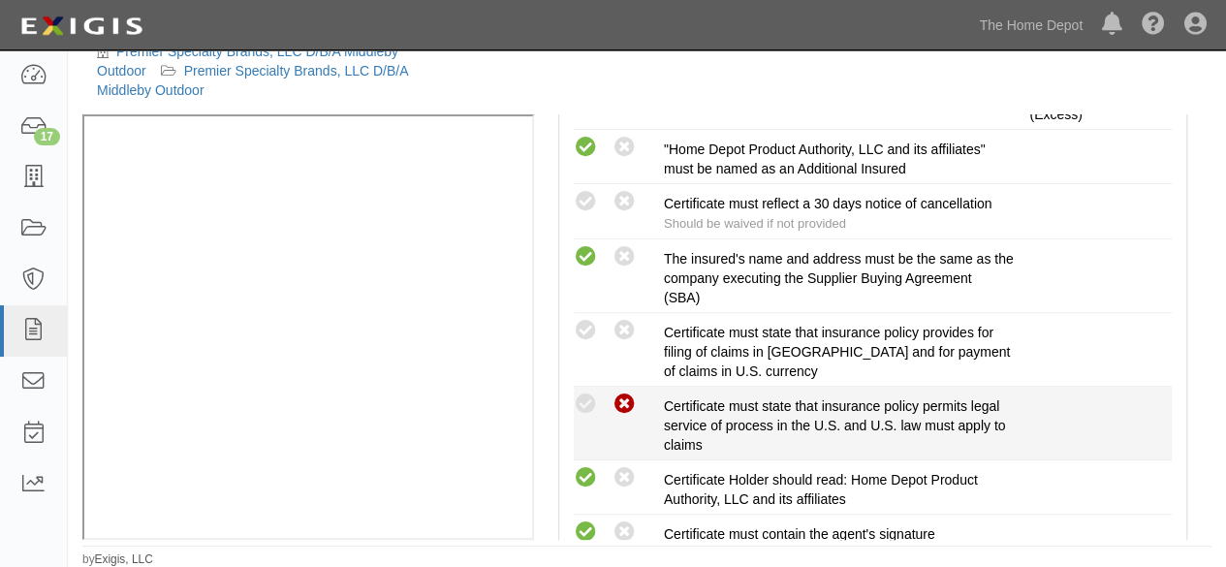
click at [626, 394] on icon at bounding box center [624, 404] width 24 height 24
radio input "true"
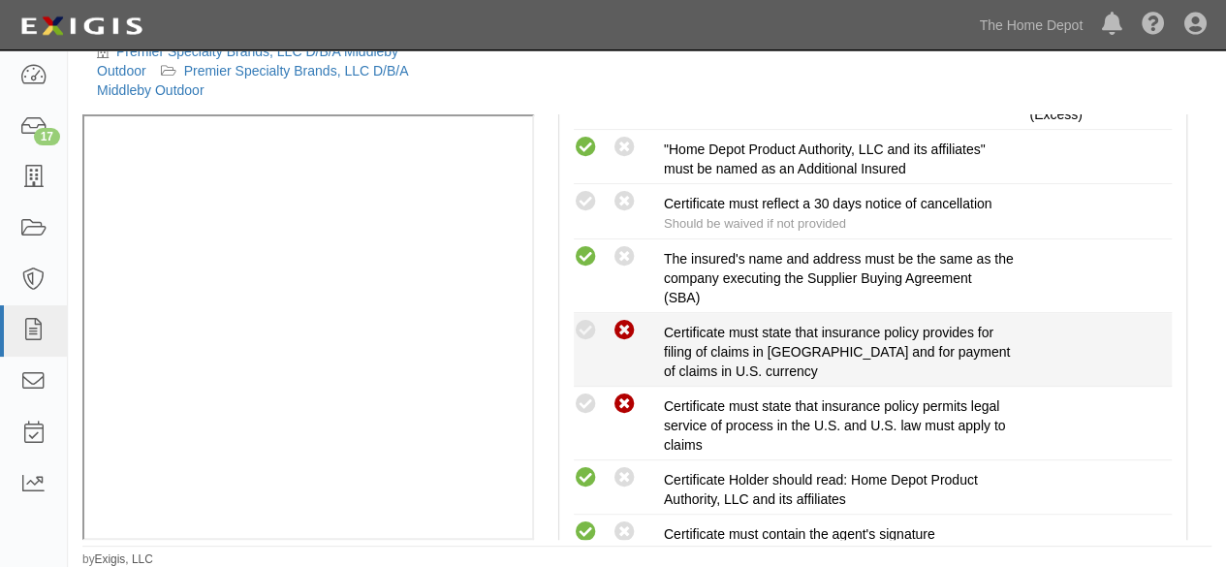
click at [620, 319] on icon at bounding box center [624, 331] width 24 height 24
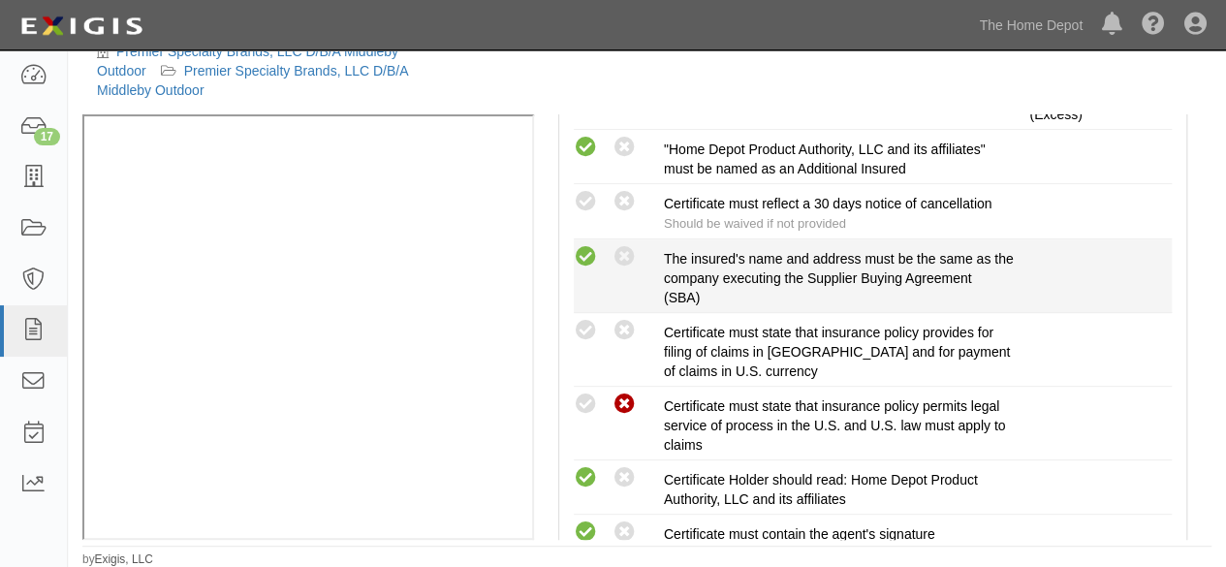
radio input "true"
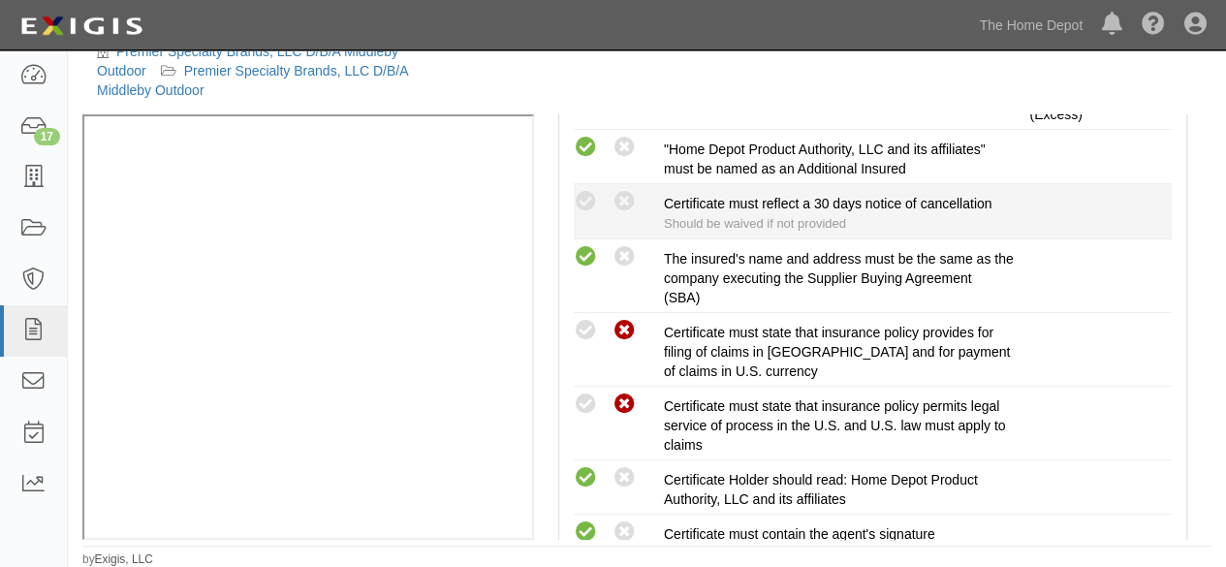
drag, startPoint x: 623, startPoint y: 195, endPoint x: 607, endPoint y: 202, distance: 17.8
click at [622, 195] on icon at bounding box center [624, 202] width 24 height 24
radio input "true"
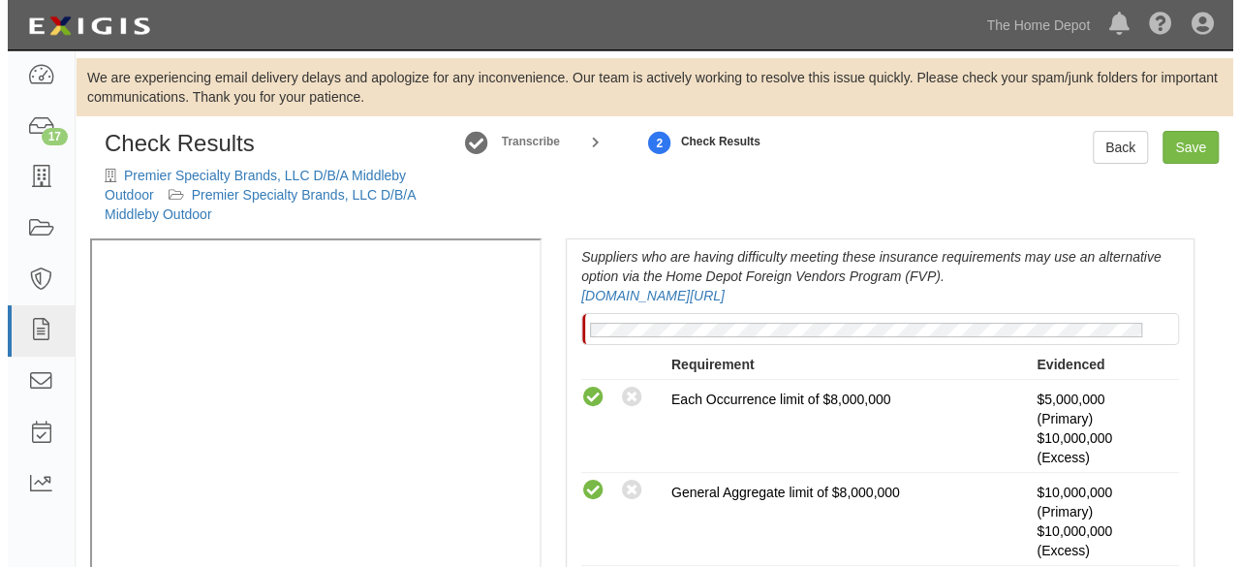
scroll to position [291, 0]
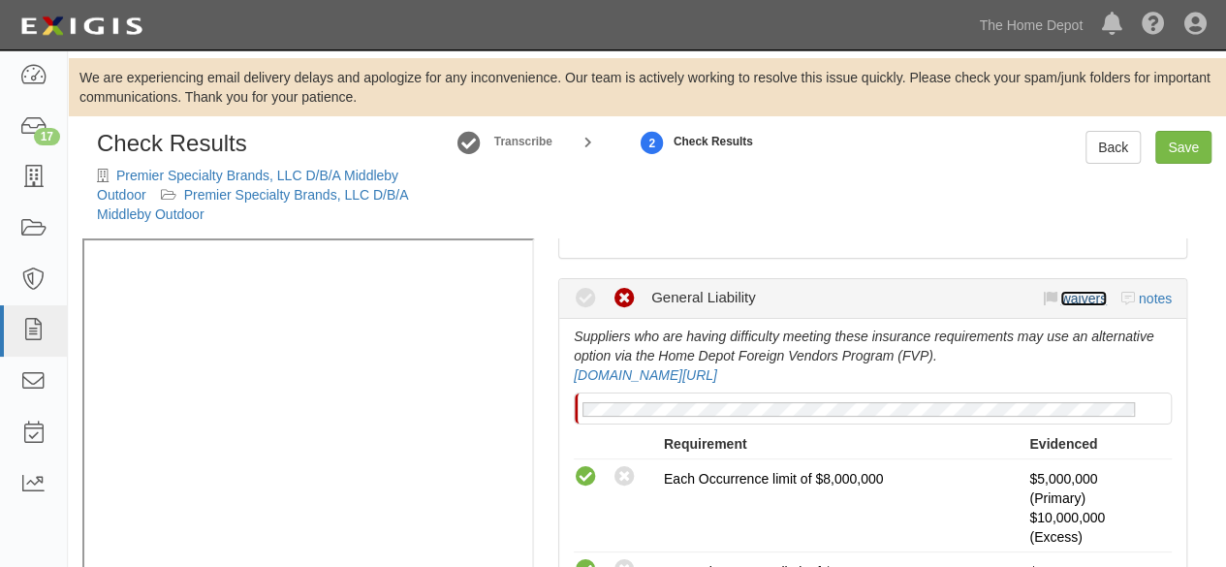
click at [1075, 298] on link "waivers" at bounding box center [1083, 299] width 46 height 16
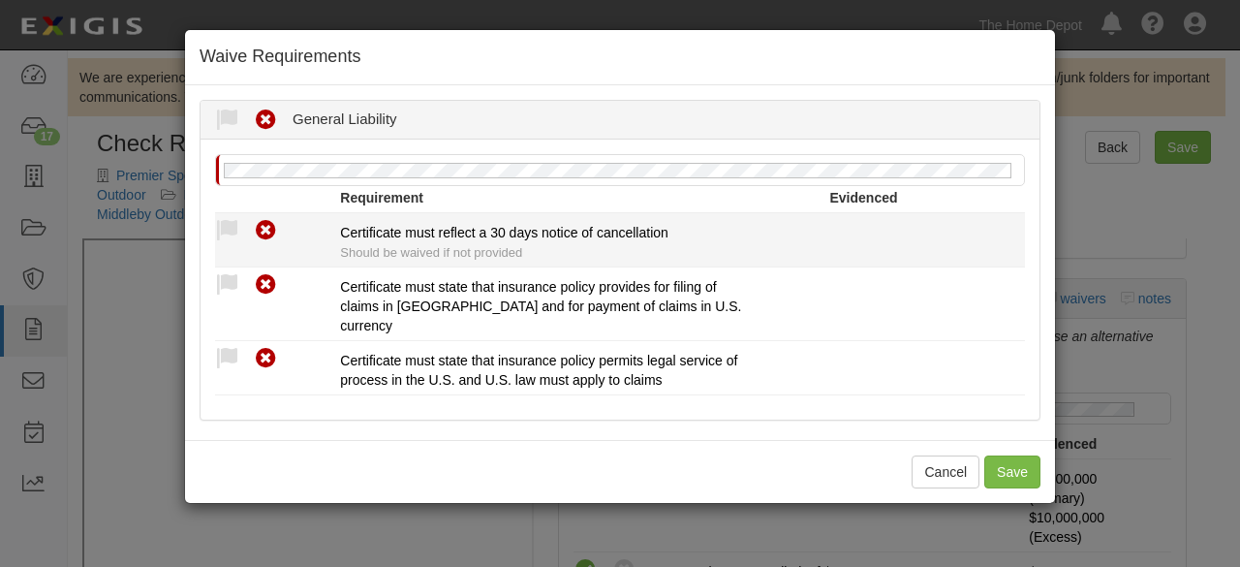
drag, startPoint x: 232, startPoint y: 228, endPoint x: 243, endPoint y: 293, distance: 66.0
click at [231, 228] on icon at bounding box center [227, 231] width 24 height 24
radio input "true"
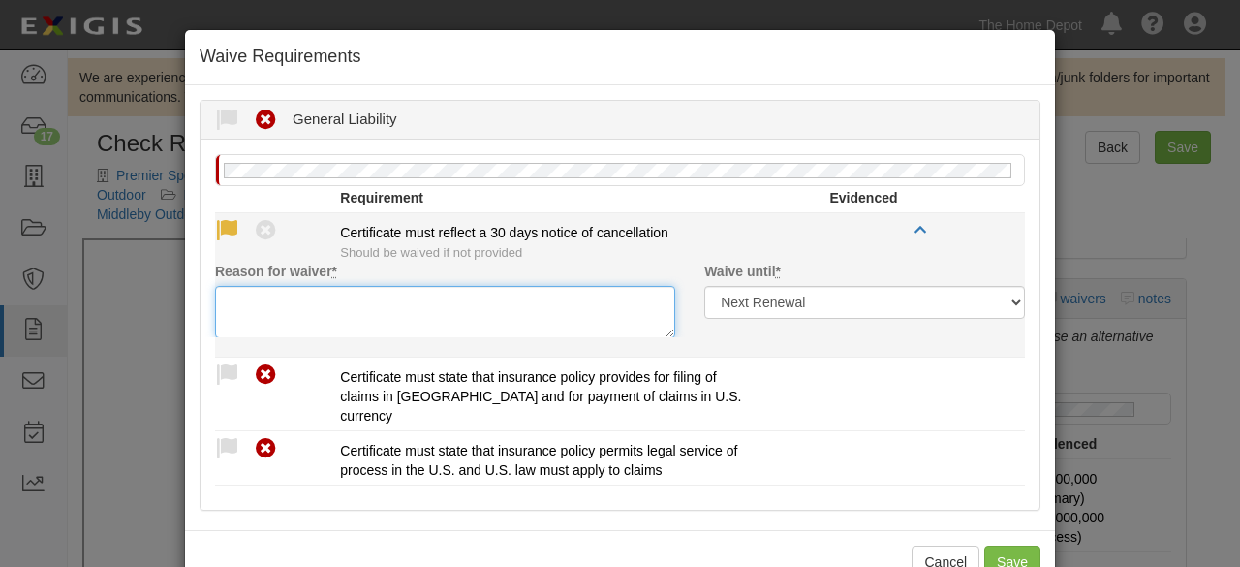
click at [250, 303] on textarea "Reason for waiver *" at bounding box center [445, 312] width 460 height 52
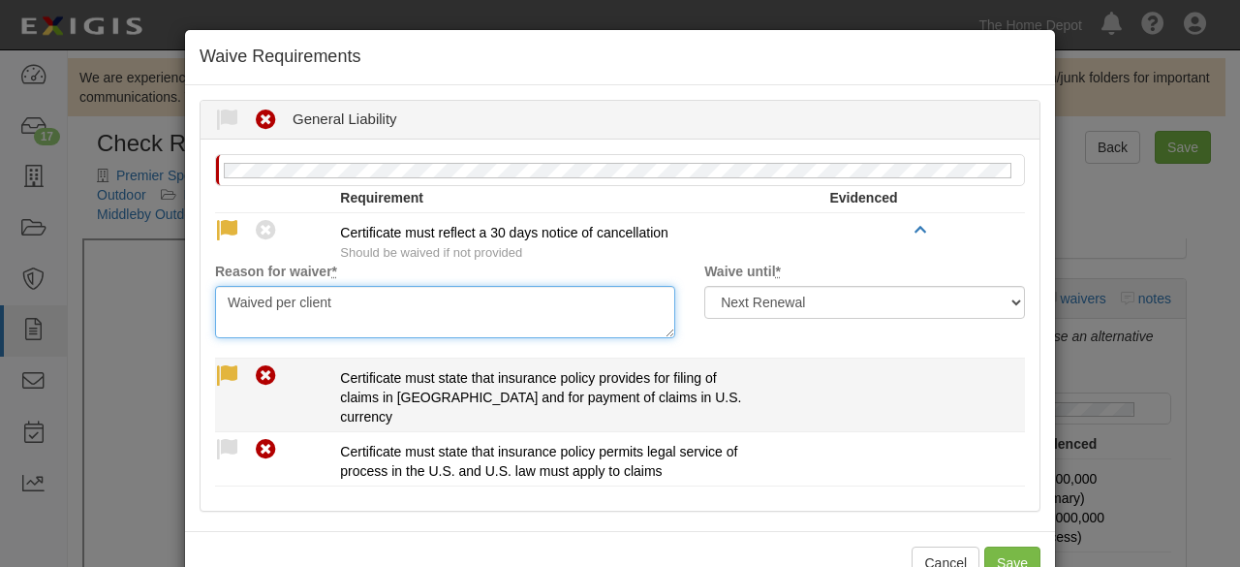
type textarea "Waived per client"
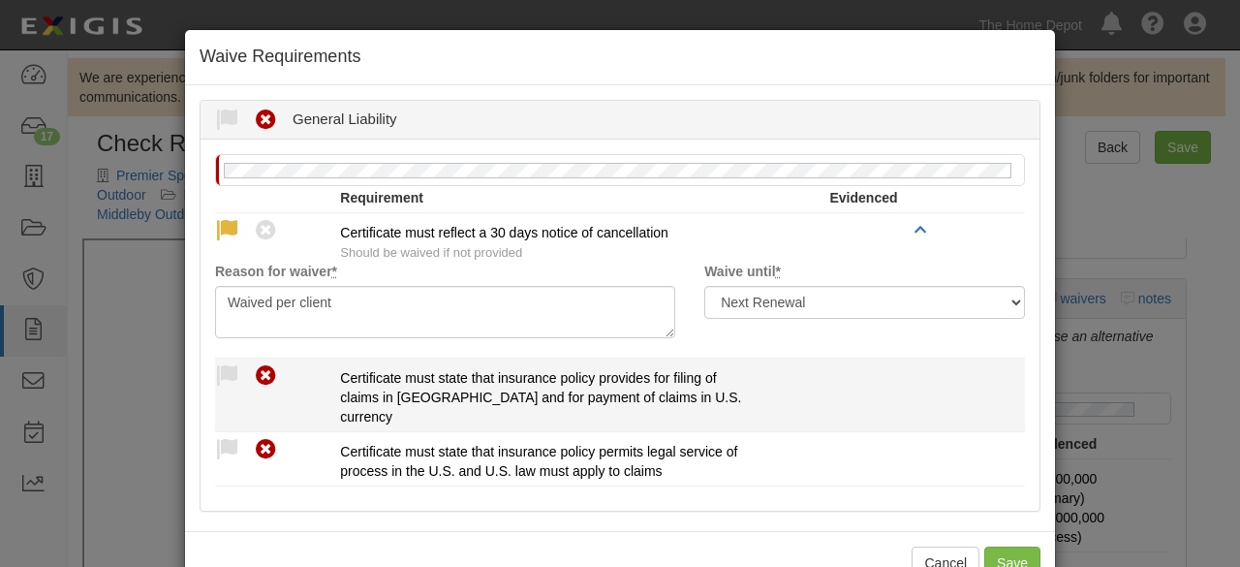
drag, startPoint x: 216, startPoint y: 376, endPoint x: 284, endPoint y: 467, distance: 113.6
click at [217, 377] on icon at bounding box center [227, 376] width 24 height 24
radio input "true"
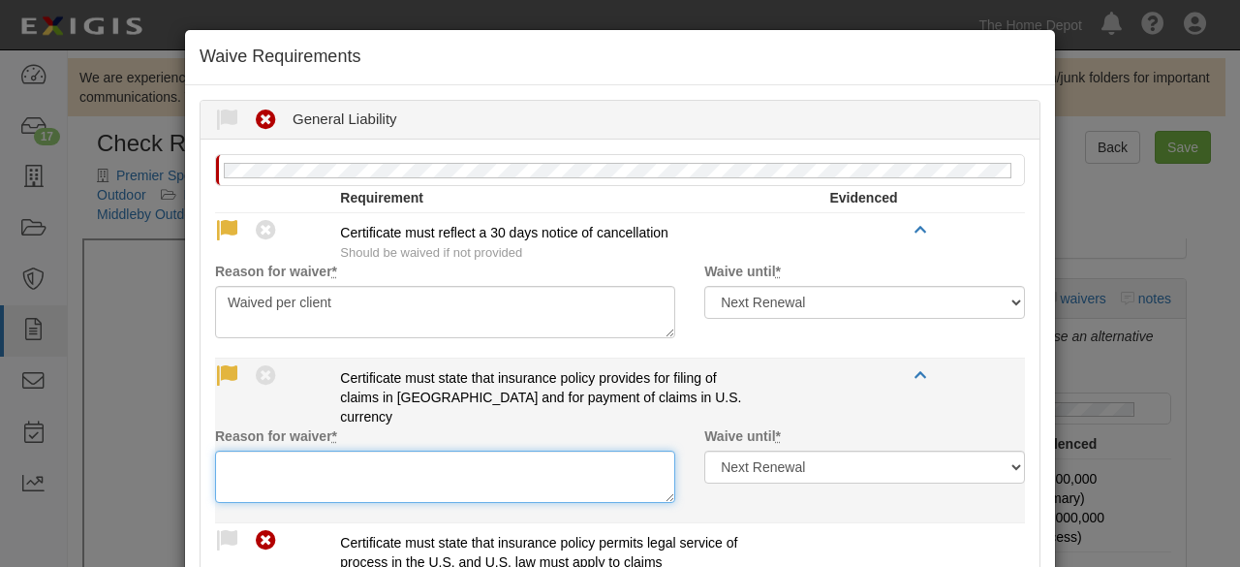
click at [281, 461] on textarea "Reason for waiver *" at bounding box center [445, 477] width 460 height 52
click at [281, 460] on textarea "[PERSON_NAME] Programe" at bounding box center [445, 477] width 460 height 52
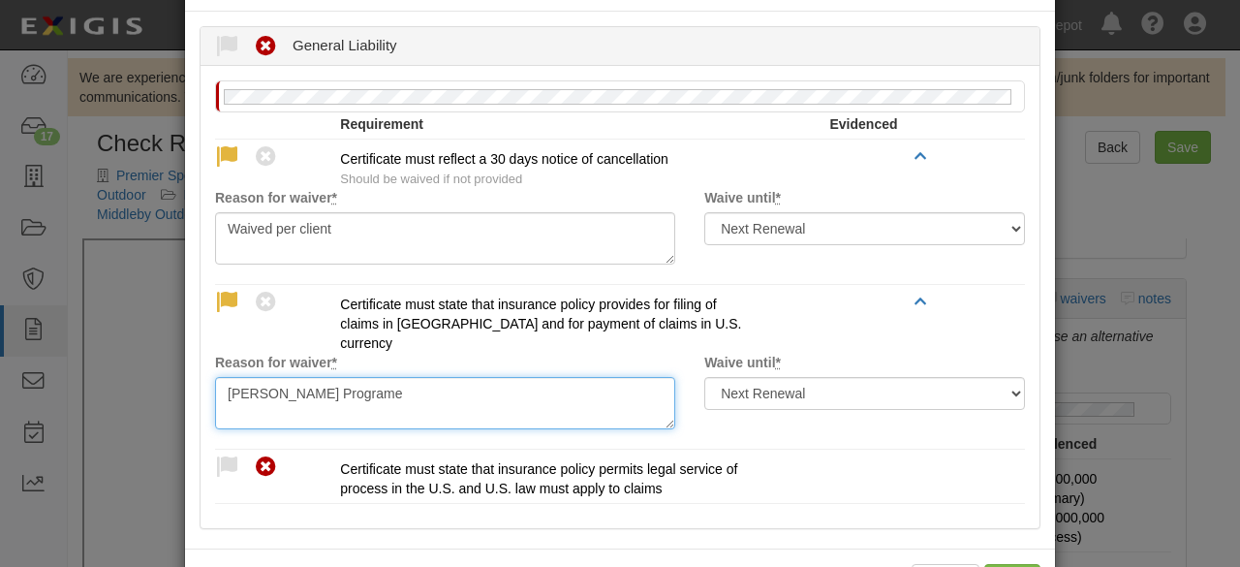
scroll to position [142, 0]
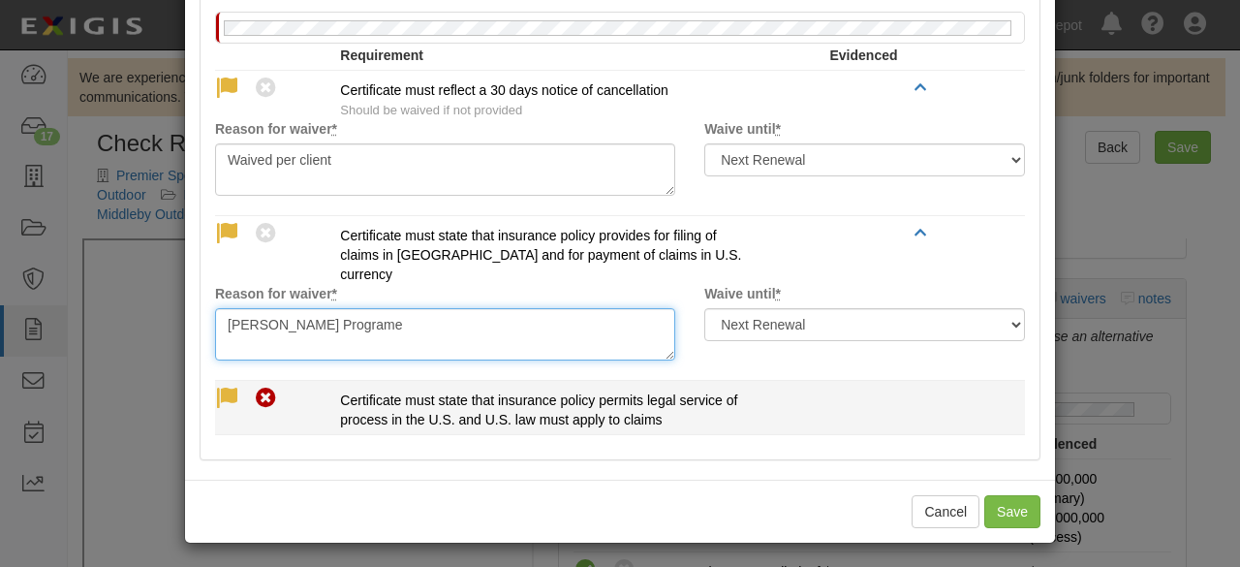
type textarea "[PERSON_NAME] Programe"
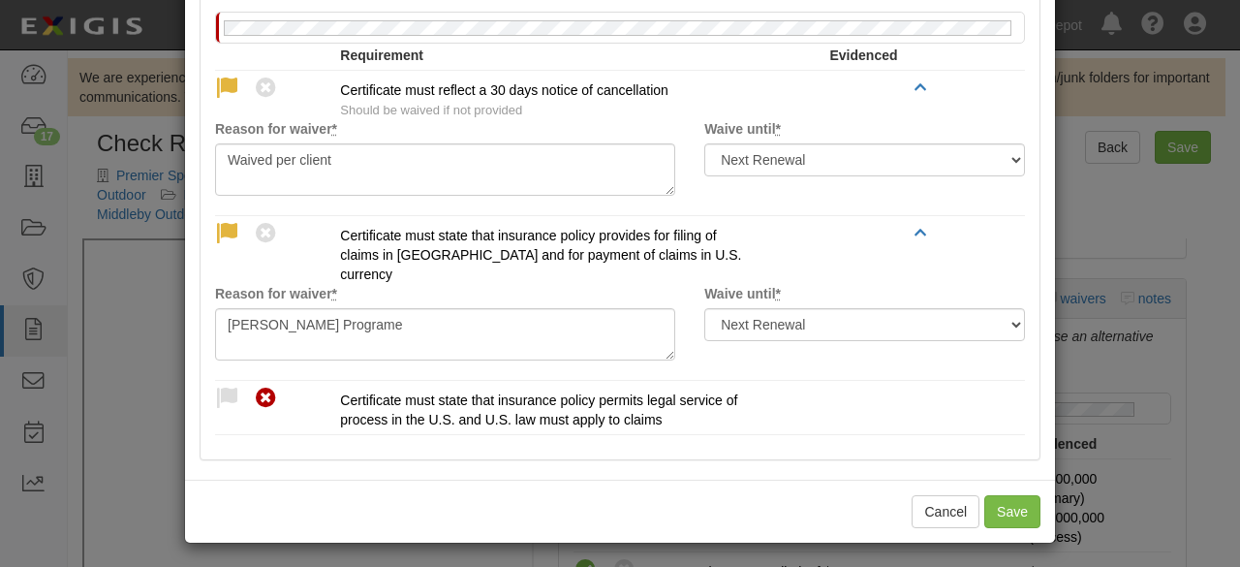
drag, startPoint x: 217, startPoint y: 398, endPoint x: 246, endPoint y: 460, distance: 68.5
click at [224, 416] on div "Compliant Waived Non-Compliant Certificate must state that insurance policy per…" at bounding box center [620, 408] width 839 height 44
click at [254, 475] on div "Waive Requirements Waived Non-Compliant General Liability Reason for waiver * W…" at bounding box center [620, 215] width 872 height 657
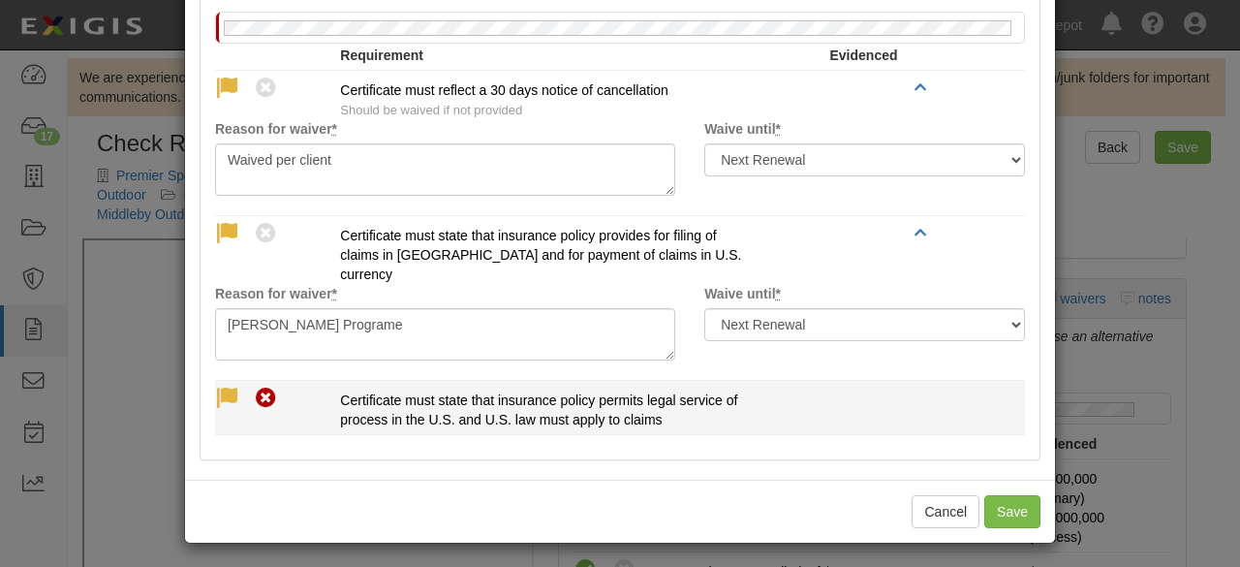
click at [225, 396] on icon at bounding box center [227, 399] width 24 height 24
radio input "true"
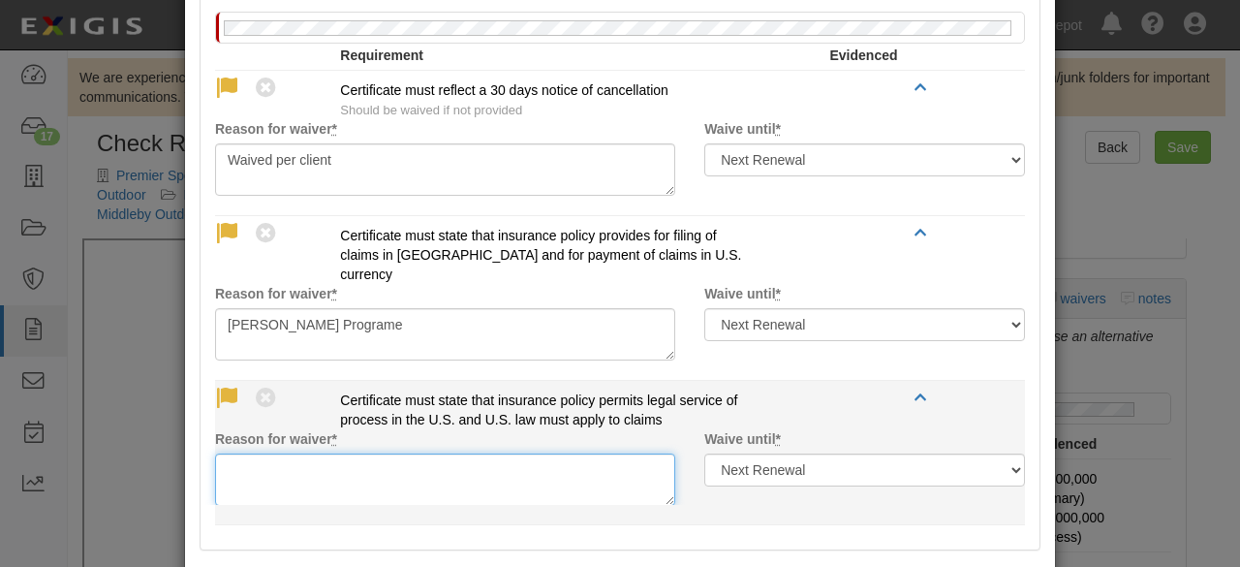
click at [262, 483] on textarea "Reason for waiver *" at bounding box center [445, 480] width 460 height 52
paste textarea "[PERSON_NAME] Programe"
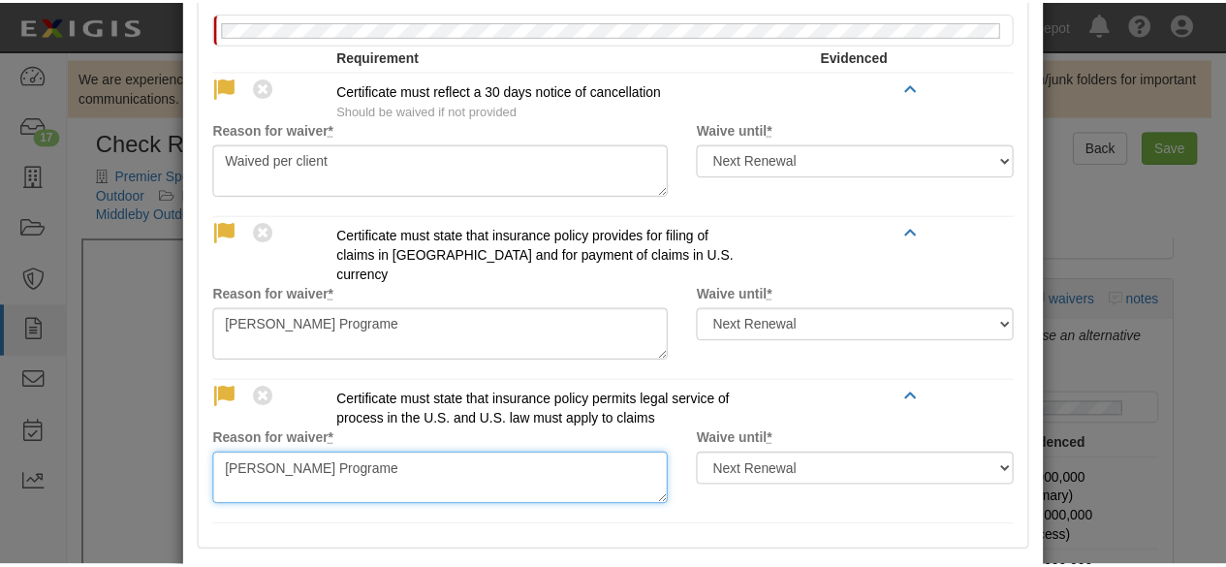
scroll to position [233, 0]
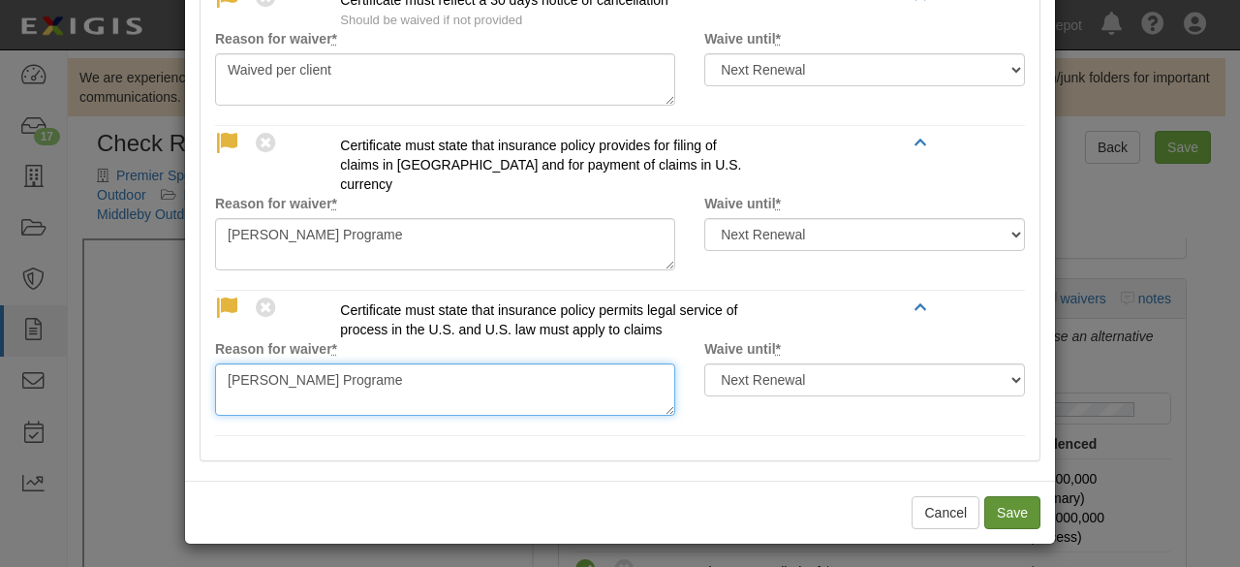
type textarea "[PERSON_NAME] Programe"
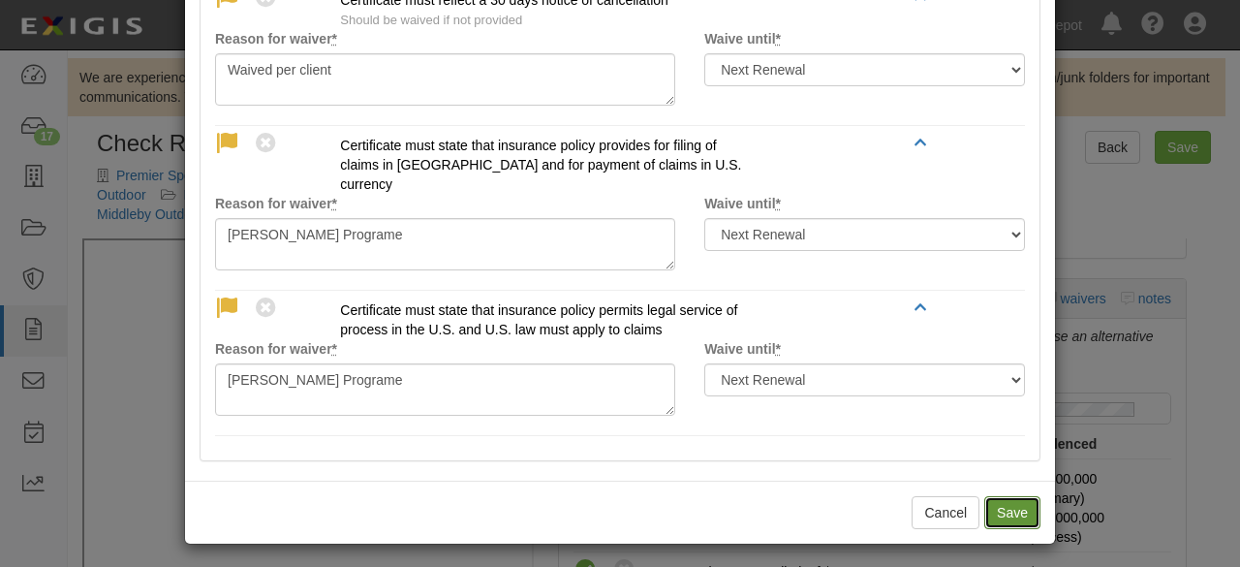
click at [992, 514] on button "Save" at bounding box center [1013, 512] width 56 height 33
radio input "true"
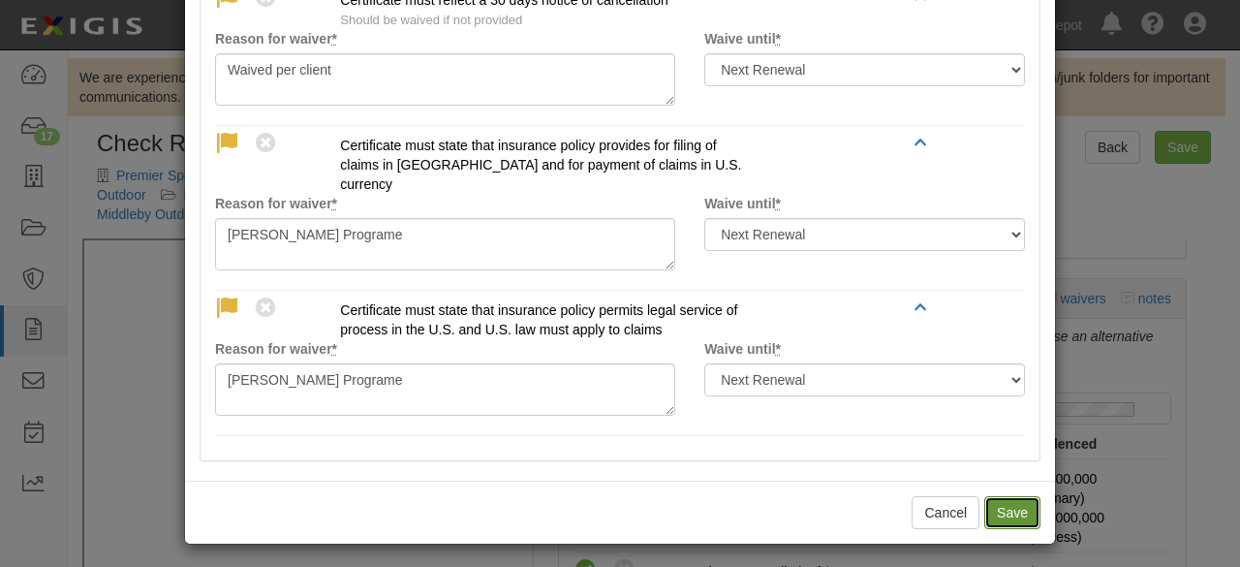
radio input "true"
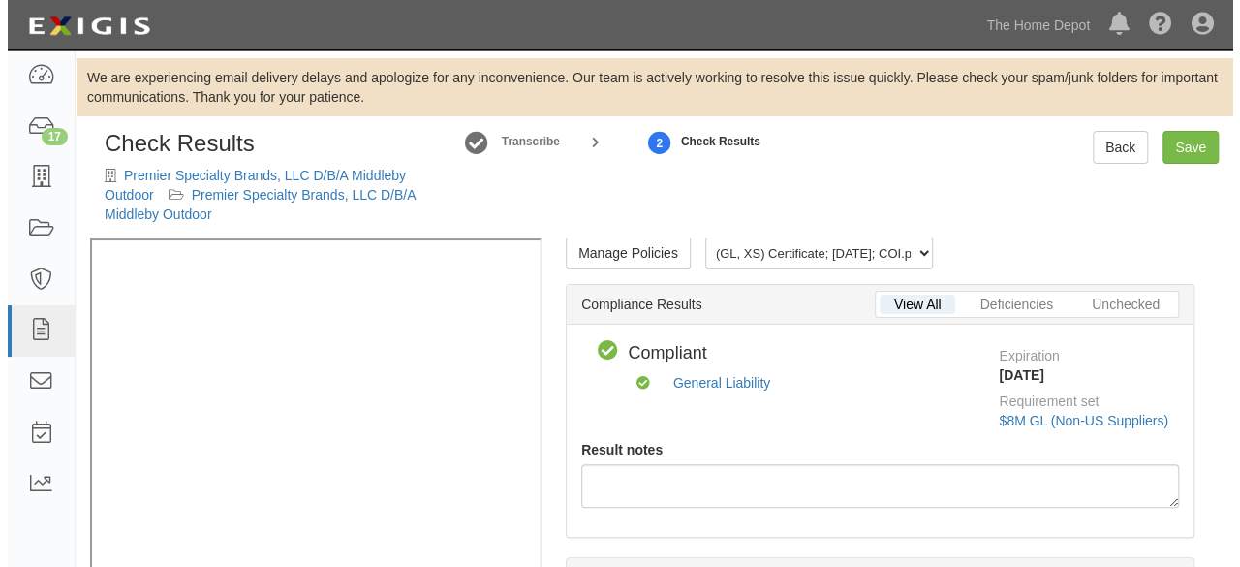
scroll to position [0, 0]
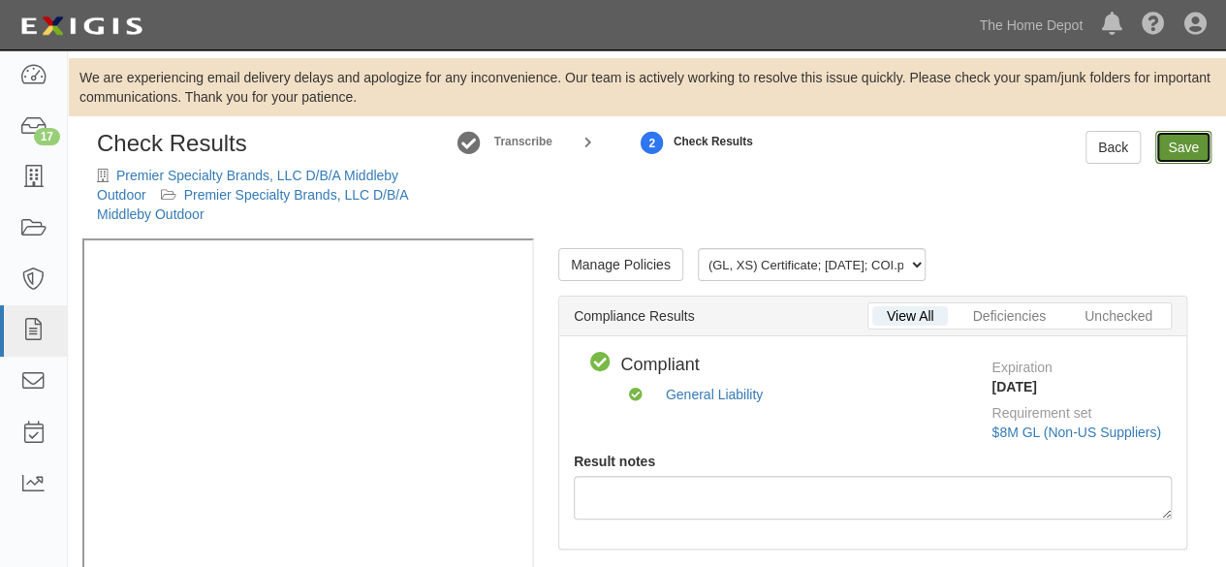
click at [1170, 147] on link "Save" at bounding box center [1183, 147] width 56 height 33
radio input "true"
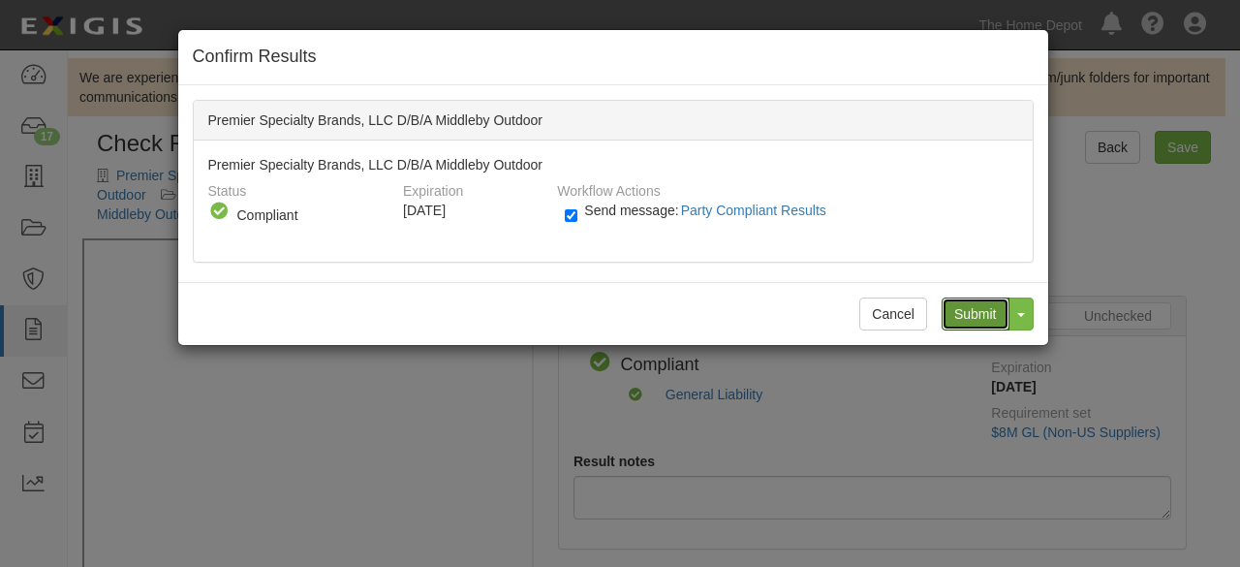
drag, startPoint x: 985, startPoint y: 311, endPoint x: 568, endPoint y: 156, distance: 444.6
click at [976, 308] on input "Submit" at bounding box center [976, 314] width 68 height 33
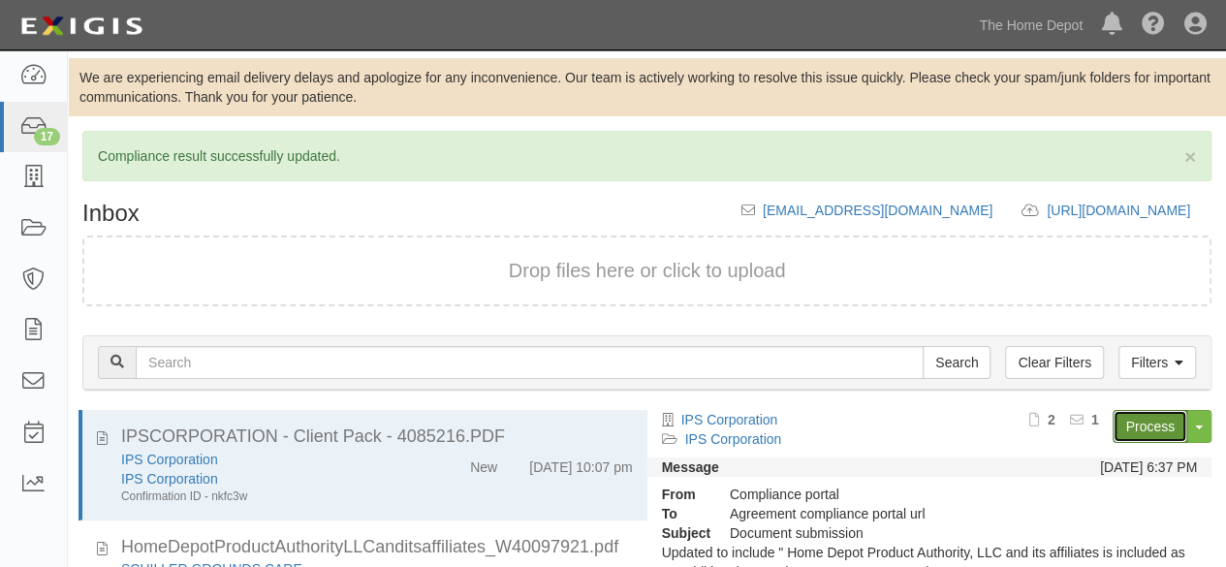
click at [1150, 423] on link "Process" at bounding box center [1150, 426] width 75 height 33
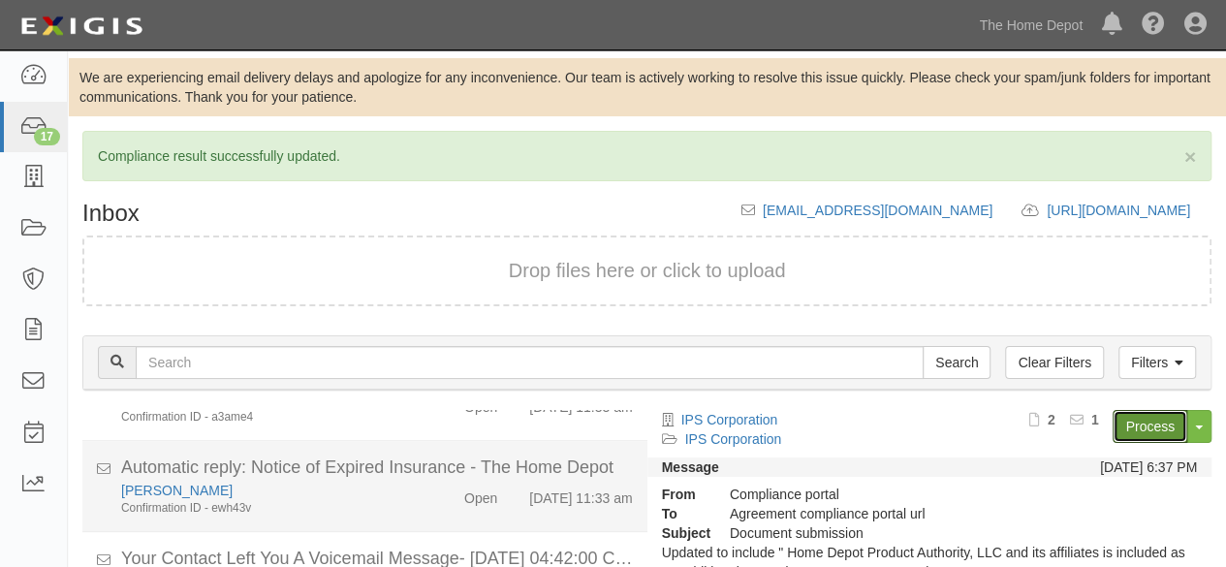
scroll to position [1387, 0]
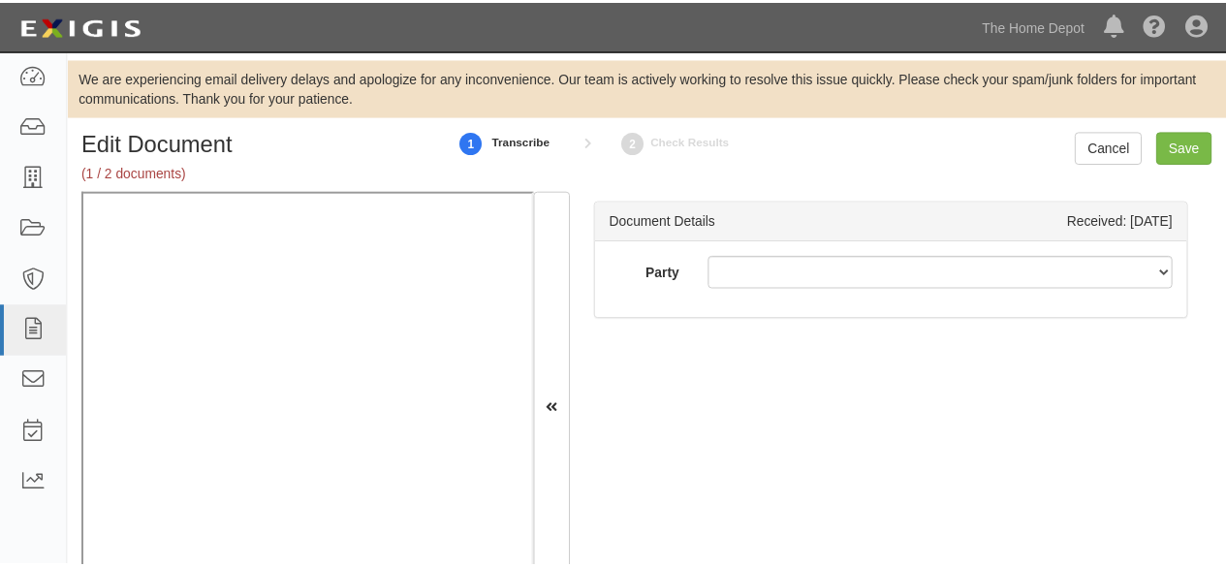
scroll to position [60, 0]
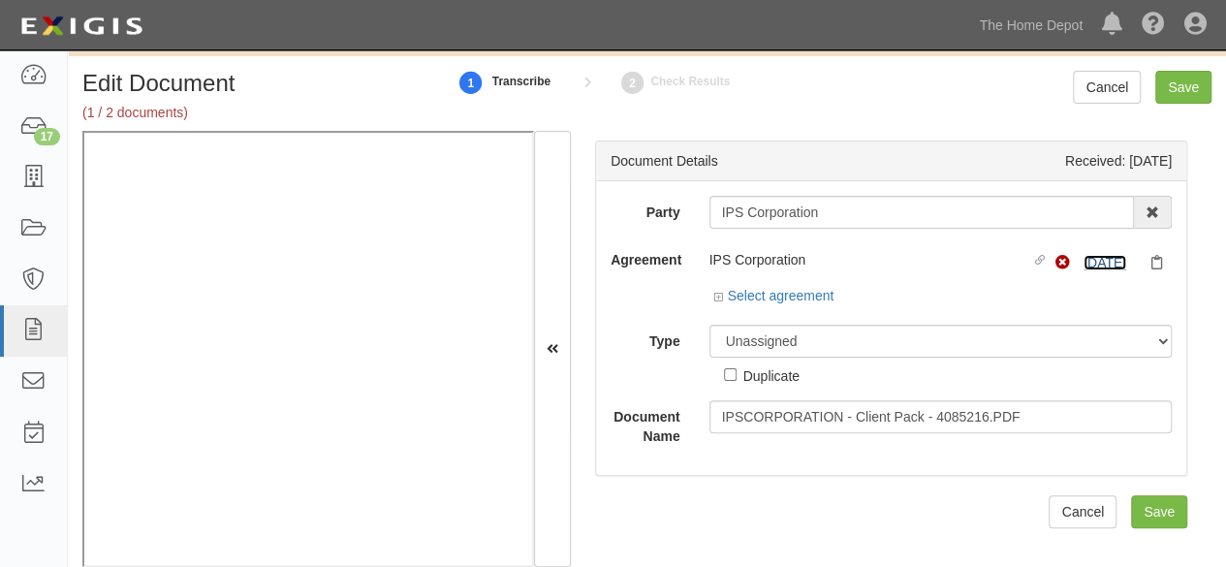
click at [1101, 261] on link "[DATE]" at bounding box center [1104, 263] width 43 height 16
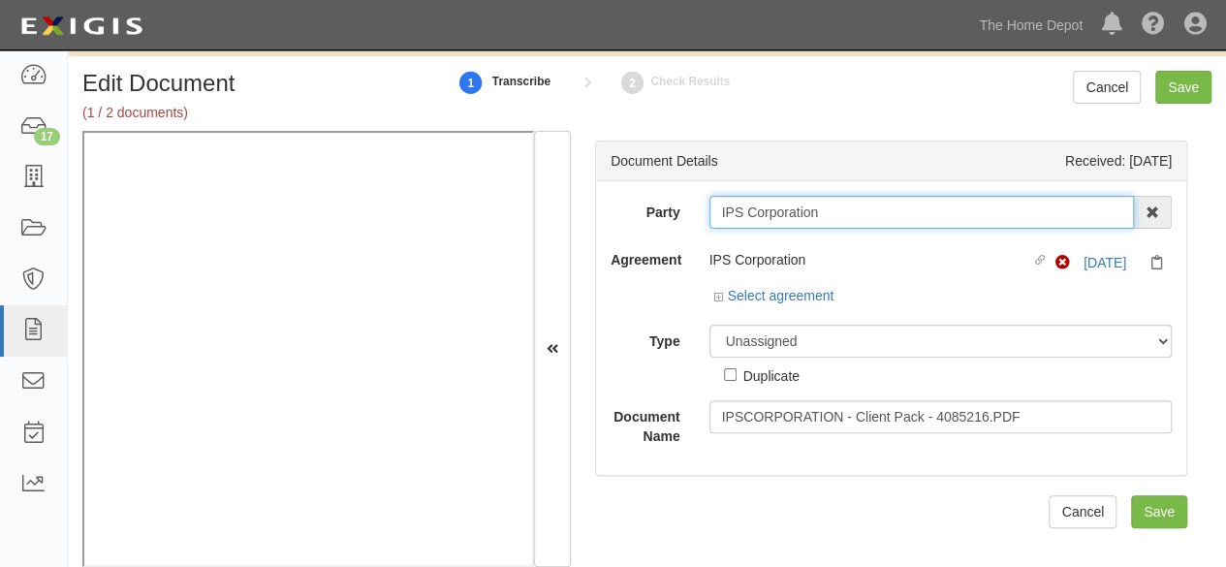
click at [792, 214] on input "IPS Corporation" at bounding box center [921, 212] width 425 height 33
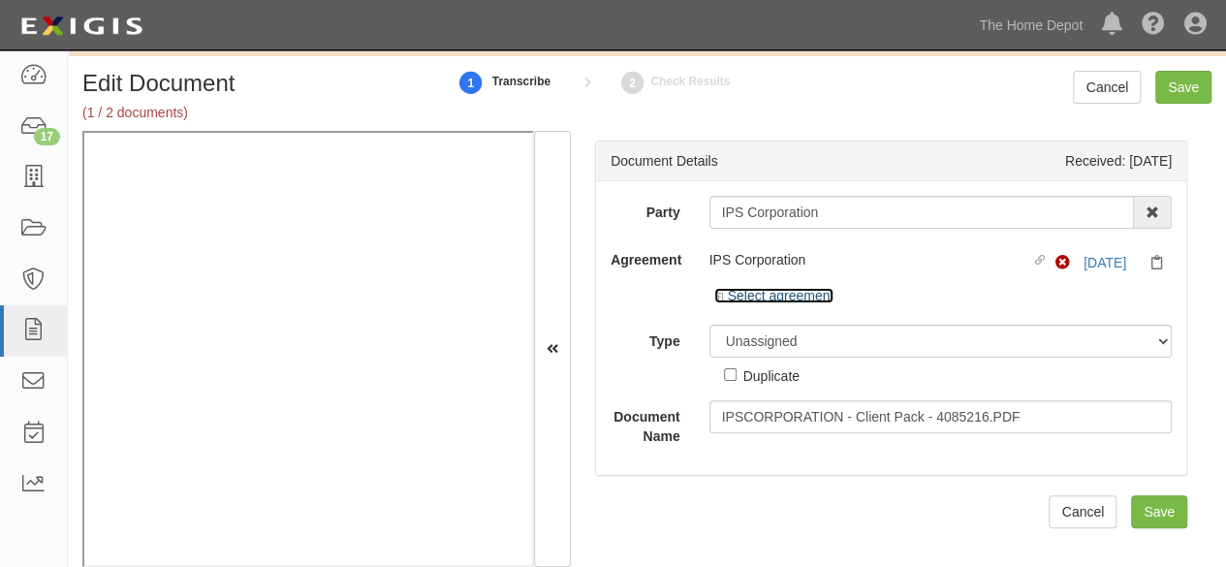
click at [758, 292] on link "Select agreement" at bounding box center [774, 296] width 120 height 16
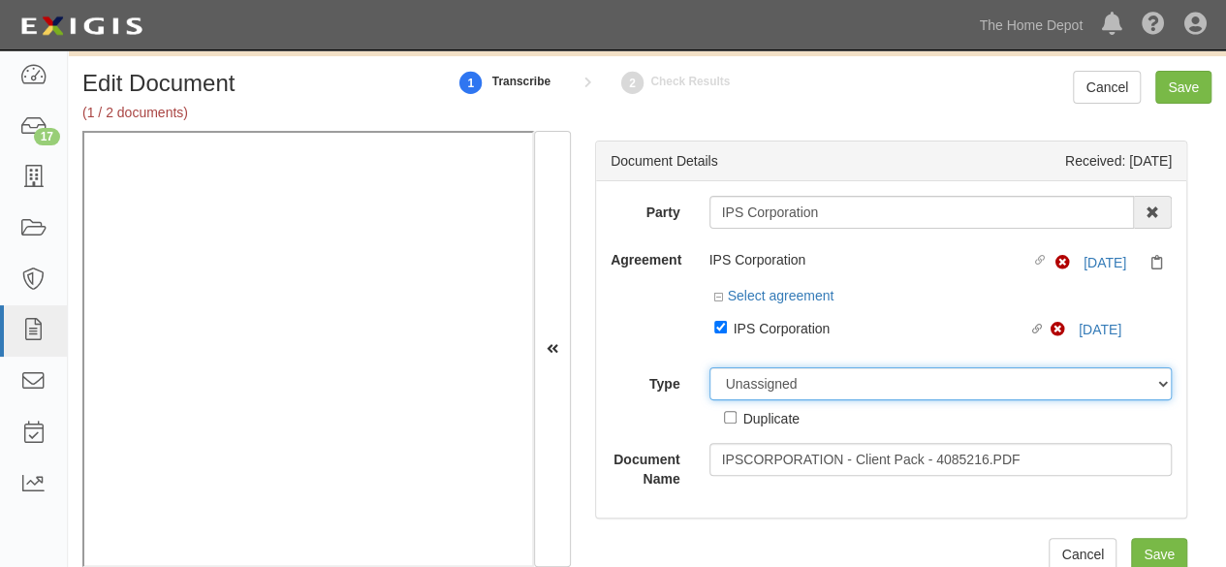
click at [763, 368] on select "Unassigned Binder Cancellation Notice Certificate Contract Endorsement Insuranc…" at bounding box center [940, 383] width 463 height 33
select select "CertificateDetail"
click at [709, 367] on select "Unassigned Binder Cancellation Notice Certificate Contract Endorsement Insuranc…" at bounding box center [940, 383] width 463 height 33
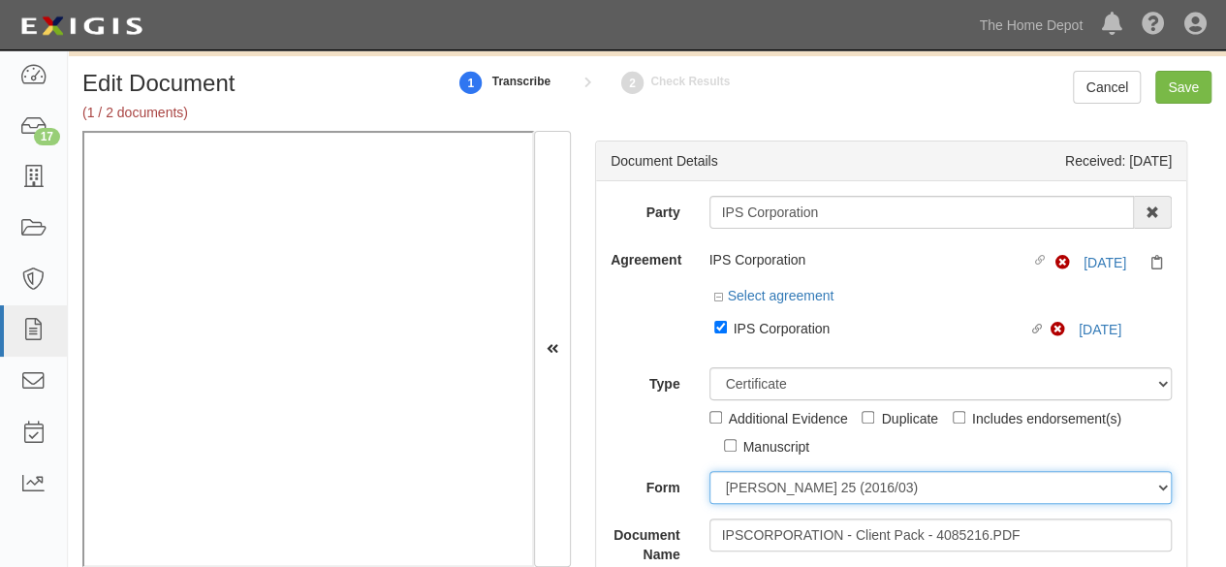
drag, startPoint x: 753, startPoint y: 489, endPoint x: 758, endPoint y: 480, distance: 10.8
click at [753, 489] on select "[PERSON_NAME] 25 (2016/03) [PERSON_NAME] 101 [PERSON_NAME] 855 NY (2014/05) Gen…" at bounding box center [940, 487] width 463 height 33
select select "GeneralFormDetail"
click at [709, 471] on select "[PERSON_NAME] 25 (2016/03) [PERSON_NAME] 101 [PERSON_NAME] 855 NY (2014/05) Gen…" at bounding box center [940, 487] width 463 height 33
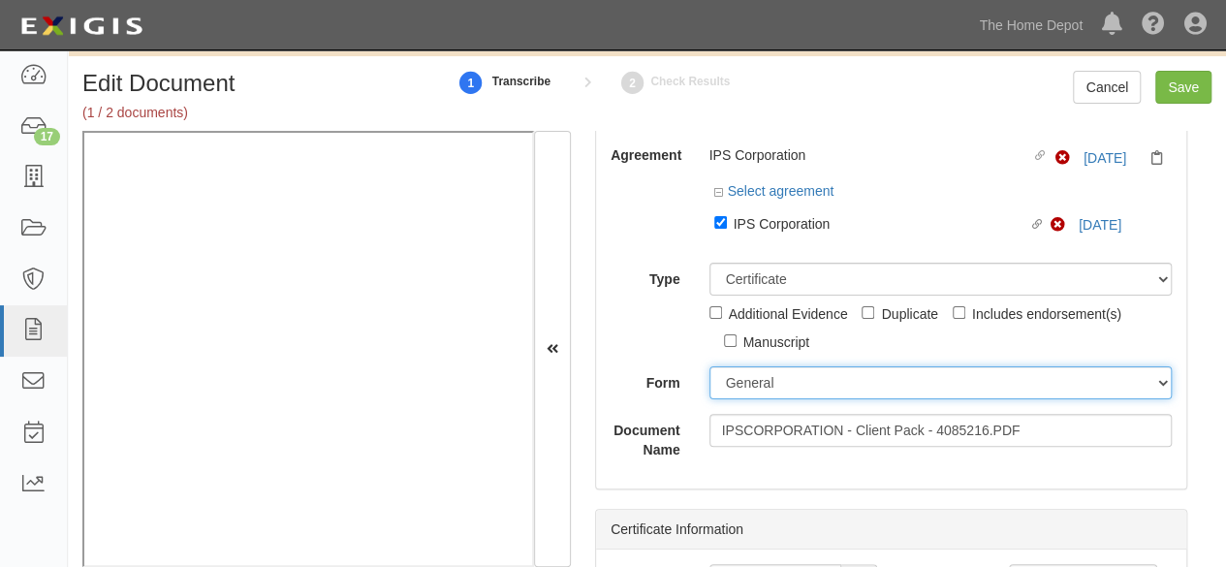
scroll to position [194, 0]
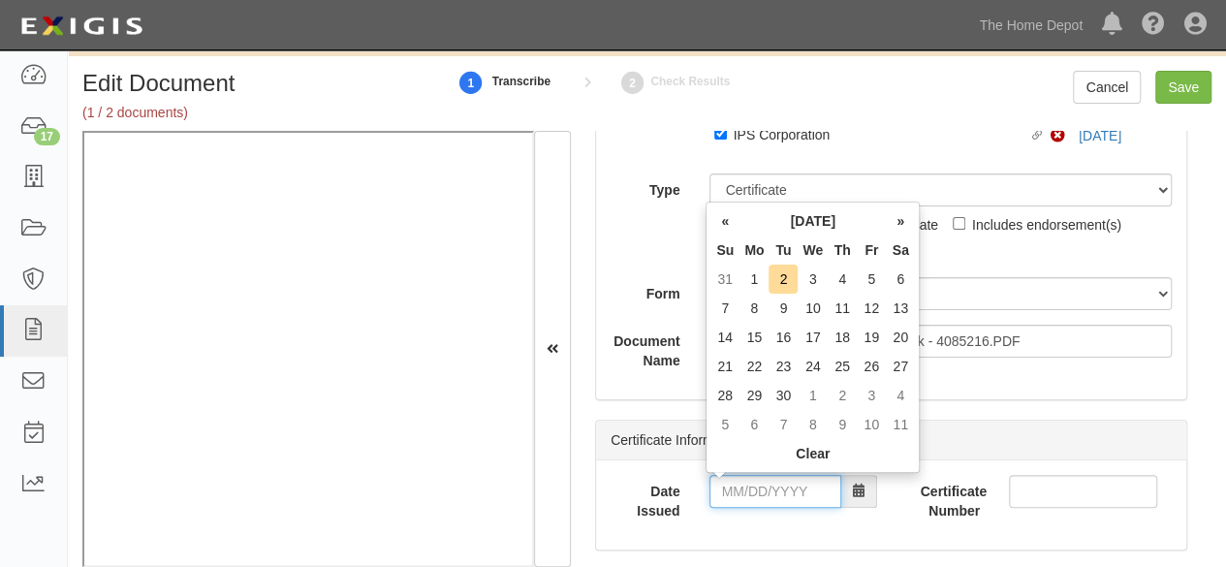
click at [769, 487] on input "Date Issued" at bounding box center [775, 491] width 132 height 33
type input "[DATE]"
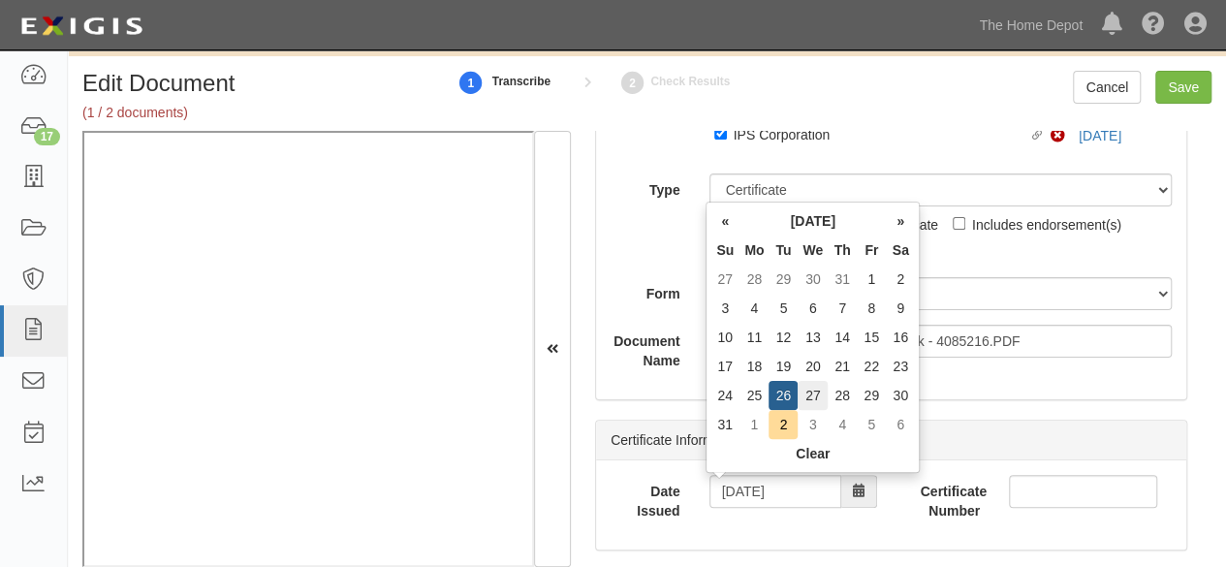
click at [817, 398] on td "27" at bounding box center [813, 395] width 30 height 29
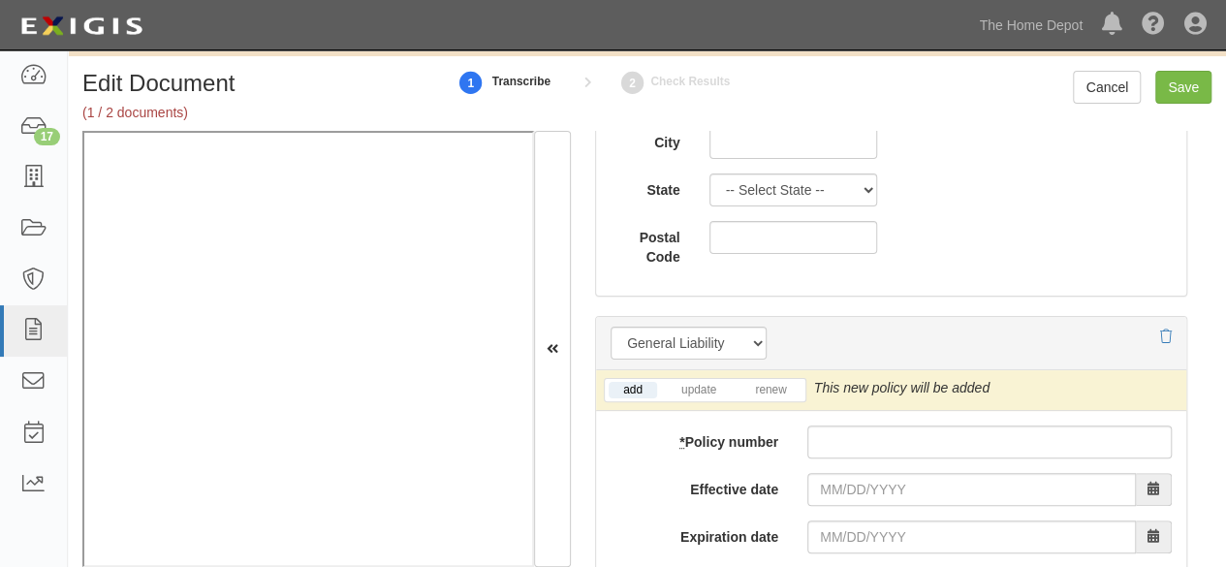
scroll to position [1454, 0]
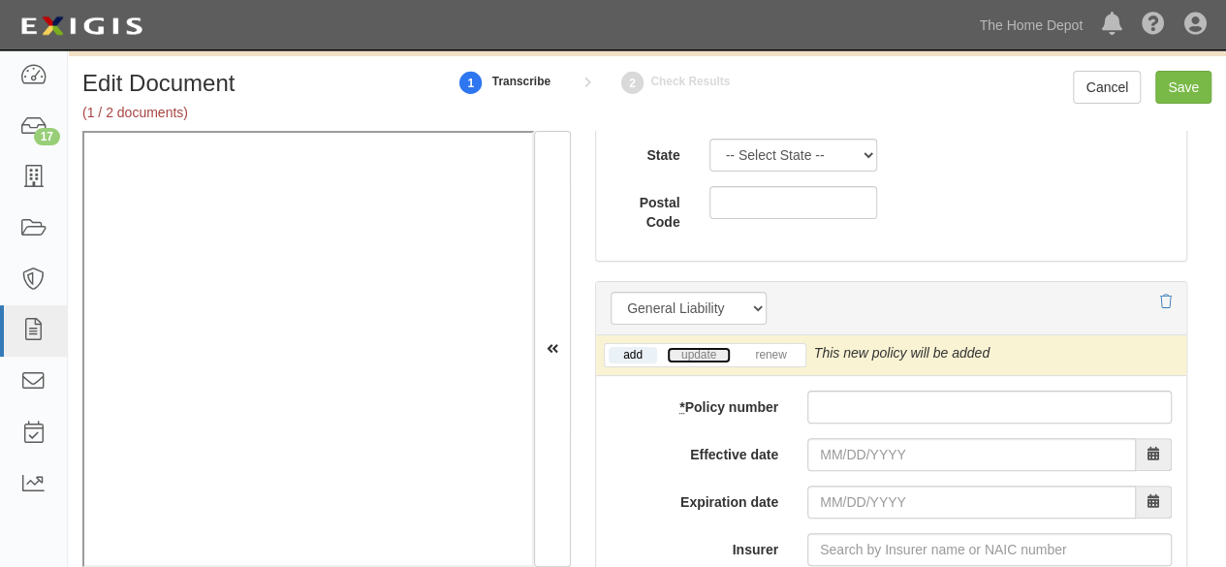
click at [690, 352] on link "update" at bounding box center [699, 355] width 64 height 16
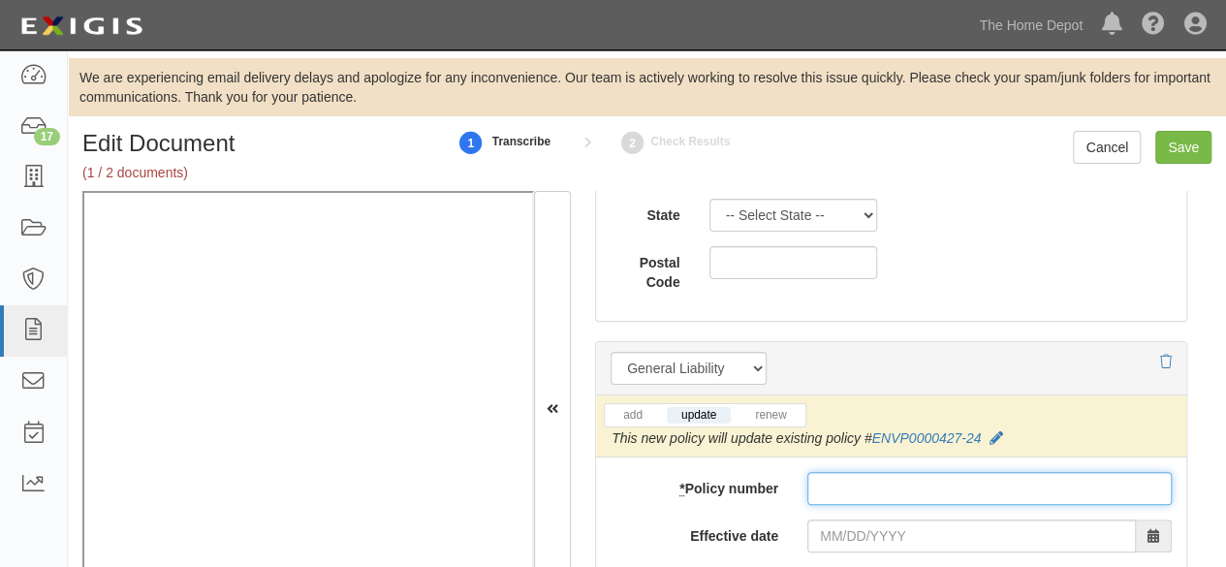
click at [837, 477] on input "* Policy number" at bounding box center [989, 488] width 364 height 33
paste input "ENVP0000427-24"
type input "ENVP0000427-24"
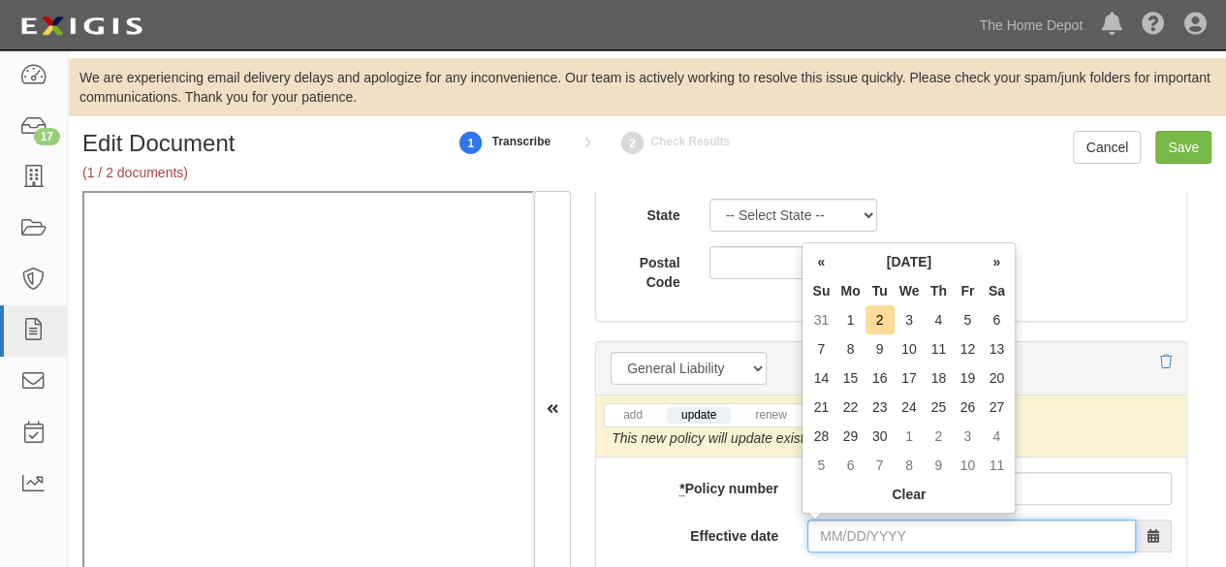
click at [835, 523] on input "Effective date" at bounding box center [971, 535] width 329 height 33
type input "[DATE]"
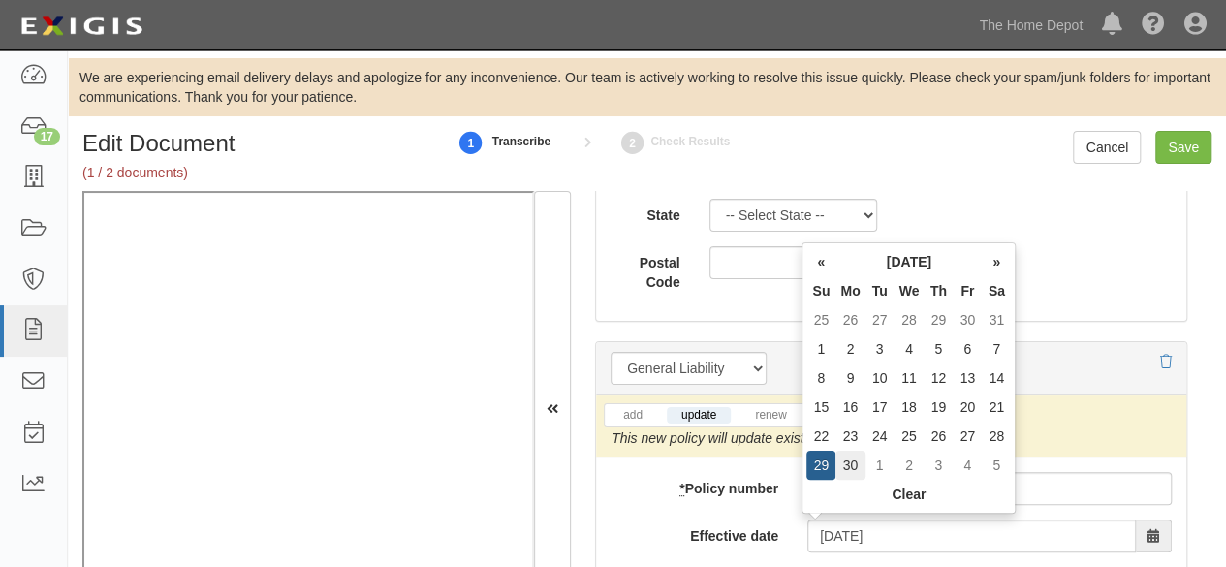
type input "[DATE]"
click at [855, 456] on td "30" at bounding box center [849, 465] width 29 height 29
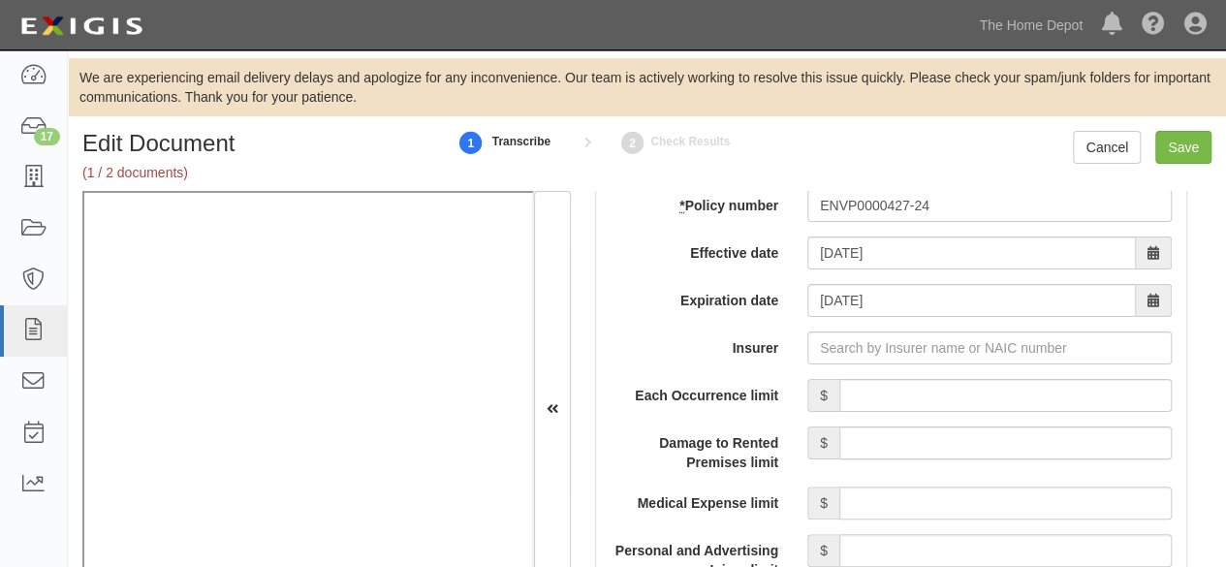
scroll to position [1647, 0]
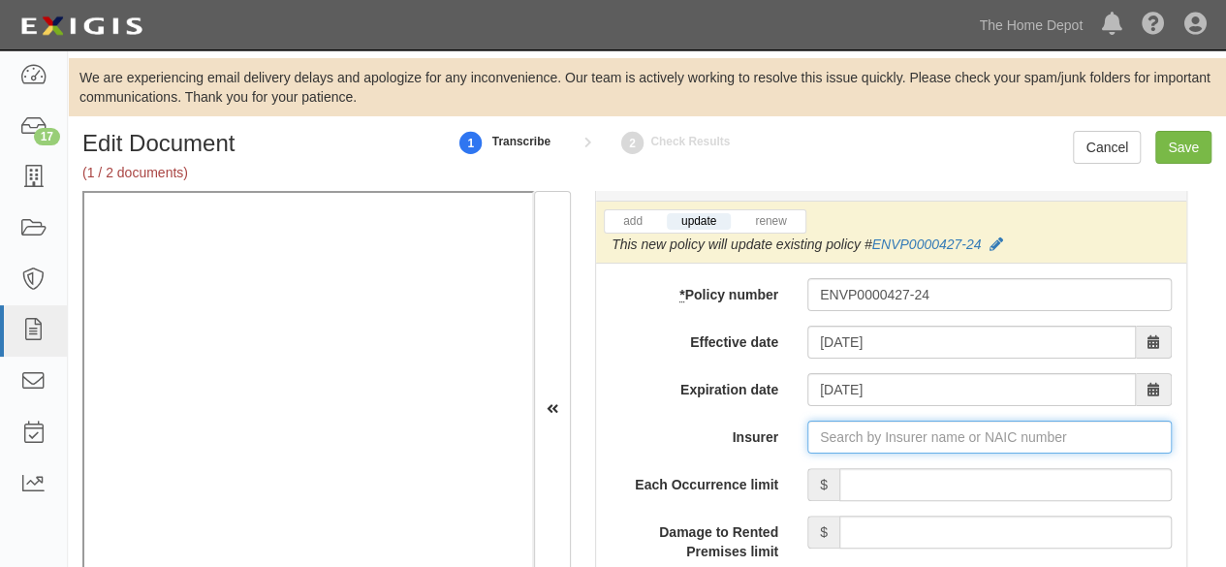
click at [820, 429] on input "Insurer" at bounding box center [989, 437] width 364 height 33
paste input "15792"
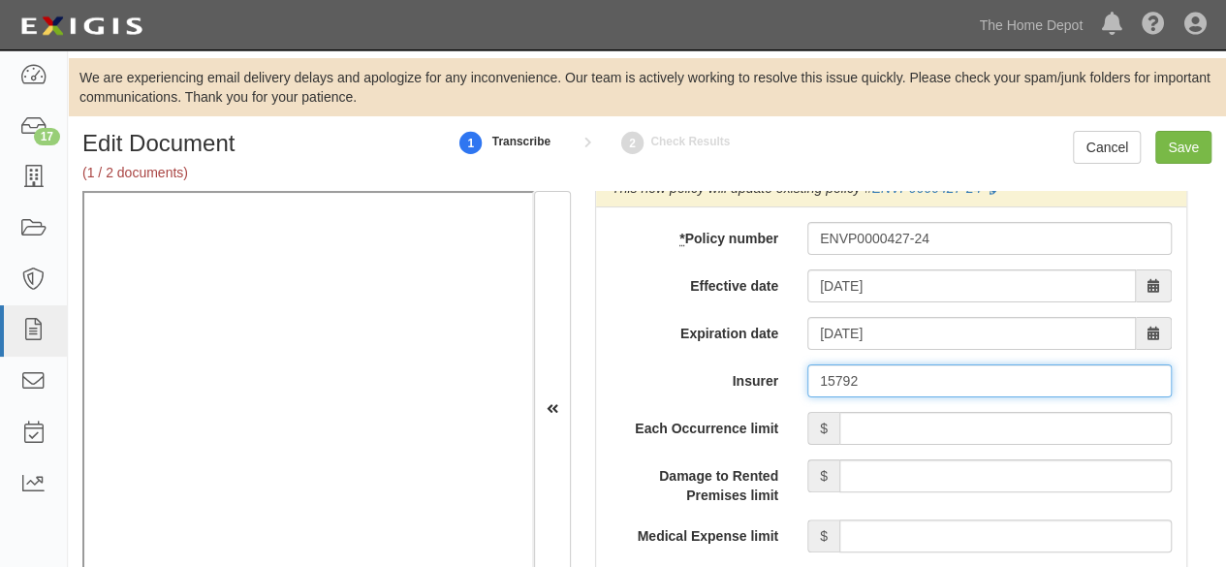
scroll to position [1744, 0]
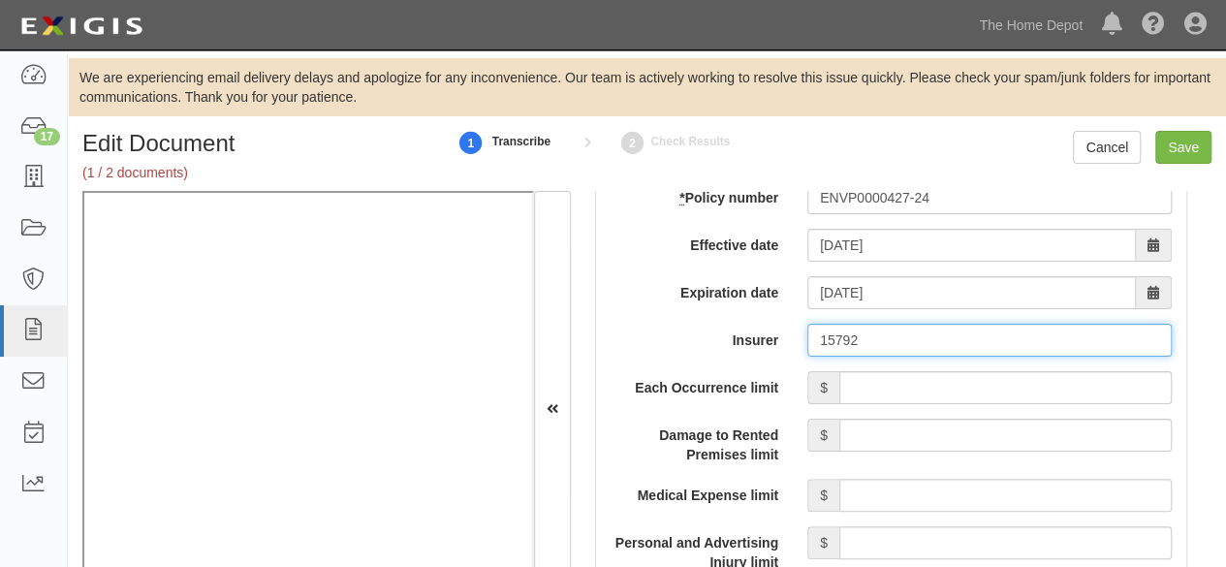
type input "15792"
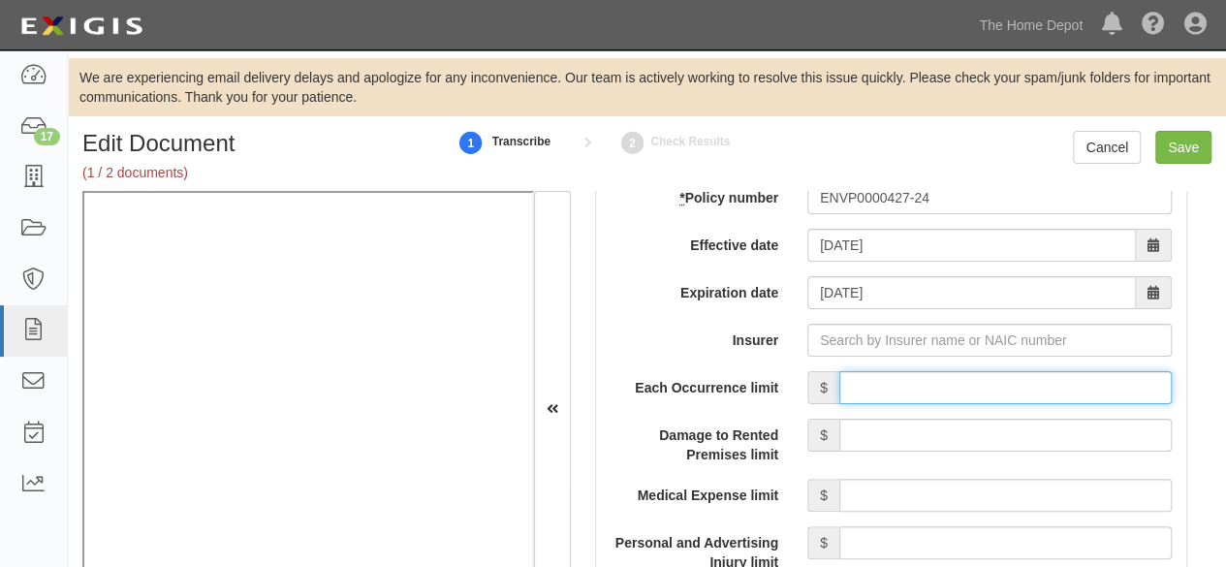
drag, startPoint x: 891, startPoint y: 373, endPoint x: 901, endPoint y: 356, distance: 20.4
click at [892, 373] on input "Each Occurrence limit" at bounding box center [1005, 387] width 332 height 33
type input "1,000,000"
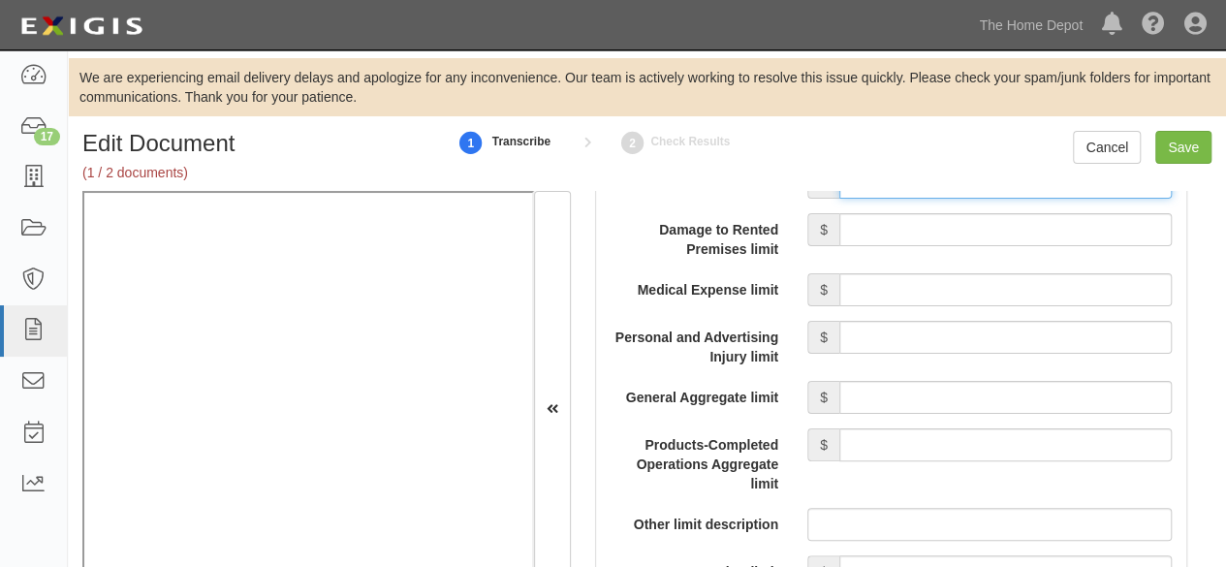
scroll to position [2035, 0]
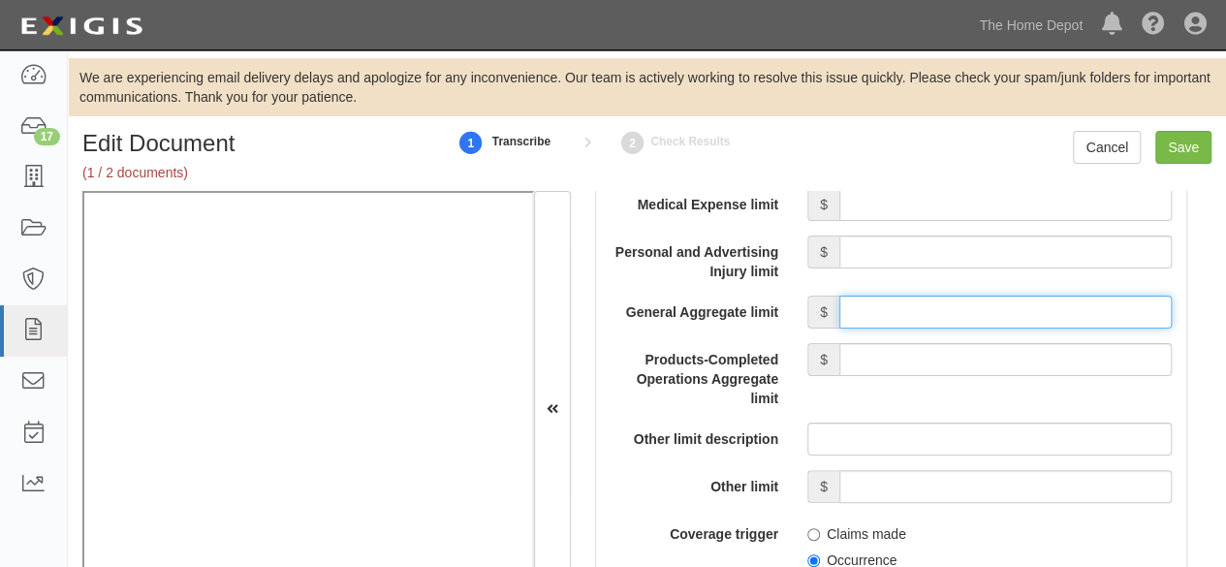
drag, startPoint x: 916, startPoint y: 313, endPoint x: 917, endPoint y: 324, distance: 10.7
click at [917, 313] on input "General Aggregate limit" at bounding box center [1005, 312] width 332 height 33
type input "2,000,000"
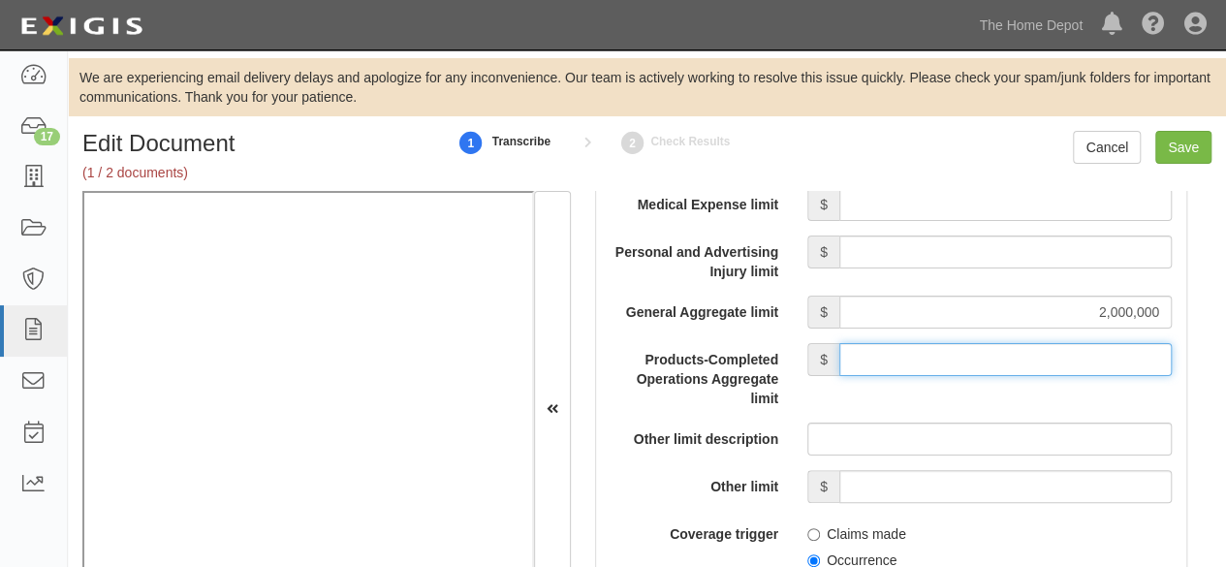
drag, startPoint x: 901, startPoint y: 362, endPoint x: 910, endPoint y: 340, distance: 23.9
click at [901, 361] on input "Products-Completed Operations Aggregate limit" at bounding box center [1005, 359] width 332 height 33
type input "2,000,000"
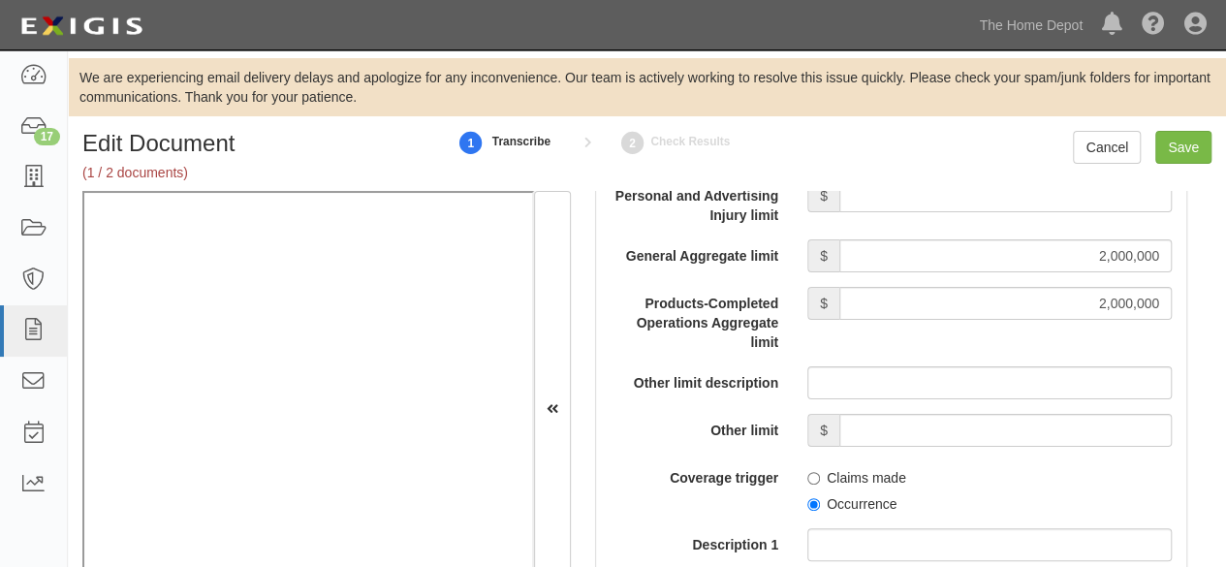
scroll to position [2132, 0]
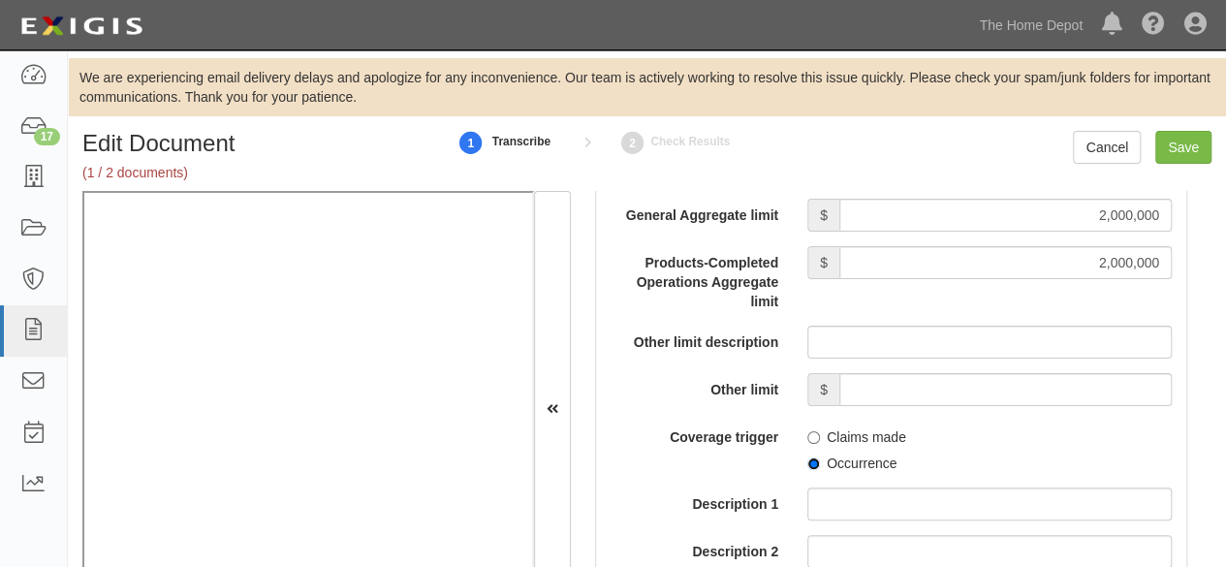
click at [807, 457] on input "Occurrence" at bounding box center [813, 463] width 13 height 13
radio input "true"
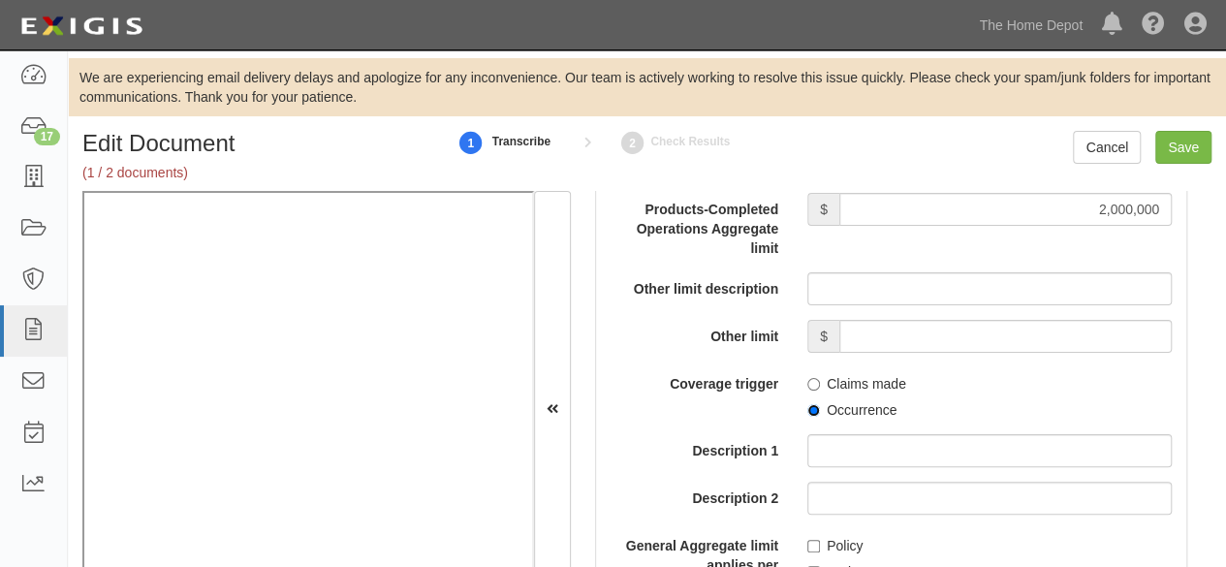
scroll to position [2326, 0]
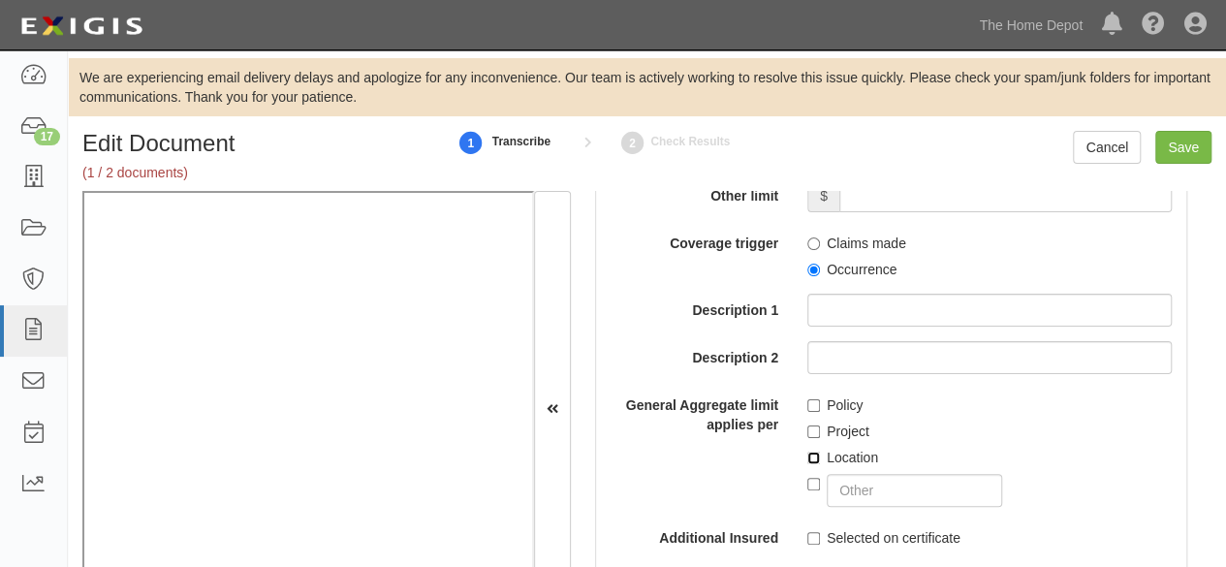
click at [807, 455] on input "Location" at bounding box center [813, 458] width 13 height 13
checkbox input "true"
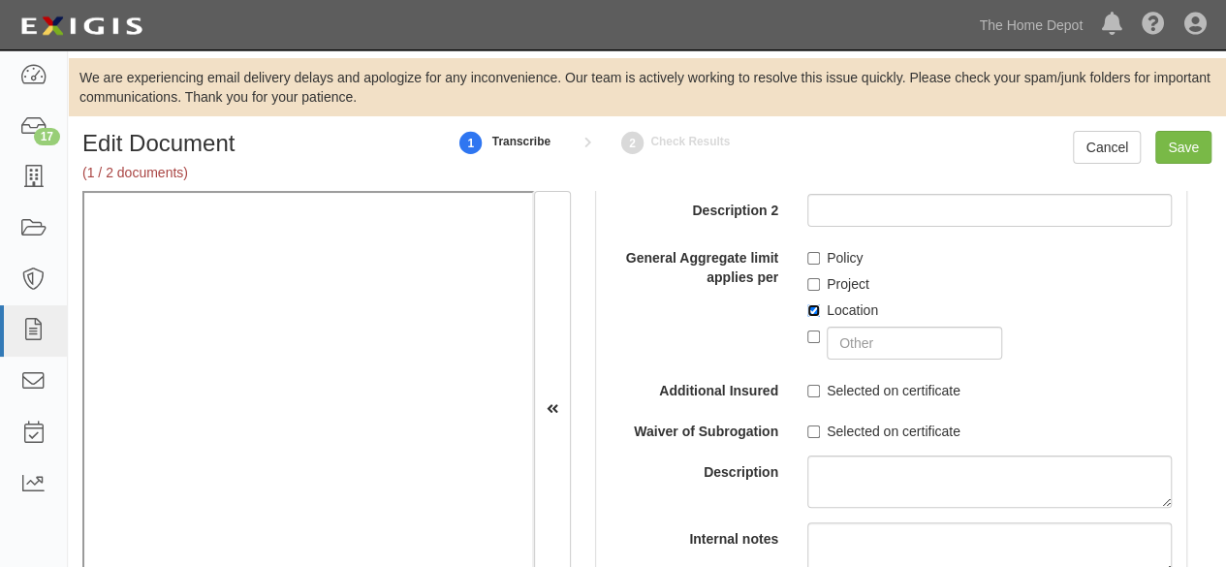
scroll to position [2520, 0]
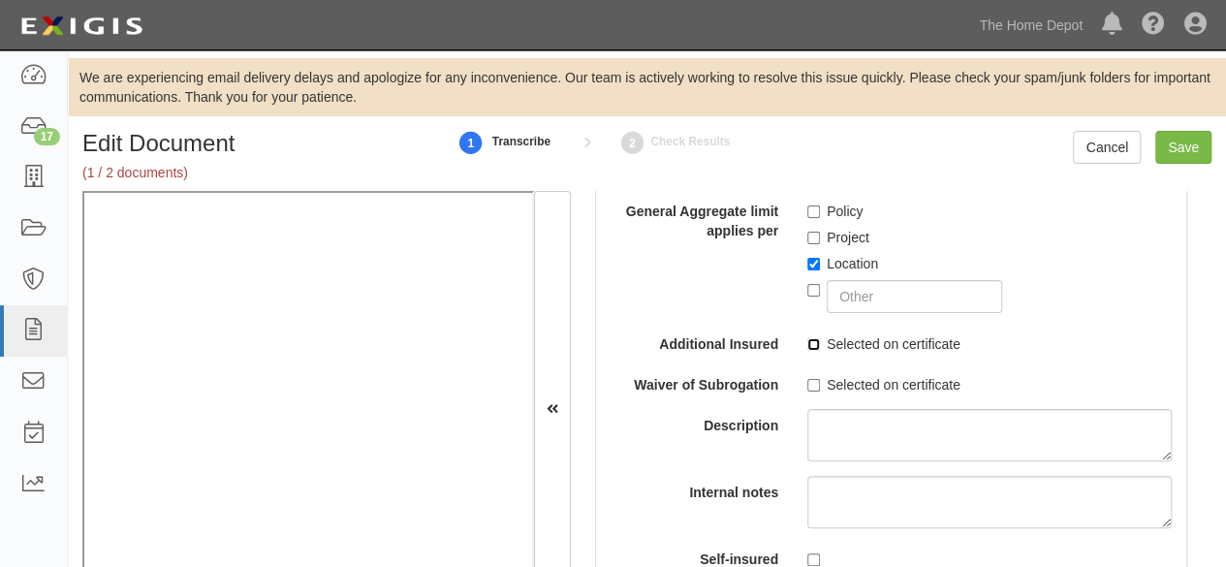
drag, startPoint x: 810, startPoint y: 338, endPoint x: 504, endPoint y: 394, distance: 311.3
click at [809, 338] on input "Selected on certificate" at bounding box center [813, 344] width 13 height 13
checkbox input "true"
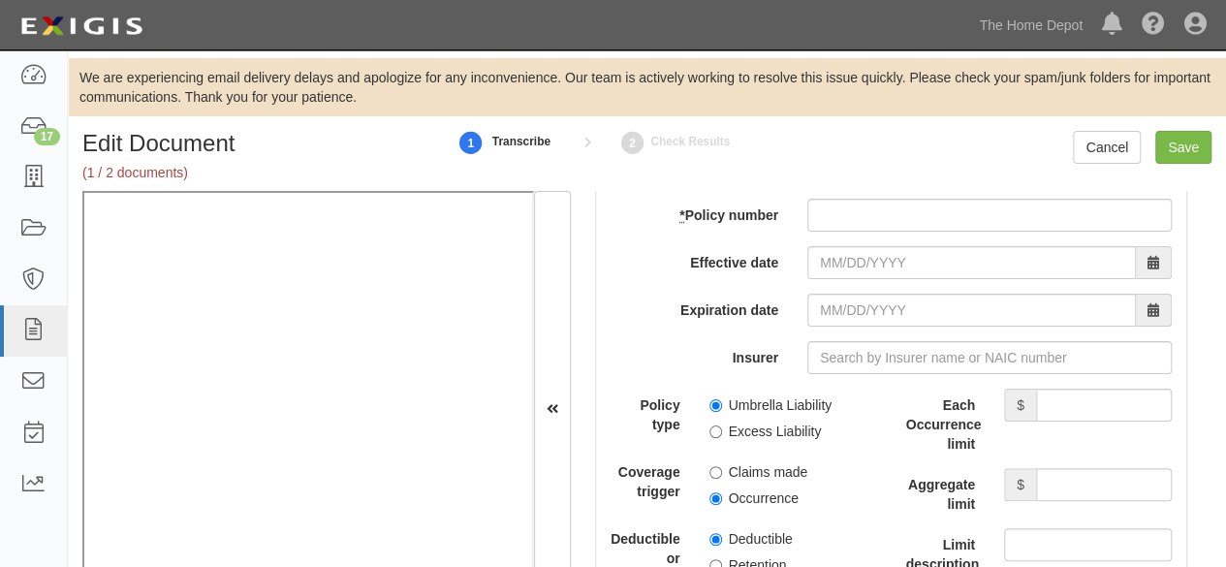
scroll to position [4167, 0]
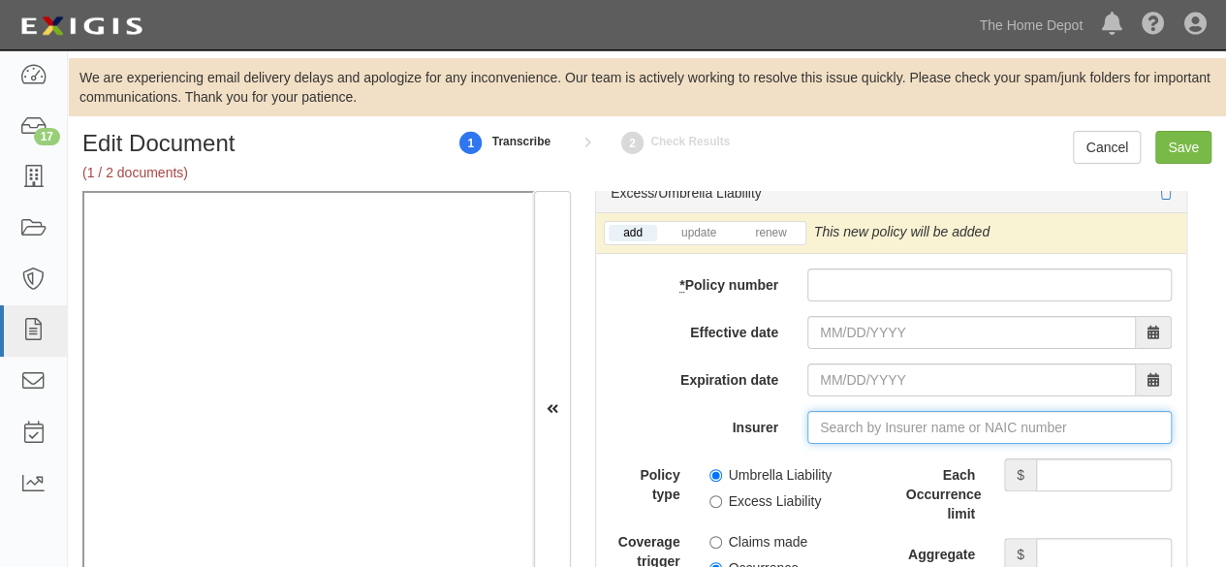
click at [828, 413] on input "Insurer" at bounding box center [989, 427] width 364 height 33
paste input "ENVX0000438-24"
type input "ENVX0000438-24"
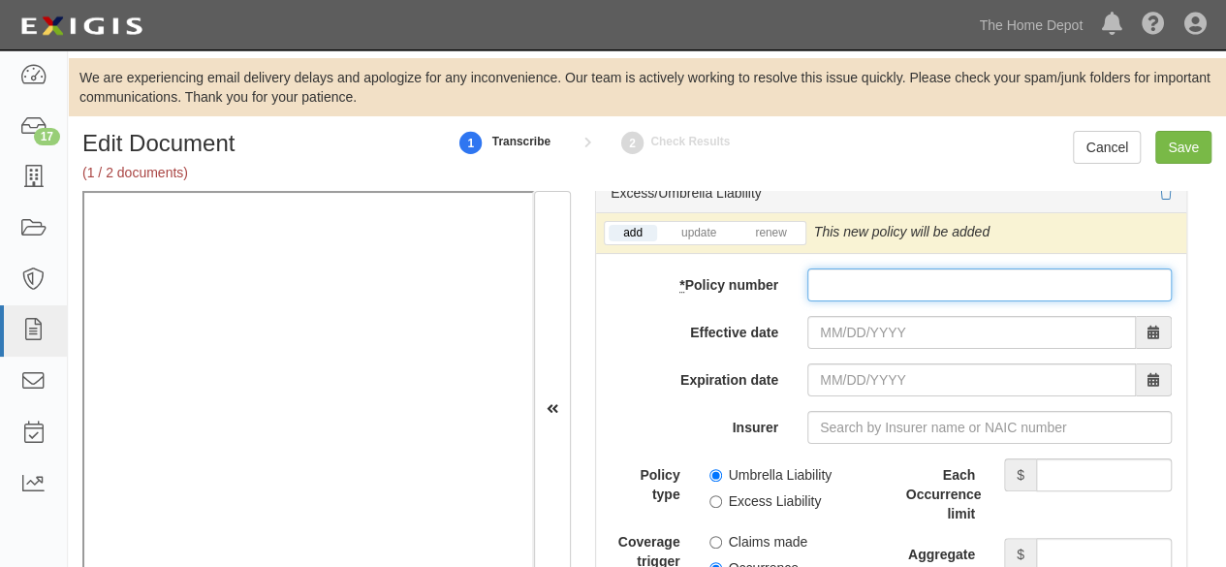
click at [820, 278] on input "* Policy number" at bounding box center [989, 284] width 364 height 33
paste input "ENVX0000438-24"
type input "ENVX0000438-24"
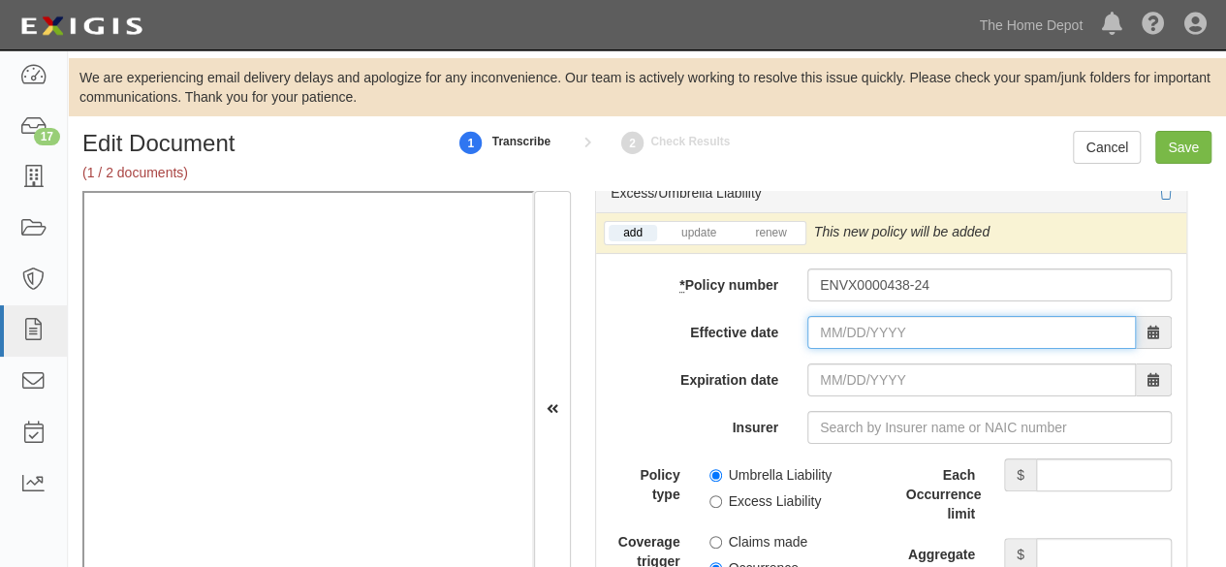
click at [830, 325] on input "Effective date" at bounding box center [971, 332] width 329 height 33
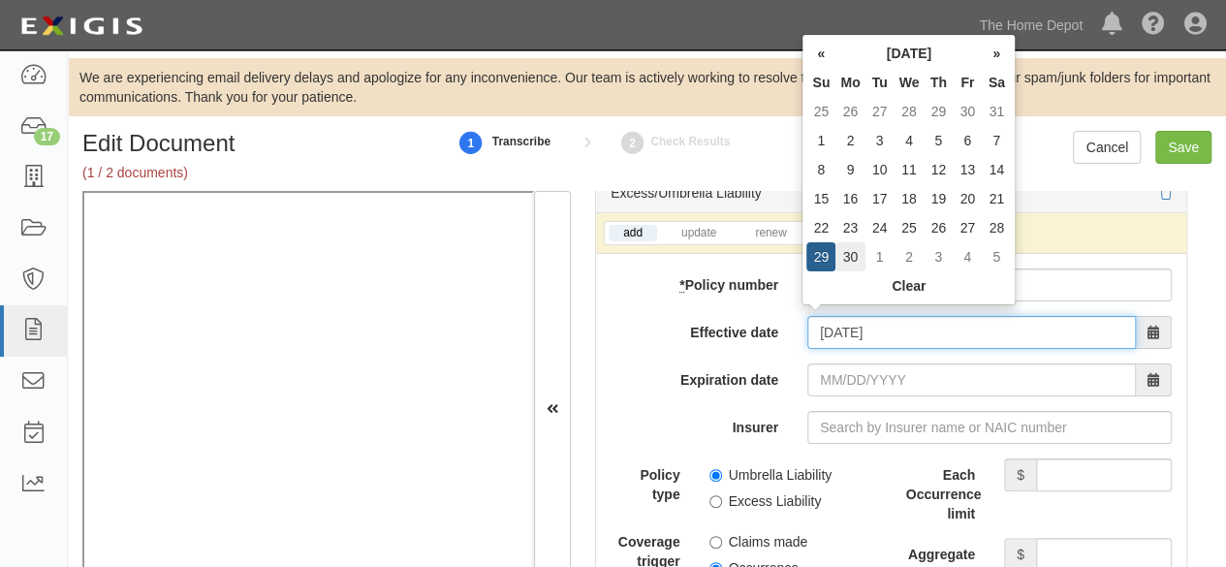
type input "09/30/2024"
type input "09/30/2025"
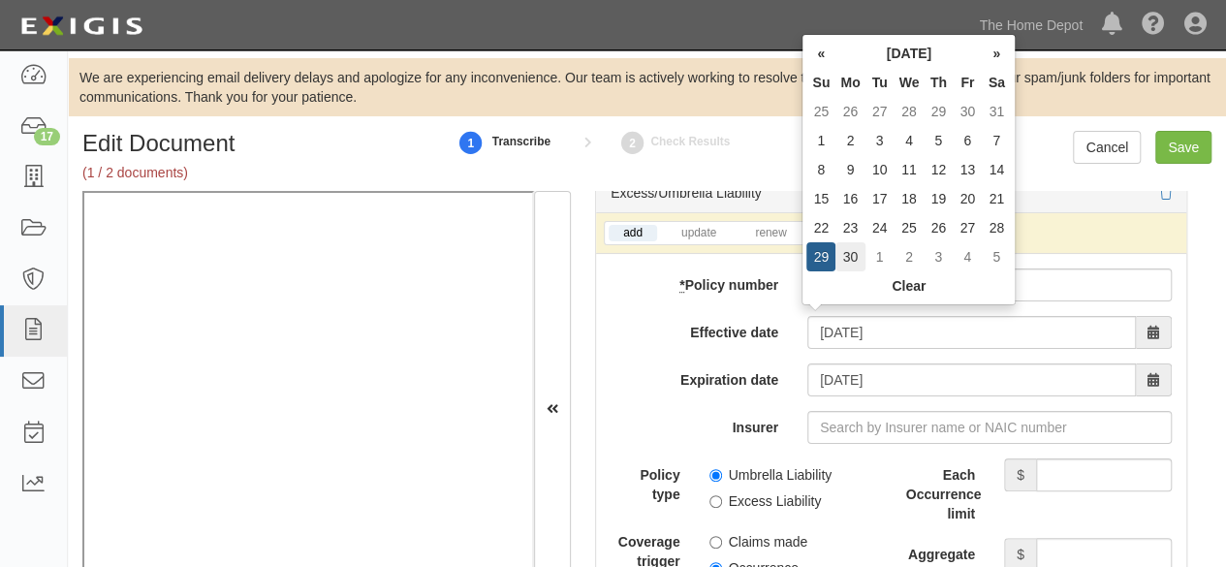
click at [859, 251] on td "30" at bounding box center [849, 256] width 29 height 29
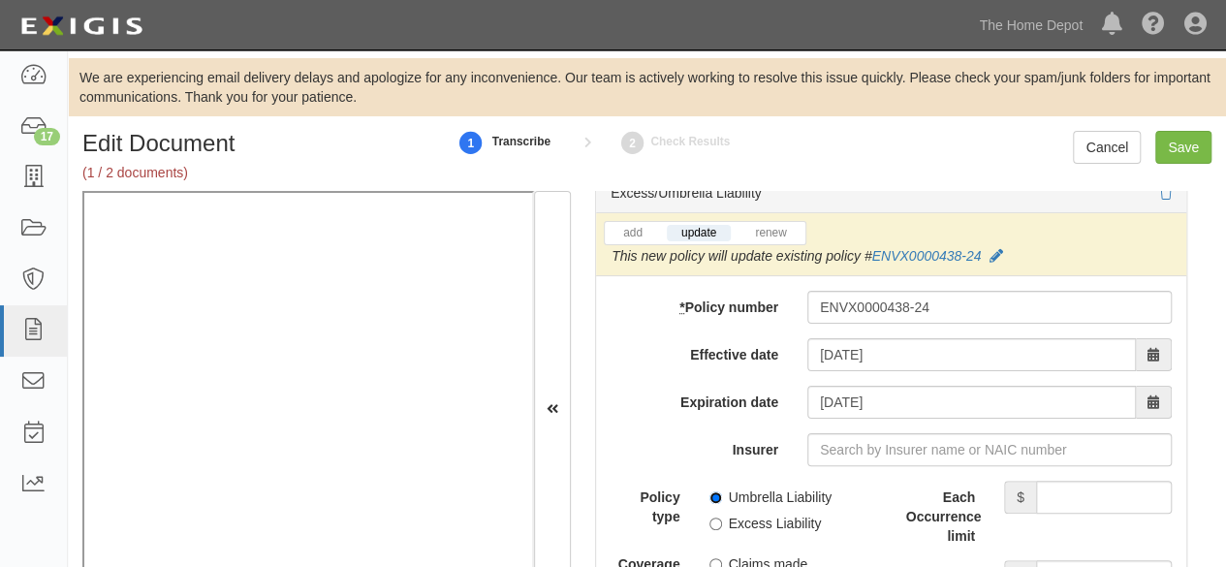
click at [713, 491] on input "Umbrella Liability" at bounding box center [715, 497] width 13 height 13
radio input "true"
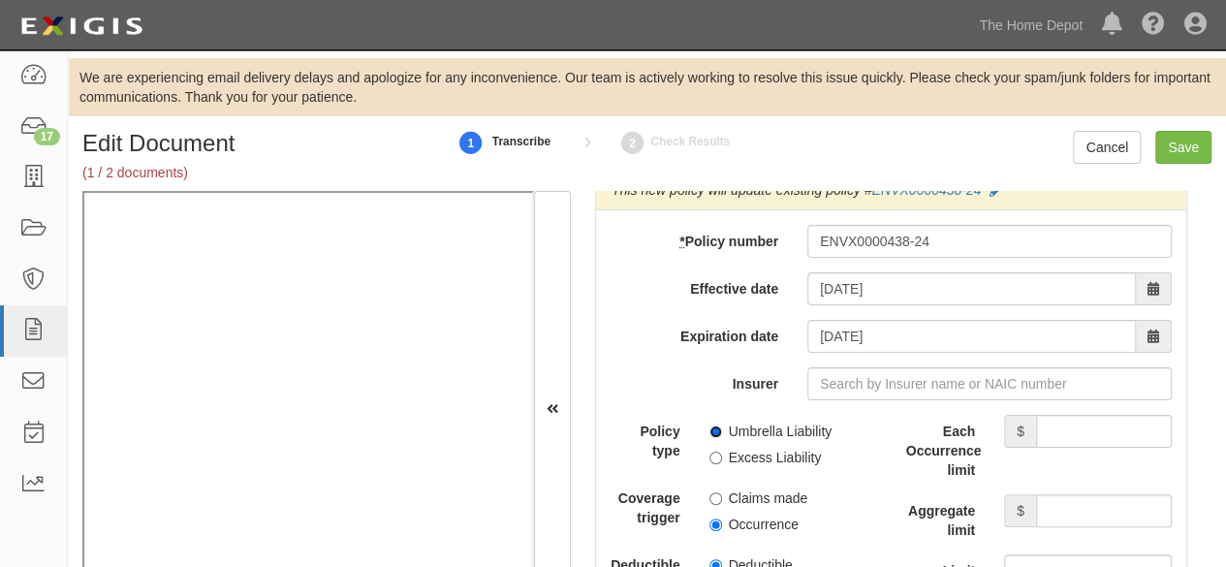
scroll to position [4264, 0]
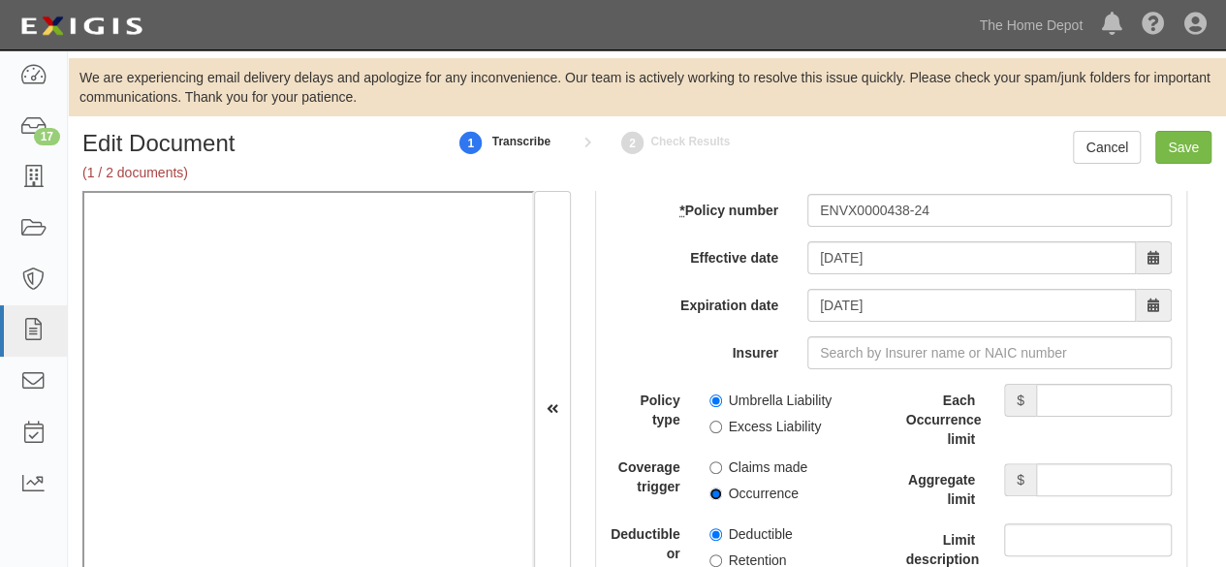
click at [713, 487] on input "Occurrence" at bounding box center [715, 493] width 13 height 13
radio input "true"
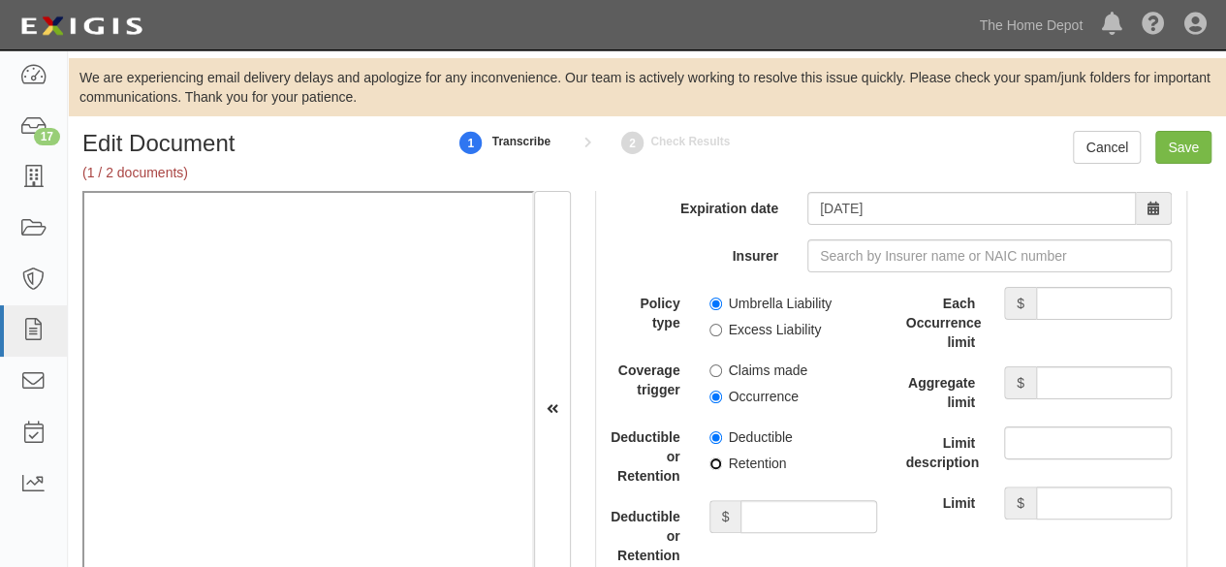
click at [711, 457] on input "Retention" at bounding box center [715, 463] width 13 height 13
radio input "true"
click at [1102, 290] on input "Each Occurrence limit" at bounding box center [1104, 303] width 136 height 33
type input "15,000,000"
click at [1097, 379] on input "Aggregate limit" at bounding box center [1104, 382] width 136 height 33
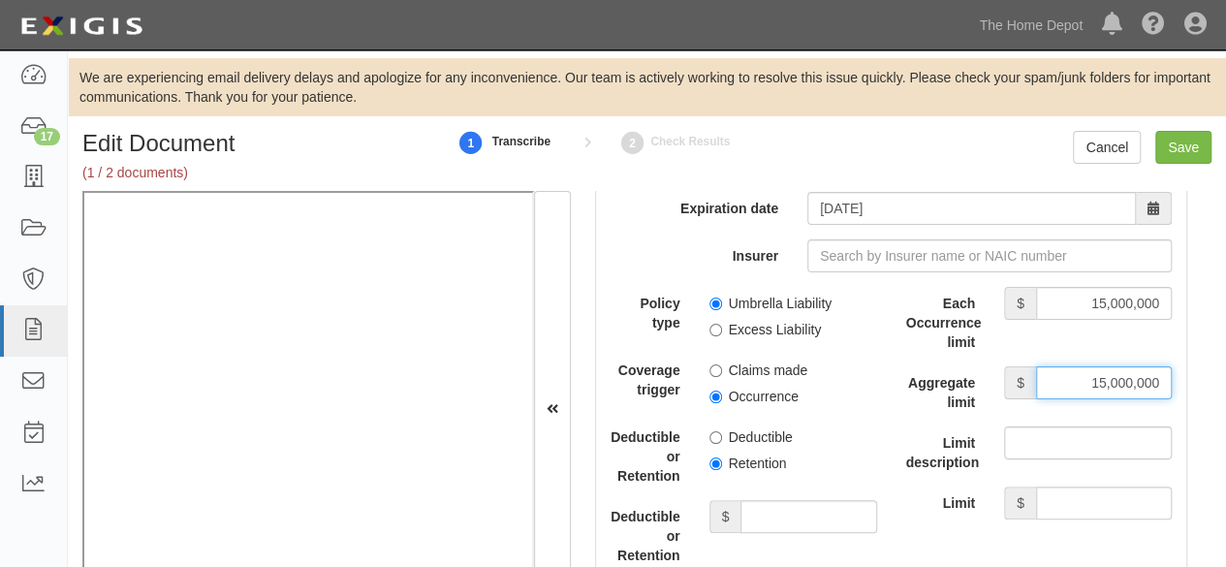
type input "15,000,000"
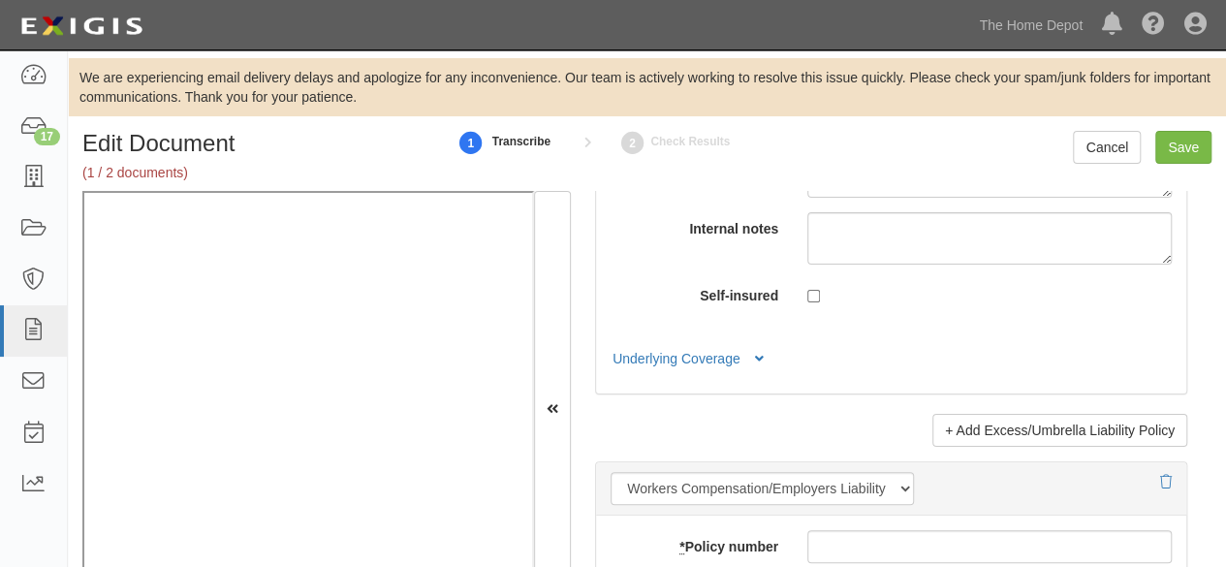
scroll to position [4942, 0]
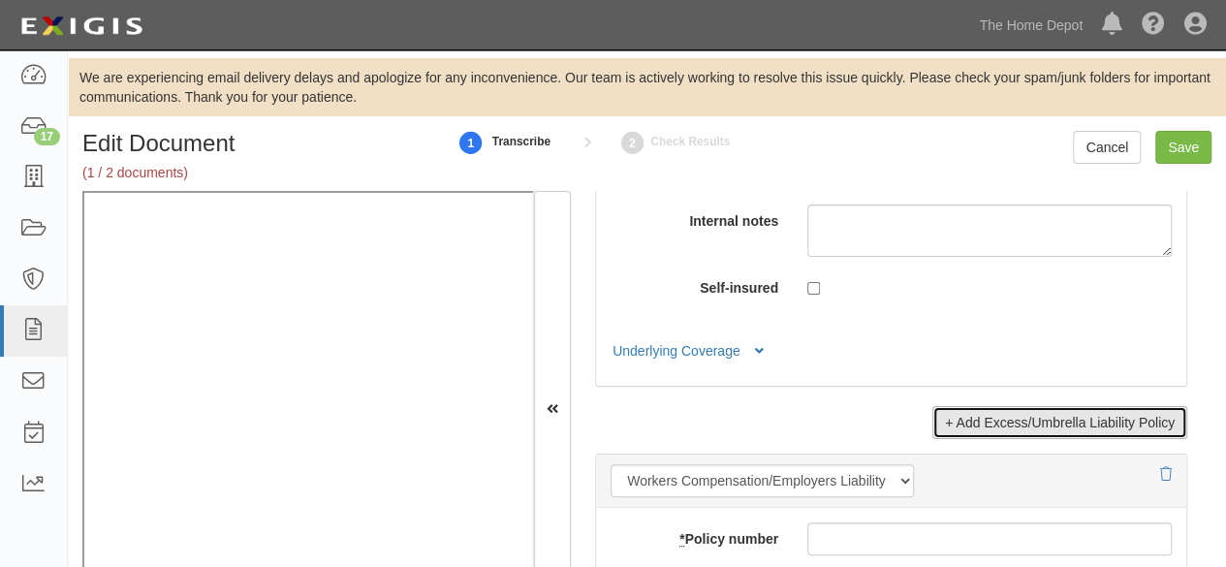
click at [990, 409] on link "+ Add Excess/Umbrella Liability Policy" at bounding box center [1059, 422] width 255 height 33
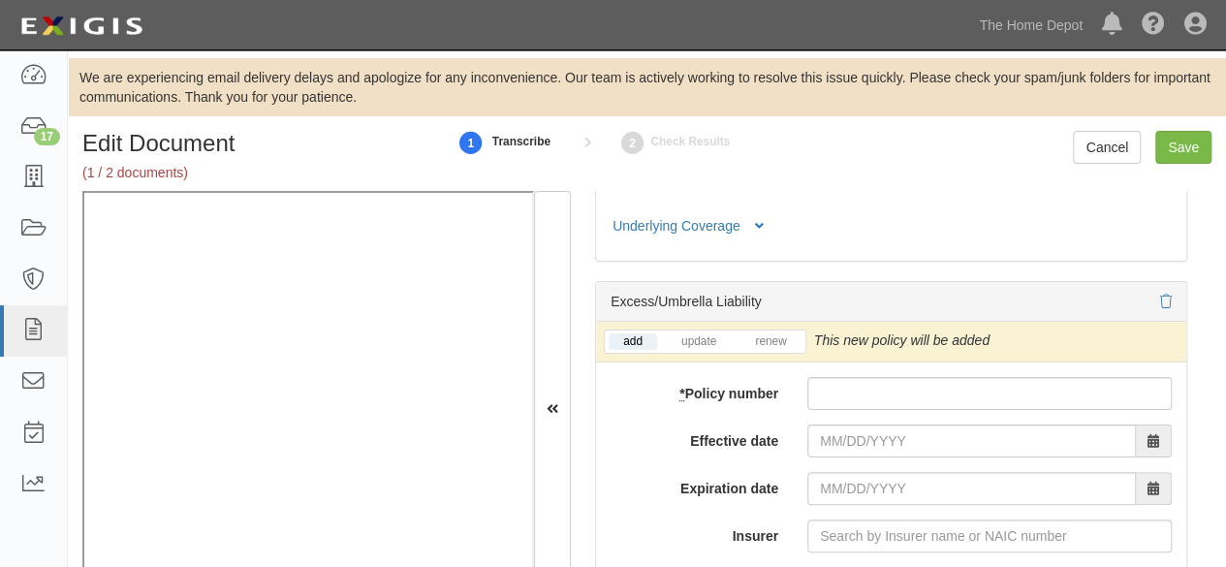
scroll to position [5039, 0]
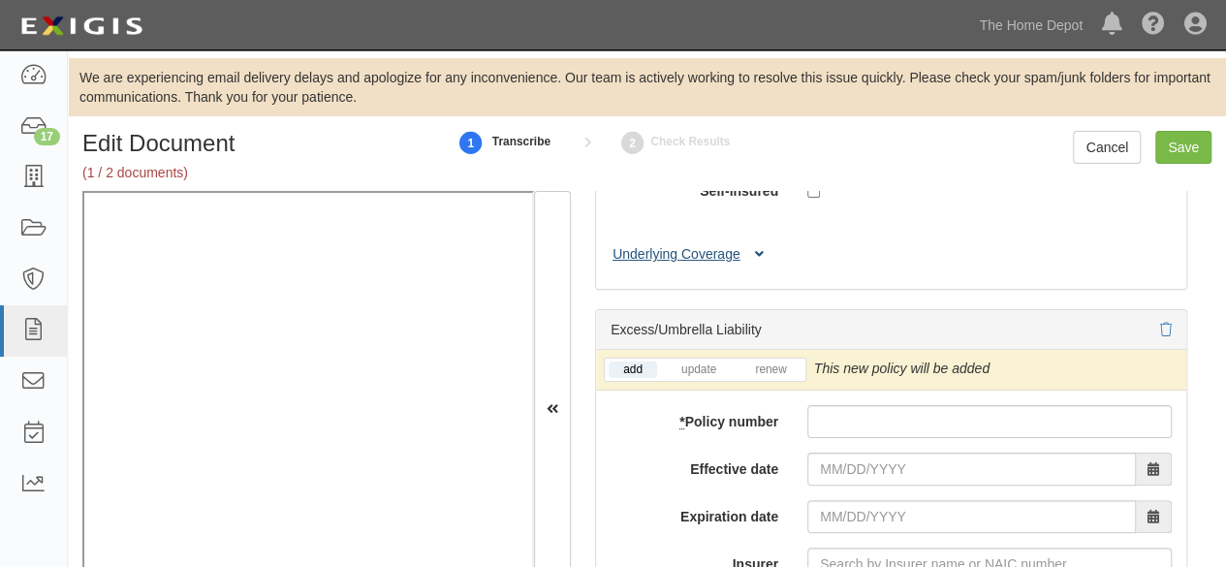
click at [713, 245] on button "Underlying Coverage" at bounding box center [691, 254] width 161 height 20
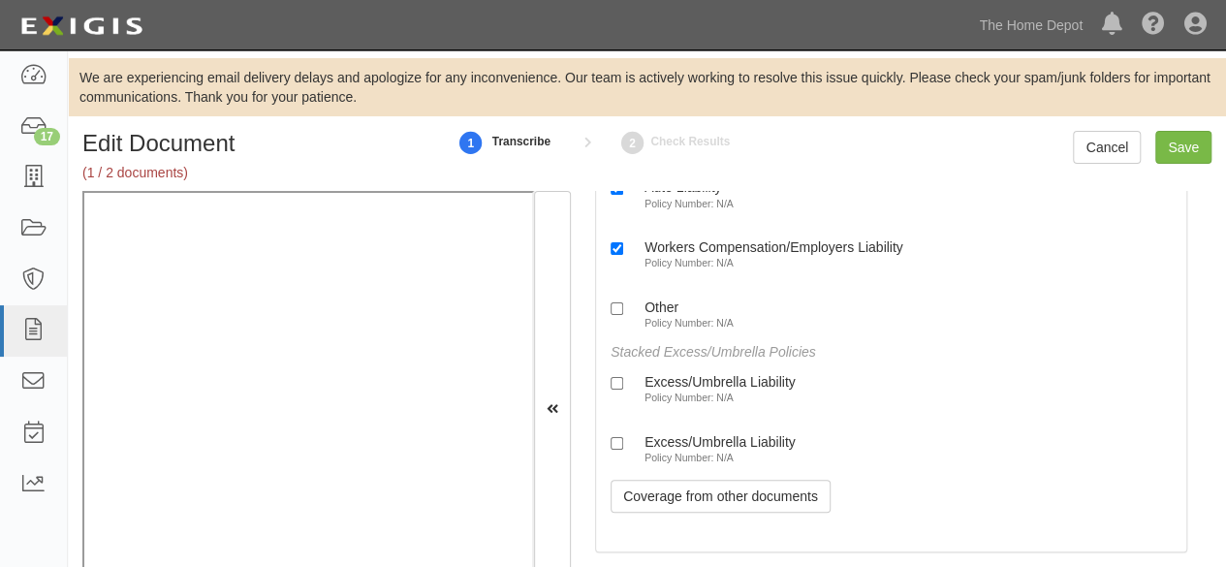
scroll to position [5233, 0]
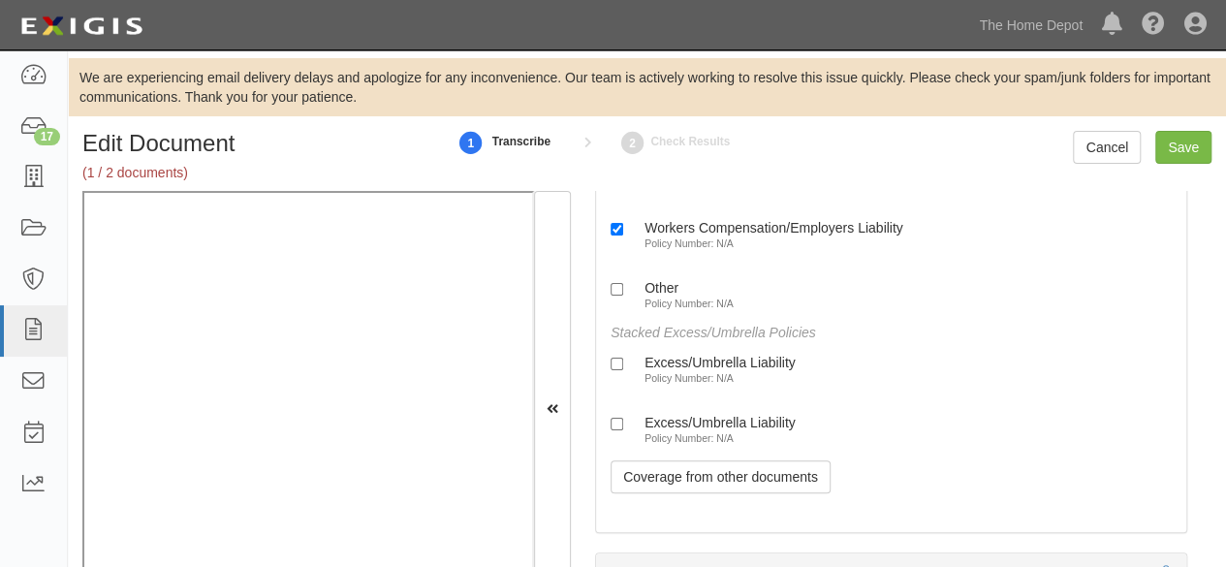
click at [686, 372] on small "Policy Number: N/A" at bounding box center [688, 378] width 89 height 12
click at [623, 363] on input "Excess/Umbrella Liability Policy Number: N/A" at bounding box center [617, 364] width 13 height 13
checkbox input "true"
click at [698, 414] on div "Excess/Umbrella Liability" at bounding box center [719, 422] width 151 height 16
click at [623, 418] on input "Excess/Umbrella Liability Policy Number: N/A" at bounding box center [617, 424] width 13 height 13
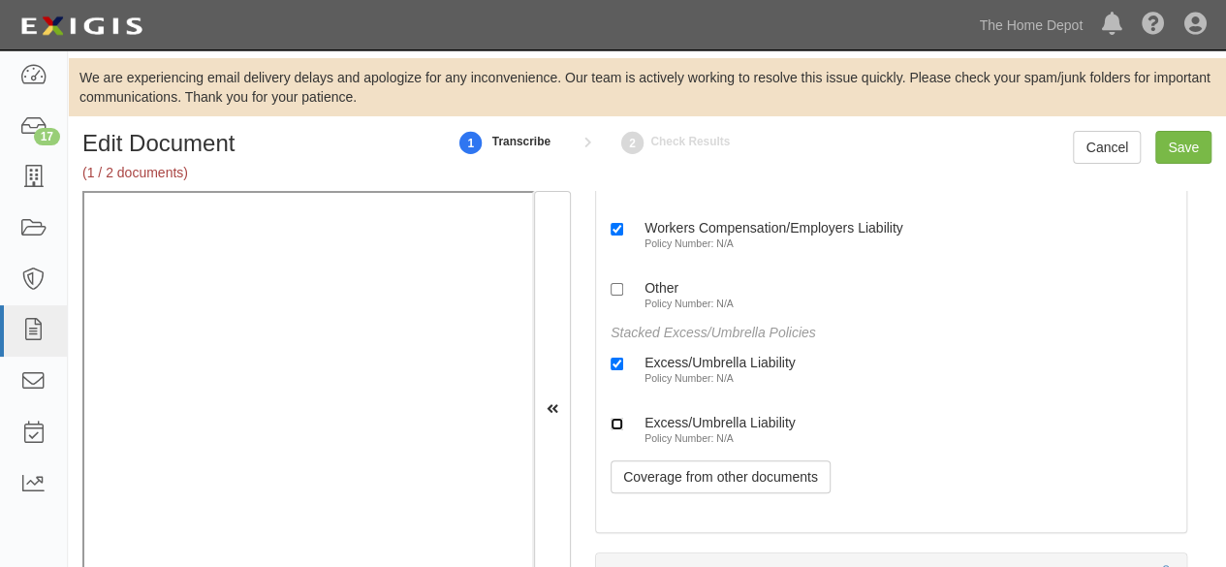
checkbox input "true"
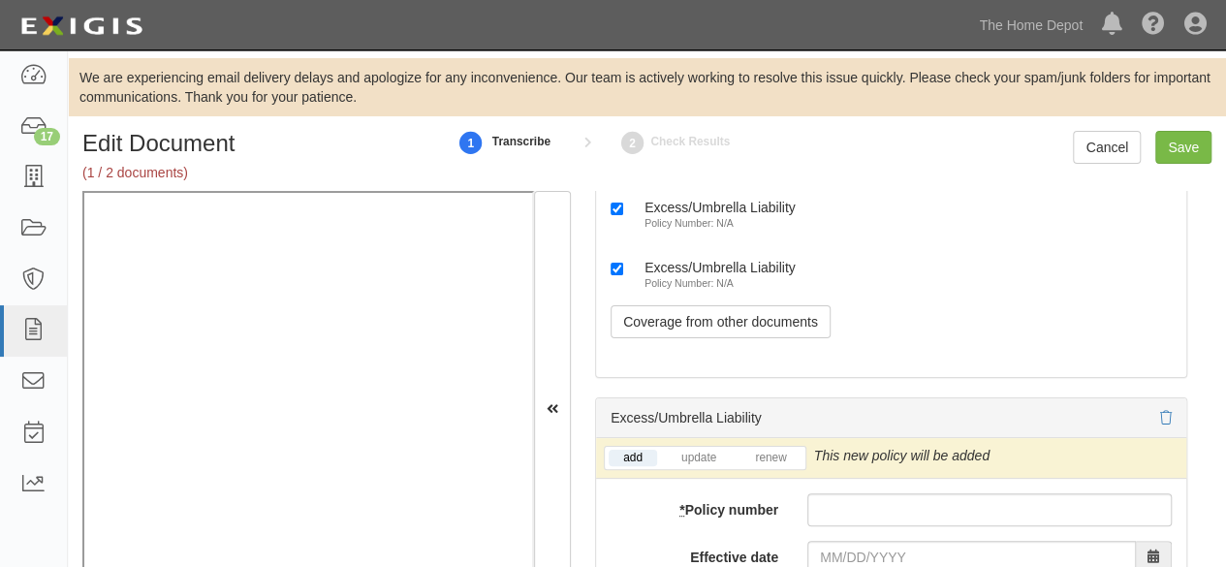
scroll to position [5524, 0]
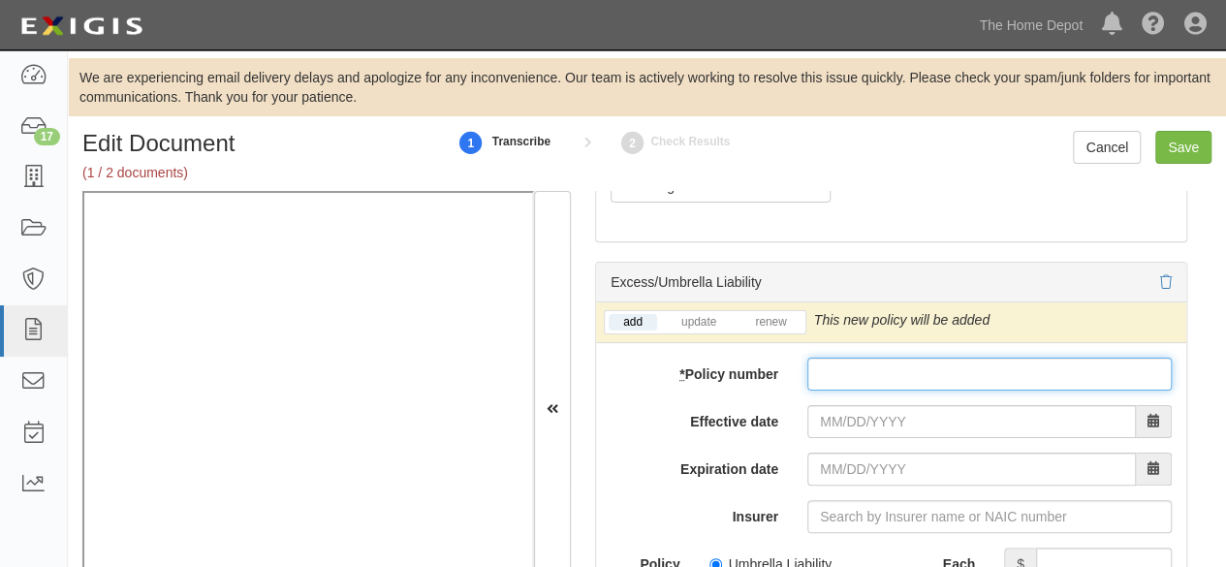
click at [822, 358] on input "* Policy number" at bounding box center [989, 374] width 364 height 33
paste input "ENVXSS368054-01"
type input "ENVXSS368054-01"
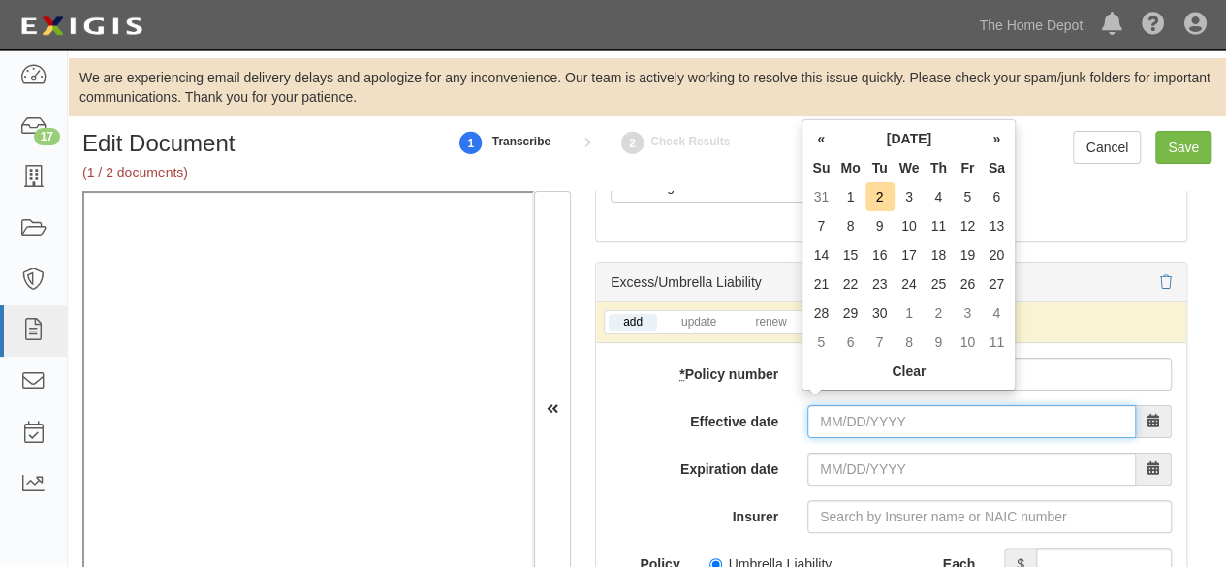
click at [837, 405] on input "Effective date" at bounding box center [971, 421] width 329 height 33
type input "09/30/2024"
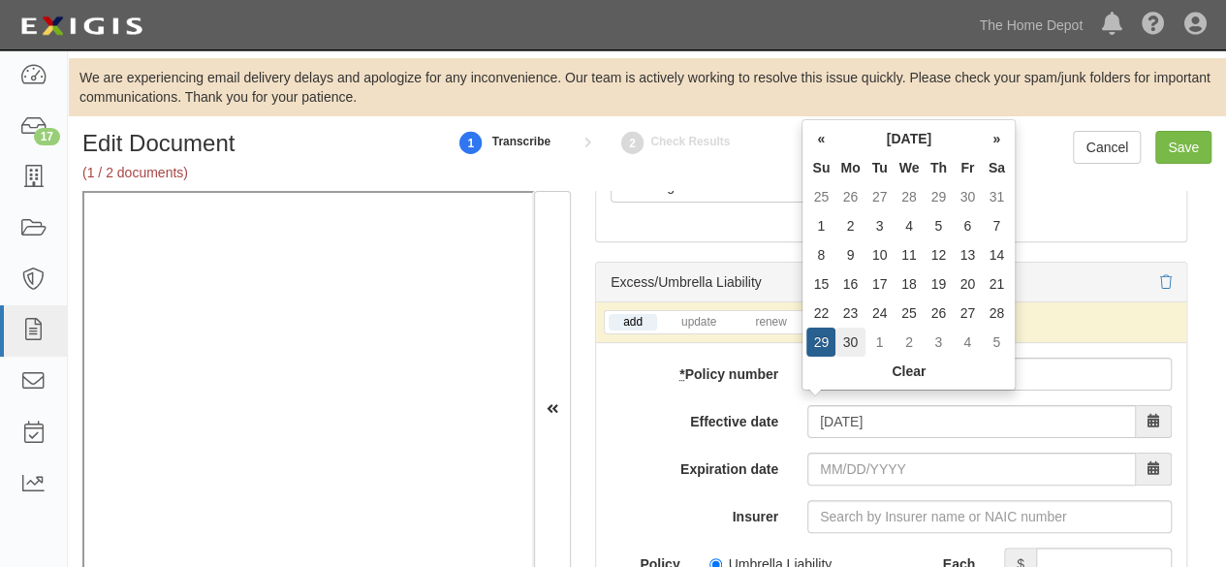
type input "09/30/2025"
drag, startPoint x: 843, startPoint y: 342, endPoint x: 839, endPoint y: 328, distance: 15.0
click at [839, 329] on td "30" at bounding box center [849, 342] width 29 height 29
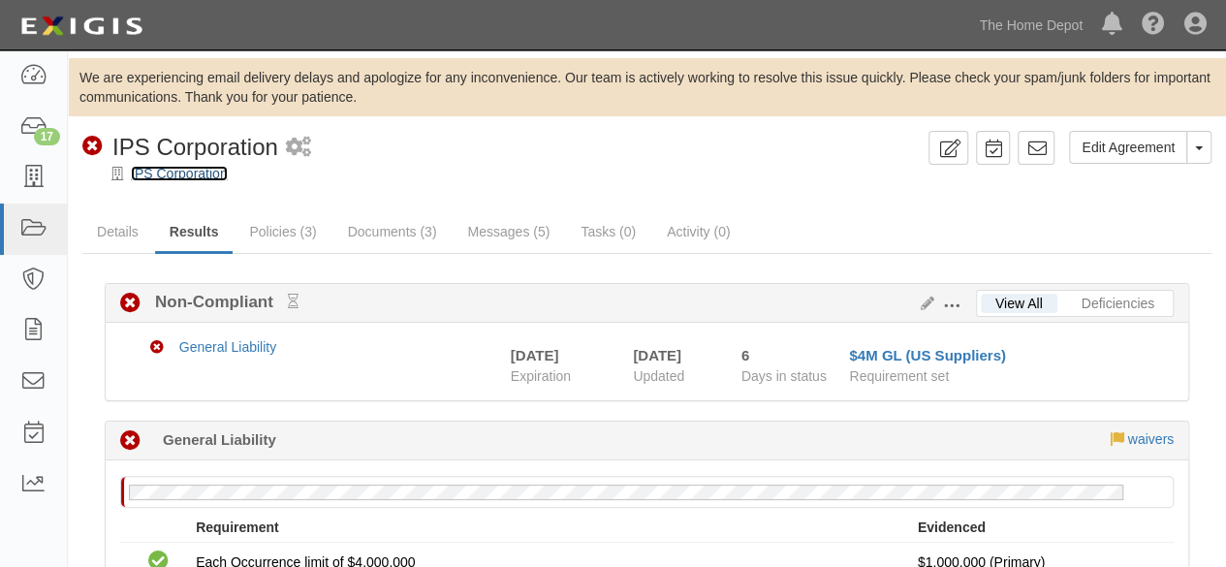
click at [178, 173] on link "IPS Corporation" at bounding box center [179, 174] width 97 height 16
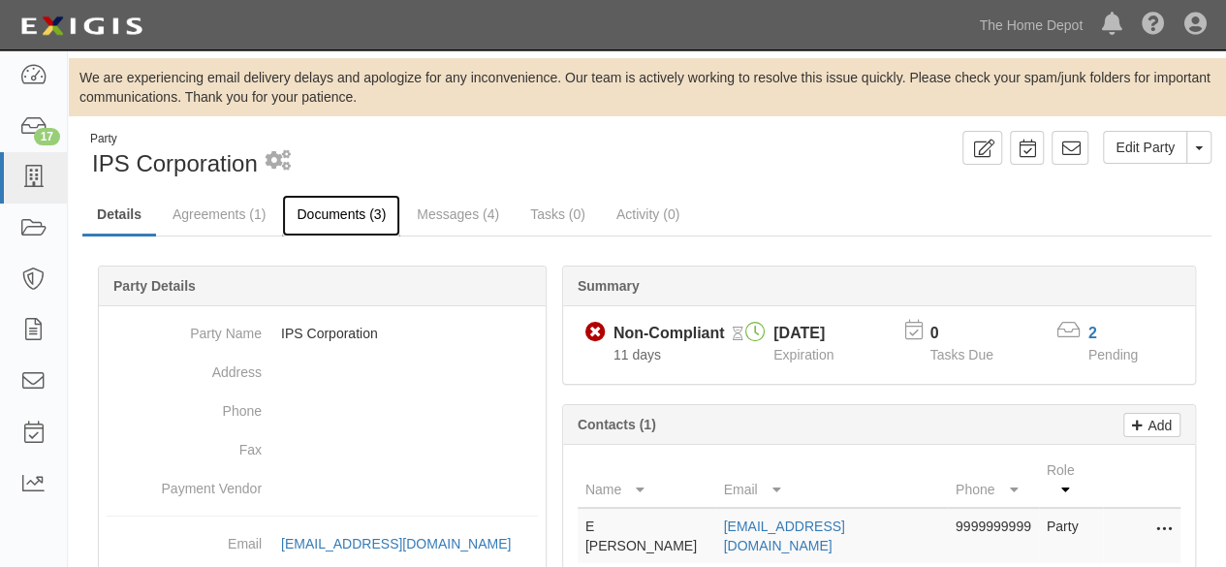
click at [326, 216] on link "Documents (3)" at bounding box center [341, 216] width 118 height 42
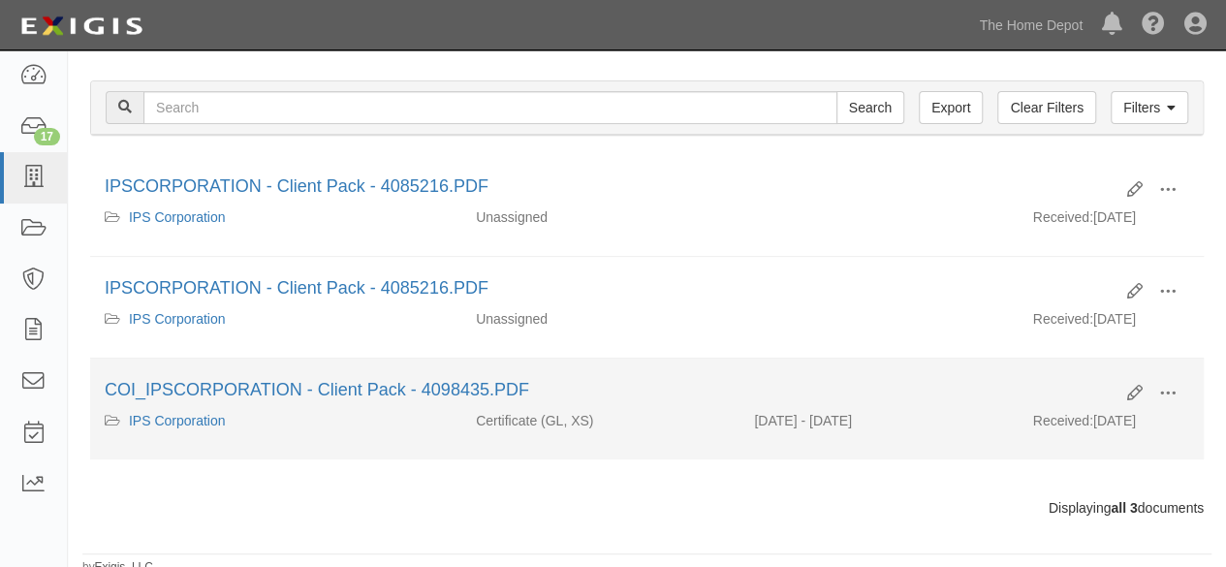
scroll to position [289, 0]
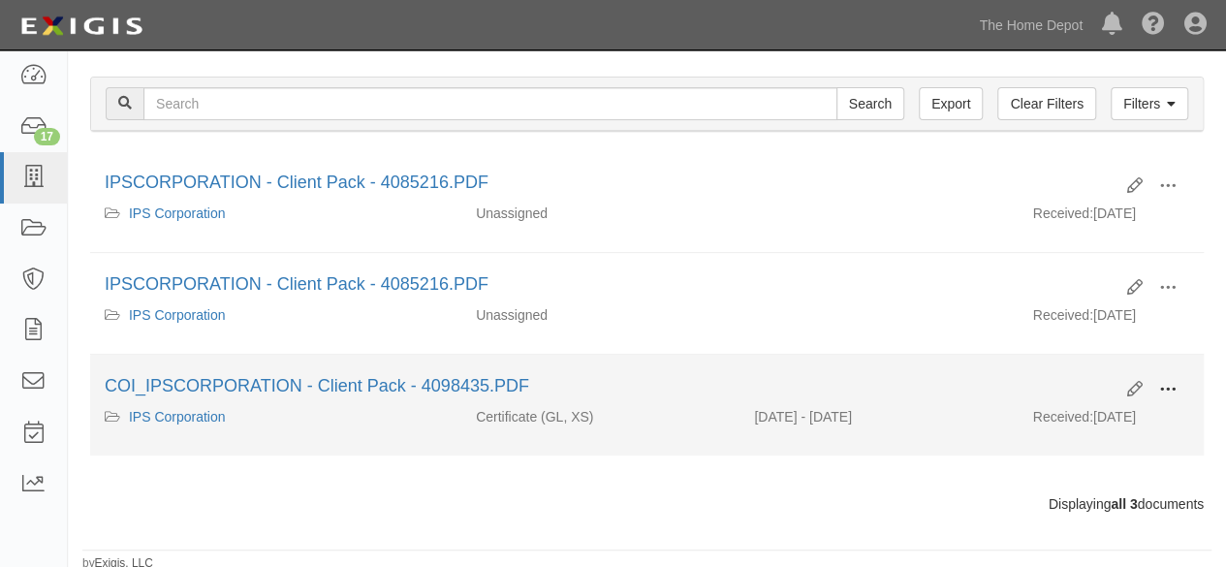
click at [1171, 382] on span at bounding box center [1167, 389] width 17 height 17
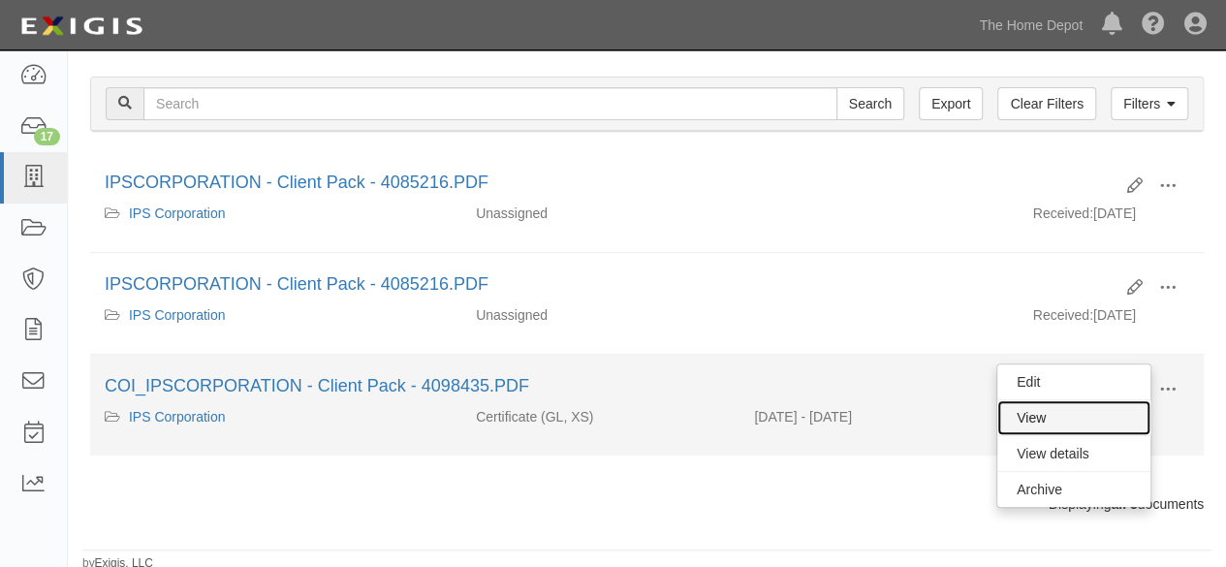
click at [1074, 418] on link "View" at bounding box center [1073, 417] width 153 height 35
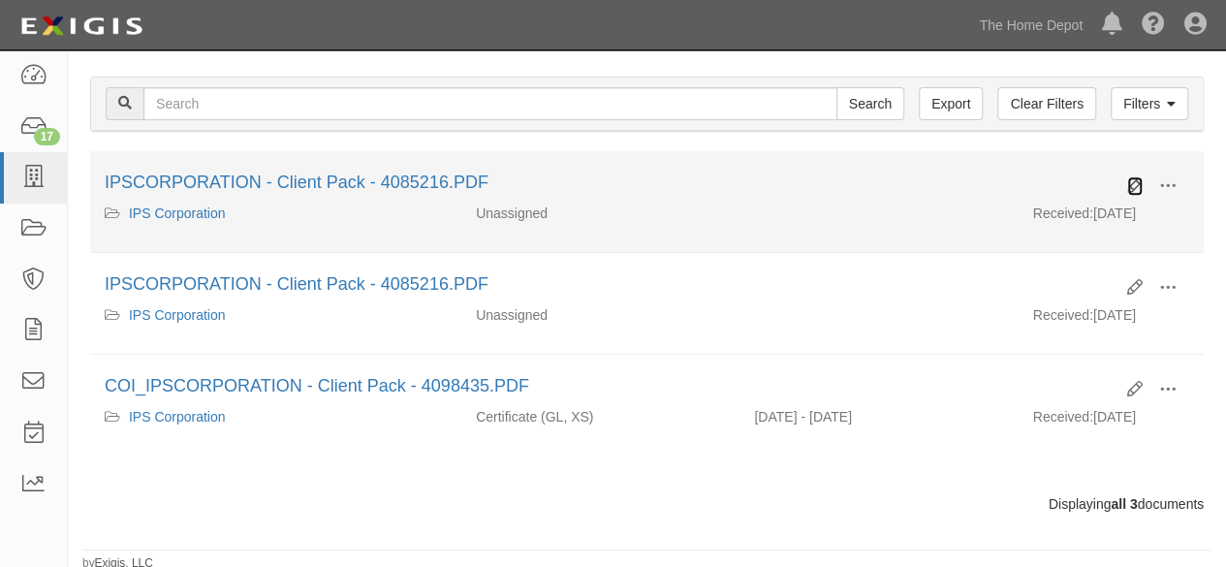
click at [1129, 184] on icon at bounding box center [1135, 186] width 16 height 16
